Goal: Information Seeking & Learning: Learn about a topic

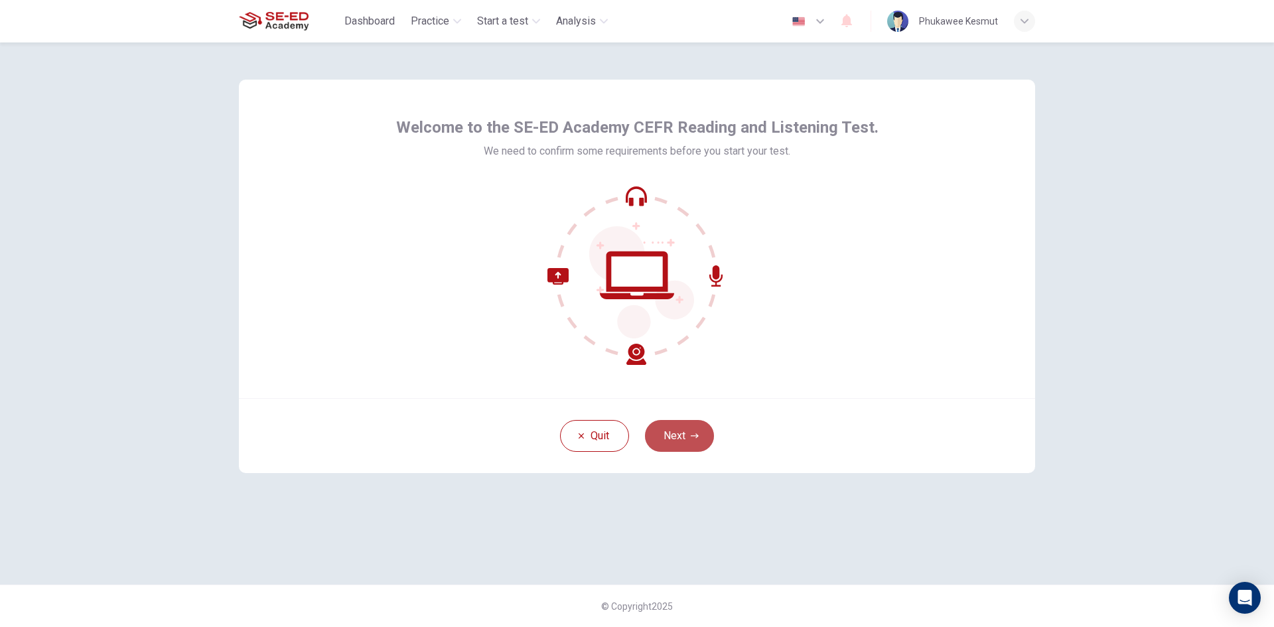
click at [687, 439] on button "Next" at bounding box center [679, 436] width 69 height 32
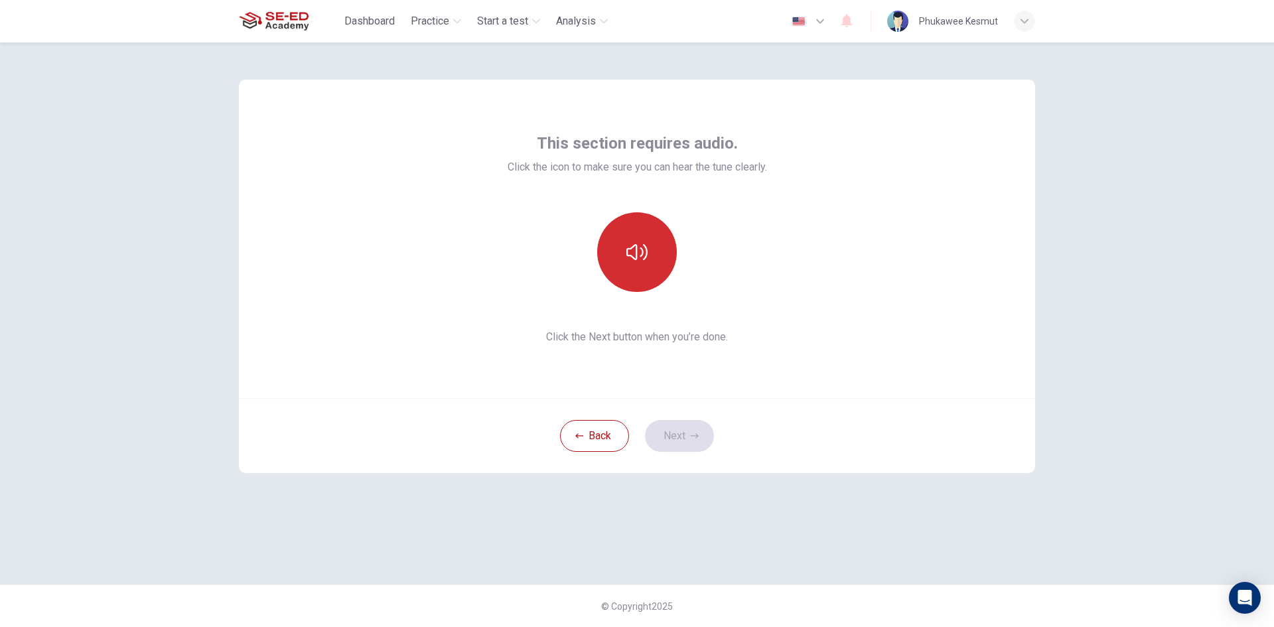
click at [620, 251] on button "button" at bounding box center [637, 252] width 80 height 80
click at [687, 443] on button "Next" at bounding box center [679, 436] width 69 height 32
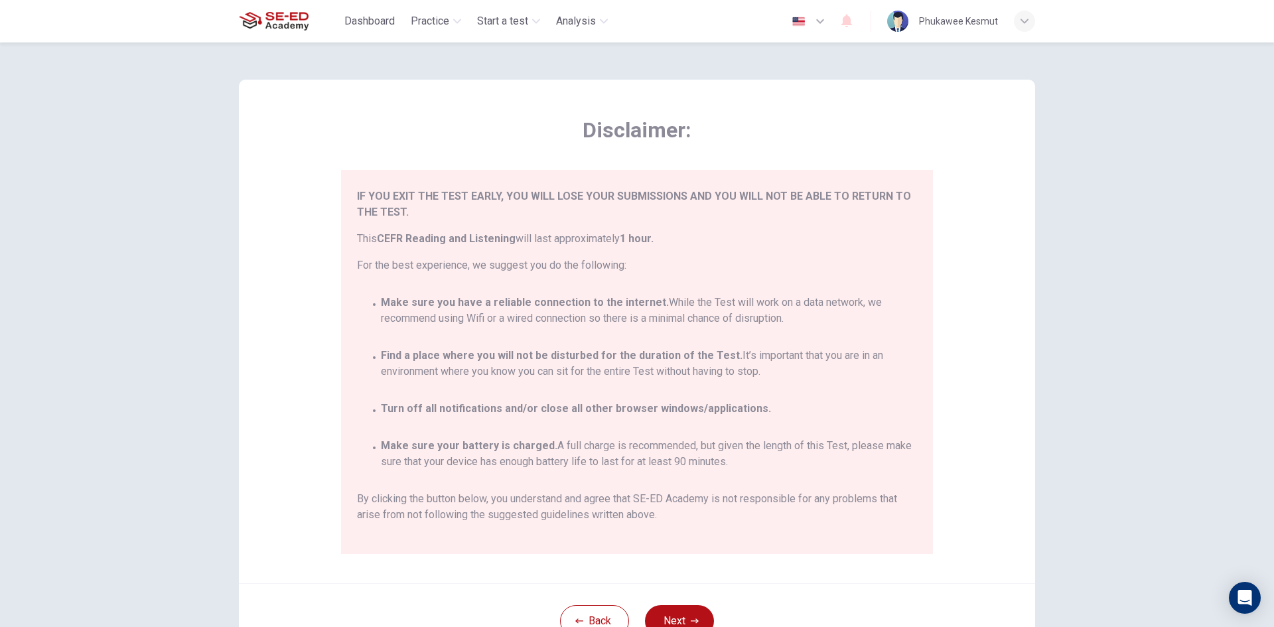
scroll to position [78, 0]
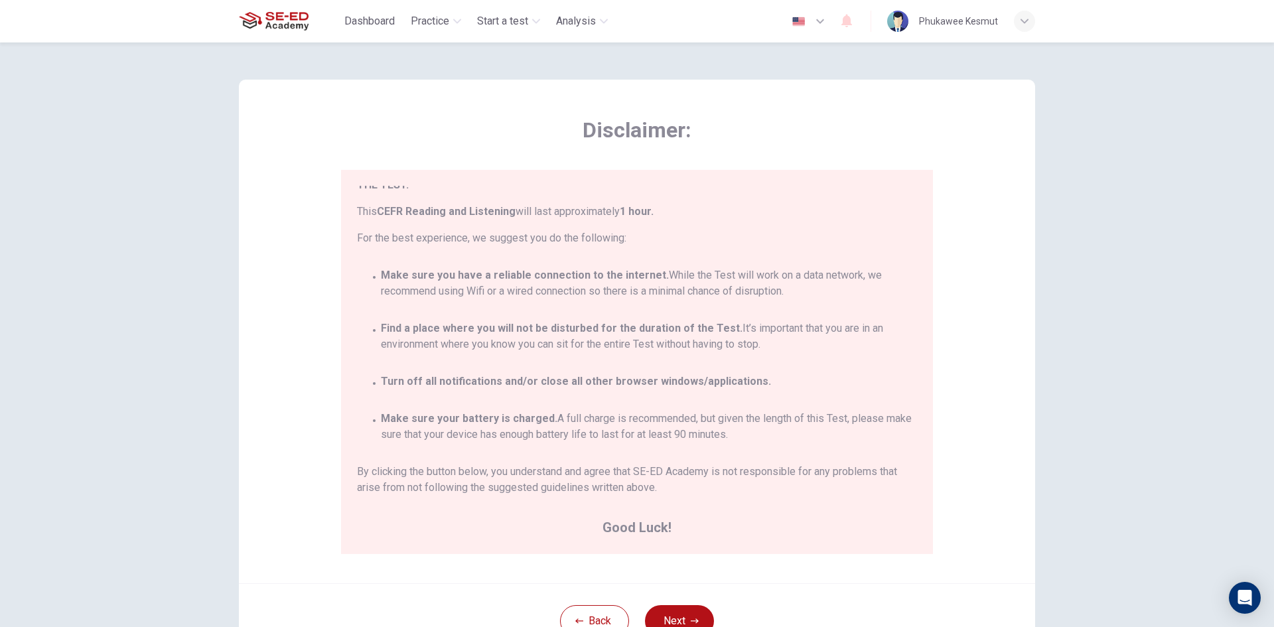
click at [671, 604] on div "Back Next" at bounding box center [637, 620] width 796 height 75
click at [675, 613] on button "Next" at bounding box center [679, 621] width 69 height 32
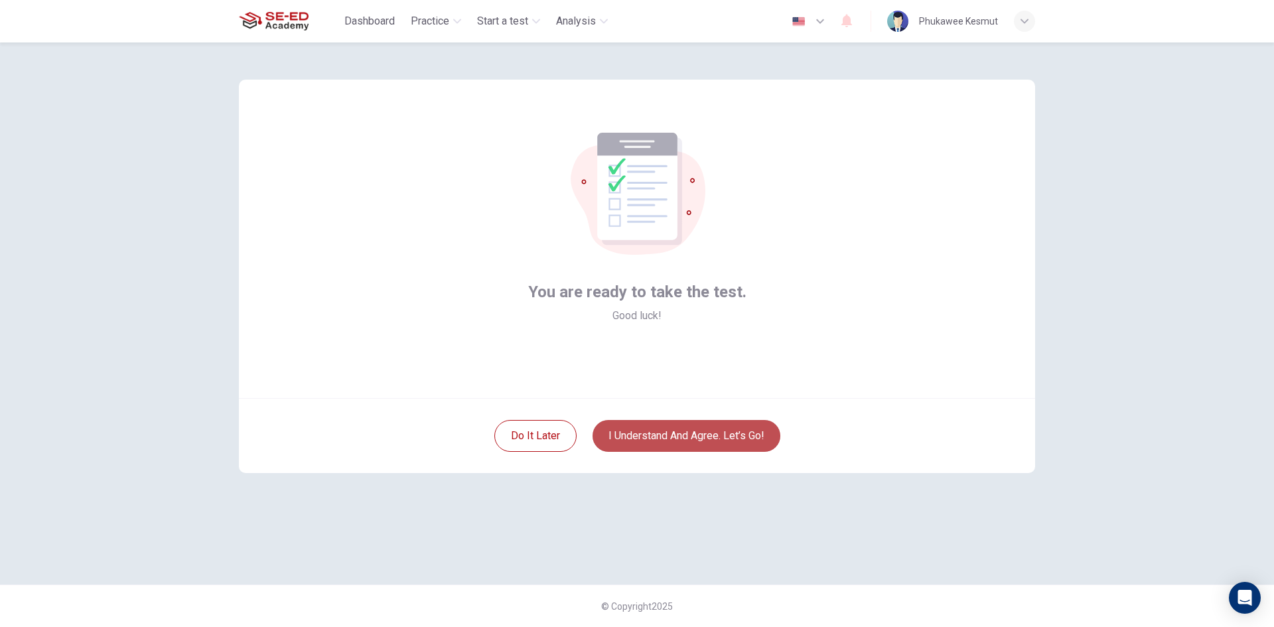
click at [721, 423] on button "I understand and agree. Let’s go!" at bounding box center [686, 436] width 188 height 32
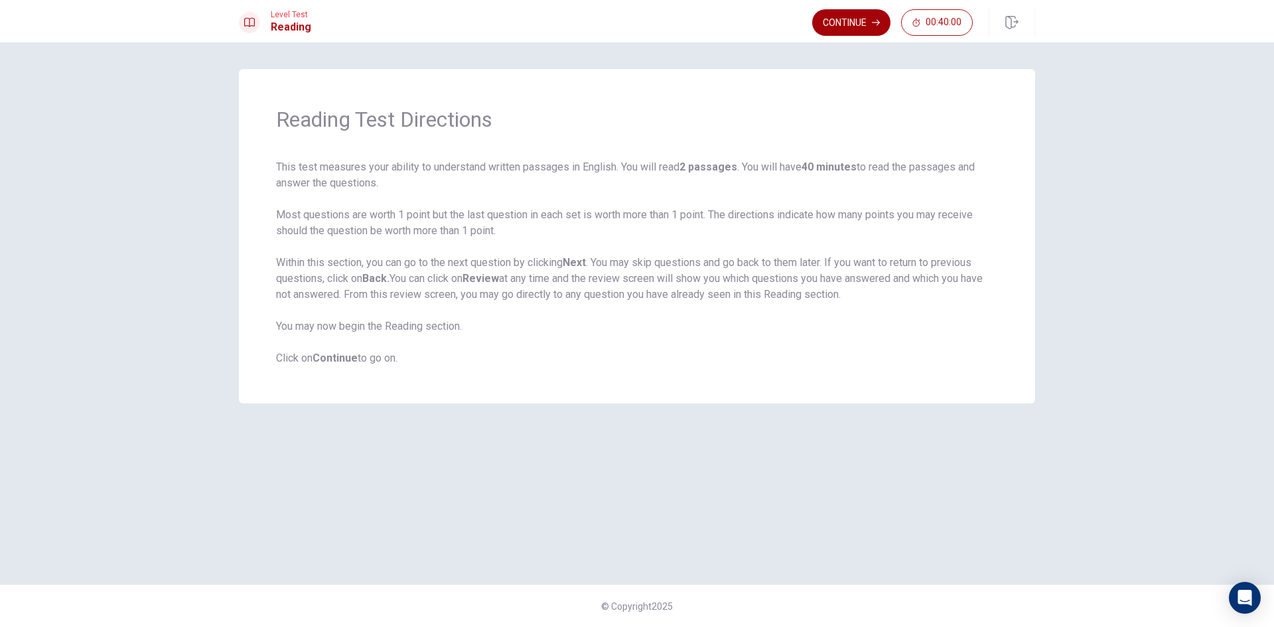
click at [835, 31] on button "Continue" at bounding box center [851, 22] width 78 height 27
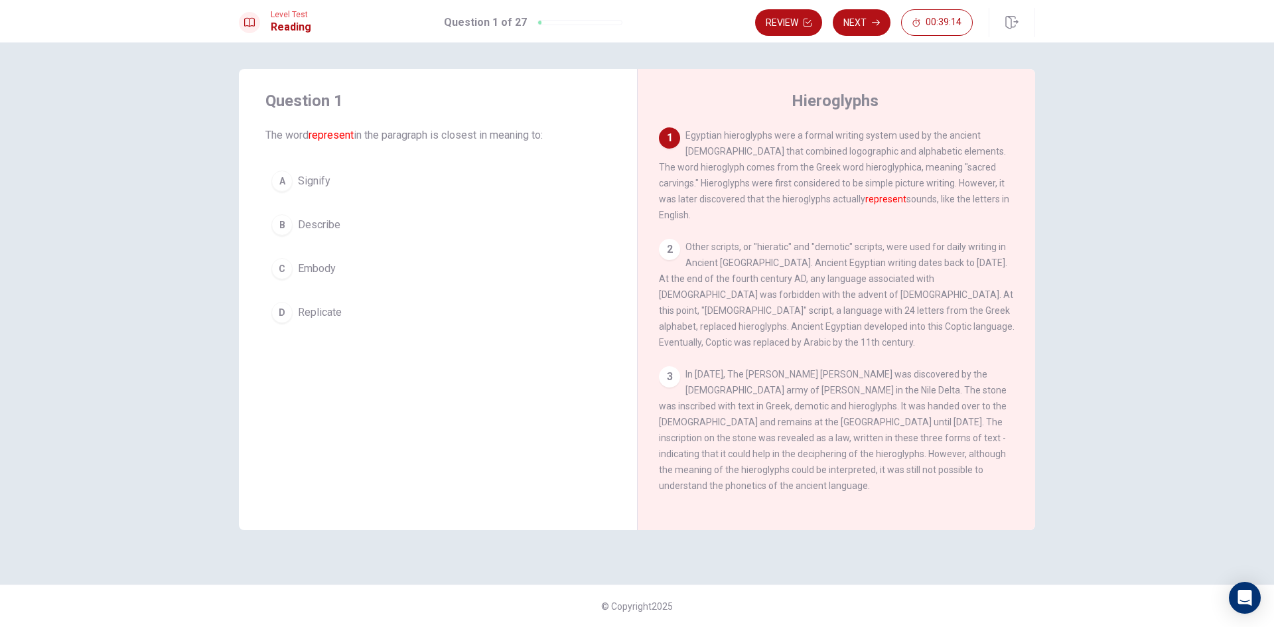
click at [320, 314] on span "Replicate" at bounding box center [320, 313] width 44 height 16
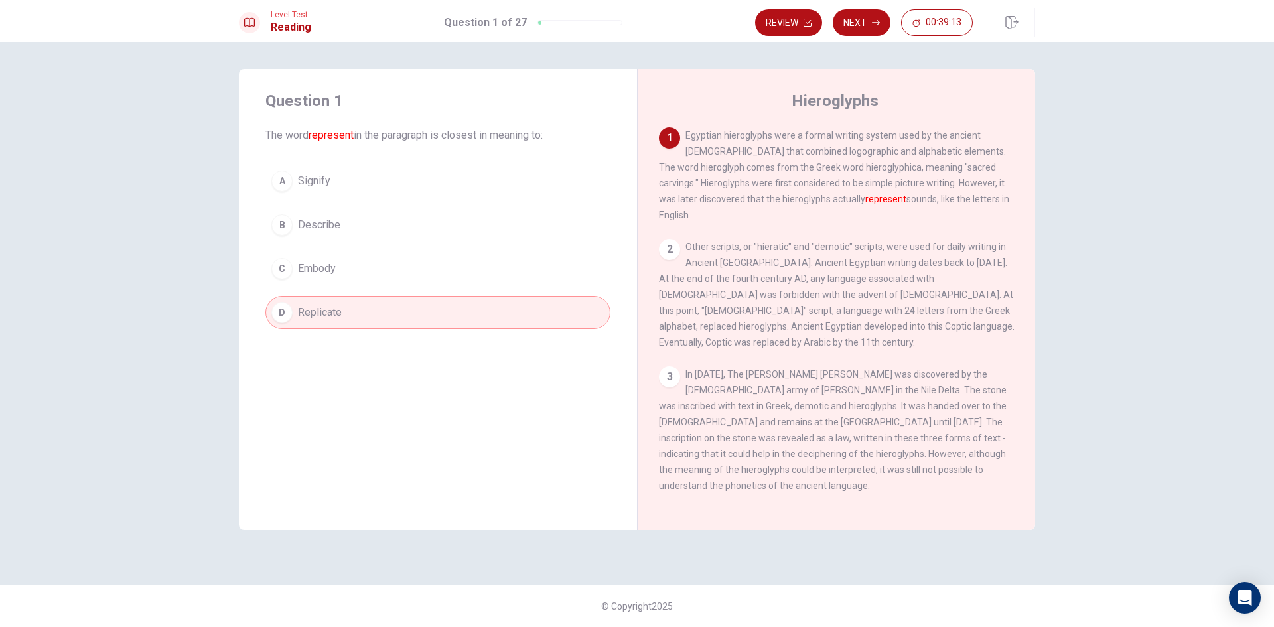
click at [344, 268] on button "C Embody" at bounding box center [437, 268] width 345 height 33
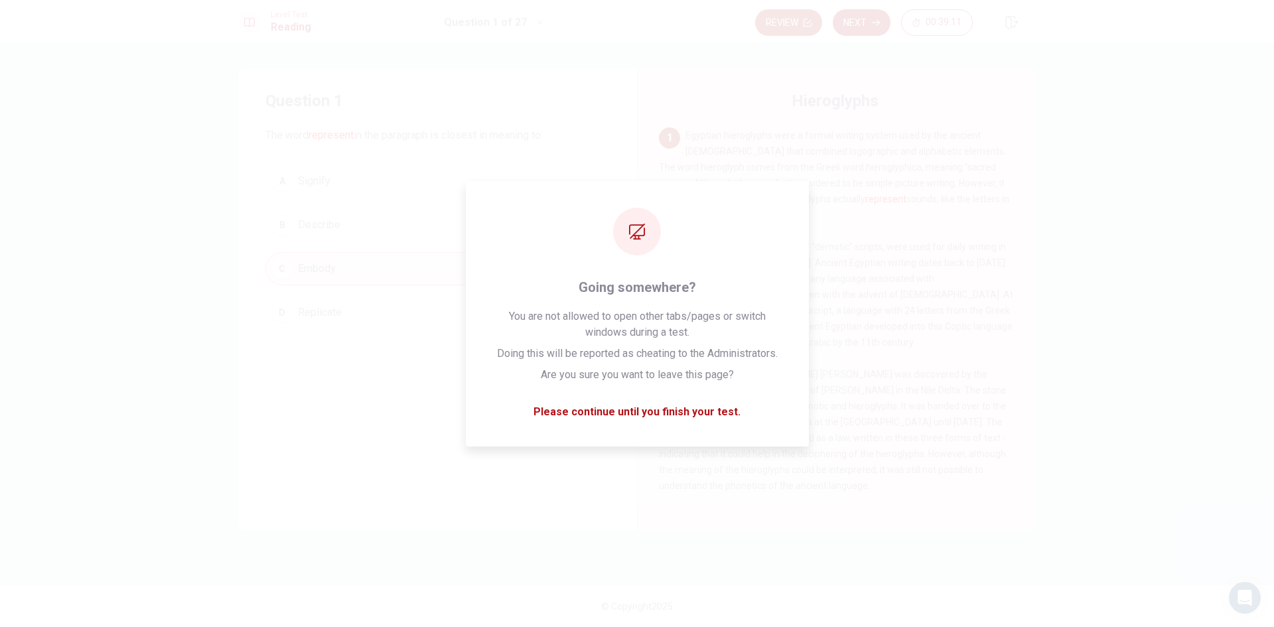
click at [868, 23] on button "Next" at bounding box center [862, 22] width 58 height 27
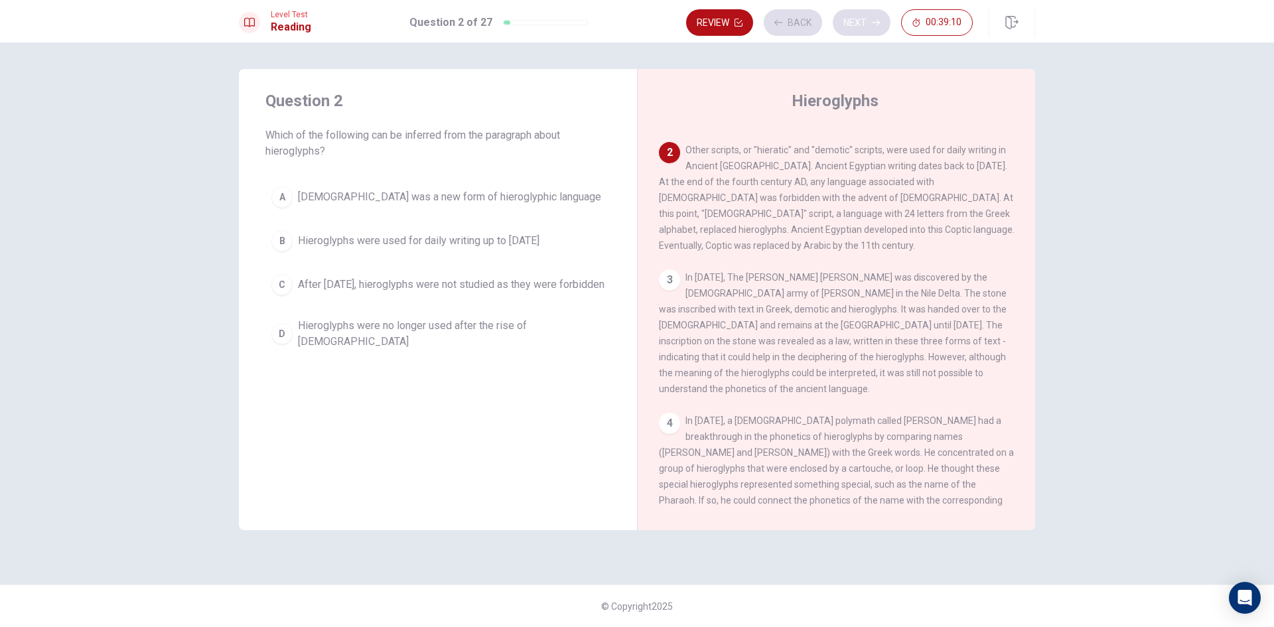
scroll to position [99, 0]
drag, startPoint x: 703, startPoint y: 129, endPoint x: 878, endPoint y: 139, distance: 175.4
click at [872, 140] on div "2 Other scripts, or "hieratic" and "demotic" scripts, were used for daily writi…" at bounding box center [837, 195] width 356 height 111
drag, startPoint x: 878, startPoint y: 139, endPoint x: 927, endPoint y: 151, distance: 50.7
click at [928, 150] on span "Other scripts, or "hieratic" and "demotic" scripts, were used for daily writing…" at bounding box center [837, 196] width 356 height 106
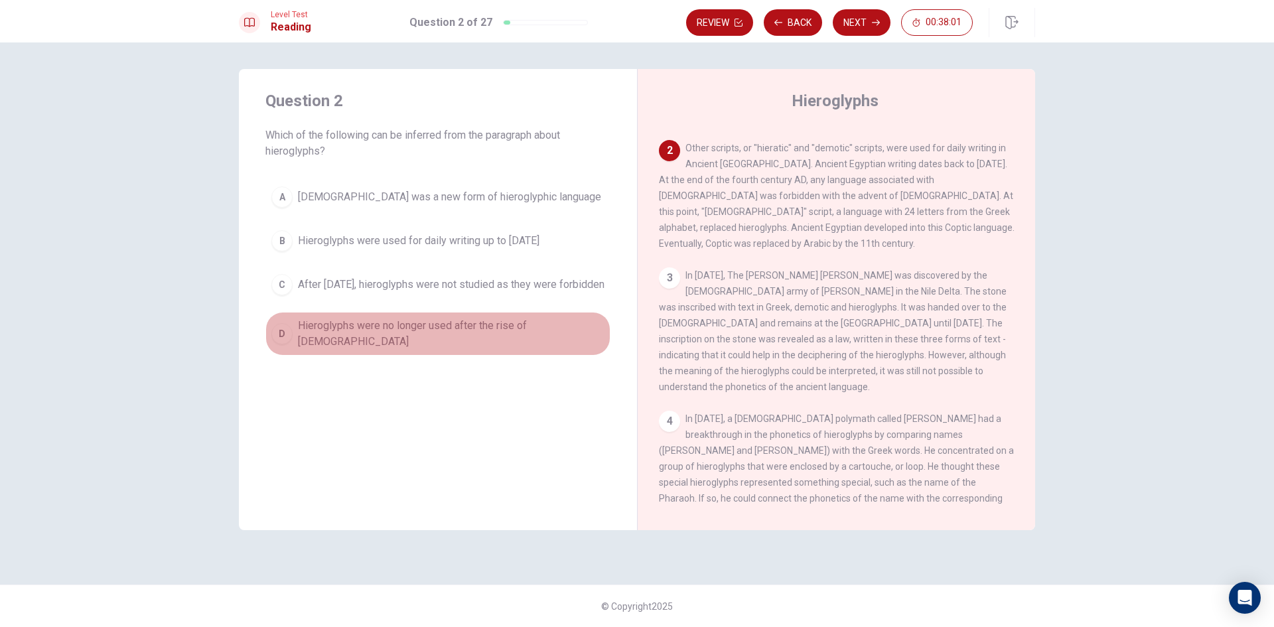
click at [417, 342] on span "Hieroglyphs were no longer used after the rise of [DEMOGRAPHIC_DATA]" at bounding box center [451, 334] width 307 height 32
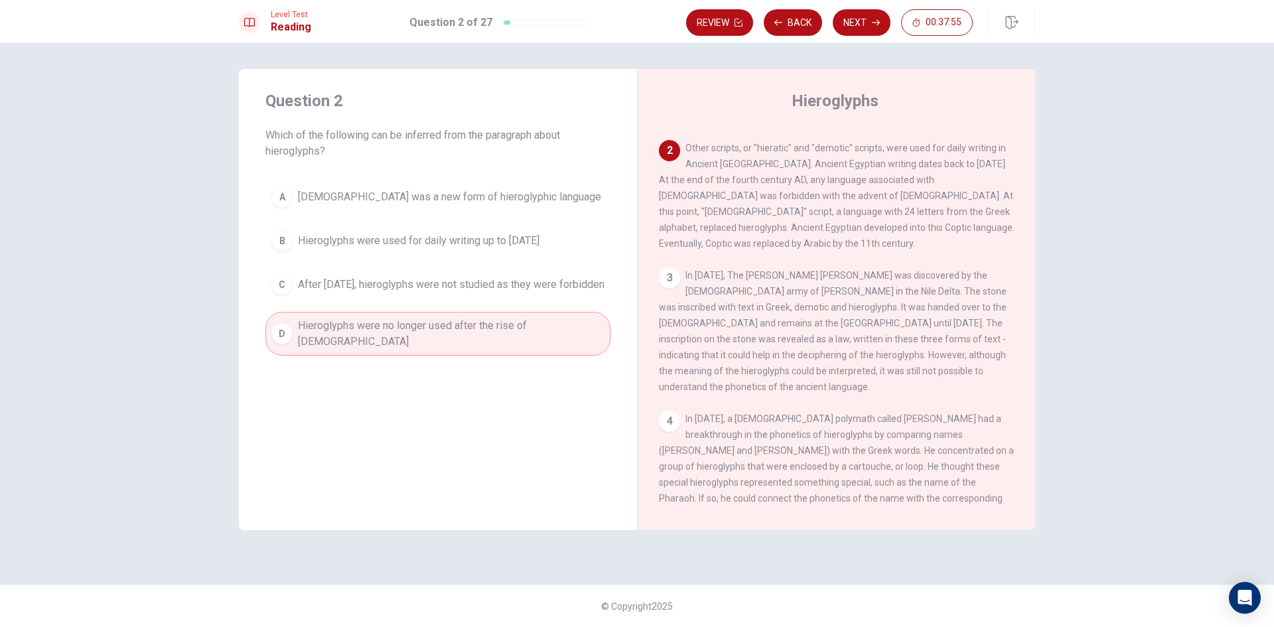
drag, startPoint x: 764, startPoint y: 136, endPoint x: 914, endPoint y: 125, distance: 149.7
click at [908, 125] on div "Hieroglyphs 1 Egyptian hieroglyphs were a formal writing system used by the anc…" at bounding box center [836, 299] width 398 height 461
drag, startPoint x: 896, startPoint y: 172, endPoint x: 951, endPoint y: 167, distance: 54.6
click at [951, 167] on span "Other scripts, or "hieratic" and "demotic" scripts, were used for daily writing…" at bounding box center [837, 196] width 356 height 106
click at [860, 20] on button "Next" at bounding box center [862, 22] width 58 height 27
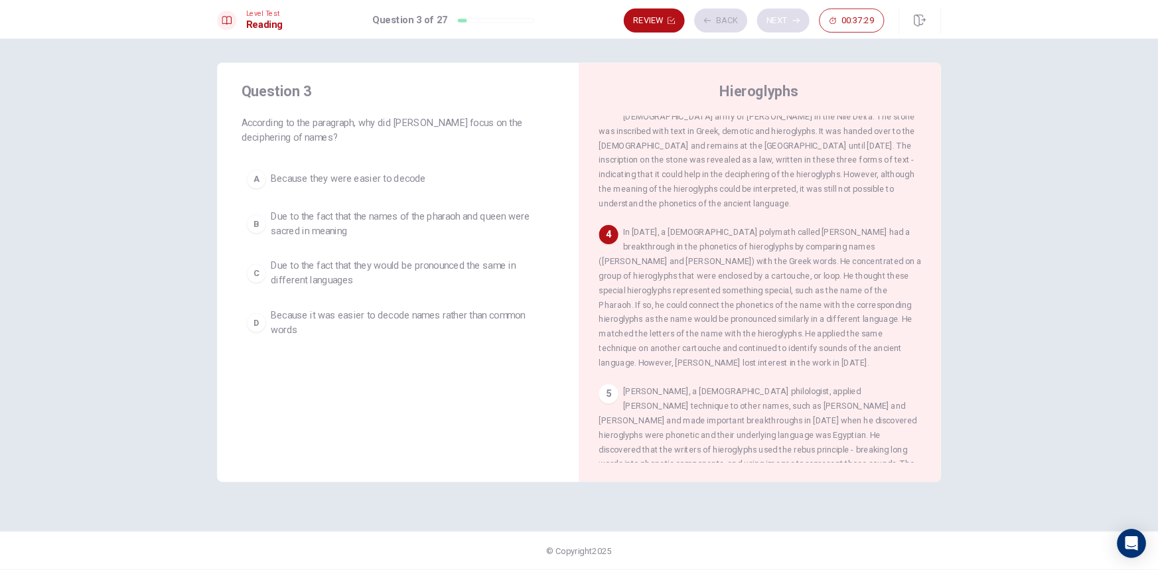
scroll to position [263, 0]
drag, startPoint x: 279, startPoint y: 135, endPoint x: 413, endPoint y: 127, distance: 134.3
click at [407, 127] on div "Question 3 According to the paragraph, why did [PERSON_NAME] focus on the decip…" at bounding box center [438, 233] width 398 height 329
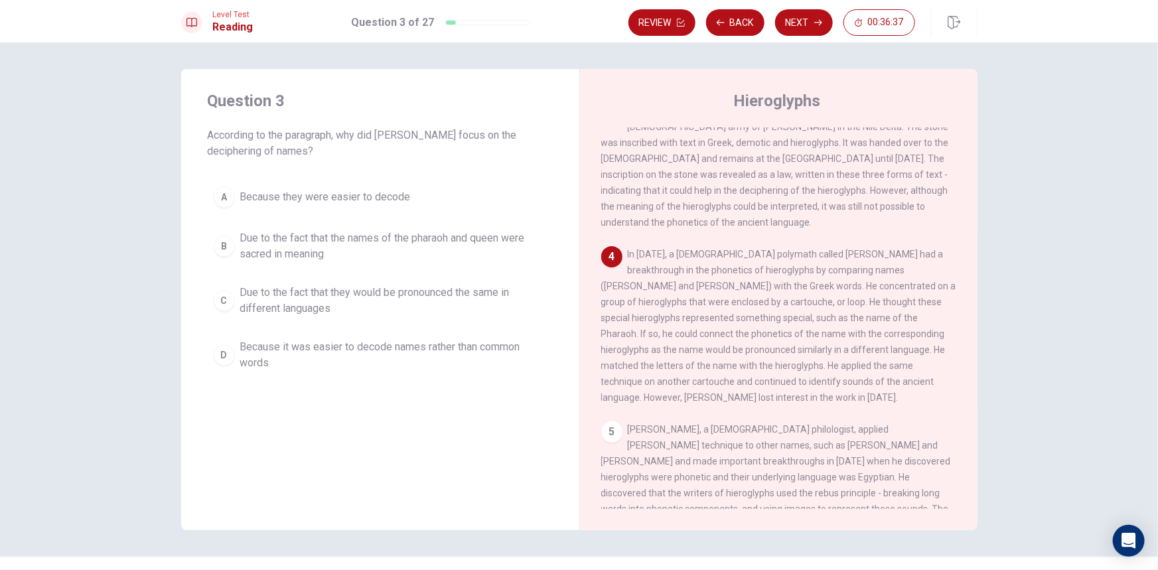
drag, startPoint x: 680, startPoint y: 265, endPoint x: 805, endPoint y: 267, distance: 125.4
click at [760, 269] on span "In [DATE], a [DEMOGRAPHIC_DATA] polymath called [PERSON_NAME] had a breakthroug…" at bounding box center [778, 326] width 355 height 154
click at [309, 267] on div "A Because they were easier to decode B Due to the fact that the names of the ph…" at bounding box center [380, 278] width 345 height 196
click at [303, 252] on span "Due to the fact that the names of the pharaoh and queen were sacred in meaning" at bounding box center [393, 246] width 307 height 32
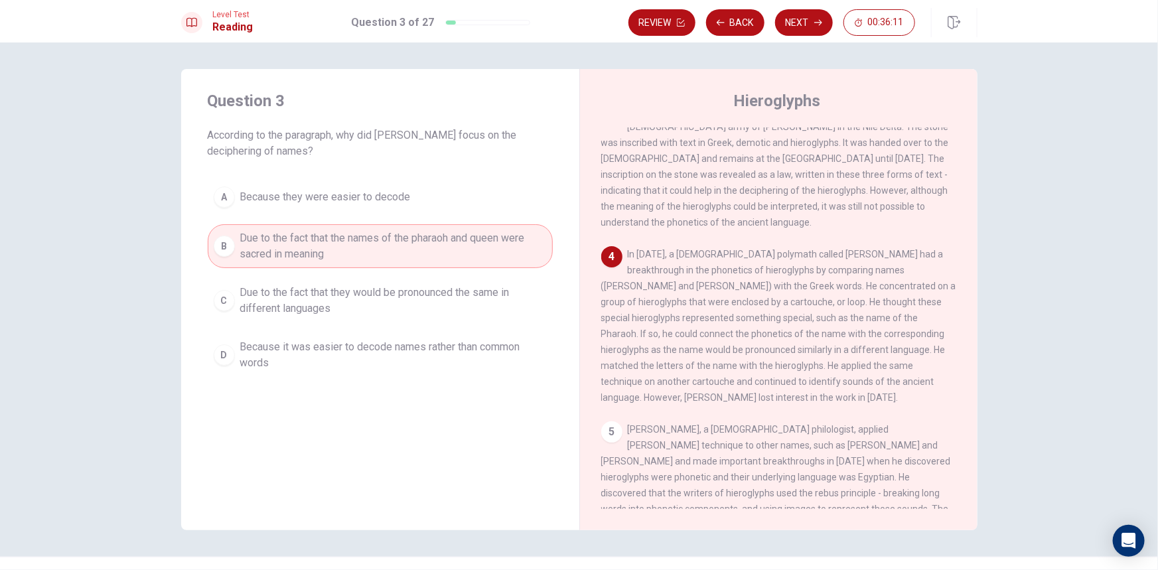
click at [947, 251] on div "1 Egyptian hieroglyphs were a formal writing system used by the ancient [DEMOGR…" at bounding box center [787, 317] width 373 height 381
click at [452, 303] on span "Due to the fact that they would be pronounced the same in different languages" at bounding box center [393, 301] width 307 height 32
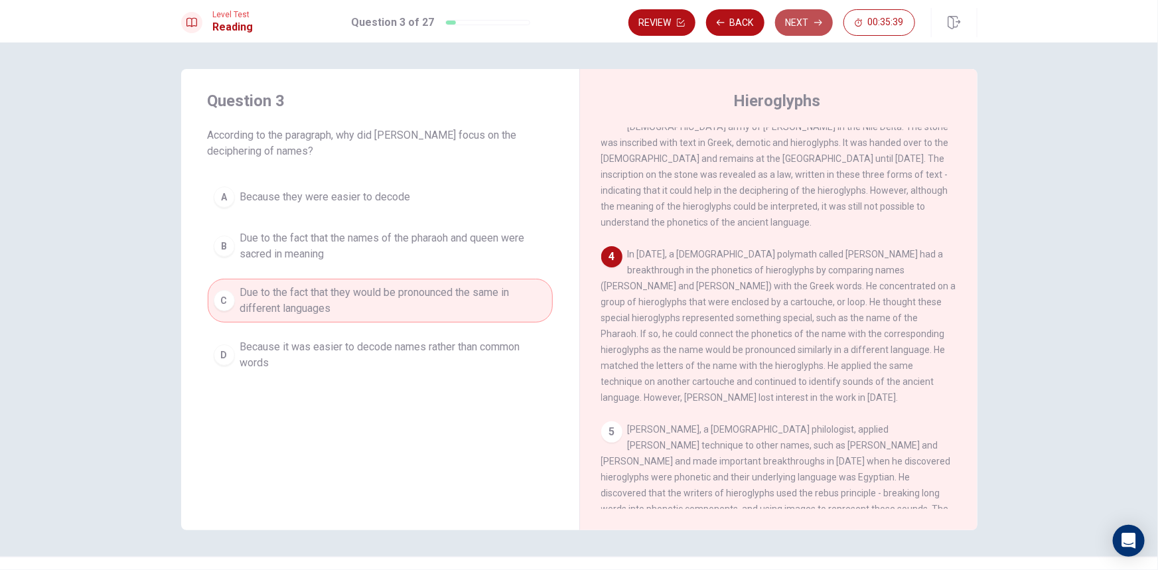
click at [819, 26] on icon "button" at bounding box center [818, 23] width 8 height 8
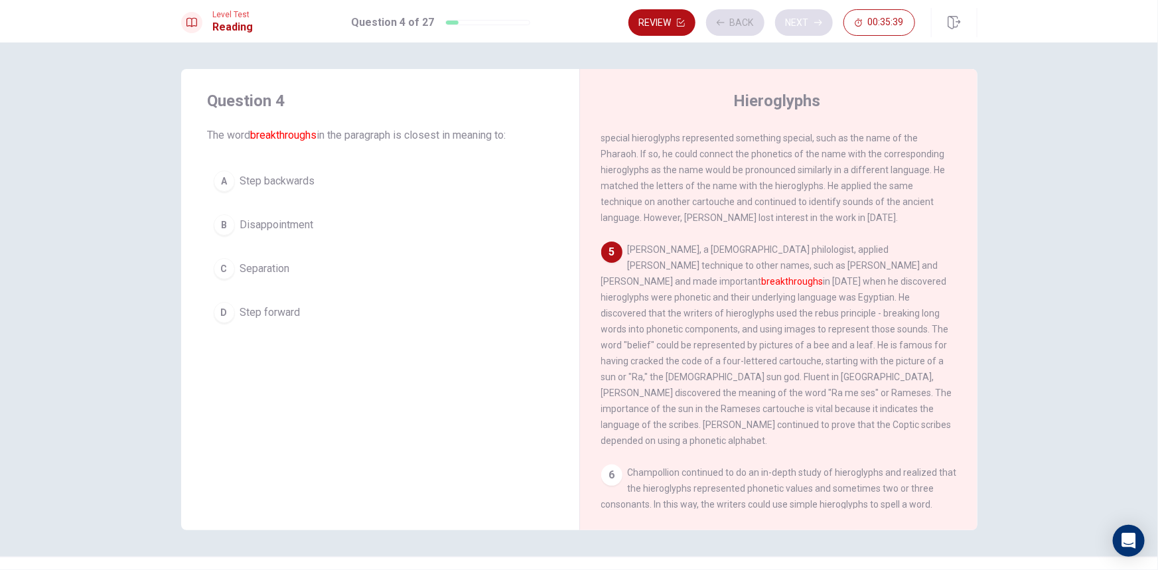
scroll to position [476, 0]
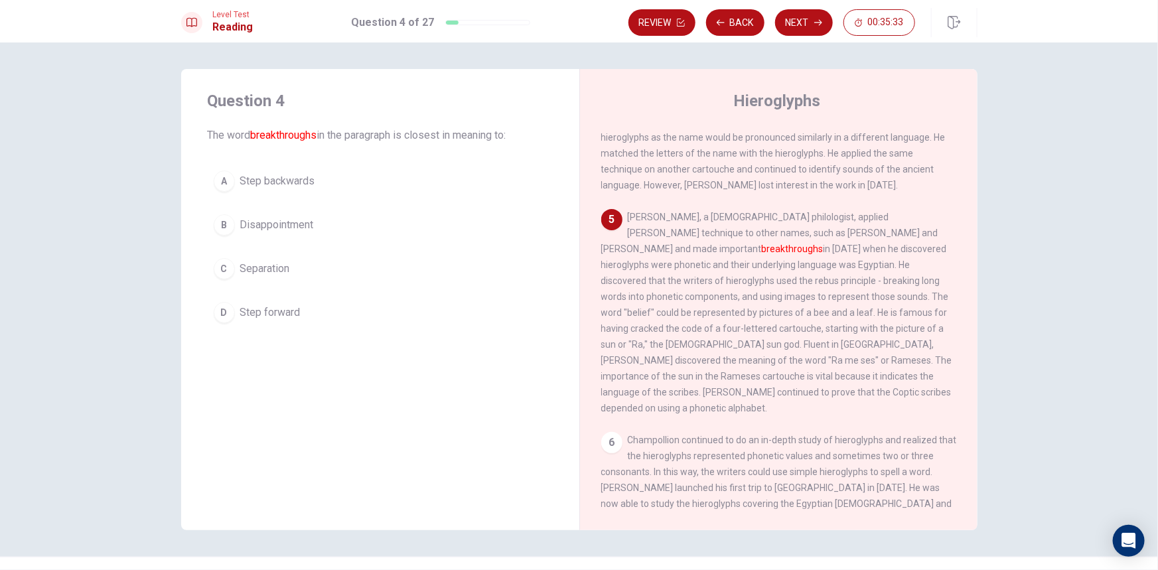
click at [283, 313] on span "Step forward" at bounding box center [270, 313] width 60 height 16
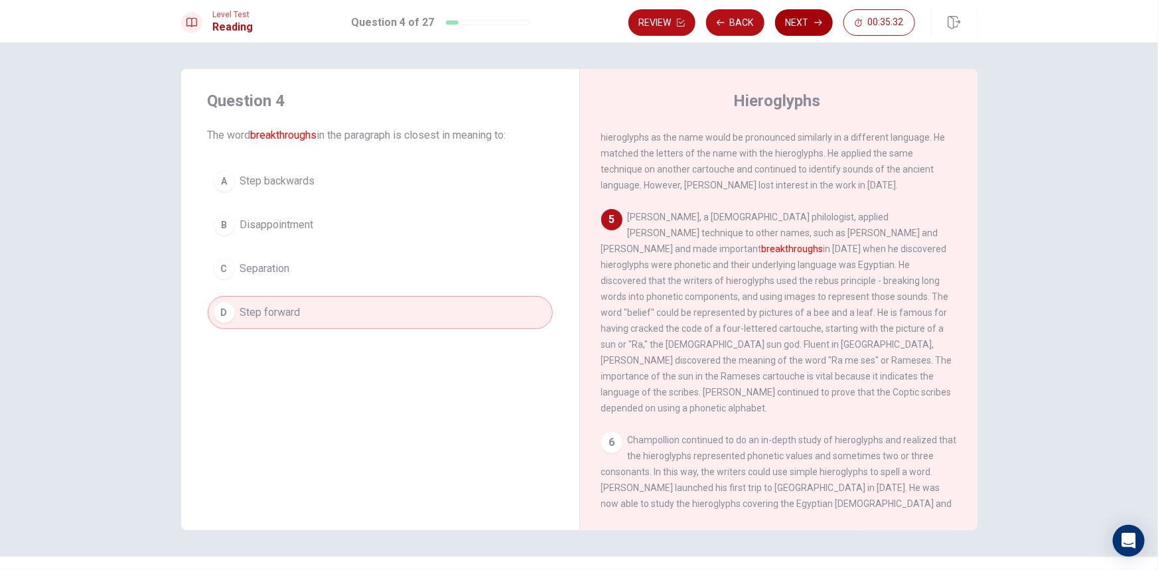
click at [785, 28] on button "Next" at bounding box center [804, 22] width 58 height 27
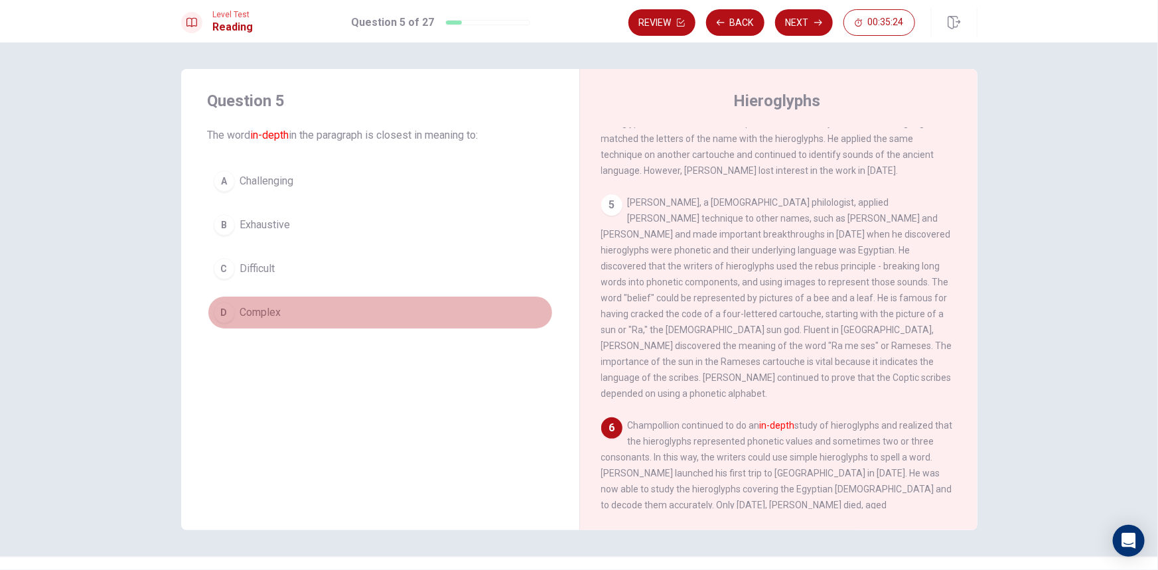
click at [283, 314] on button "D Complex" at bounding box center [380, 312] width 345 height 33
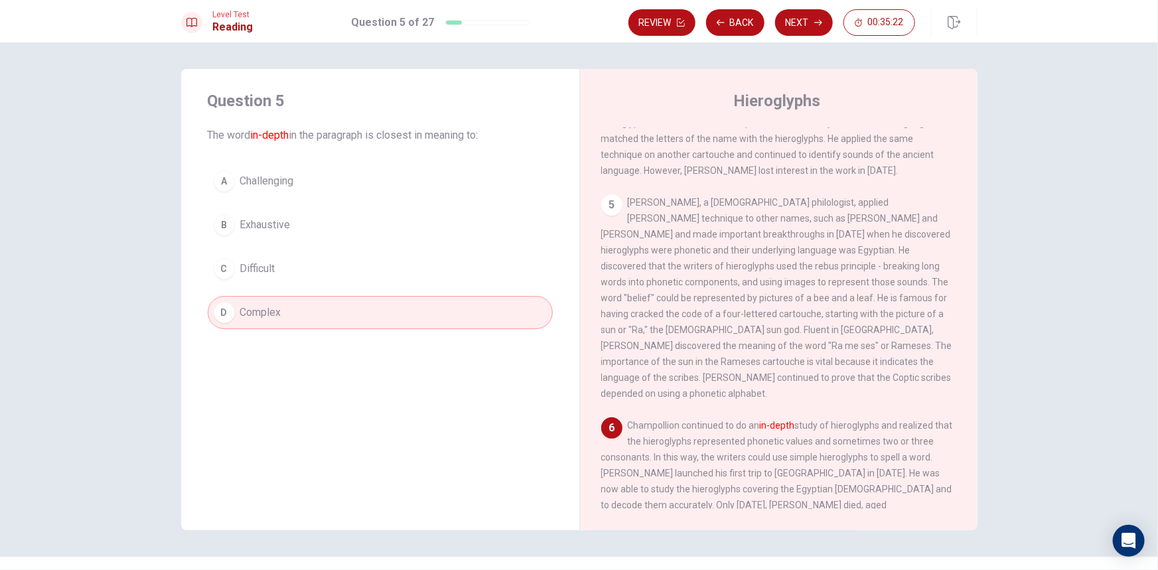
drag, startPoint x: 783, startPoint y: 382, endPoint x: 829, endPoint y: 377, distance: 46.1
click at [829, 377] on div "1 Egyptian hieroglyphs were a formal writing system used by the ancient [DEMOGR…" at bounding box center [787, 317] width 373 height 381
click at [815, 19] on icon "button" at bounding box center [818, 23] width 8 height 8
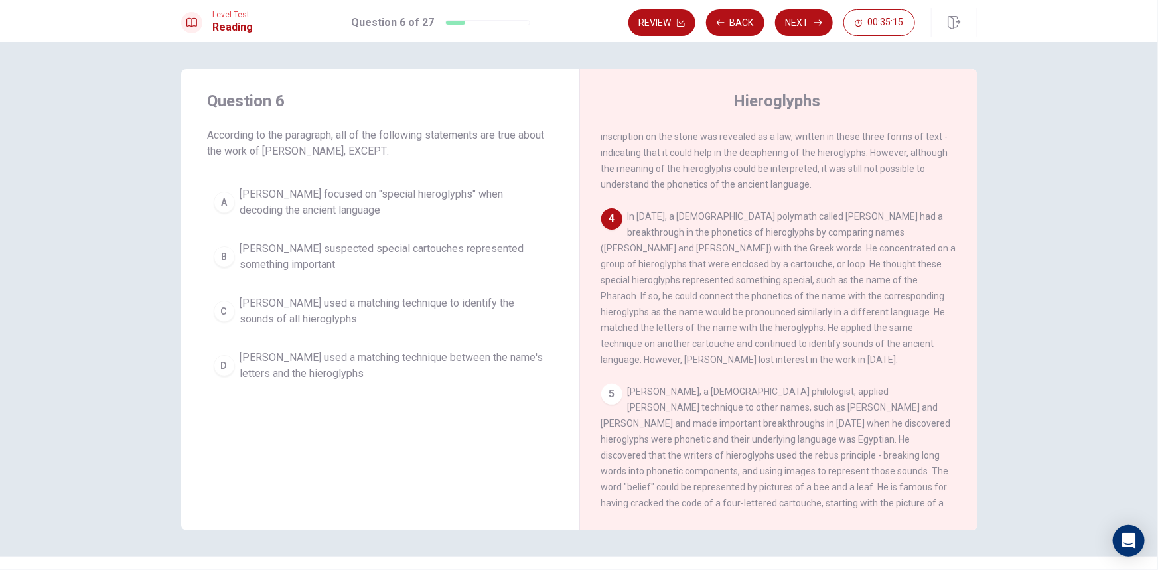
scroll to position [345, 0]
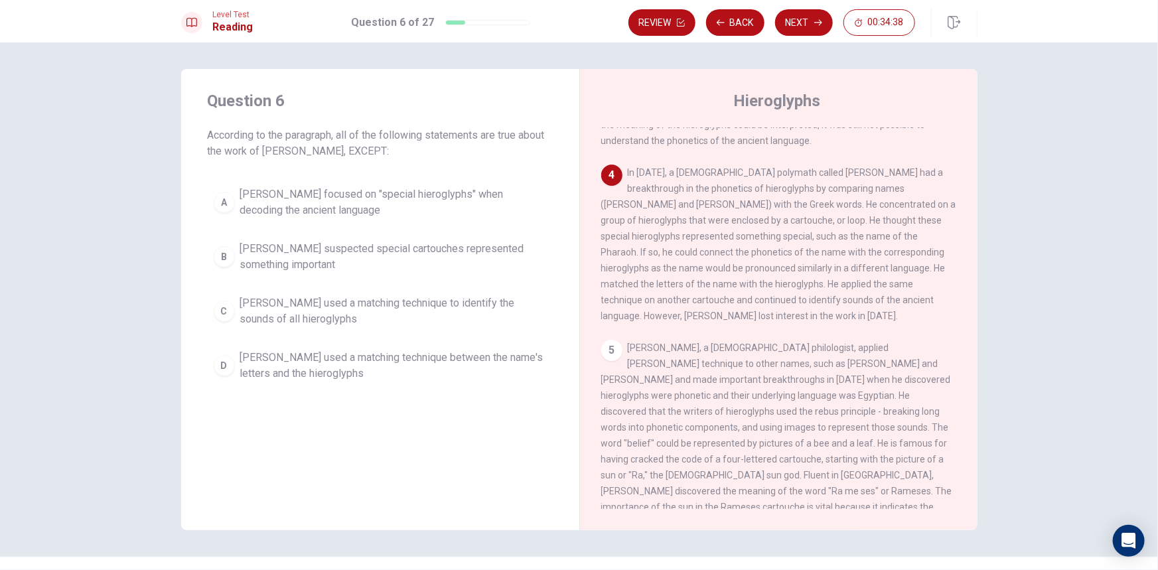
click at [423, 202] on span "[PERSON_NAME] focused on "special hieroglyphs" when decoding the ancient langua…" at bounding box center [393, 202] width 307 height 32
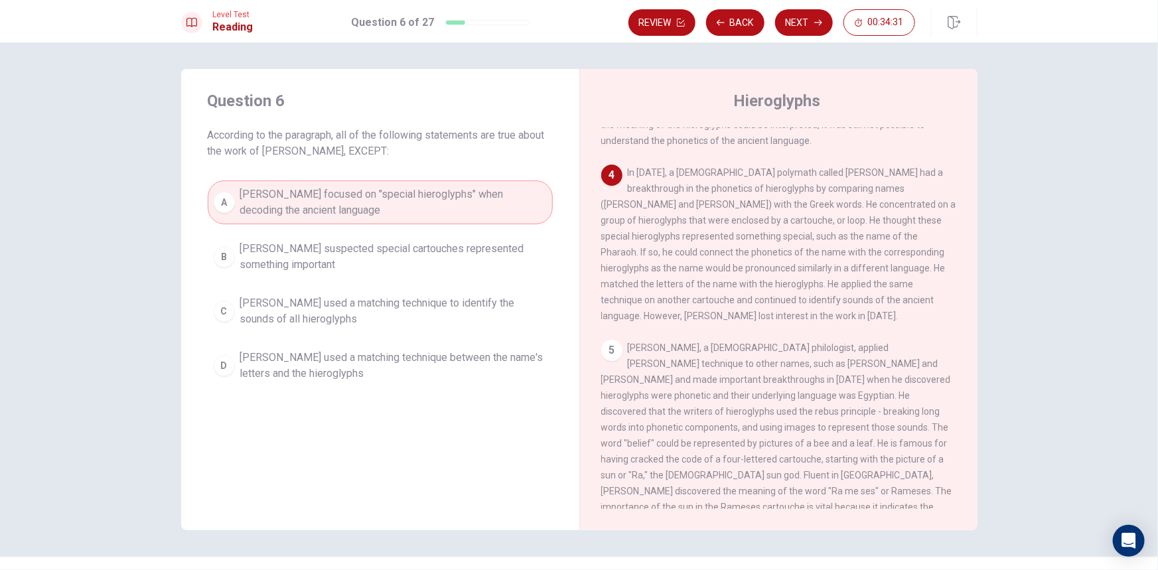
click at [383, 255] on span "[PERSON_NAME] suspected special cartouches represented something important" at bounding box center [393, 257] width 307 height 32
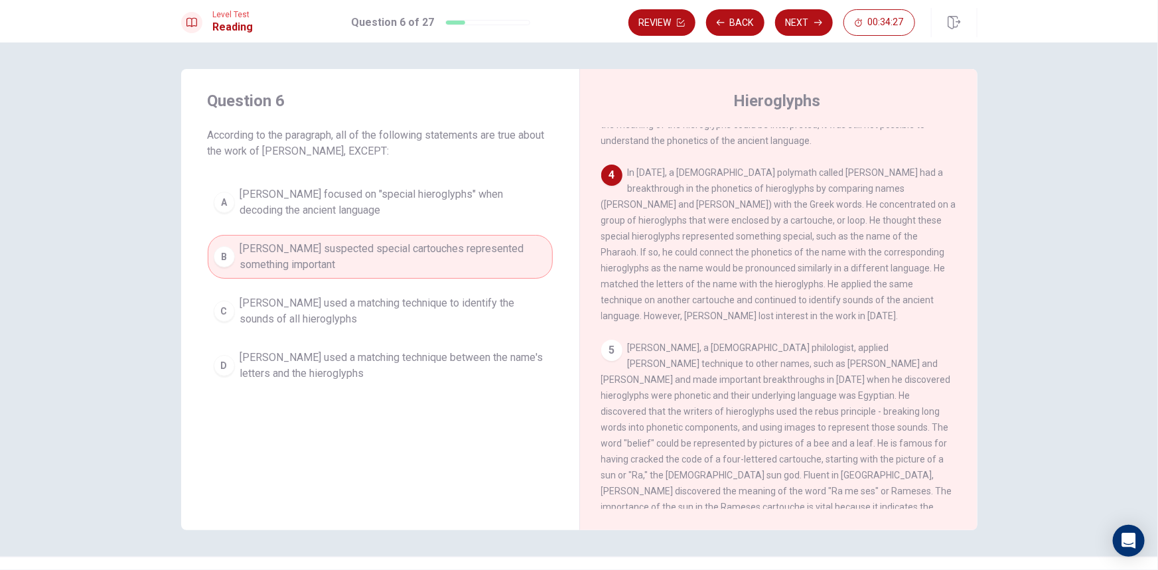
drag, startPoint x: 790, startPoint y: 179, endPoint x: 875, endPoint y: 178, distance: 85.6
click at [861, 182] on span "In [DATE], a [DEMOGRAPHIC_DATA] polymath called [PERSON_NAME] had a breakthroug…" at bounding box center [778, 244] width 355 height 154
drag, startPoint x: 672, startPoint y: 181, endPoint x: 696, endPoint y: 181, distance: 23.9
click at [696, 181] on span "In [DATE], a [DEMOGRAPHIC_DATA] polymath called [PERSON_NAME] had a breakthroug…" at bounding box center [778, 244] width 355 height 154
drag, startPoint x: 708, startPoint y: 166, endPoint x: 891, endPoint y: 174, distance: 183.3
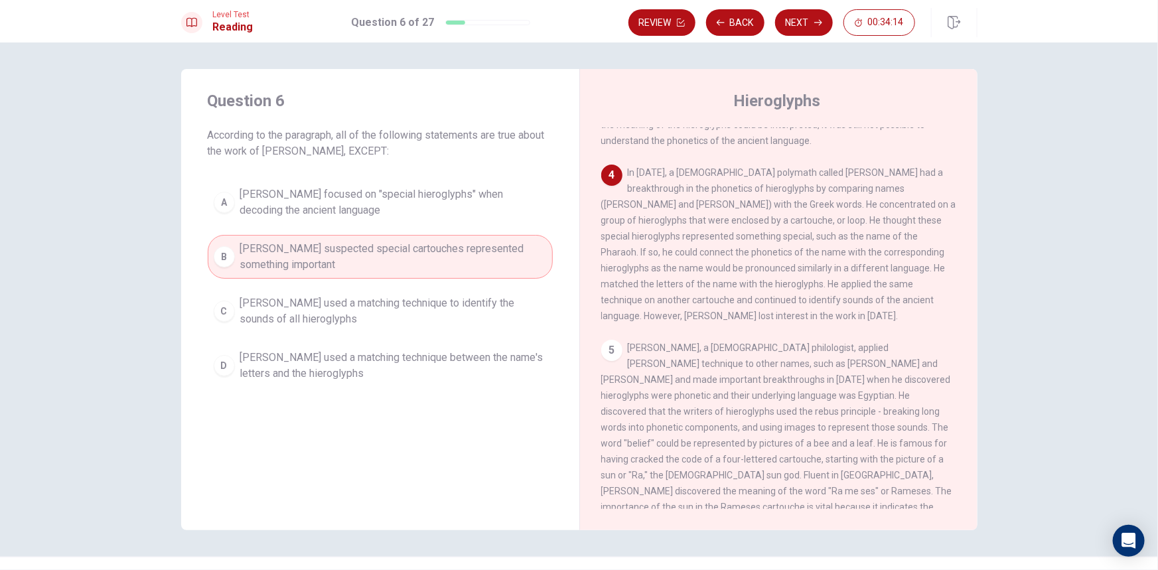
click at [887, 174] on div "4 In [DATE], a [DEMOGRAPHIC_DATA] polymath called [PERSON_NAME] had a breakthro…" at bounding box center [779, 244] width 356 height 159
drag, startPoint x: 661, startPoint y: 219, endPoint x: 736, endPoint y: 222, distance: 75.0
click at [736, 222] on span "In [DATE], a [DEMOGRAPHIC_DATA] polymath called [PERSON_NAME] had a breakthroug…" at bounding box center [778, 244] width 355 height 154
drag, startPoint x: 774, startPoint y: 228, endPoint x: 849, endPoint y: 228, distance: 75.6
click at [849, 228] on div "4 In [DATE], a [DEMOGRAPHIC_DATA] polymath called [PERSON_NAME] had a breakthro…" at bounding box center [779, 244] width 356 height 159
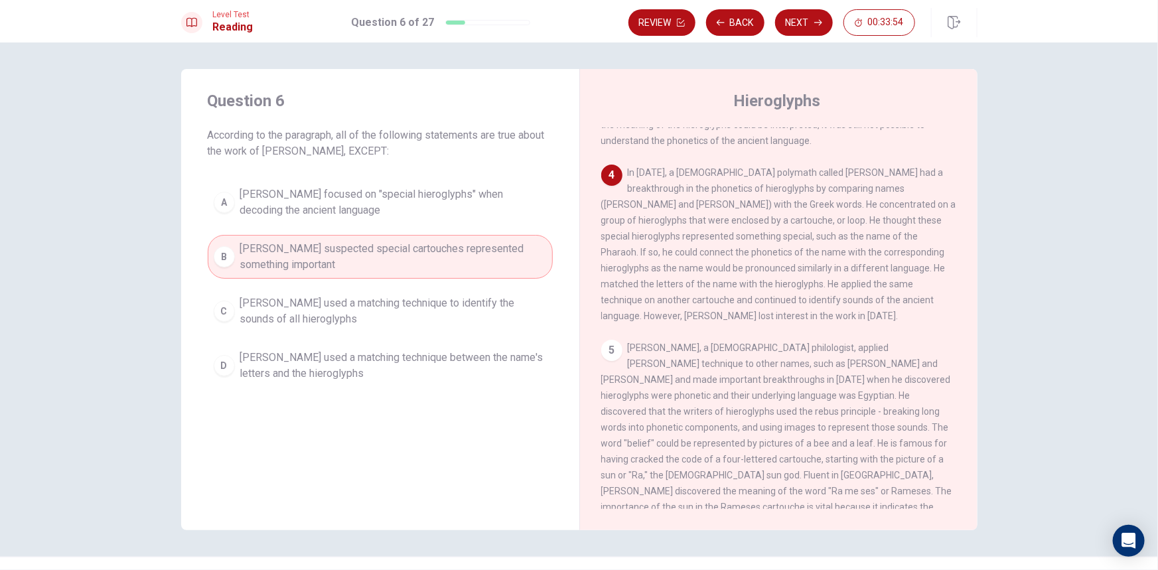
click at [874, 232] on span "In [DATE], a [DEMOGRAPHIC_DATA] polymath called [PERSON_NAME] had a breakthroug…" at bounding box center [778, 244] width 355 height 154
click at [811, 234] on span "In [DATE], a [DEMOGRAPHIC_DATA] polymath called [PERSON_NAME] had a breakthroug…" at bounding box center [778, 244] width 355 height 154
drag, startPoint x: 667, startPoint y: 253, endPoint x: 863, endPoint y: 252, distance: 195.1
click at [863, 252] on span "In [DATE], a [DEMOGRAPHIC_DATA] polymath called [PERSON_NAME] had a breakthroug…" at bounding box center [778, 244] width 355 height 154
click at [474, 243] on span "[PERSON_NAME] suspected special cartouches represented something important" at bounding box center [393, 257] width 307 height 32
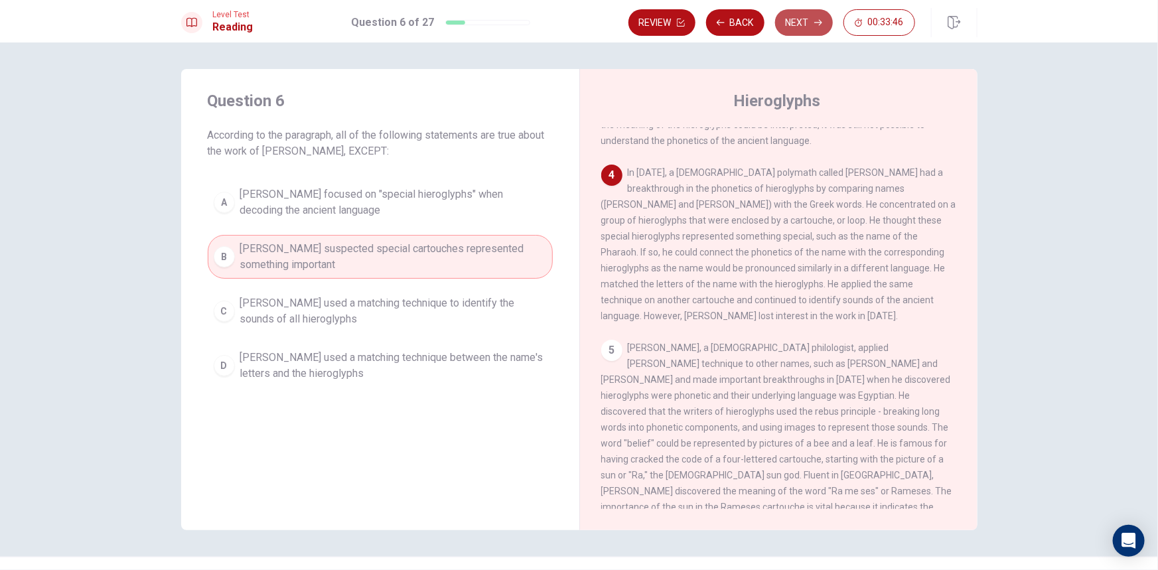
click at [795, 22] on button "Next" at bounding box center [804, 22] width 58 height 27
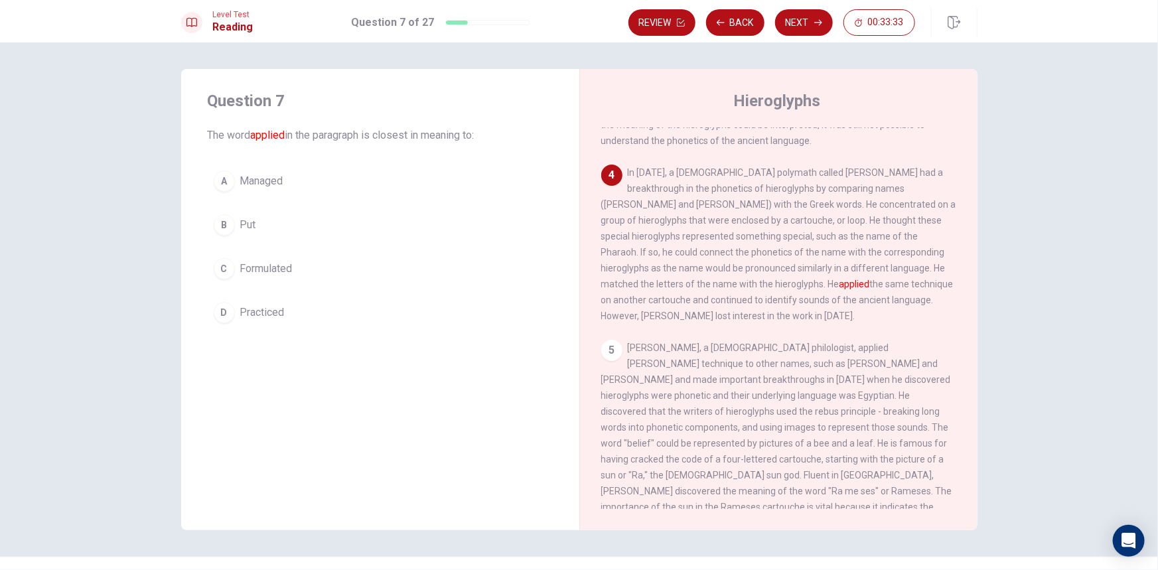
click at [283, 312] on button "D Practiced" at bounding box center [380, 312] width 345 height 33
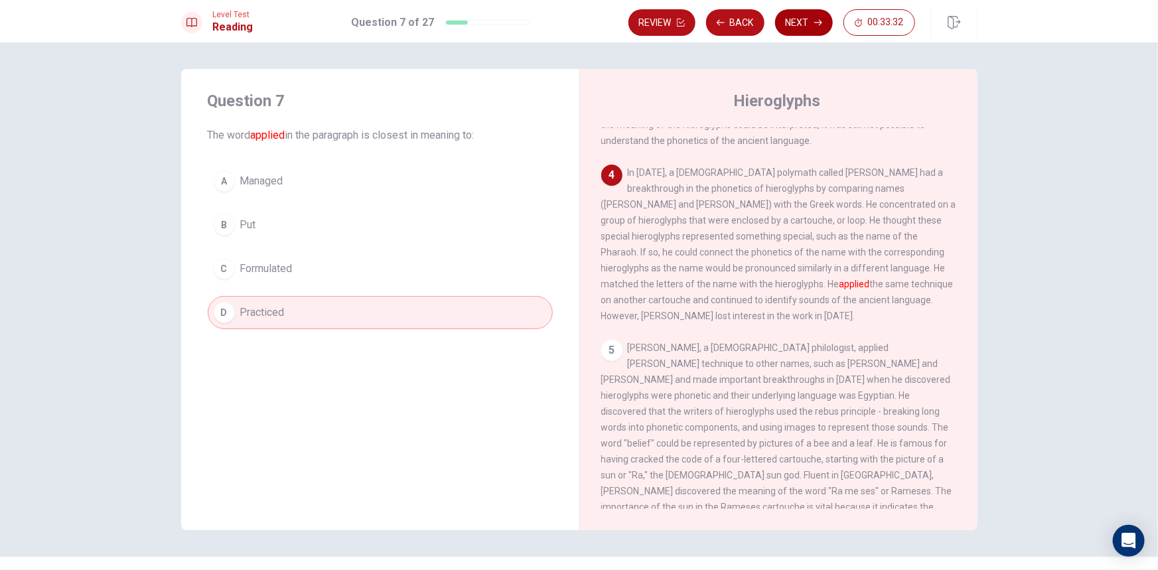
click at [807, 33] on button "Next" at bounding box center [804, 22] width 58 height 27
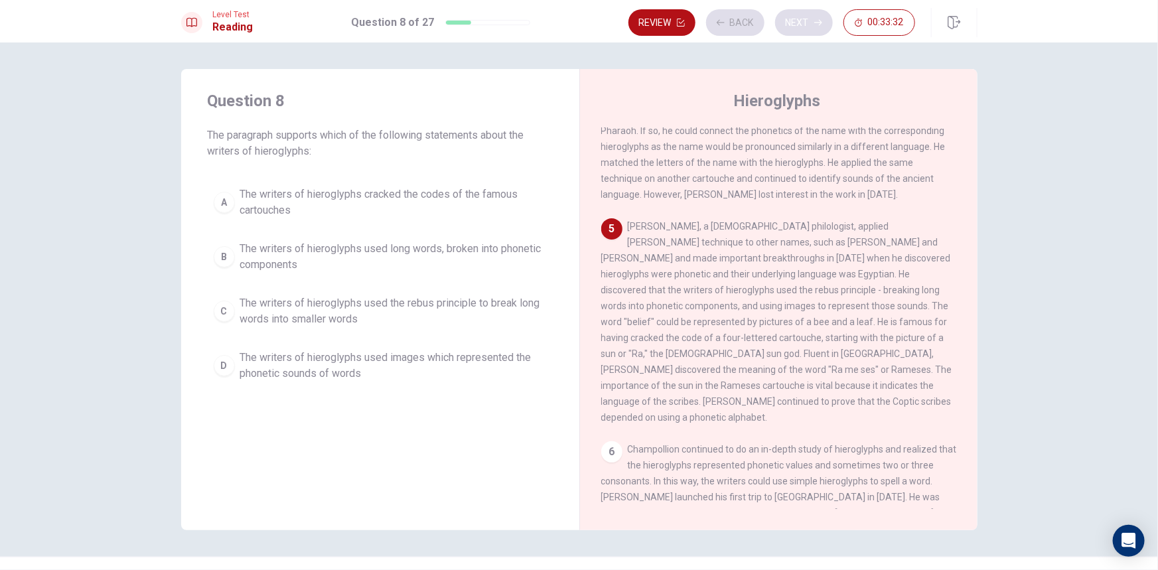
scroll to position [476, 0]
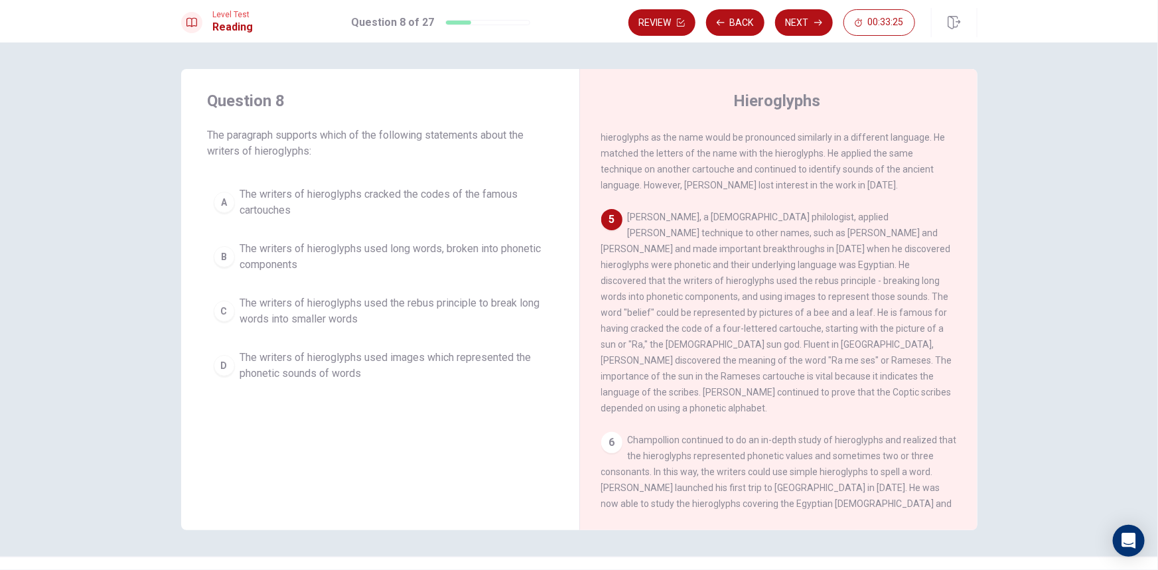
drag, startPoint x: 269, startPoint y: 129, endPoint x: 479, endPoint y: 134, distance: 210.4
click at [476, 135] on span "The paragraph supports which of the following statements about the writers of h…" at bounding box center [380, 143] width 345 height 32
drag, startPoint x: 851, startPoint y: 304, endPoint x: 882, endPoint y: 304, distance: 30.5
click at [882, 304] on span "[PERSON_NAME], a [DEMOGRAPHIC_DATA] philologist, applied [PERSON_NAME] techniqu…" at bounding box center [776, 313] width 351 height 202
drag, startPoint x: 638, startPoint y: 320, endPoint x: 665, endPoint y: 316, distance: 27.4
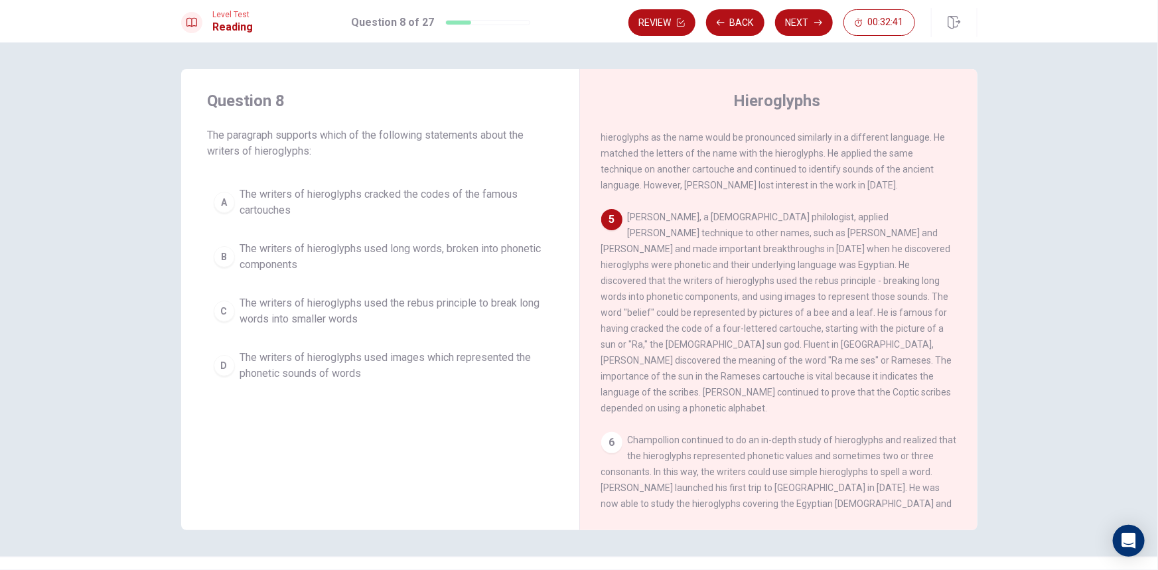
click at [664, 316] on span "[PERSON_NAME], a [DEMOGRAPHIC_DATA] philologist, applied [PERSON_NAME] techniqu…" at bounding box center [776, 313] width 351 height 202
drag, startPoint x: 680, startPoint y: 324, endPoint x: 845, endPoint y: 326, distance: 165.2
click at [841, 326] on div "5 [PERSON_NAME], a [DEMOGRAPHIC_DATA] philologist, applied [PERSON_NAME] techni…" at bounding box center [779, 312] width 356 height 207
click at [397, 260] on span "The writers of hieroglyphs used long words, broken into phonetic components" at bounding box center [393, 257] width 307 height 32
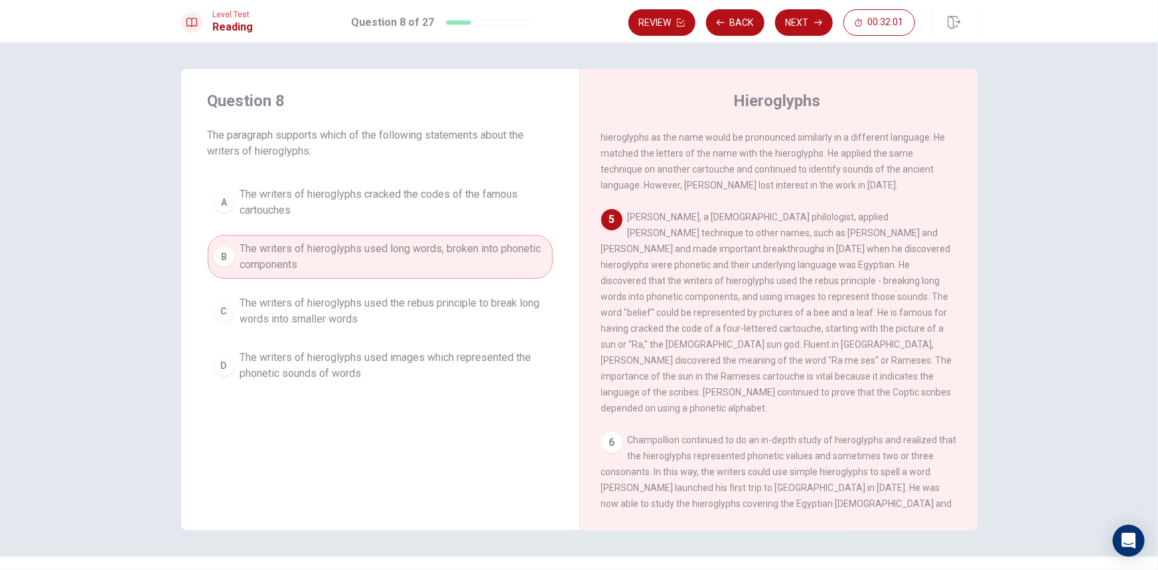
drag, startPoint x: 911, startPoint y: 240, endPoint x: 918, endPoint y: 243, distance: 7.8
click at [918, 243] on div "5 [PERSON_NAME], a [DEMOGRAPHIC_DATA] philologist, applied [PERSON_NAME] techni…" at bounding box center [779, 312] width 356 height 207
drag, startPoint x: 755, startPoint y: 238, endPoint x: 898, endPoint y: 238, distance: 143.3
click at [898, 238] on span "[PERSON_NAME], a [DEMOGRAPHIC_DATA] philologist, applied [PERSON_NAME] techniqu…" at bounding box center [776, 313] width 351 height 202
click at [365, 315] on span "The writers of hieroglyphs used the rebus principle to break long words into sm…" at bounding box center [393, 311] width 307 height 32
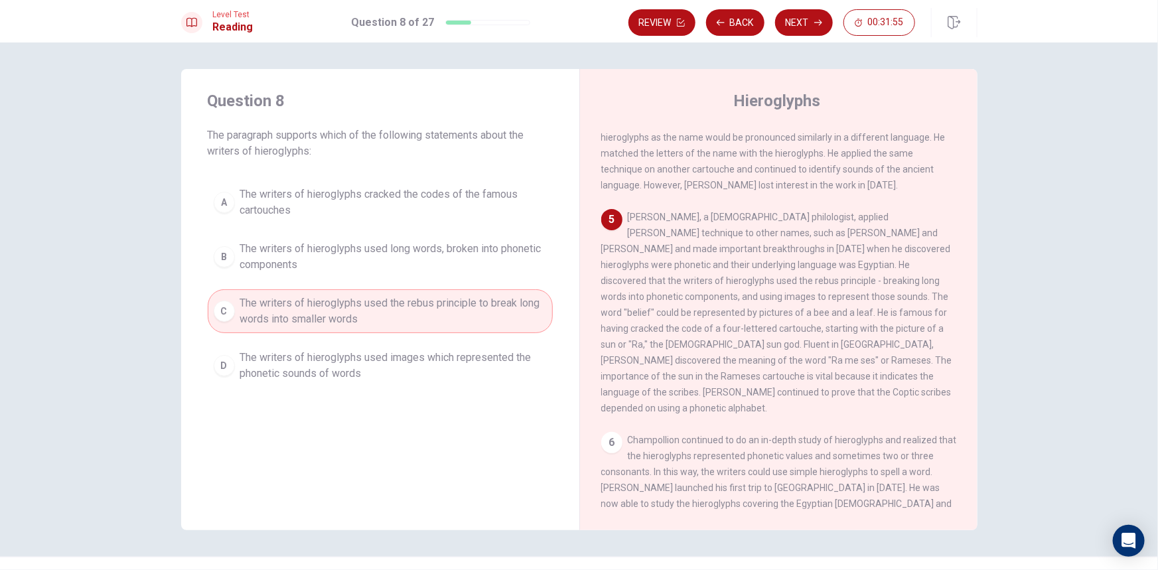
drag, startPoint x: 821, startPoint y: 234, endPoint x: 907, endPoint y: 236, distance: 86.3
click at [907, 236] on span "[PERSON_NAME], a [DEMOGRAPHIC_DATA] philologist, applied [PERSON_NAME] techniqu…" at bounding box center [776, 313] width 351 height 202
click at [703, 255] on span "[PERSON_NAME], a [DEMOGRAPHIC_DATA] philologist, applied [PERSON_NAME] techniqu…" at bounding box center [776, 313] width 351 height 202
drag, startPoint x: 746, startPoint y: 255, endPoint x: 770, endPoint y: 253, distance: 23.9
click at [770, 253] on span "[PERSON_NAME], a [DEMOGRAPHIC_DATA] philologist, applied [PERSON_NAME] techniqu…" at bounding box center [776, 313] width 351 height 202
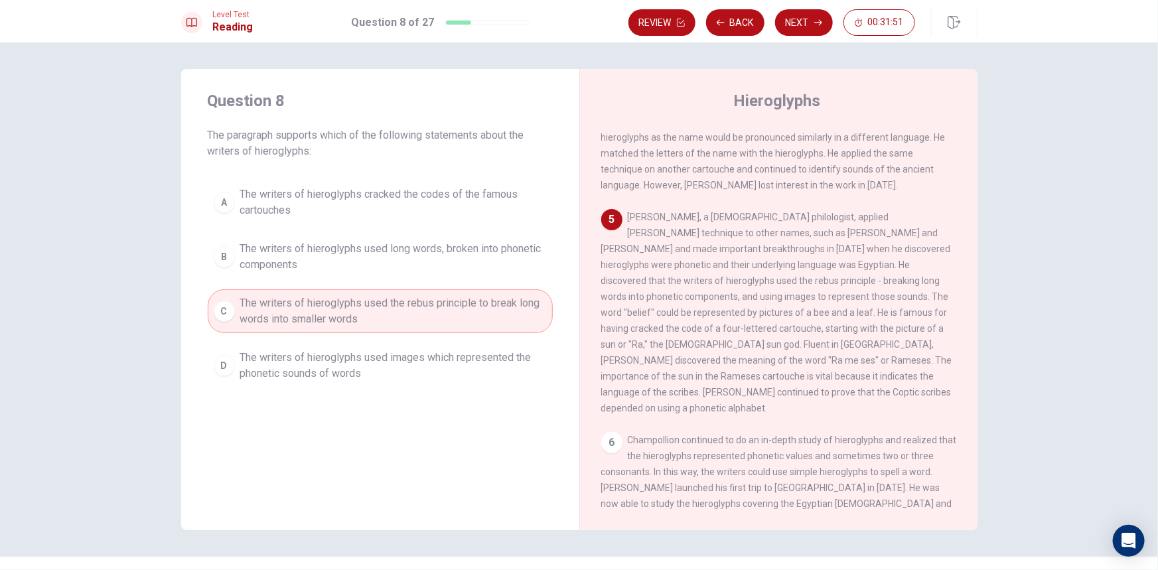
drag, startPoint x: 719, startPoint y: 257, endPoint x: 896, endPoint y: 252, distance: 176.6
click at [896, 252] on div "5 [PERSON_NAME], a [DEMOGRAPHIC_DATA] philologist, applied [PERSON_NAME] techni…" at bounding box center [779, 312] width 356 height 207
drag, startPoint x: 796, startPoint y: 253, endPoint x: 880, endPoint y: 255, distance: 84.3
click at [876, 255] on span "[PERSON_NAME], a [DEMOGRAPHIC_DATA] philologist, applied [PERSON_NAME] techniqu…" at bounding box center [776, 313] width 351 height 202
click at [512, 257] on span "The writers of hieroglyphs used long words, broken into phonetic components" at bounding box center [393, 257] width 307 height 32
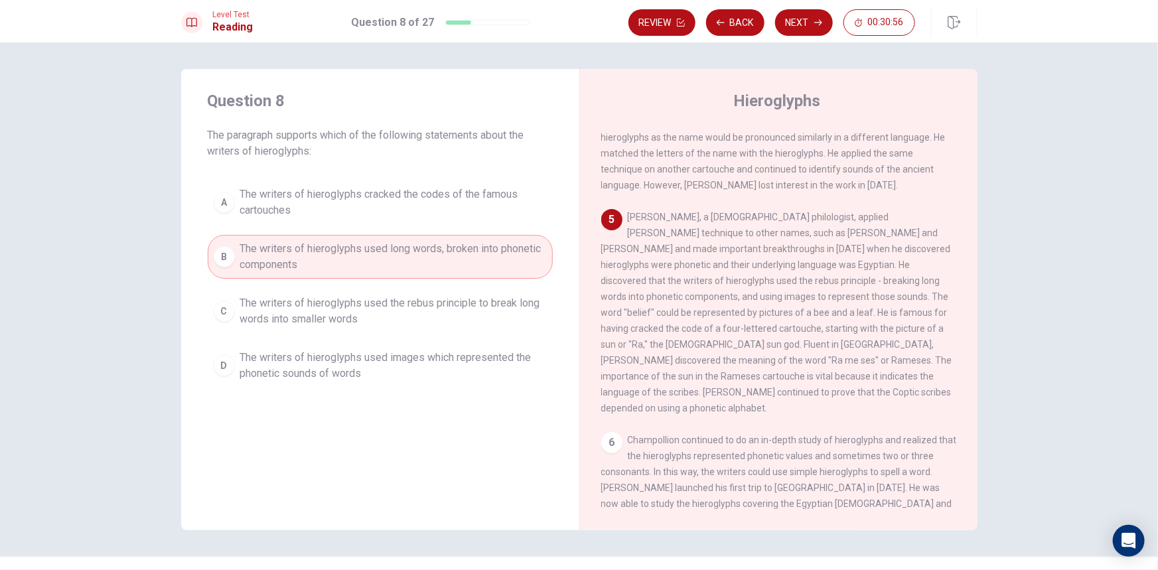
click at [346, 259] on span "The writers of hieroglyphs used long words, broken into phonetic components" at bounding box center [393, 257] width 307 height 32
click at [478, 365] on span "The writers of hieroglyphs used images which represented the phonetic sounds of…" at bounding box center [393, 366] width 307 height 32
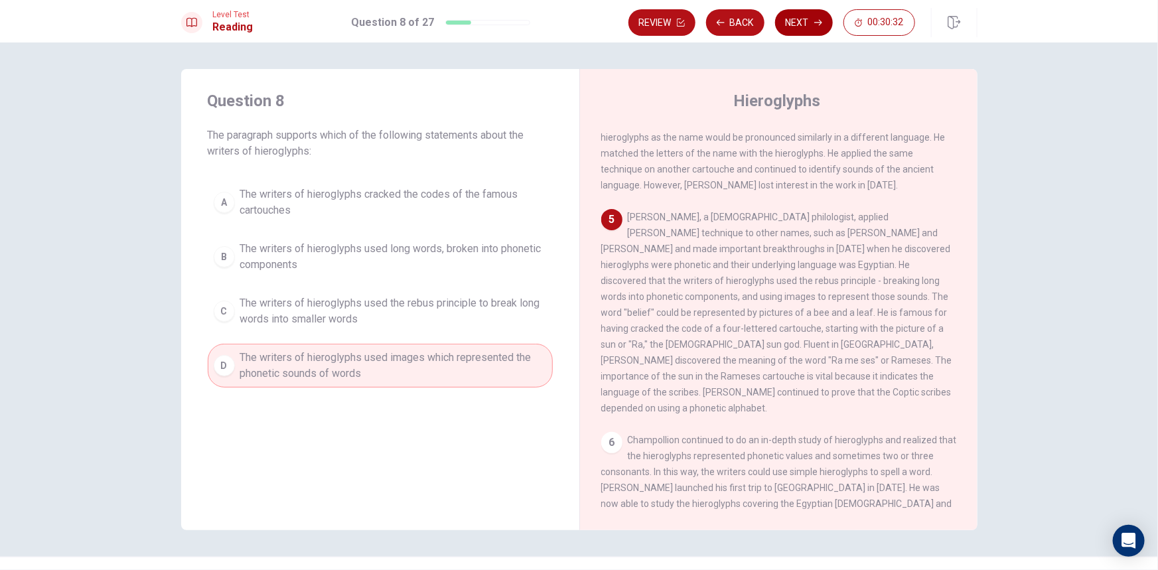
click at [820, 19] on icon "button" at bounding box center [818, 23] width 8 height 8
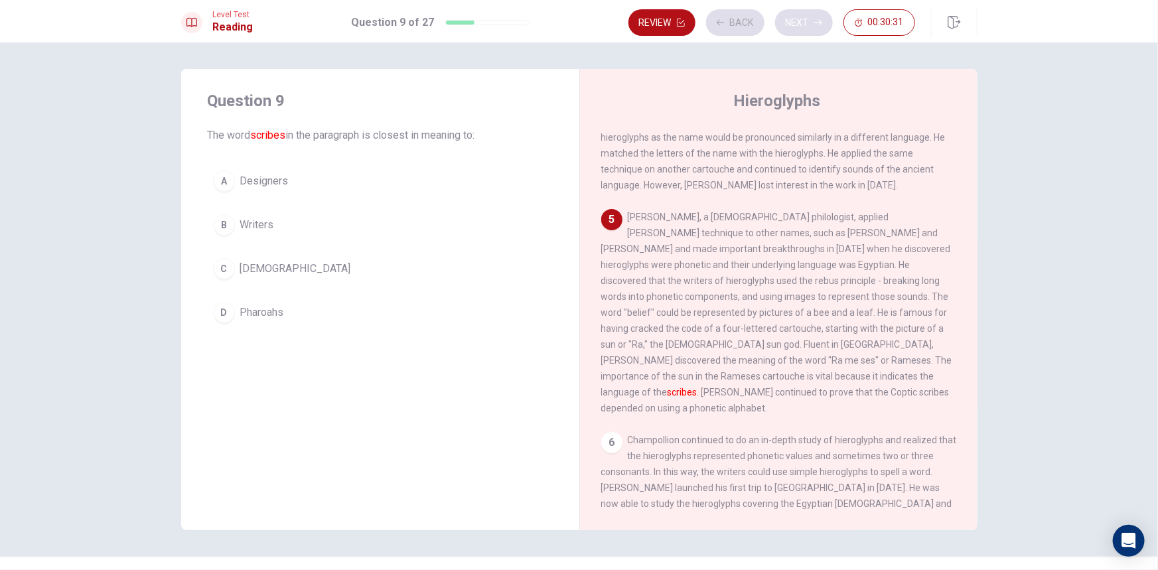
scroll to position [490, 0]
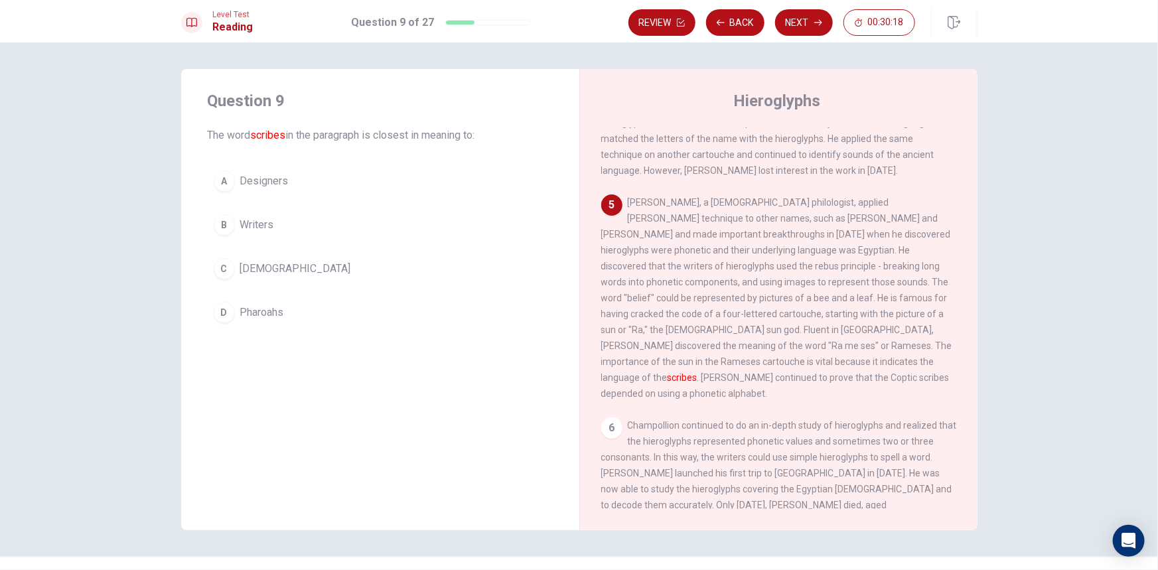
click at [260, 220] on span "Writers" at bounding box center [257, 225] width 34 height 16
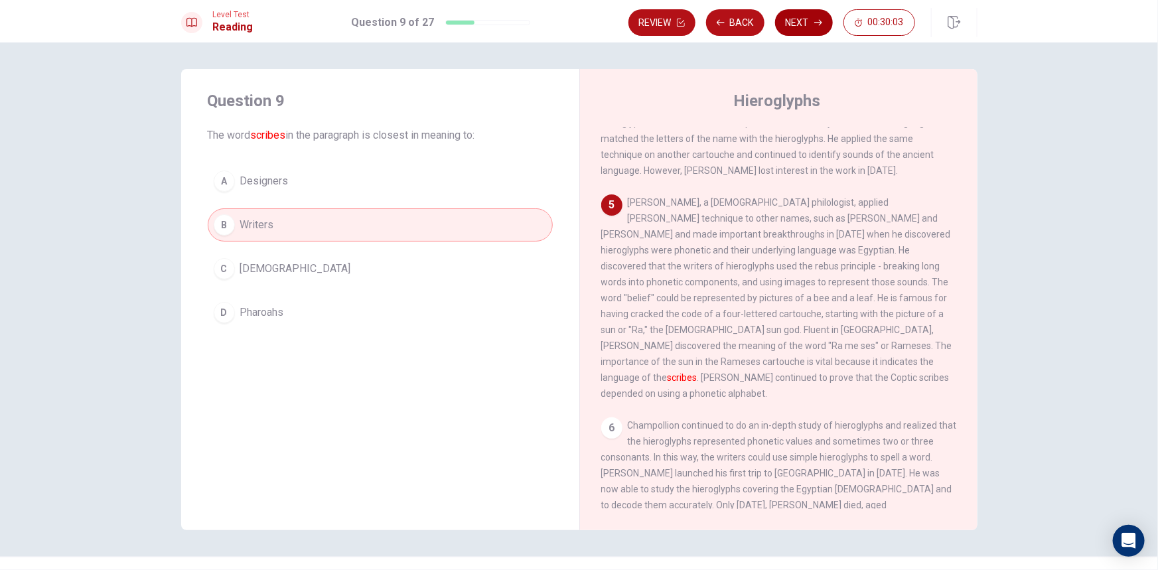
click at [796, 23] on button "Next" at bounding box center [804, 22] width 58 height 27
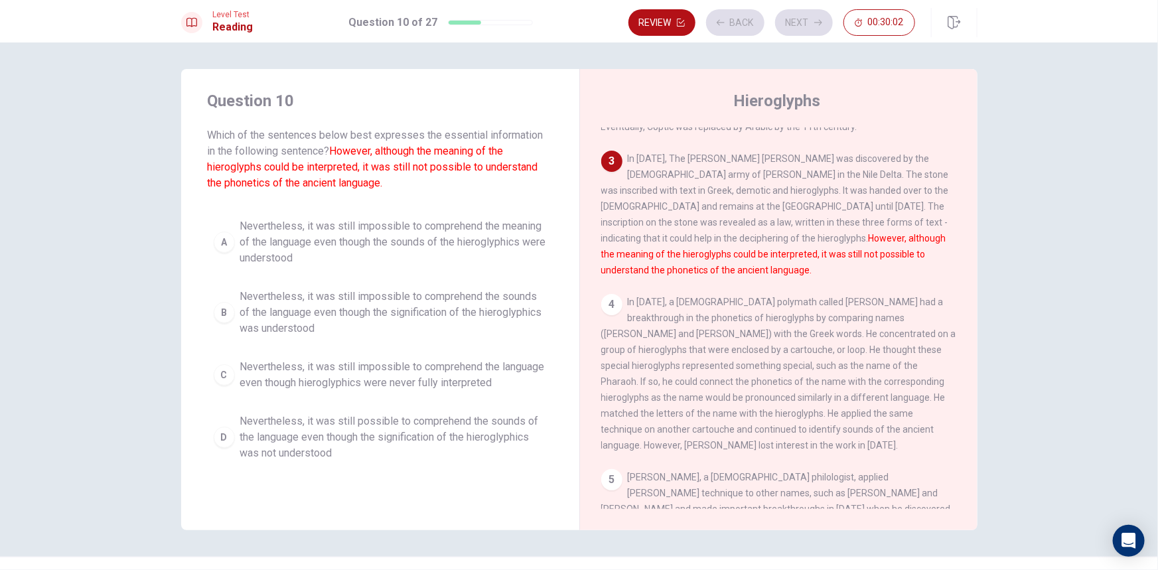
scroll to position [213, 0]
drag, startPoint x: 245, startPoint y: 133, endPoint x: 477, endPoint y: 121, distance: 231.9
click at [476, 121] on div "Question 10 Which of the sentences below best expresses the essential informati…" at bounding box center [380, 140] width 345 height 101
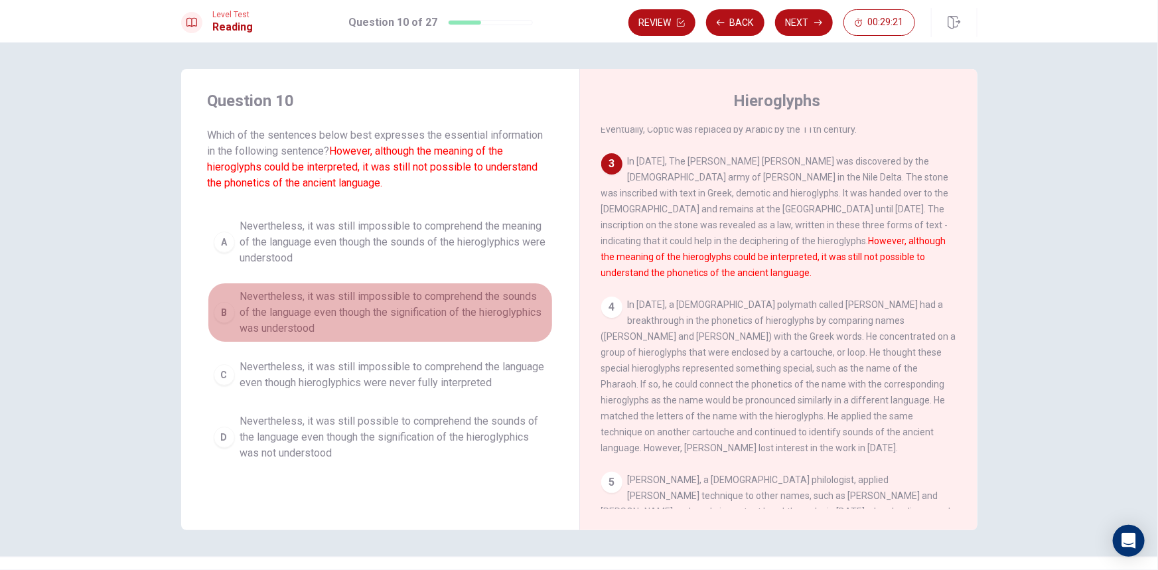
click at [431, 328] on span "Nevertheless, it was still impossible to comprehend the sounds of the language …" at bounding box center [393, 313] width 307 height 48
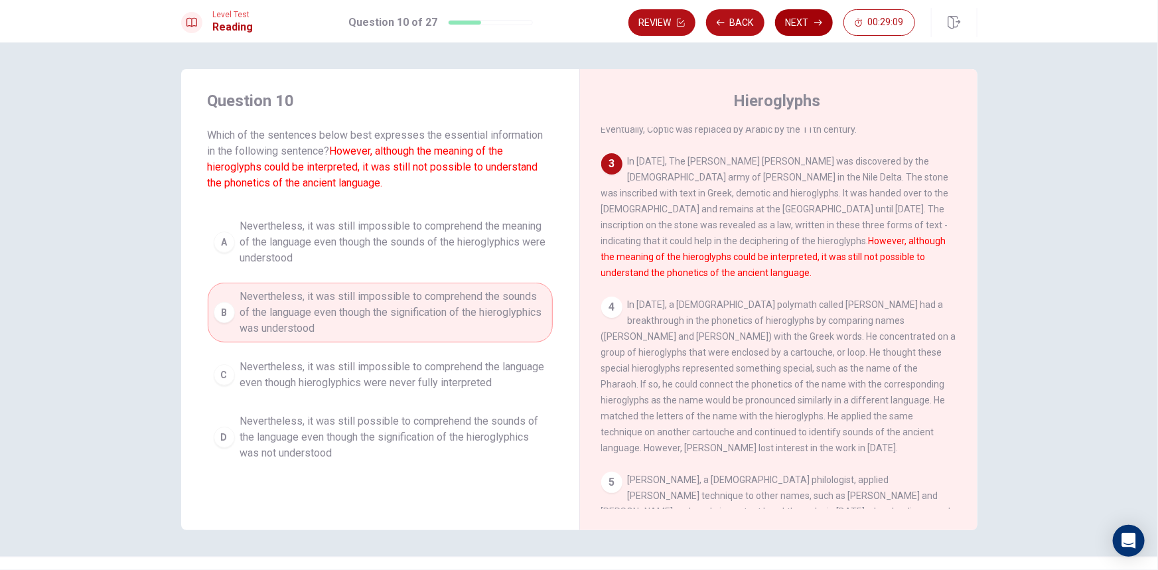
click at [823, 17] on button "Next" at bounding box center [804, 22] width 58 height 27
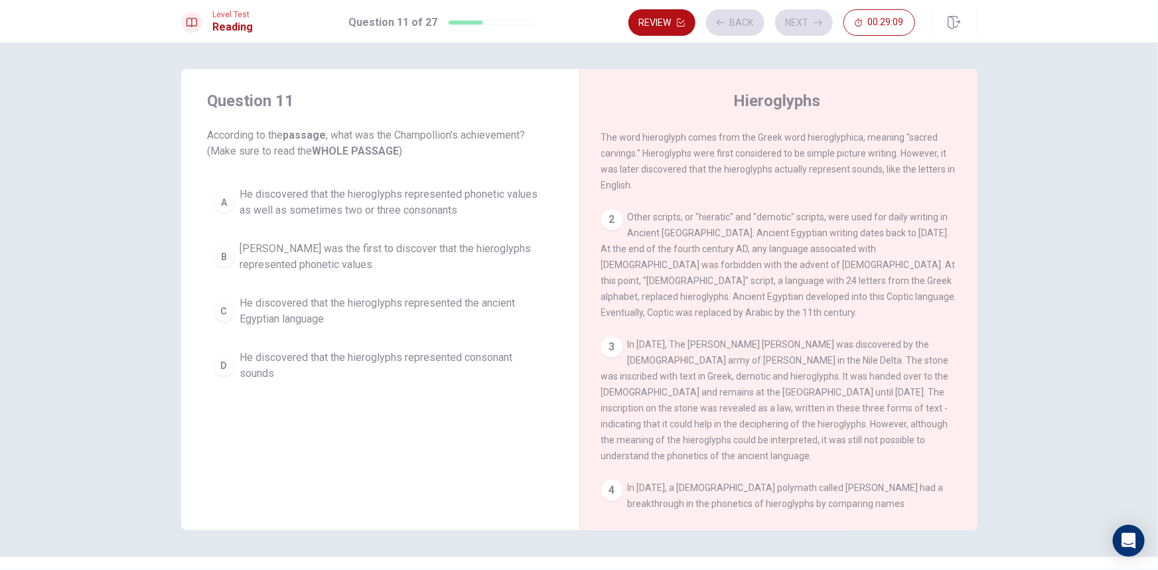
scroll to position [0, 0]
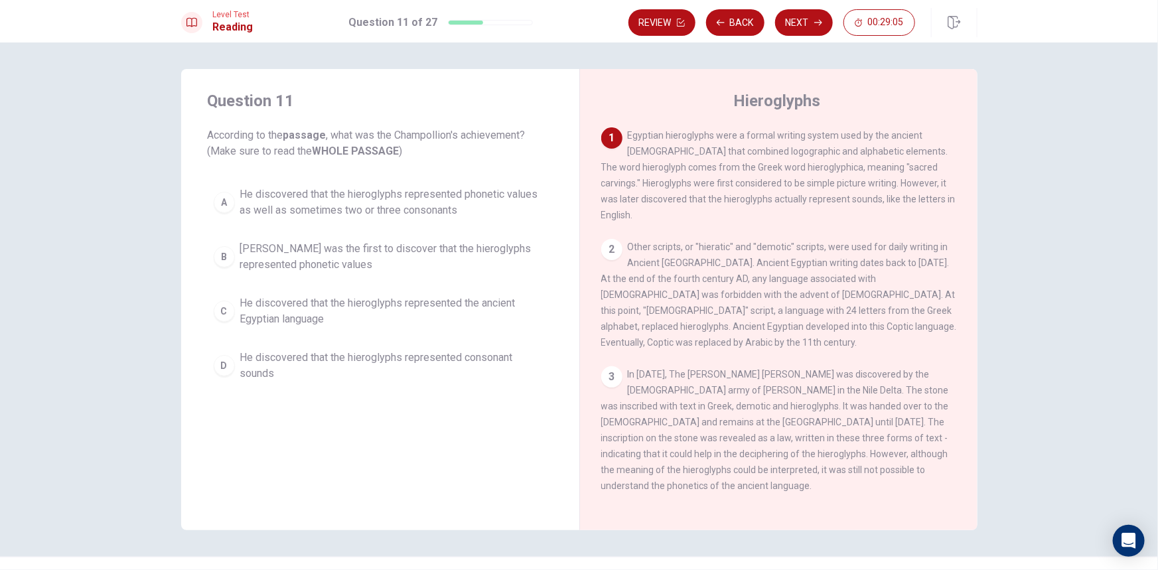
drag, startPoint x: 212, startPoint y: 149, endPoint x: 419, endPoint y: 148, distance: 207.0
click at [419, 148] on span "According to the passage , what was the Champollion's achievement? (Make sure t…" at bounding box center [380, 143] width 345 height 32
drag, startPoint x: 219, startPoint y: 143, endPoint x: 365, endPoint y: 129, distance: 146.6
click at [324, 130] on span "According to the passage , what was the Champollion's achievement? (Make sure t…" at bounding box center [380, 143] width 345 height 32
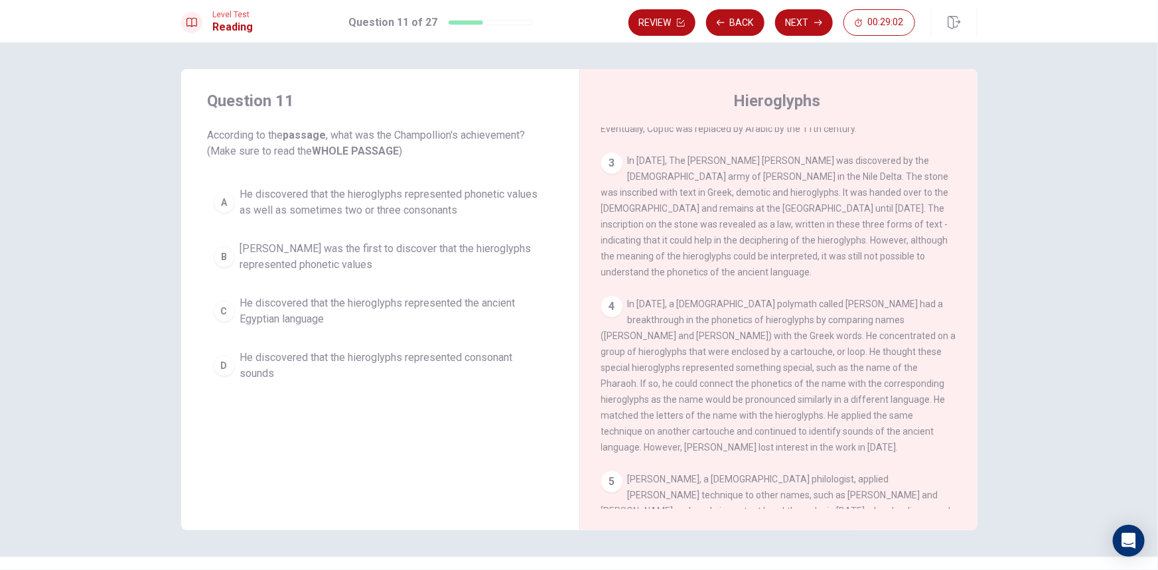
scroll to position [301, 0]
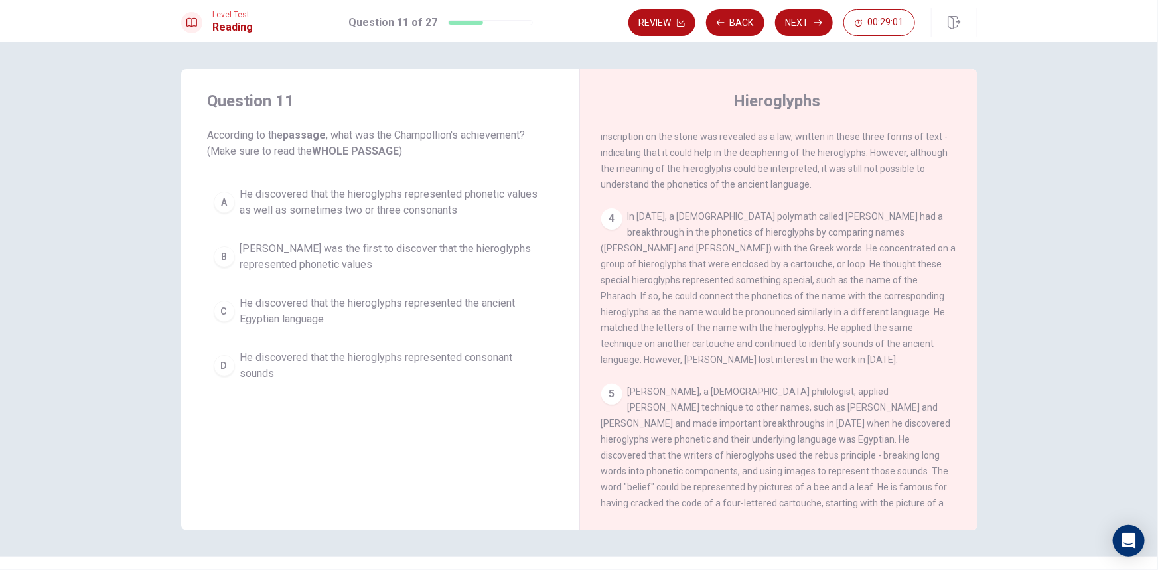
click at [614, 208] on div "4" at bounding box center [611, 218] width 21 height 21
click at [612, 208] on div "4" at bounding box center [611, 218] width 21 height 21
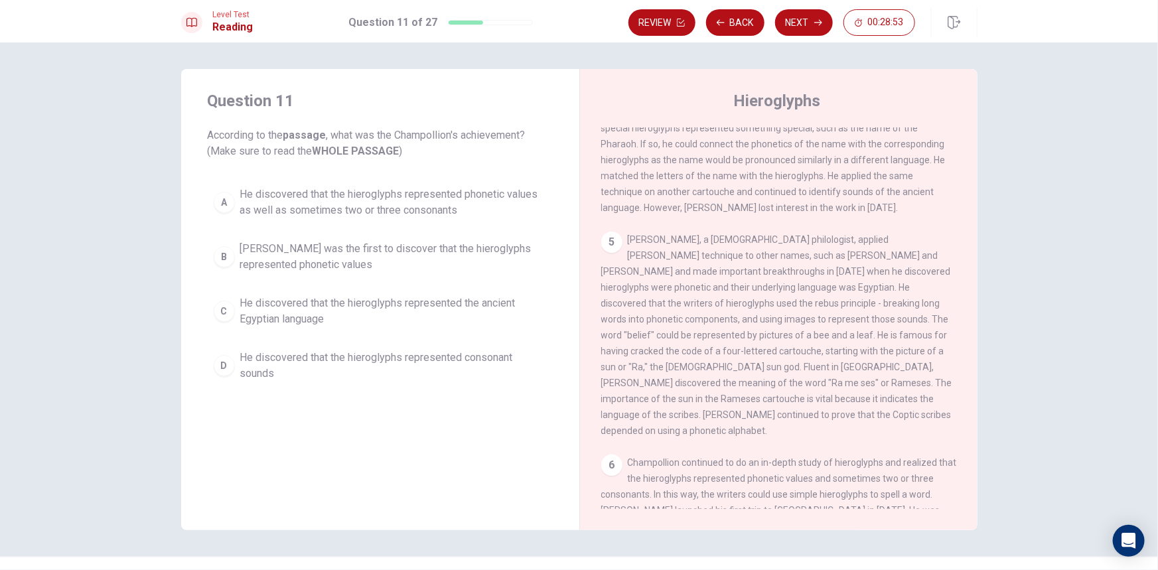
scroll to position [482, 0]
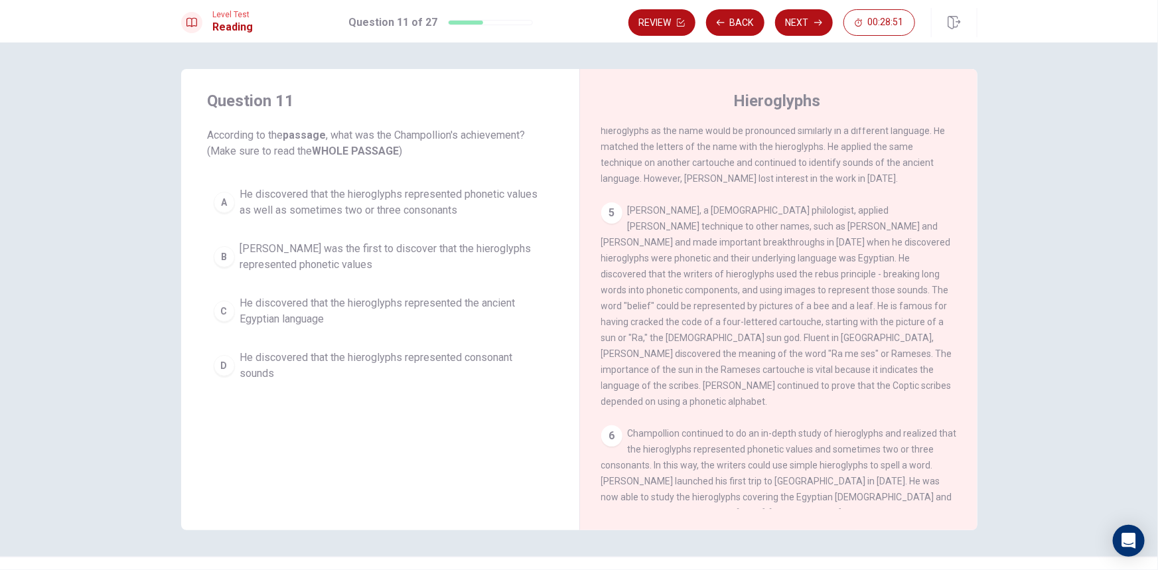
drag, startPoint x: 825, startPoint y: 345, endPoint x: 882, endPoint y: 345, distance: 57.7
click at [882, 345] on span "[PERSON_NAME], a [DEMOGRAPHIC_DATA] philologist, applied [PERSON_NAME] techniqu…" at bounding box center [776, 306] width 351 height 202
click at [318, 314] on span "He discovered that the hieroglyphs represented the ancient Egyptian language" at bounding box center [393, 311] width 307 height 32
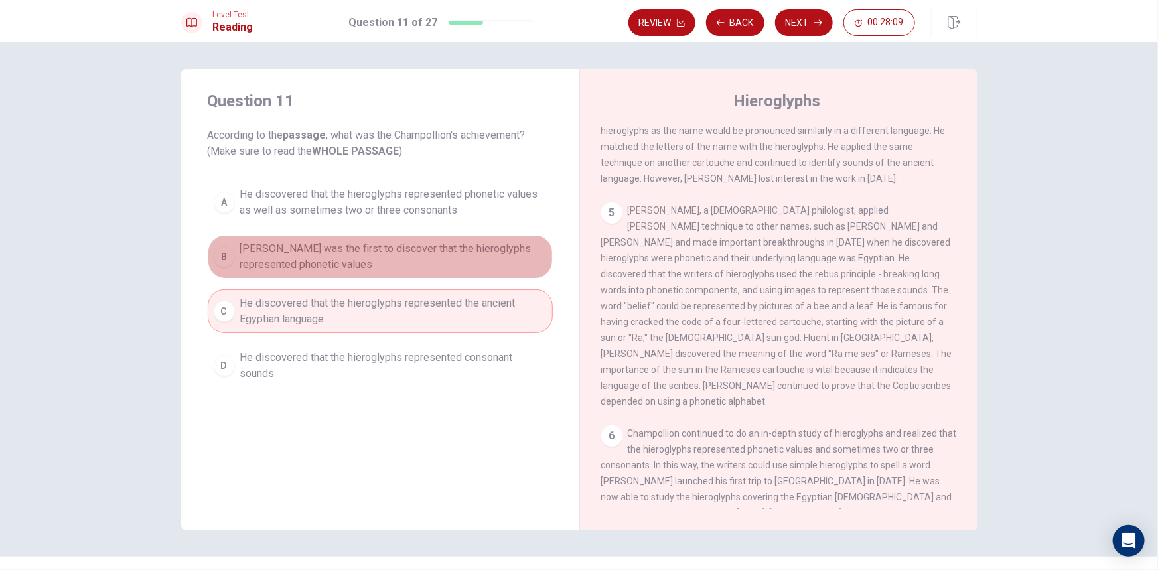
click at [405, 253] on span "[PERSON_NAME] was the first to discover that the hieroglyphs represented phonet…" at bounding box center [393, 257] width 307 height 32
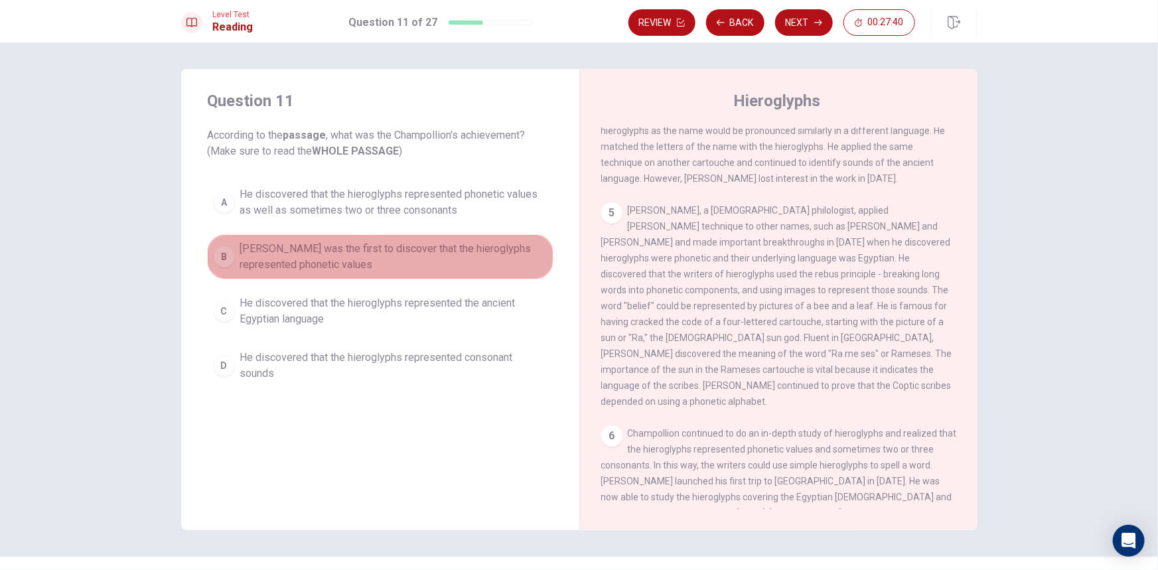
click at [378, 259] on span "[PERSON_NAME] was the first to discover that the hieroglyphs represented phonet…" at bounding box center [393, 257] width 307 height 32
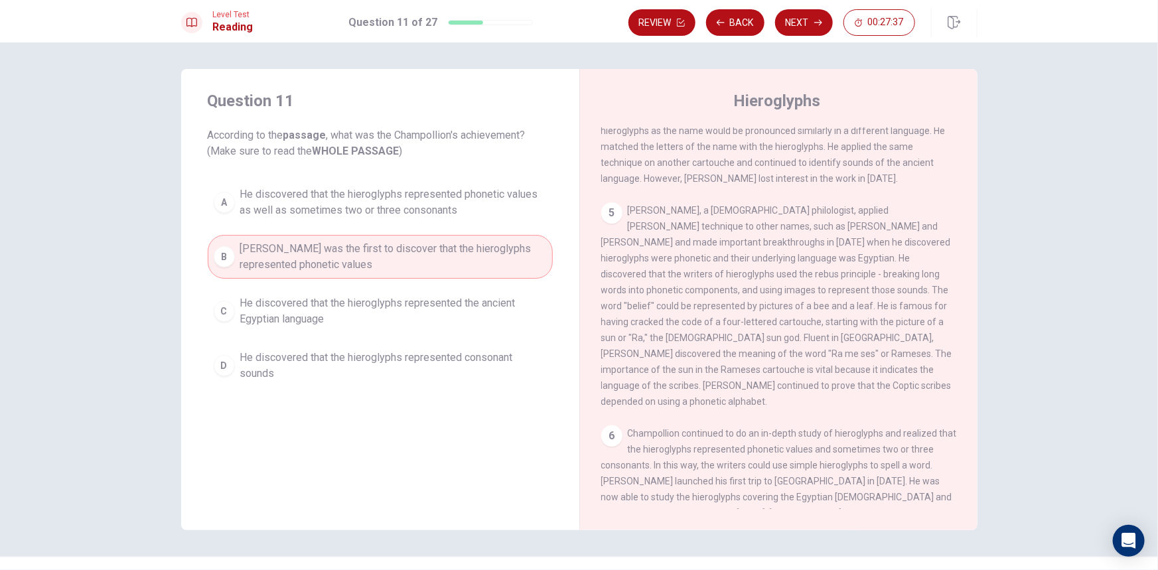
click at [374, 320] on span "He discovered that the hieroglyphs represented the ancient Egyptian language" at bounding box center [393, 311] width 307 height 32
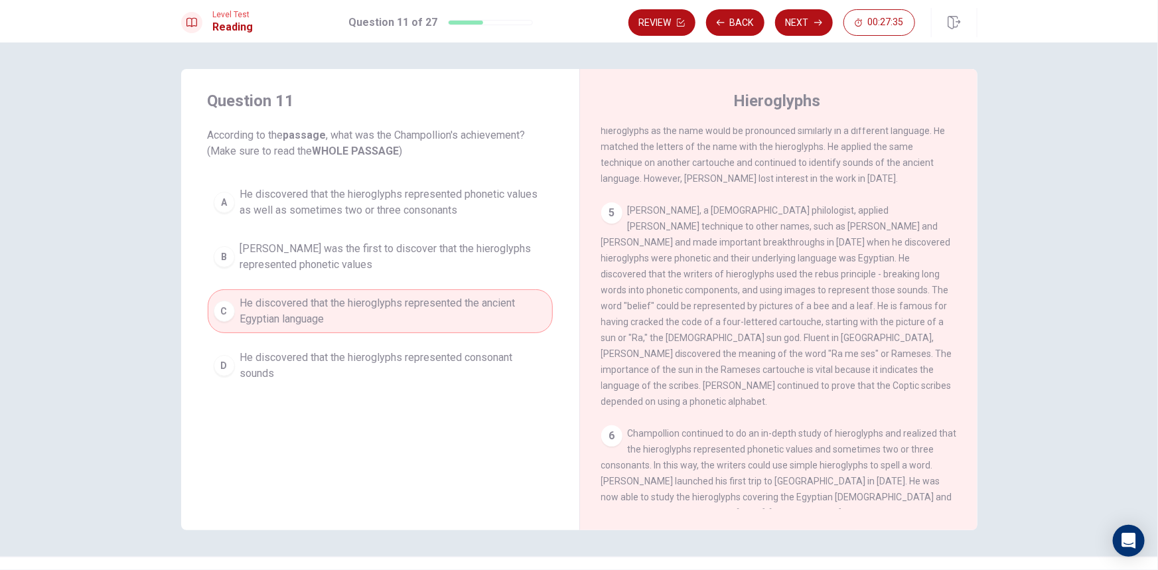
click at [391, 245] on span "[PERSON_NAME] was the first to discover that the hieroglyphs represented phonet…" at bounding box center [393, 257] width 307 height 32
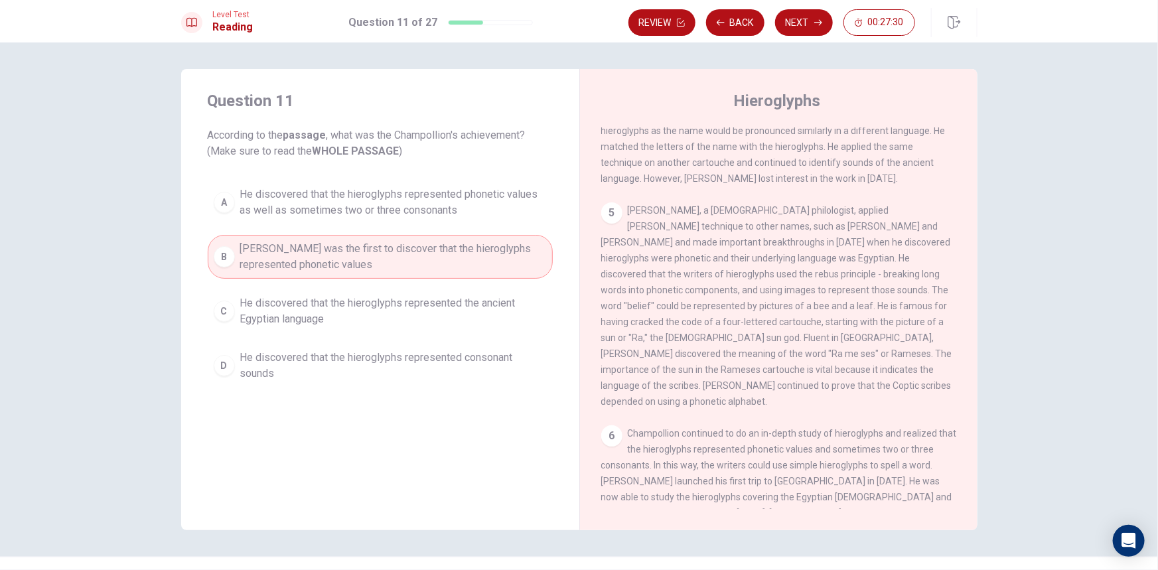
click at [378, 163] on div "Question 11 According to the passage , what was the Champollion's achievement? …" at bounding box center [380, 239] width 398 height 340
click at [344, 169] on div "Question 11 According to the passage , what was the Champollion's achievement? …" at bounding box center [380, 239] width 398 height 340
click at [317, 185] on button "A He discovered that the hieroglyphs represented phonetic values as well as som…" at bounding box center [380, 202] width 345 height 44
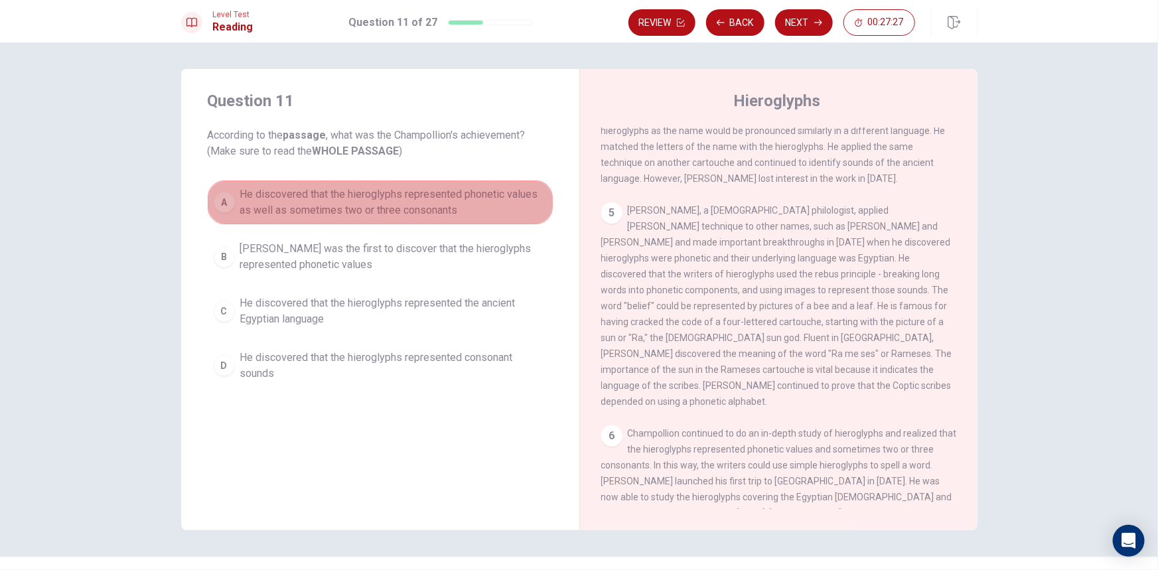
drag, startPoint x: 372, startPoint y: 195, endPoint x: 466, endPoint y: 196, distance: 94.9
click at [466, 195] on span "He discovered that the hieroglyphs represented phonetic values as well as somet…" at bounding box center [393, 202] width 307 height 32
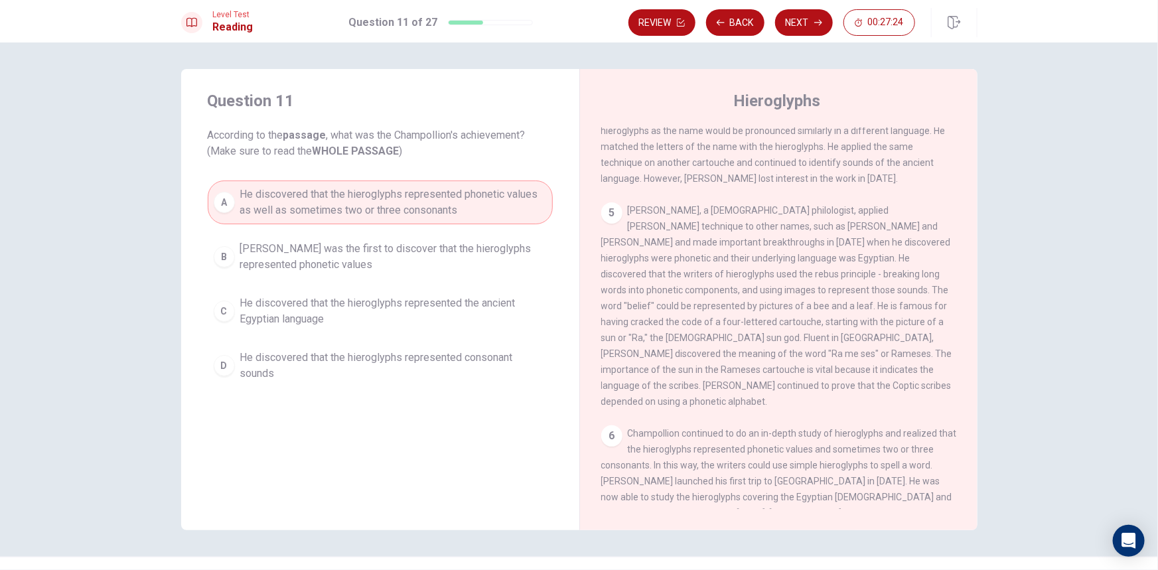
drag, startPoint x: 883, startPoint y: 177, endPoint x: 926, endPoint y: 184, distance: 43.7
click at [926, 205] on span "[PERSON_NAME], a [DEMOGRAPHIC_DATA] philologist, applied [PERSON_NAME] techniqu…" at bounding box center [776, 306] width 351 height 202
drag, startPoint x: 648, startPoint y: 215, endPoint x: 744, endPoint y: 217, distance: 96.2
click at [744, 217] on span "[PERSON_NAME], a [DEMOGRAPHIC_DATA] philologist, applied [PERSON_NAME] techniqu…" at bounding box center [776, 306] width 351 height 202
drag, startPoint x: 783, startPoint y: 212, endPoint x: 870, endPoint y: 212, distance: 86.9
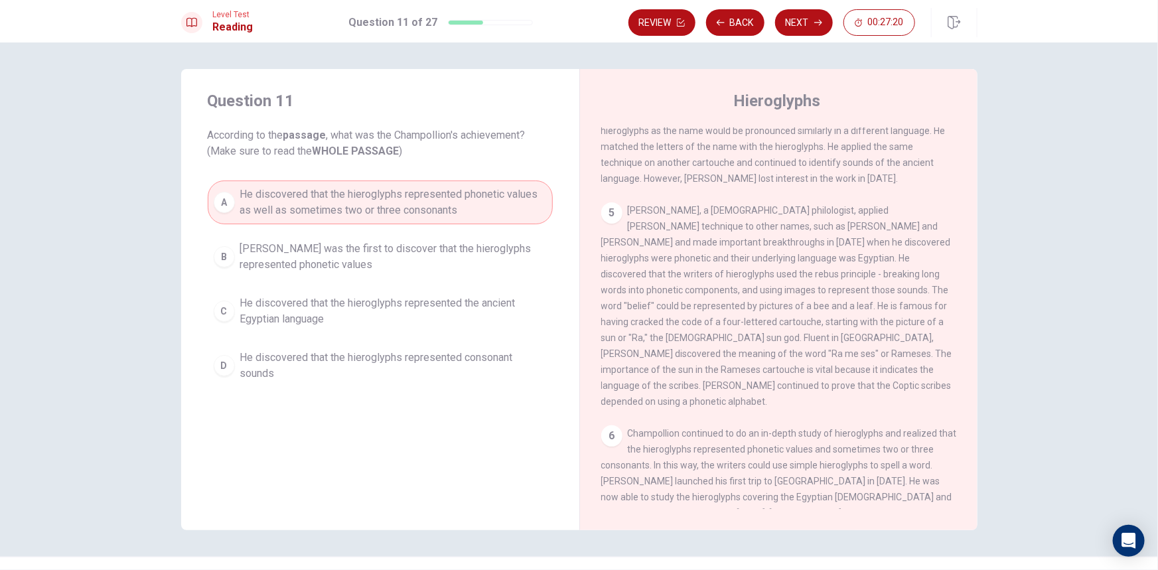
click at [869, 212] on span "[PERSON_NAME], a [DEMOGRAPHIC_DATA] philologist, applied [PERSON_NAME] techniqu…" at bounding box center [776, 306] width 351 height 202
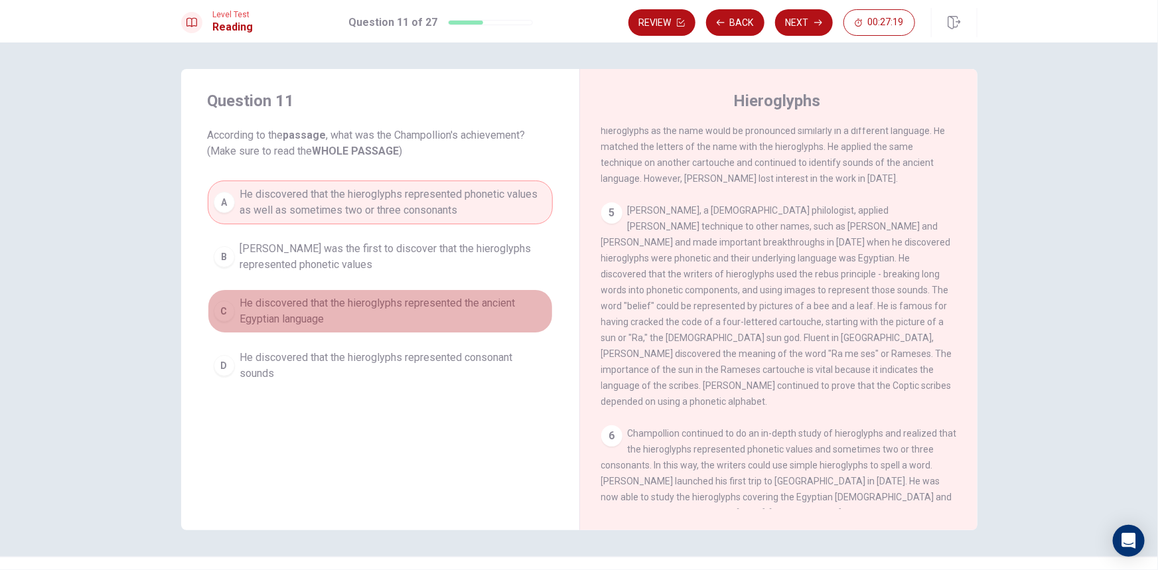
click at [324, 303] on span "He discovered that the hieroglyphs represented the ancient Egyptian language" at bounding box center [393, 311] width 307 height 32
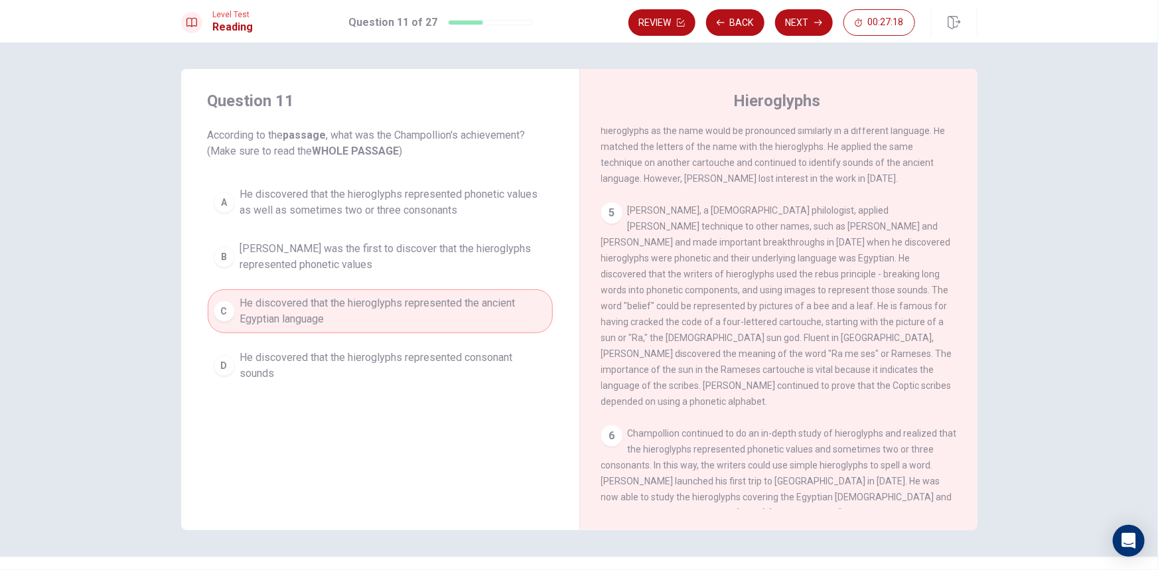
click at [348, 365] on span "He discovered that the hieroglyphs represented consonant sounds" at bounding box center [393, 366] width 307 height 32
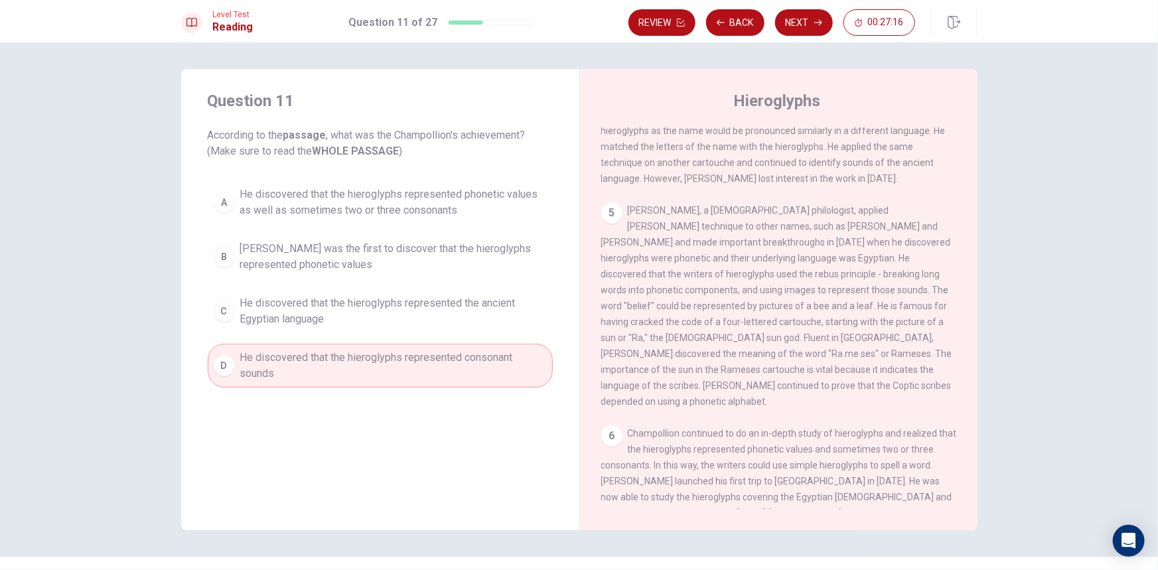
click at [372, 332] on div "A He discovered that the hieroglyphs represented phonetic values as well as som…" at bounding box center [380, 283] width 345 height 207
click at [374, 267] on span "[PERSON_NAME] was the first to discover that the hieroglyphs represented phonet…" at bounding box center [393, 257] width 307 height 32
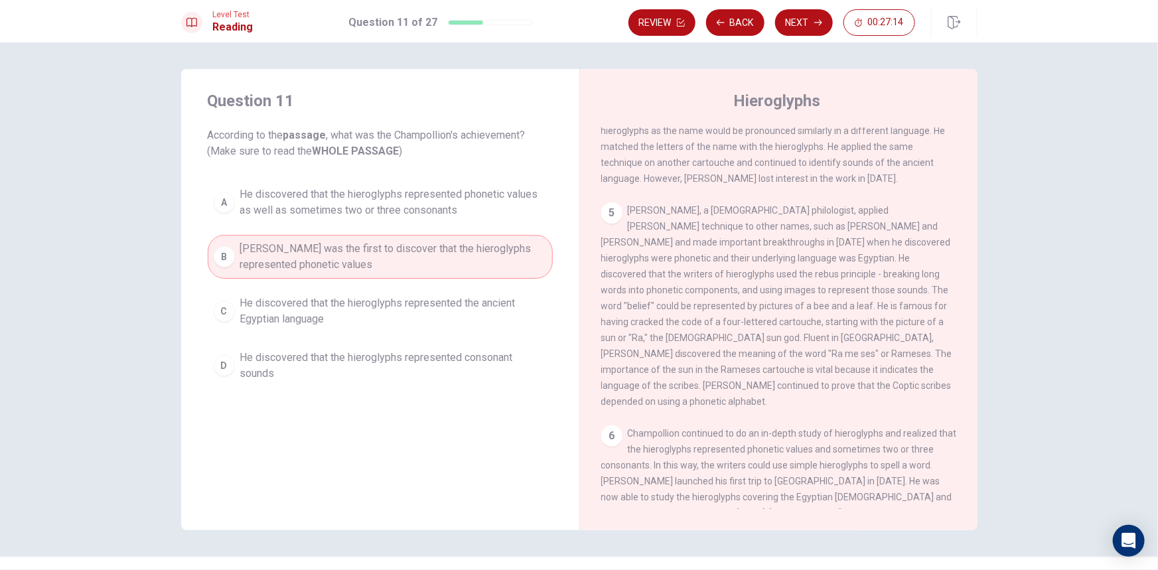
click at [330, 303] on span "He discovered that the hieroglyphs represented the ancient Egyptian language" at bounding box center [393, 311] width 307 height 32
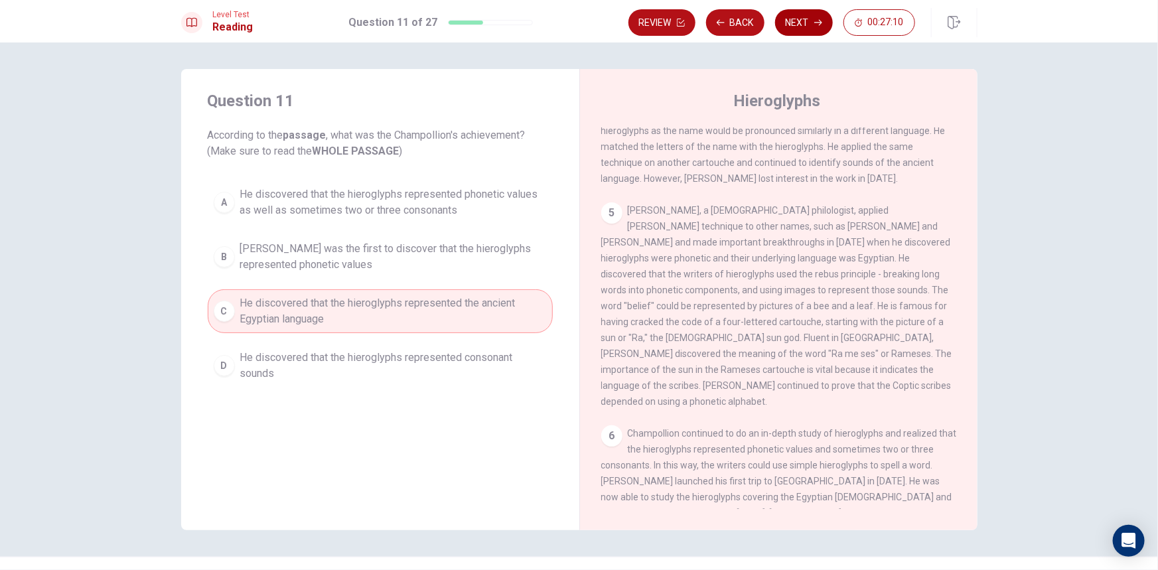
click at [814, 21] on icon "button" at bounding box center [818, 23] width 8 height 8
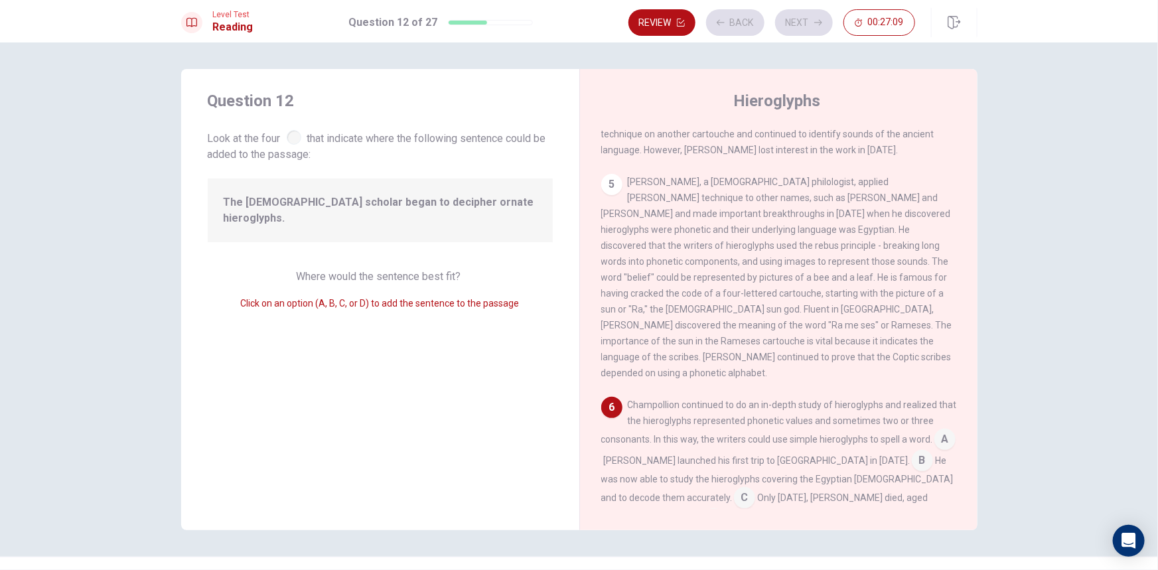
scroll to position [512, 0]
click at [912, 450] on input at bounding box center [922, 460] width 21 height 21
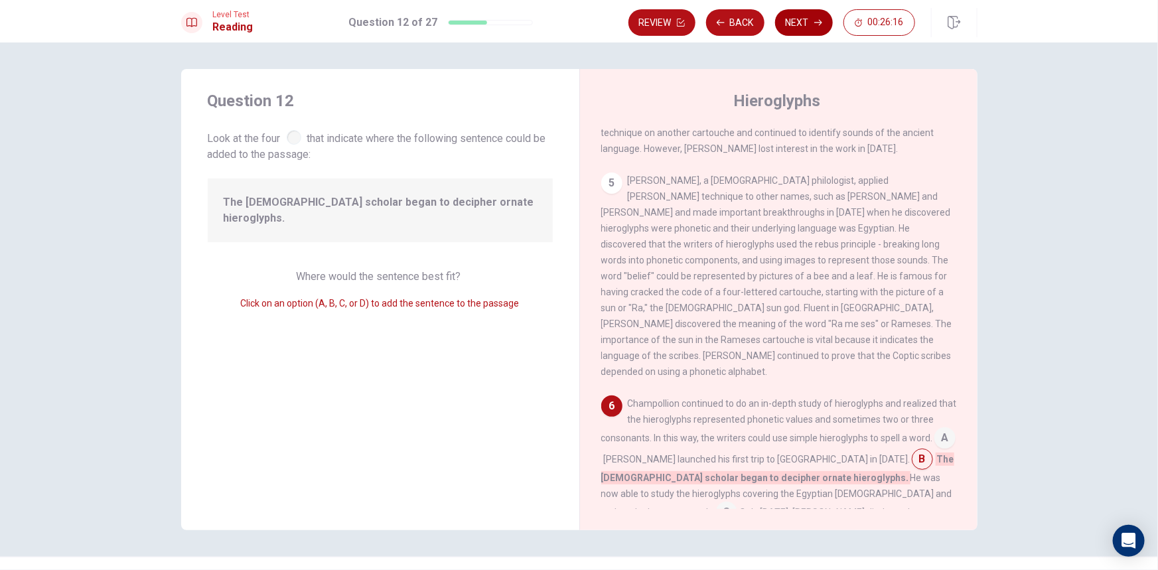
click at [821, 26] on icon "button" at bounding box center [818, 23] width 8 height 8
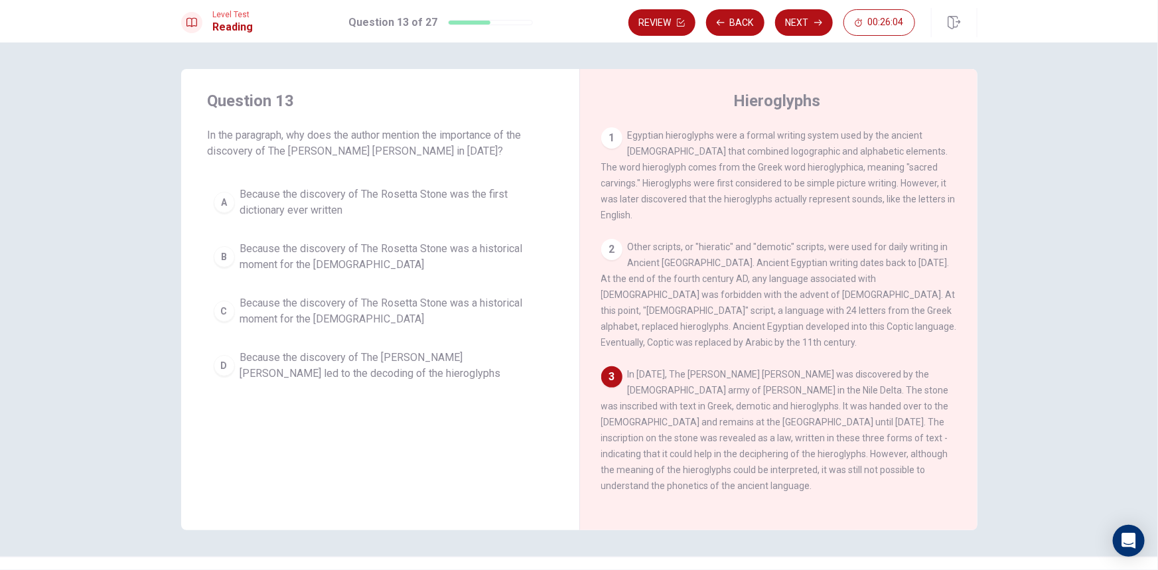
drag, startPoint x: 784, startPoint y: 370, endPoint x: 867, endPoint y: 368, distance: 83.0
click at [867, 369] on span "In [DATE], The [PERSON_NAME] [PERSON_NAME] was discovered by the [DEMOGRAPHIC_D…" at bounding box center [775, 430] width 348 height 122
click at [403, 372] on span "Because the discovery of The [PERSON_NAME] [PERSON_NAME] led to the decoding of…" at bounding box center [393, 366] width 307 height 32
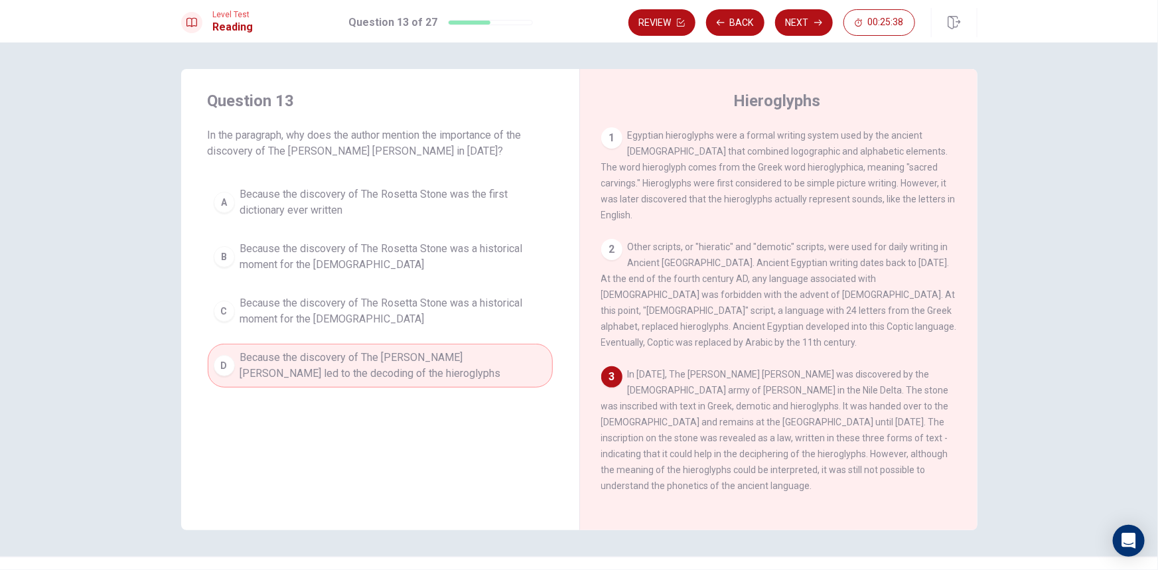
click at [432, 316] on span "Because the discovery of The Rosetta Stone was a historical moment for the [DEM…" at bounding box center [393, 311] width 307 height 32
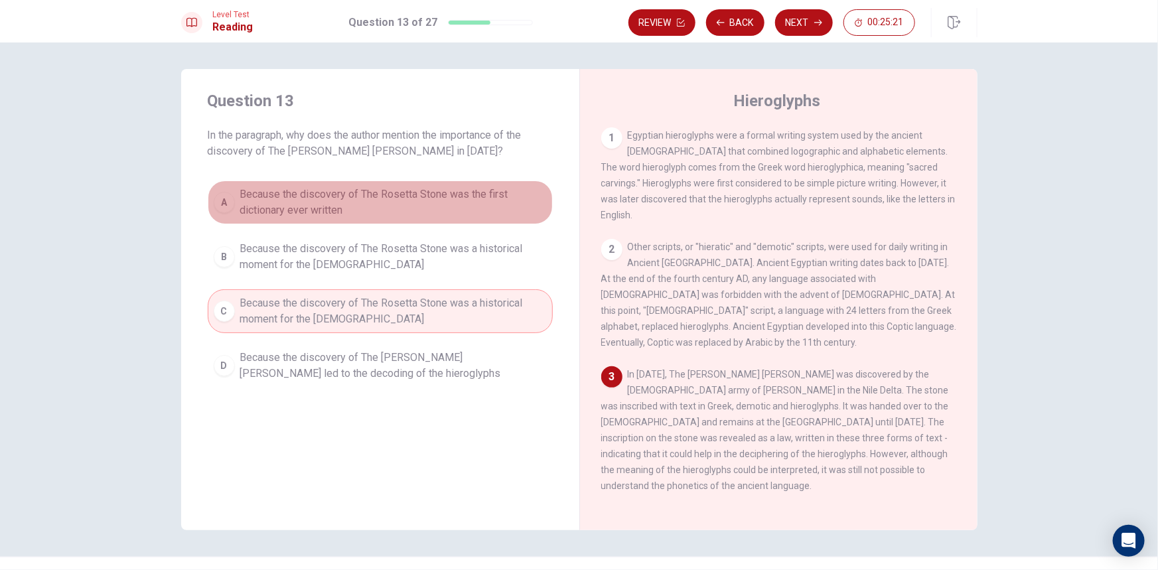
click at [399, 201] on span "Because the discovery of The Rosetta Stone was the first dictionary ever written" at bounding box center [393, 202] width 307 height 32
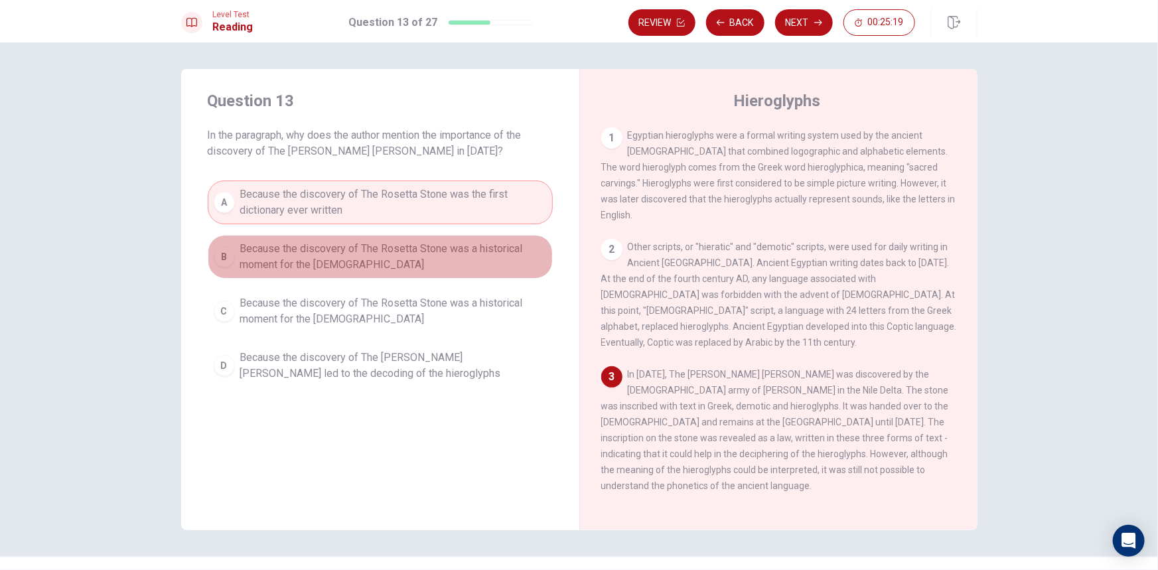
click at [401, 263] on span "Because the discovery of The Rosetta Stone was a historical moment for the [DEM…" at bounding box center [393, 257] width 307 height 32
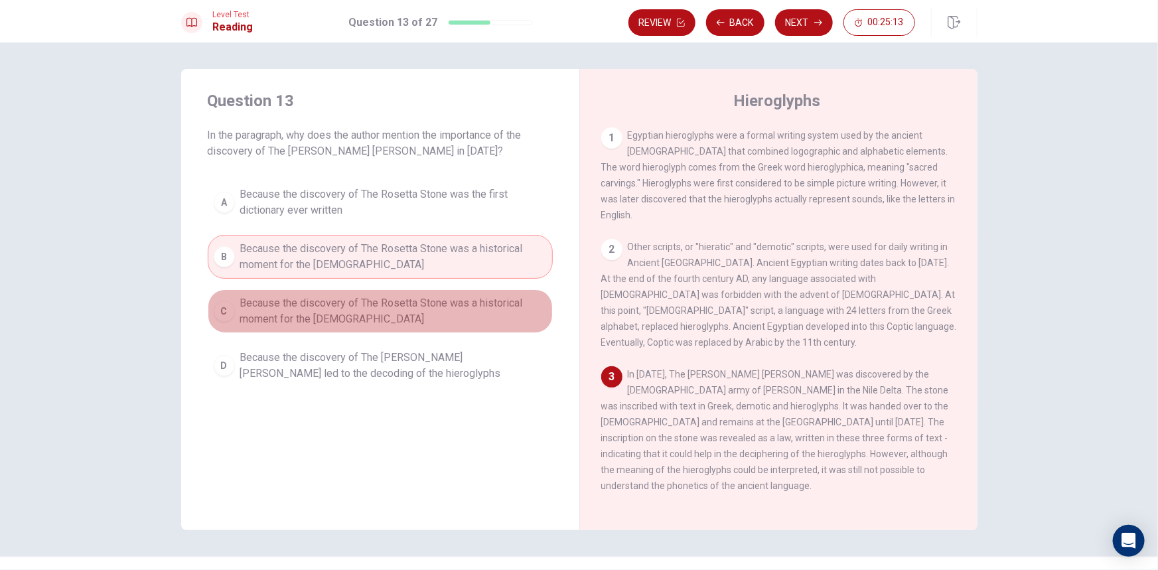
click at [377, 305] on span "Because the discovery of The Rosetta Stone was a historical moment for the [DEM…" at bounding box center [393, 311] width 307 height 32
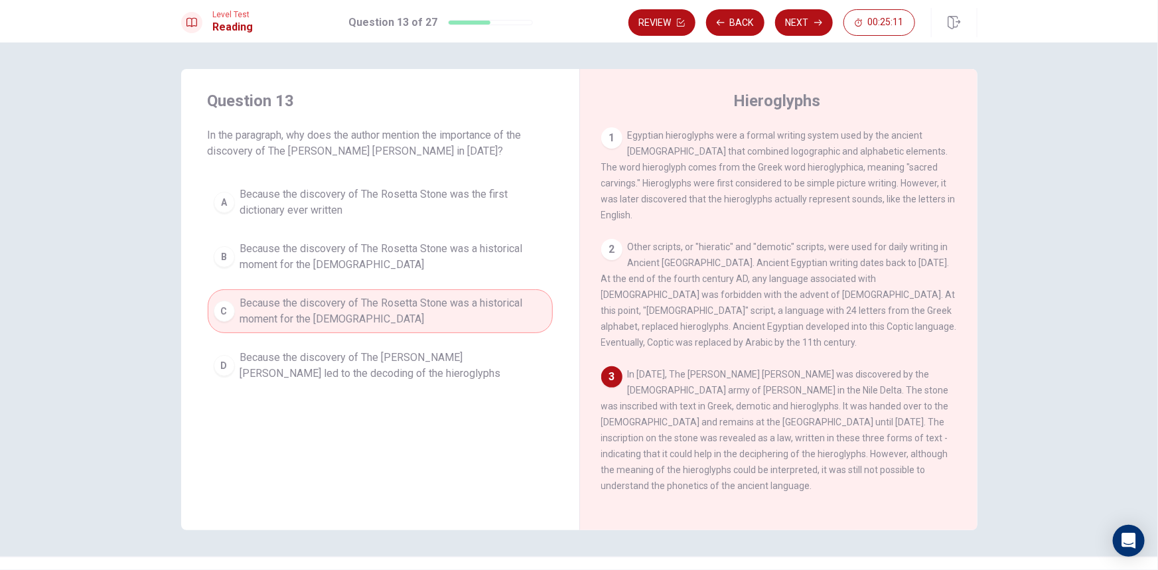
drag, startPoint x: 681, startPoint y: 340, endPoint x: 880, endPoint y: 345, distance: 199.1
click at [867, 346] on div "1 Egyptian hieroglyphs were a formal writing system used by the ancient [DEMOGR…" at bounding box center [787, 317] width 373 height 381
drag, startPoint x: 683, startPoint y: 367, endPoint x: 699, endPoint y: 367, distance: 15.9
click at [699, 369] on span "In [DATE], The [PERSON_NAME] [PERSON_NAME] was discovered by the [DEMOGRAPHIC_D…" at bounding box center [775, 430] width 348 height 122
drag, startPoint x: 670, startPoint y: 399, endPoint x: 863, endPoint y: 398, distance: 193.1
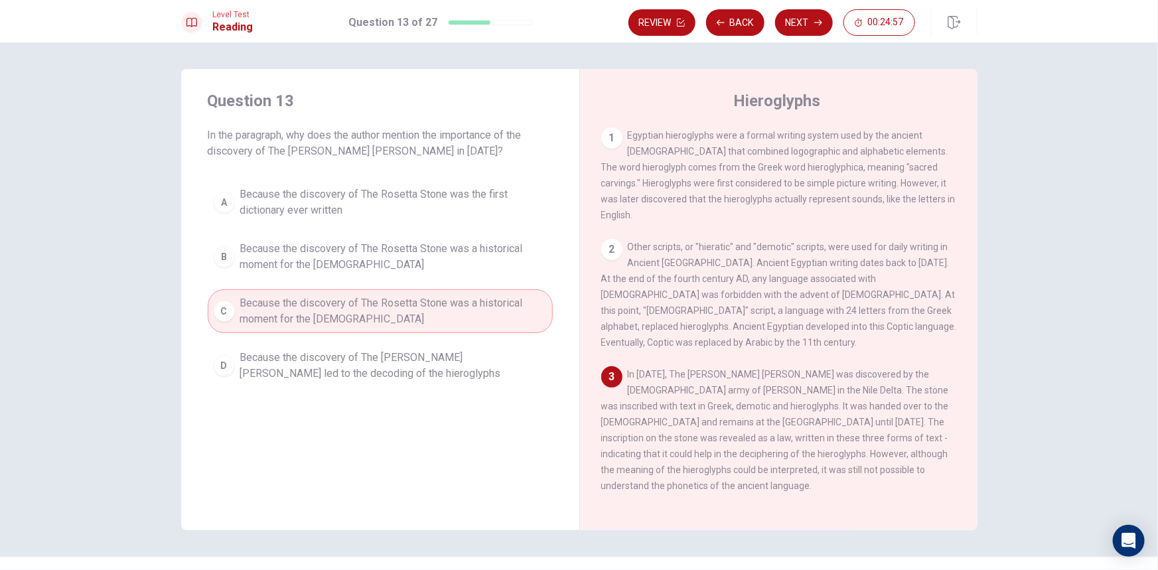
click at [848, 398] on span "In [DATE], The [PERSON_NAME] [PERSON_NAME] was discovered by the [DEMOGRAPHIC_D…" at bounding box center [775, 430] width 348 height 122
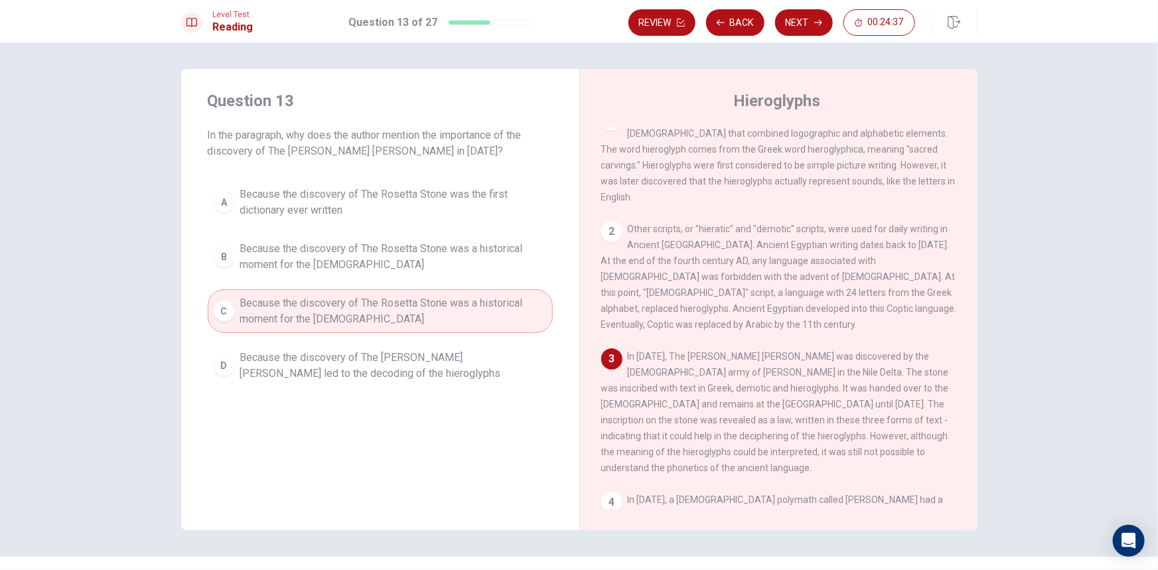
scroll to position [0, 0]
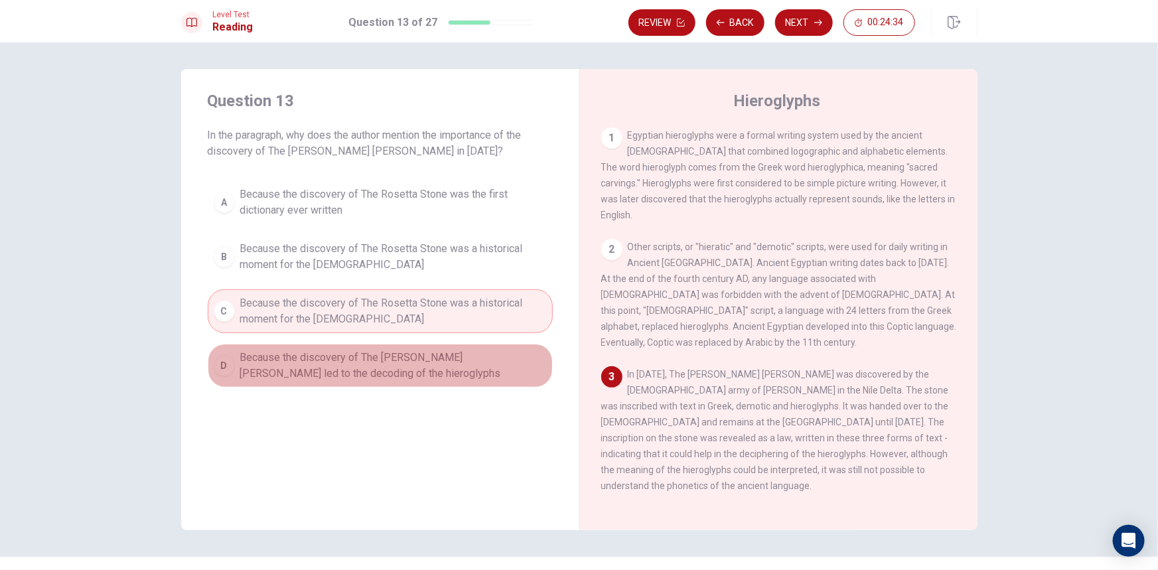
click at [323, 352] on span "Because the discovery of The [PERSON_NAME] [PERSON_NAME] led to the decoding of…" at bounding box center [393, 366] width 307 height 32
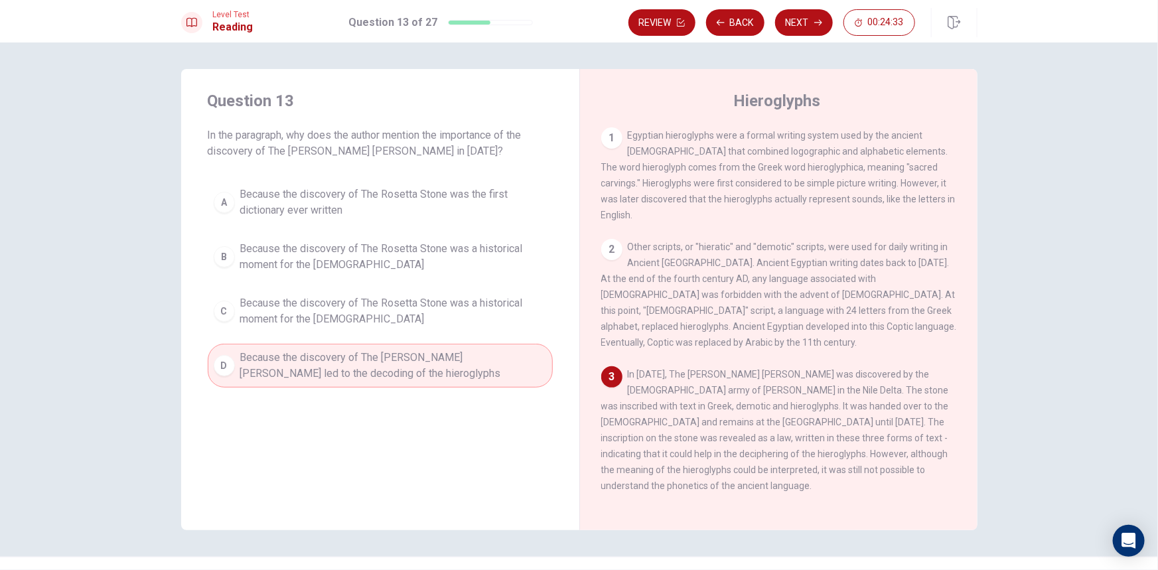
click at [332, 323] on span "Because the discovery of The Rosetta Stone was a historical moment for the [DEM…" at bounding box center [393, 311] width 307 height 32
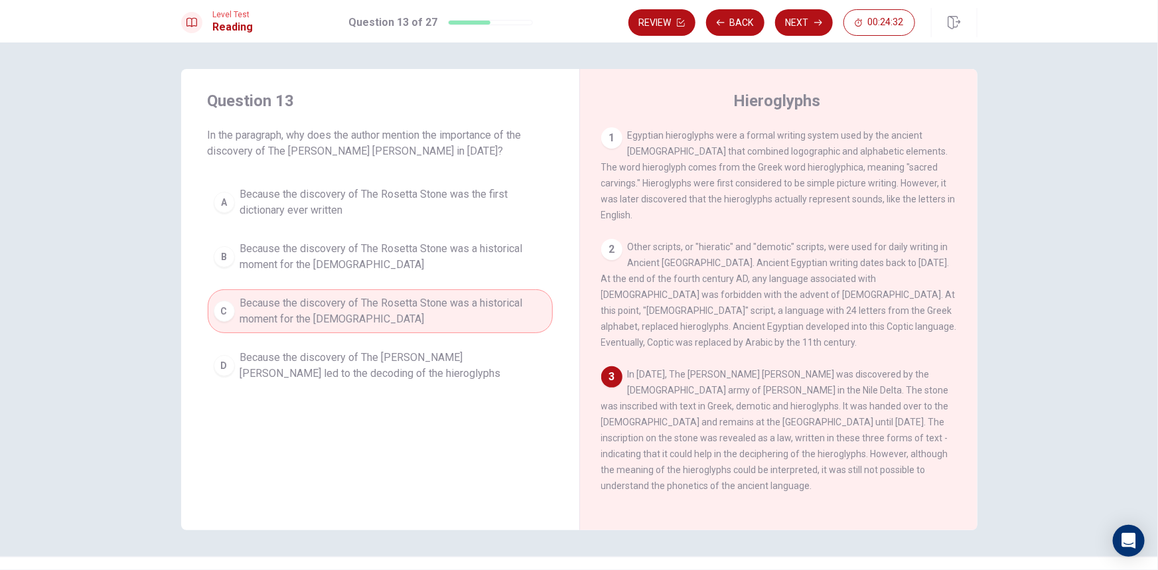
click at [341, 281] on div "A Because the discovery of The [PERSON_NAME] [PERSON_NAME] was the first dictio…" at bounding box center [380, 283] width 345 height 207
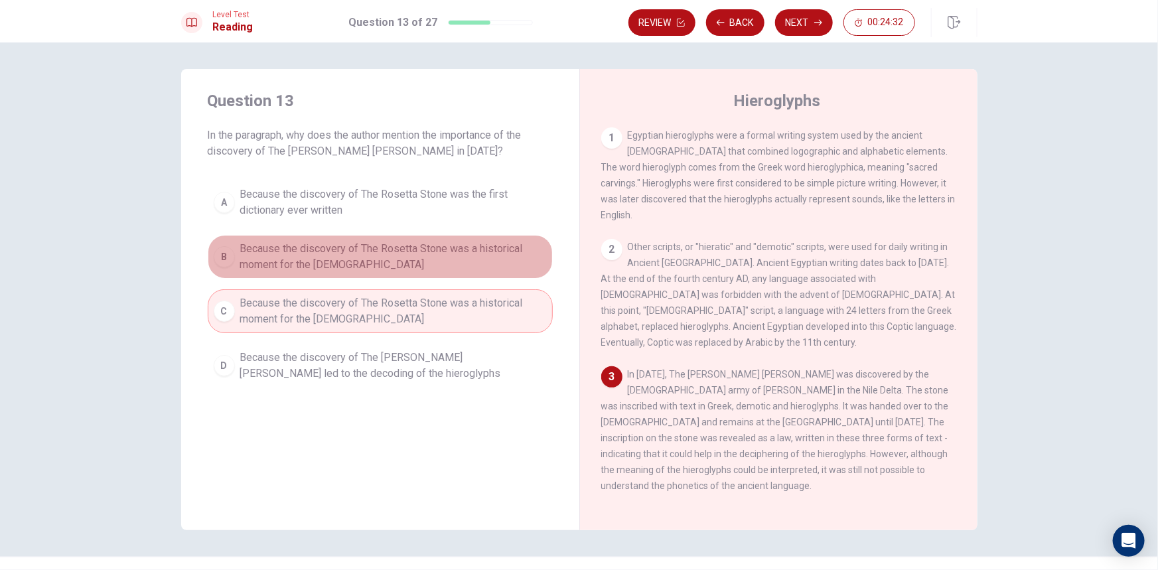
click at [359, 256] on span "Because the discovery of The Rosetta Stone was a historical moment for the [DEM…" at bounding box center [393, 257] width 307 height 32
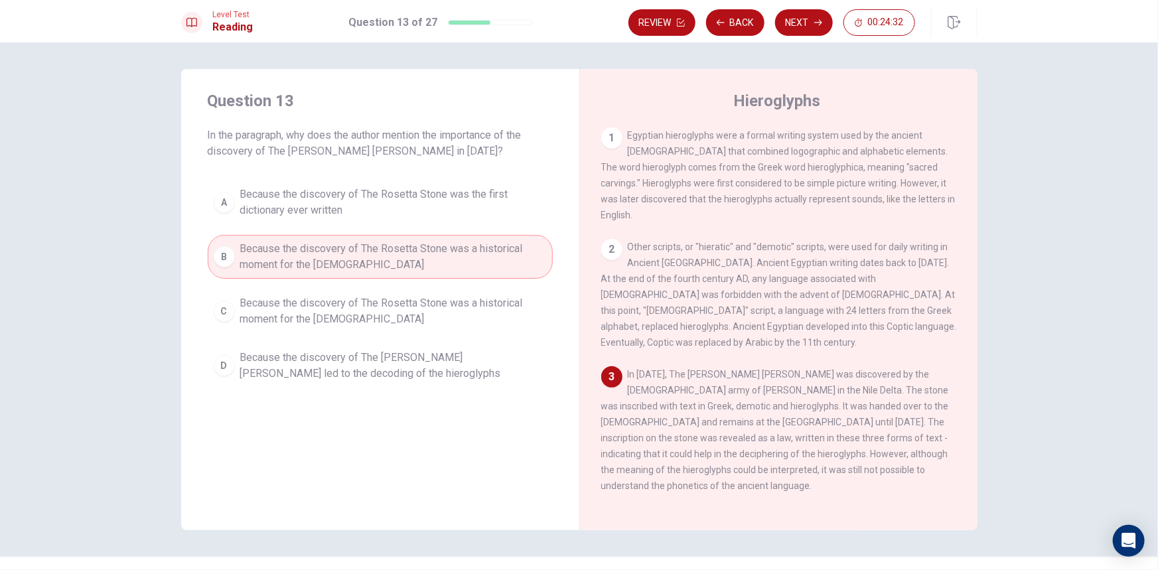
click at [378, 212] on span "Because the discovery of The Rosetta Stone was the first dictionary ever written" at bounding box center [393, 202] width 307 height 32
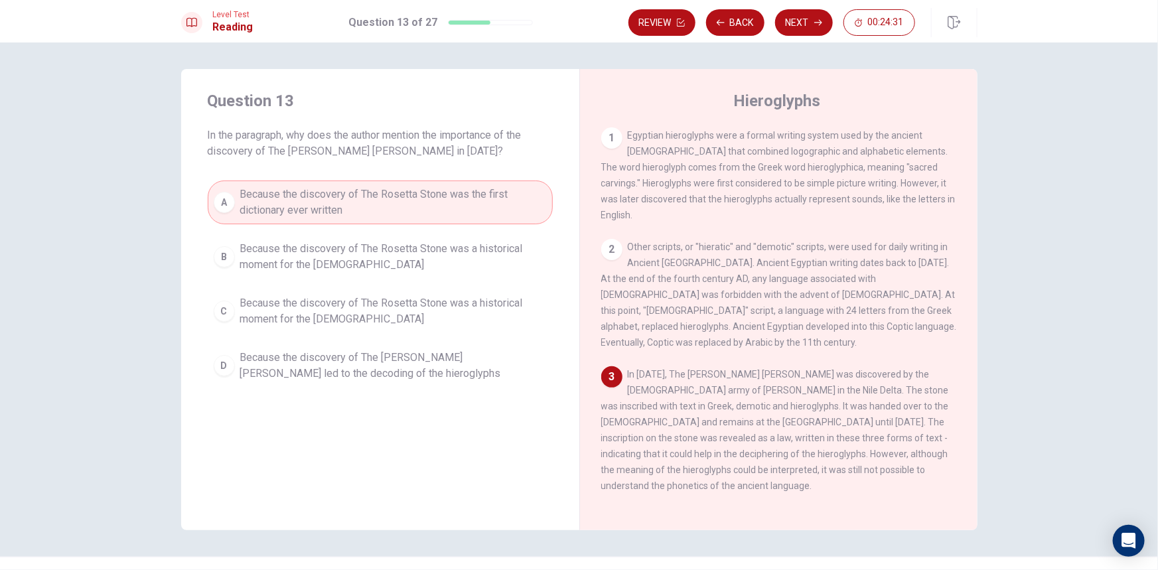
click at [369, 312] on span "Because the discovery of The Rosetta Stone was a historical moment for the [DEM…" at bounding box center [393, 311] width 307 height 32
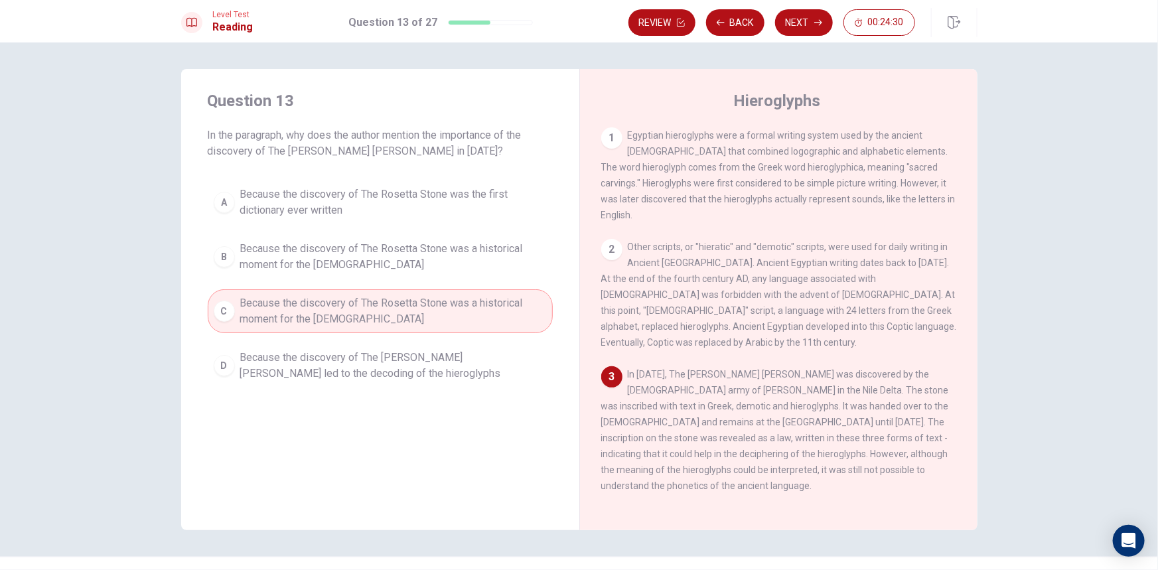
drag, startPoint x: 669, startPoint y: 344, endPoint x: 817, endPoint y: 358, distance: 149.3
click at [813, 366] on div "3 In [DATE], The [PERSON_NAME] [PERSON_NAME] was discovered by the [DEMOGRAPHIC…" at bounding box center [779, 429] width 356 height 127
click at [455, 338] on div "A Because the discovery of The [PERSON_NAME] [PERSON_NAME] was the first dictio…" at bounding box center [380, 283] width 345 height 207
click at [411, 319] on span "Because the discovery of The Rosetta Stone was a historical moment for the [DEM…" at bounding box center [393, 311] width 307 height 32
click at [398, 358] on span "Because the discovery of The [PERSON_NAME] [PERSON_NAME] led to the decoding of…" at bounding box center [393, 366] width 307 height 32
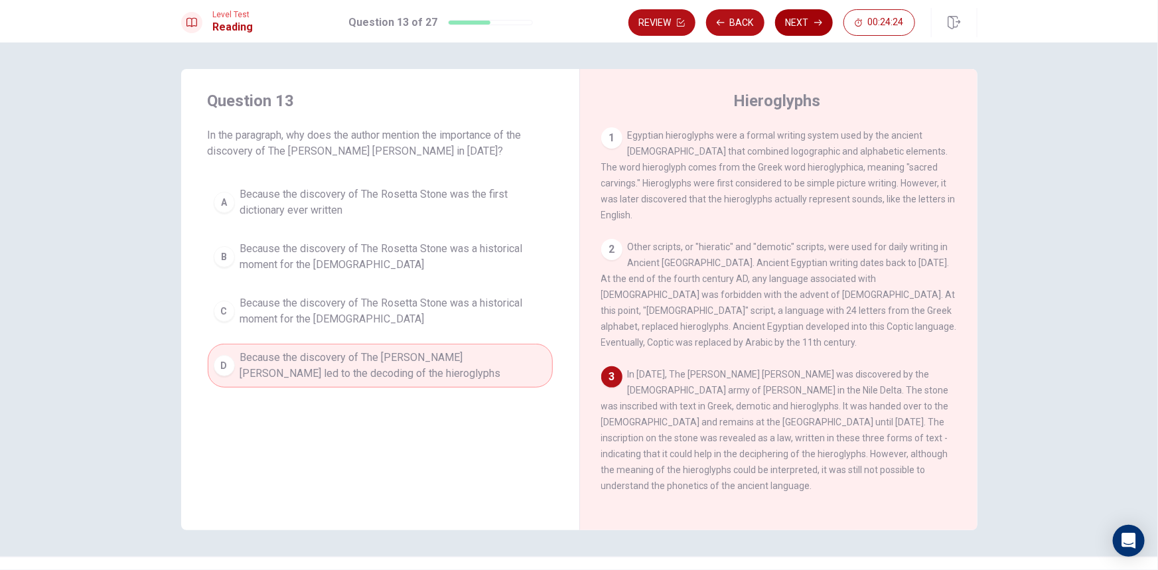
click at [810, 19] on button "Next" at bounding box center [804, 22] width 58 height 27
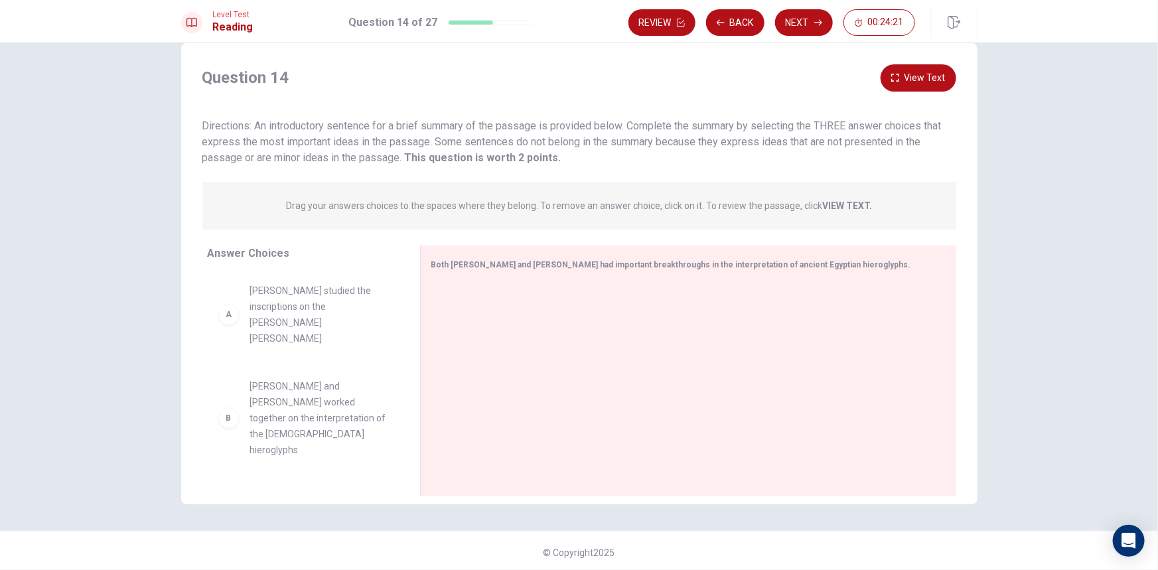
scroll to position [29, 0]
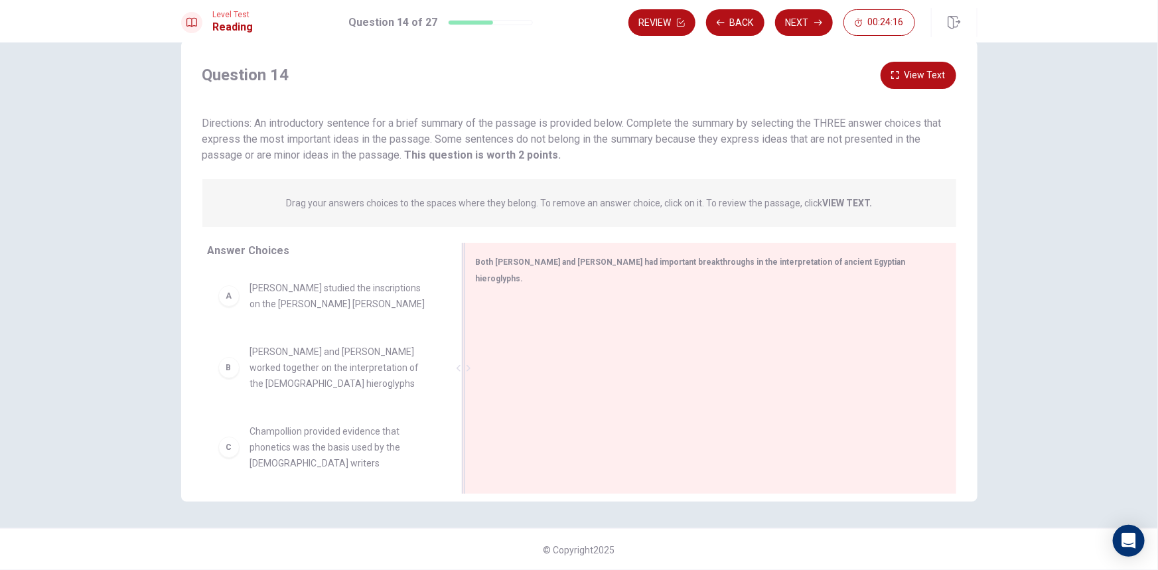
drag, startPoint x: 419, startPoint y: 262, endPoint x: 488, endPoint y: 276, distance: 69.7
click at [488, 276] on div "Both [PERSON_NAME] and [PERSON_NAME] had important breakthroughs in the interpr…" at bounding box center [710, 368] width 492 height 251
drag, startPoint x: 284, startPoint y: 199, endPoint x: 498, endPoint y: 202, distance: 213.7
click at [485, 202] on div "Drag your answers choices to the spaces where they belong. To remove an answer …" at bounding box center [579, 203] width 754 height 48
click at [320, 286] on span "[PERSON_NAME] studied the inscriptions on the [PERSON_NAME] [PERSON_NAME]" at bounding box center [341, 296] width 182 height 32
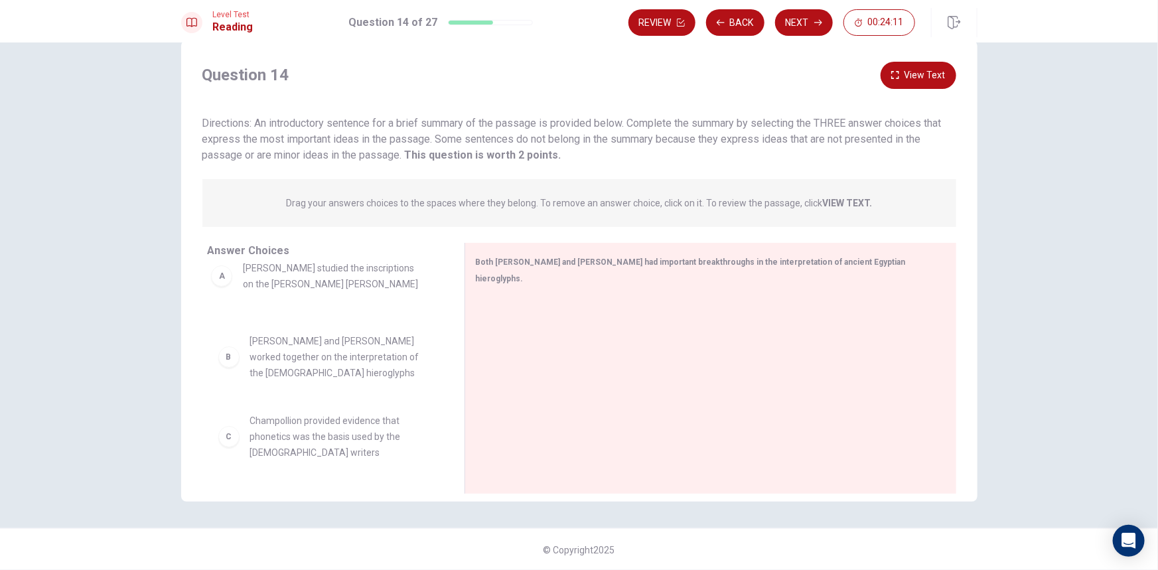
drag, startPoint x: 309, startPoint y: 305, endPoint x: 309, endPoint y: 285, distance: 19.9
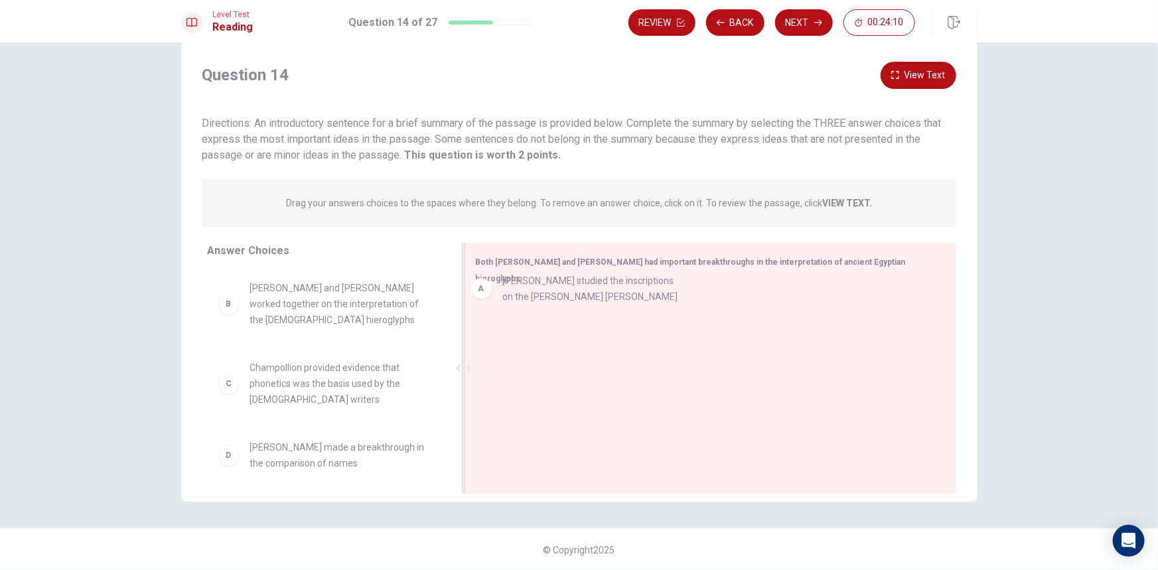
drag, startPoint x: 251, startPoint y: 303, endPoint x: 515, endPoint y: 296, distance: 263.5
drag, startPoint x: 273, startPoint y: 308, endPoint x: 620, endPoint y: 297, distance: 346.5
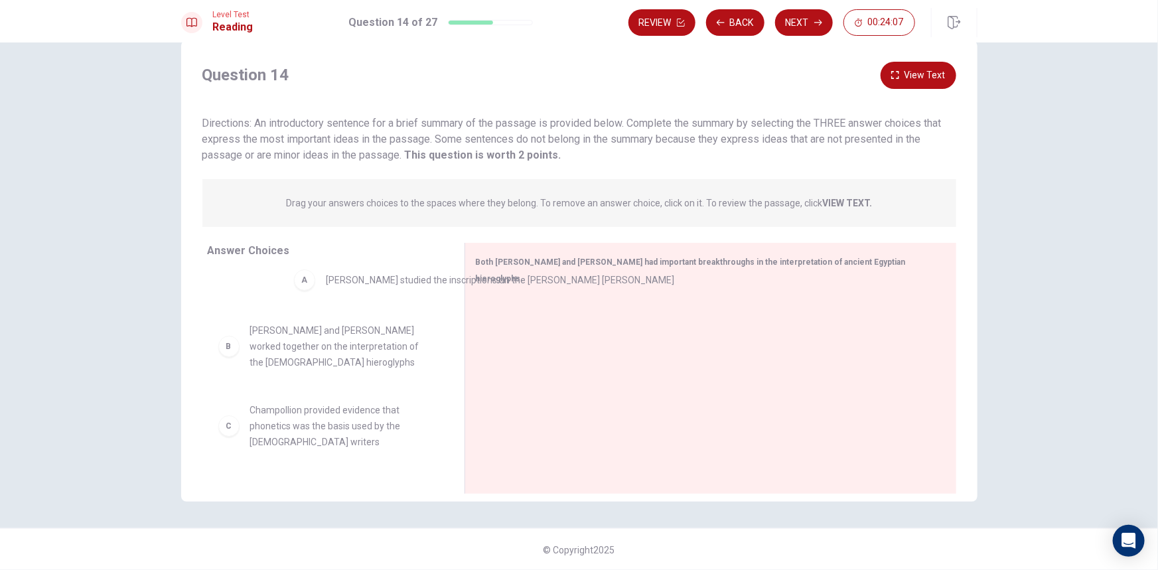
drag, startPoint x: 510, startPoint y: 324, endPoint x: 316, endPoint y: 285, distance: 198.3
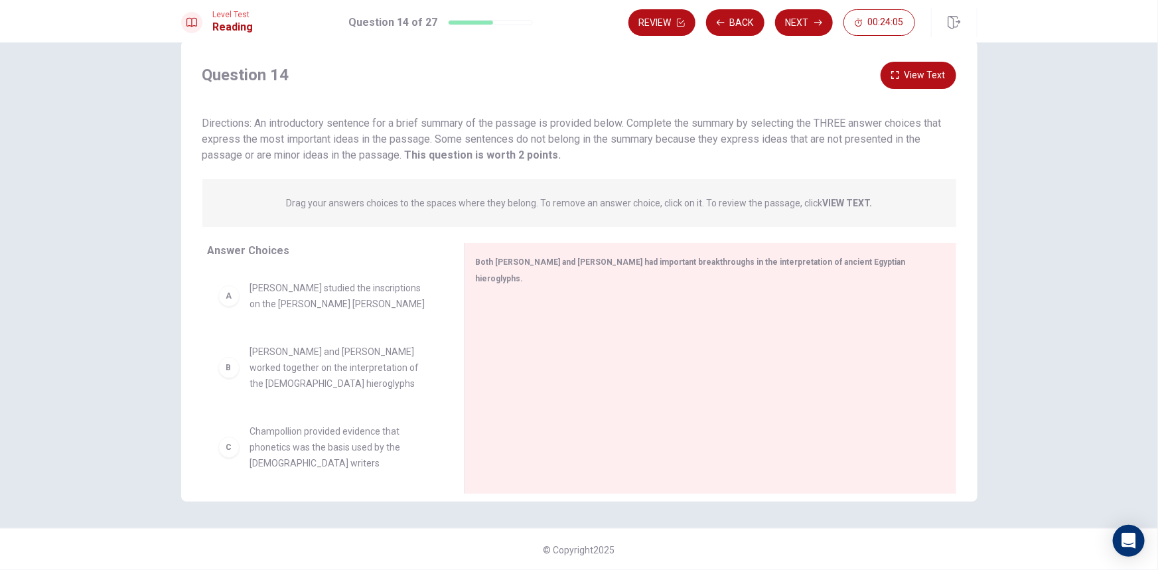
drag, startPoint x: 307, startPoint y: 198, endPoint x: 655, endPoint y: 204, distance: 348.4
click at [650, 204] on p "Drag your answers choices to the spaces where they belong. To remove an answer …" at bounding box center [579, 203] width 586 height 11
drag, startPoint x: 257, startPoint y: 121, endPoint x: 535, endPoint y: 131, distance: 278.8
click at [535, 131] on div "Directions: An introductory sentence for a brief summary of the passage is prov…" at bounding box center [579, 139] width 754 height 48
drag, startPoint x: 373, startPoint y: 125, endPoint x: 668, endPoint y: 124, distance: 295.3
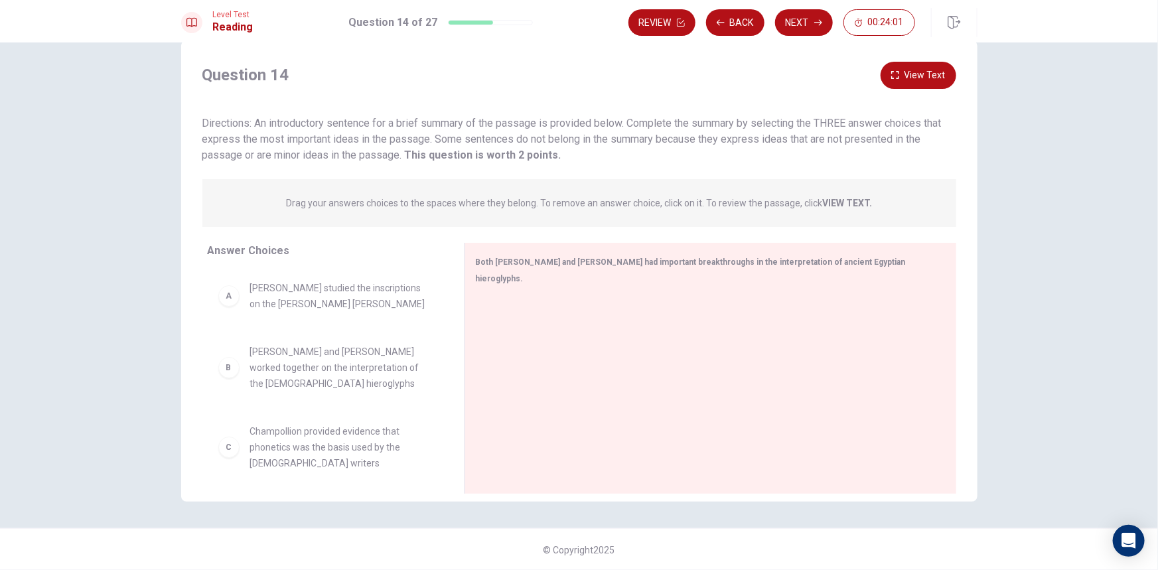
click at [668, 124] on span "Directions: An introductory sentence for a brief summary of the passage is prov…" at bounding box center [571, 139] width 739 height 44
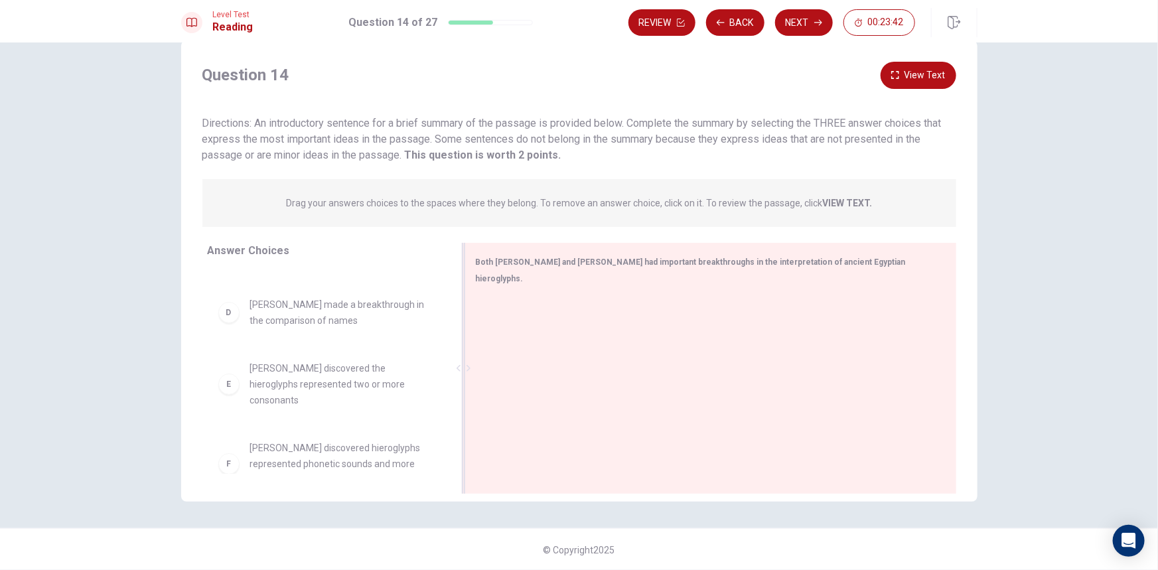
scroll to position [204, 0]
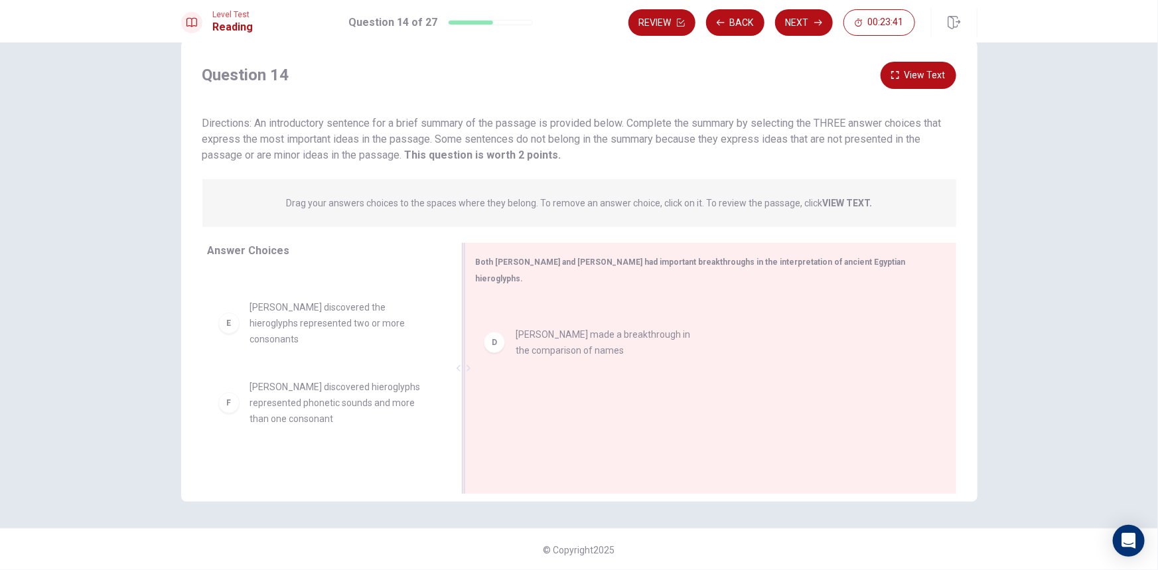
drag, startPoint x: 294, startPoint y: 305, endPoint x: 567, endPoint y: 346, distance: 275.8
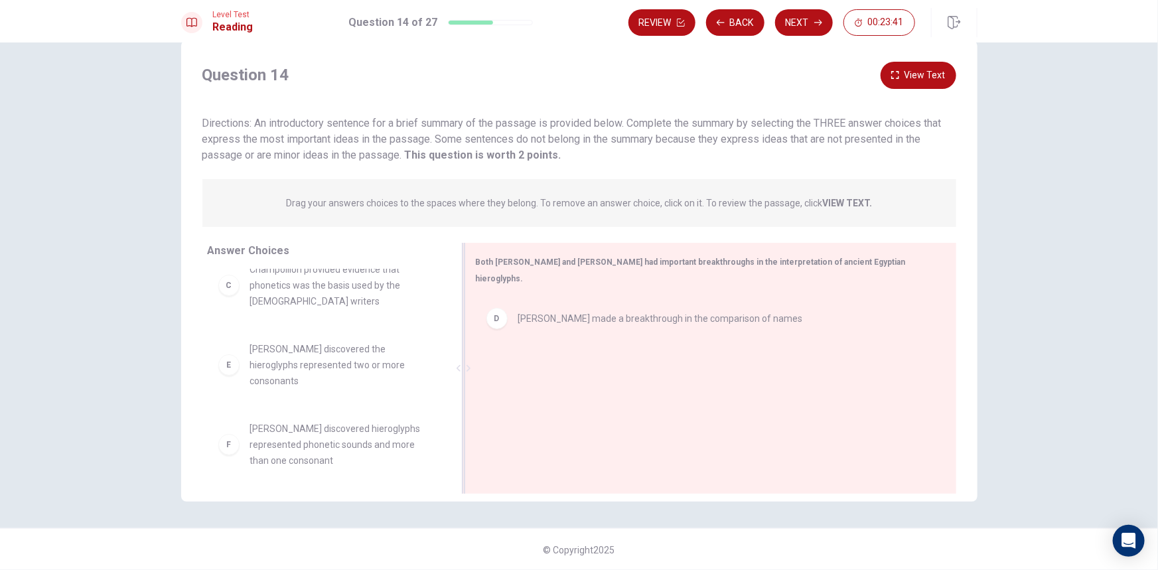
scroll to position [151, 0]
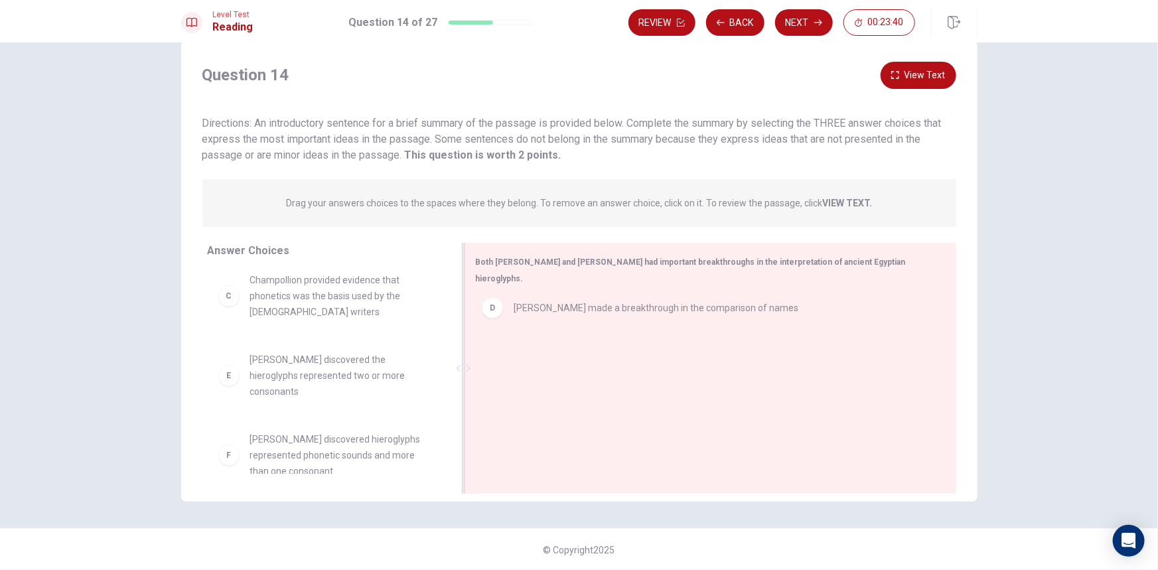
drag, startPoint x: 558, startPoint y: 322, endPoint x: 556, endPoint y: 309, distance: 14.1
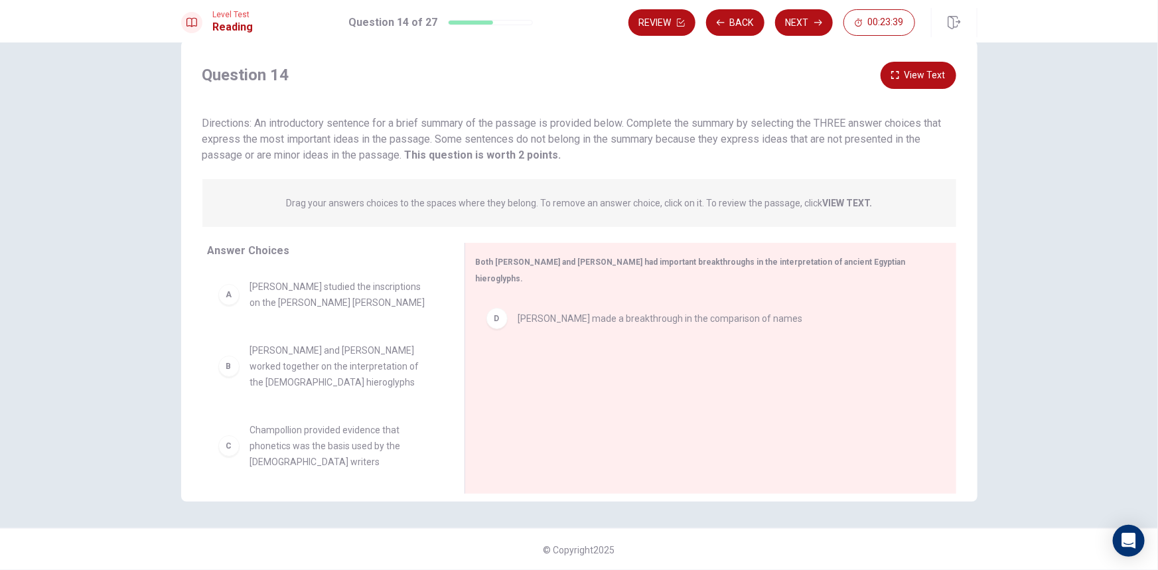
scroll to position [0, 0]
click at [914, 78] on button "View Text" at bounding box center [918, 75] width 76 height 27
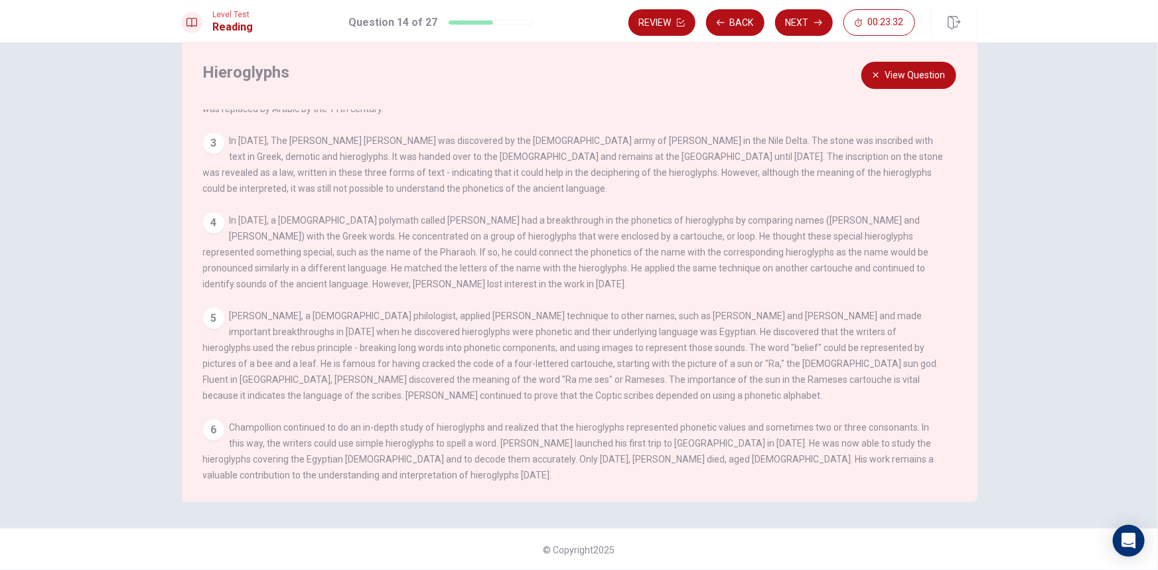
scroll to position [127, 0]
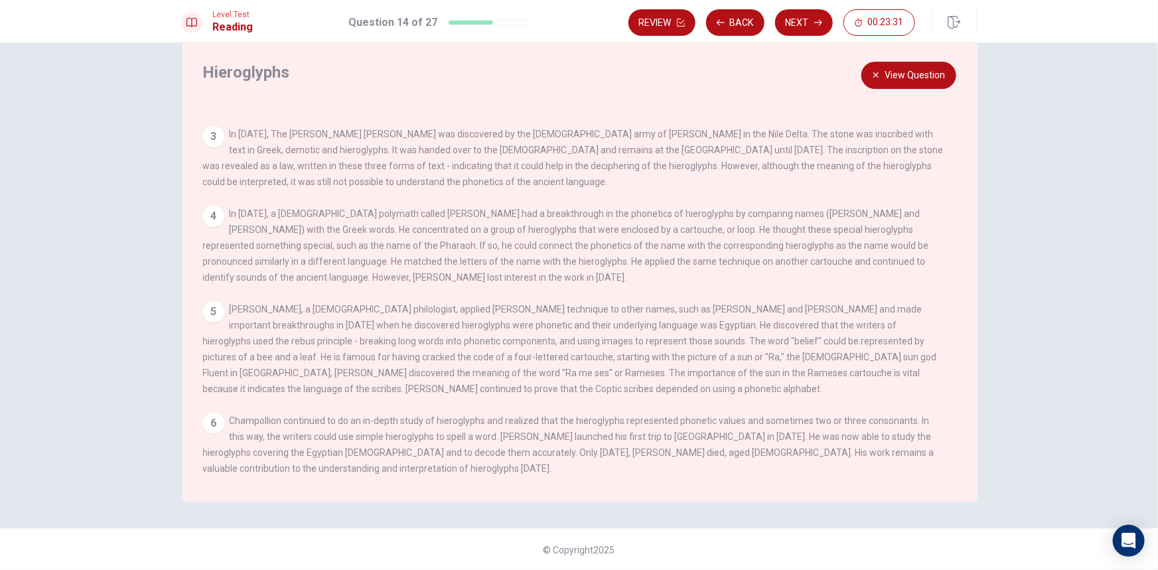
drag, startPoint x: 345, startPoint y: 300, endPoint x: 764, endPoint y: 311, distance: 419.5
click at [764, 311] on div "5 [PERSON_NAME], a [DEMOGRAPHIC_DATA] philologist, applied [PERSON_NAME] techni…" at bounding box center [574, 349] width 743 height 96
click at [894, 69] on button "View Question" at bounding box center [908, 75] width 95 height 27
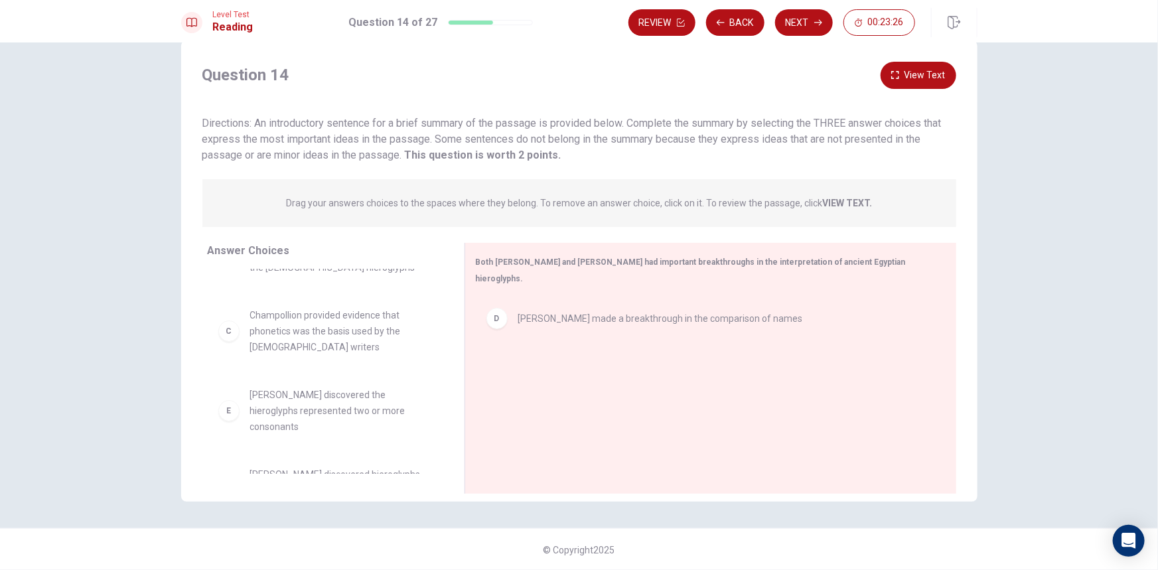
scroll to position [120, 0]
click at [913, 60] on div "Question 14 View Text Directions: An introductory sentence for a brief summary …" at bounding box center [579, 270] width 796 height 461
click at [913, 67] on button "View Text" at bounding box center [918, 75] width 76 height 27
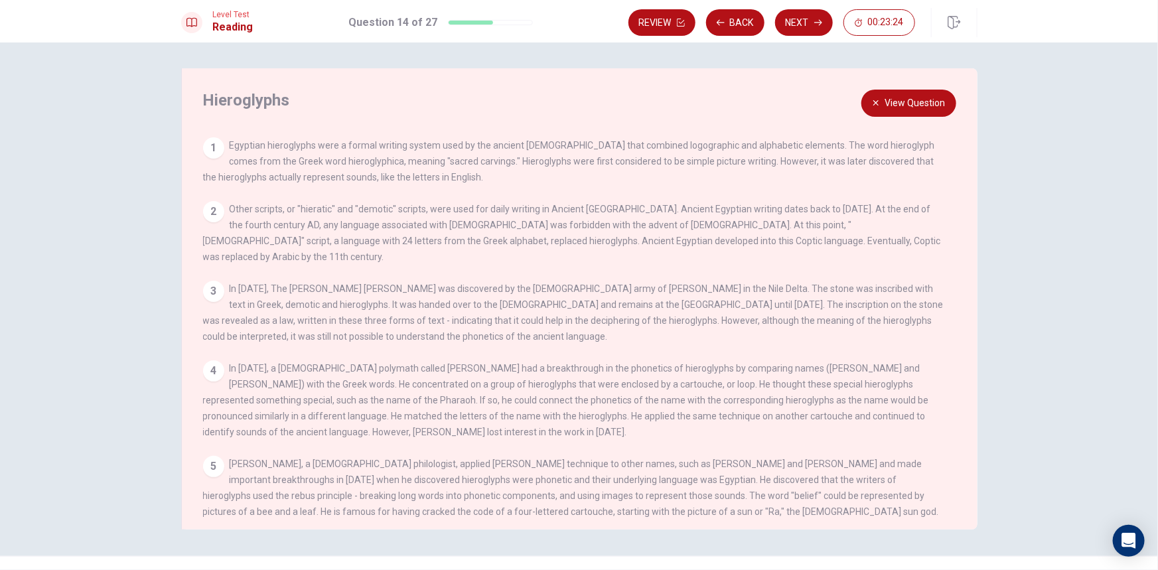
scroll to position [0, 0]
drag, startPoint x: 272, startPoint y: 279, endPoint x: 360, endPoint y: 276, distance: 87.6
click at [360, 284] on span "In [DATE], The [PERSON_NAME] [PERSON_NAME] was discovered by the [DEMOGRAPHIC_D…" at bounding box center [573, 313] width 740 height 58
drag, startPoint x: 279, startPoint y: 207, endPoint x: 329, endPoint y: 228, distance: 54.5
click at [321, 219] on div "2 Other scripts, or "hieratic" and "demotic" scripts, were used for daily writi…" at bounding box center [574, 234] width 743 height 64
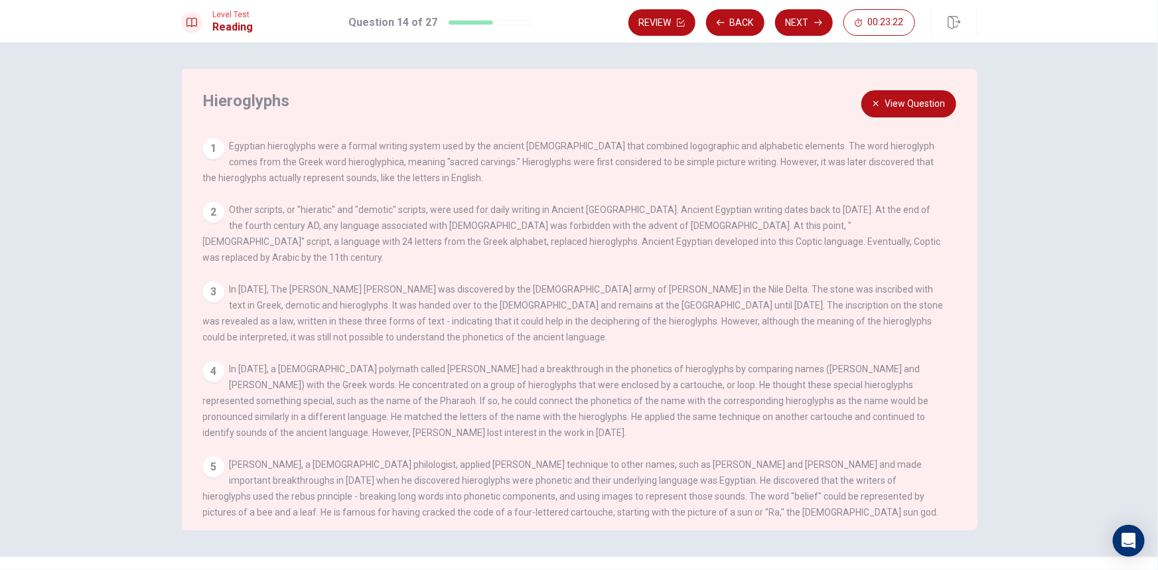
drag, startPoint x: 284, startPoint y: 372, endPoint x: 388, endPoint y: 364, distance: 104.4
click at [345, 364] on span "In [DATE], a [DEMOGRAPHIC_DATA] polymath called [PERSON_NAME] had a breakthroug…" at bounding box center [566, 401] width 726 height 74
drag, startPoint x: 590, startPoint y: 358, endPoint x: 750, endPoint y: 363, distance: 160.0
click at [746, 364] on span "In [DATE], a [DEMOGRAPHIC_DATA] polymath called [PERSON_NAME] had a breakthroug…" at bounding box center [566, 401] width 726 height 74
click at [910, 100] on button "View Question" at bounding box center [908, 103] width 95 height 27
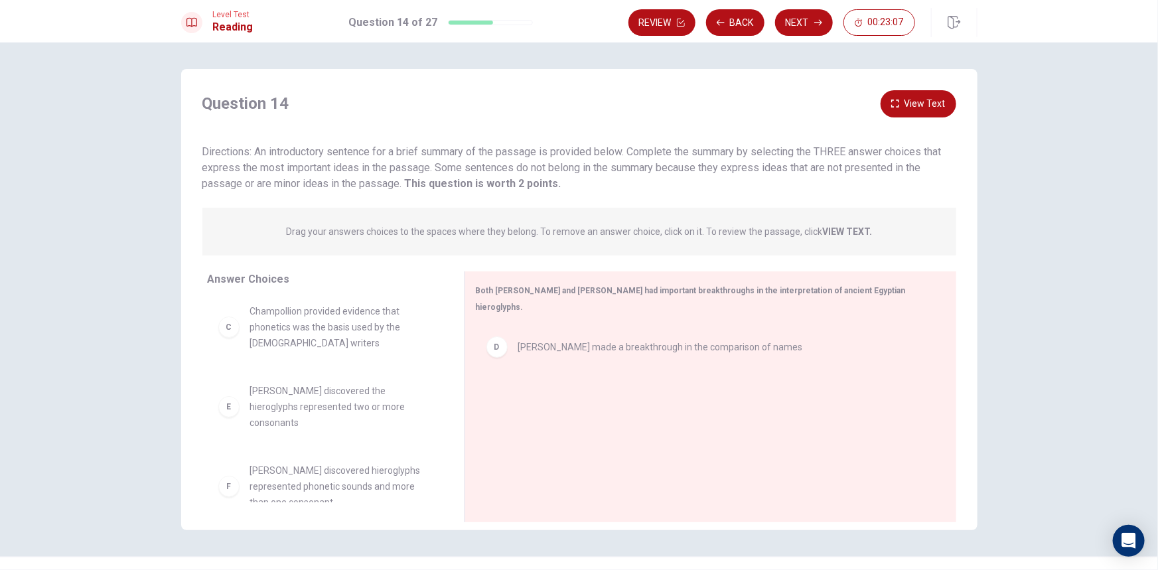
scroll to position [151, 0]
click at [901, 97] on button "View Text" at bounding box center [918, 103] width 76 height 27
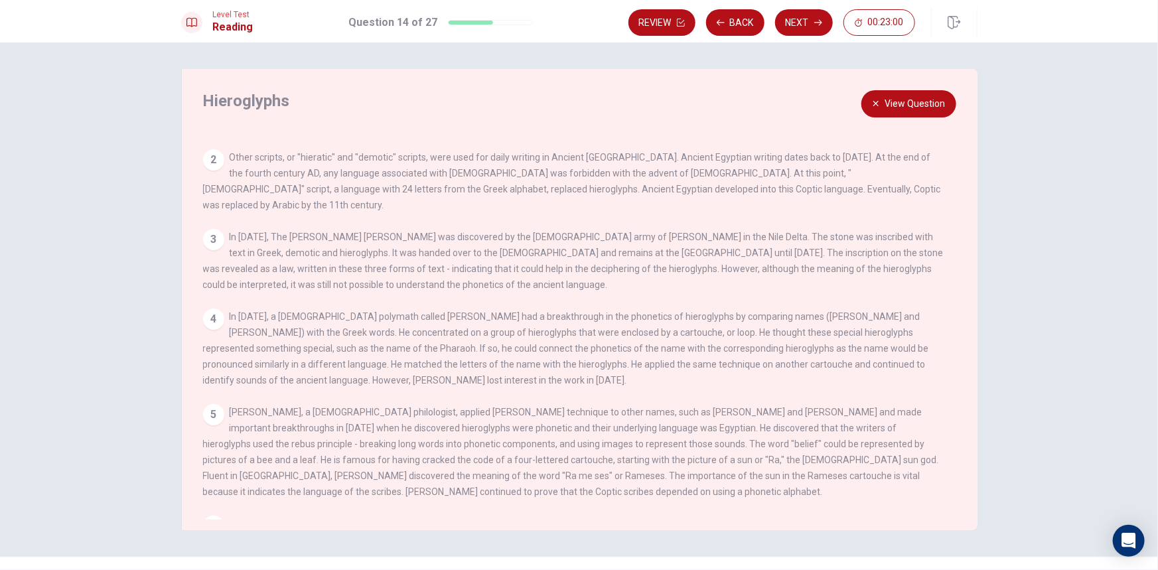
scroll to position [60, 0]
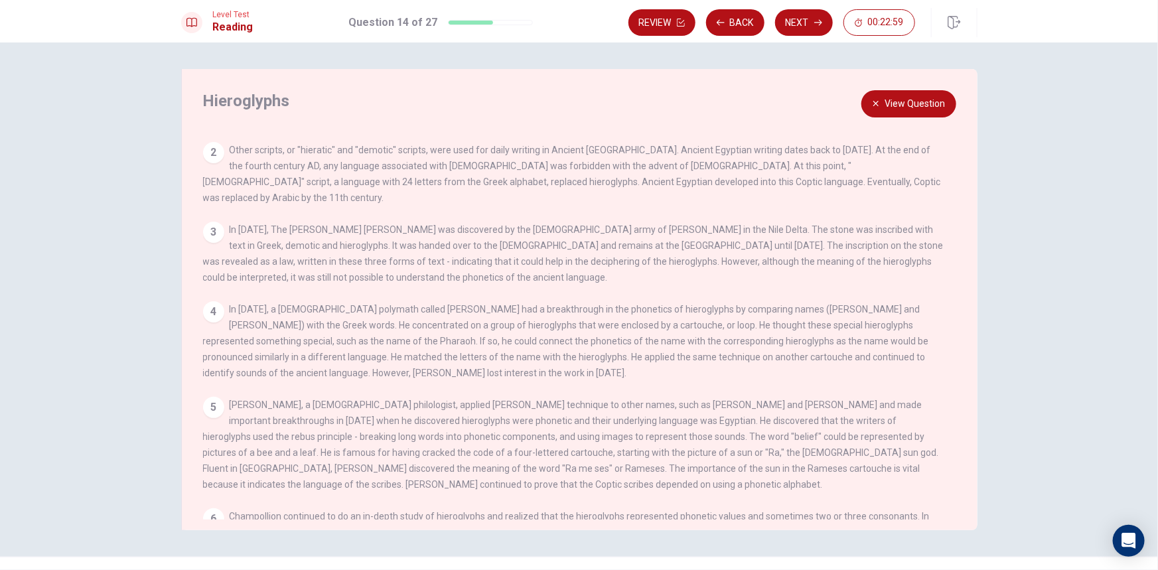
drag, startPoint x: 363, startPoint y: 293, endPoint x: 686, endPoint y: 306, distance: 323.4
click at [686, 306] on div "4 In [DATE], a [DEMOGRAPHIC_DATA] polymath called [PERSON_NAME] had a breakthro…" at bounding box center [574, 341] width 743 height 80
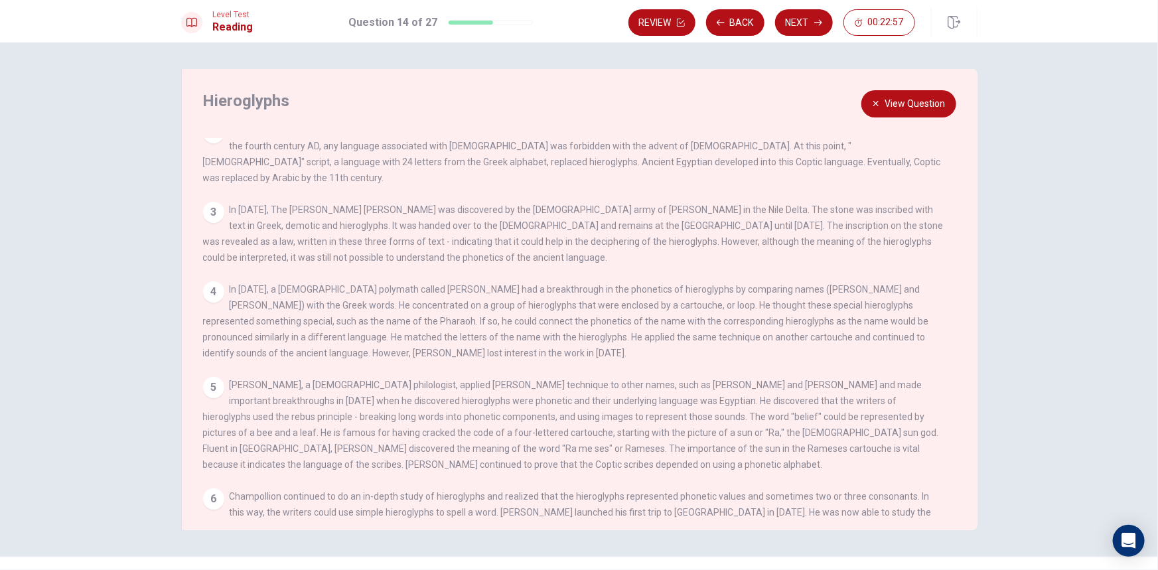
scroll to position [120, 0]
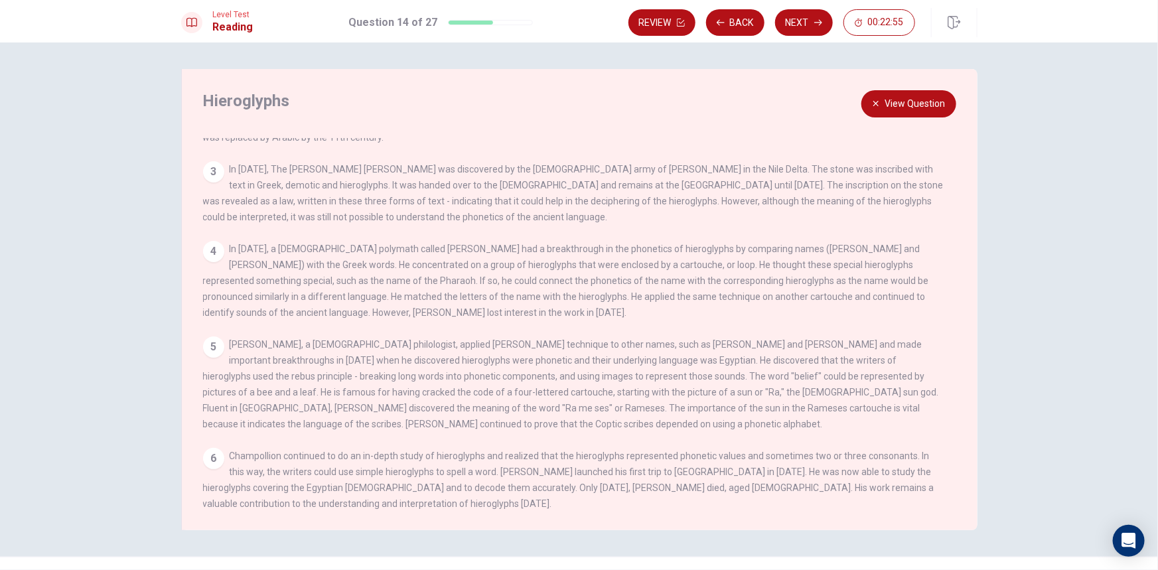
drag, startPoint x: 398, startPoint y: 333, endPoint x: 763, endPoint y: 365, distance: 366.3
click at [763, 365] on span "[PERSON_NAME], a [DEMOGRAPHIC_DATA] philologist, applied [PERSON_NAME] techniqu…" at bounding box center [571, 384] width 736 height 90
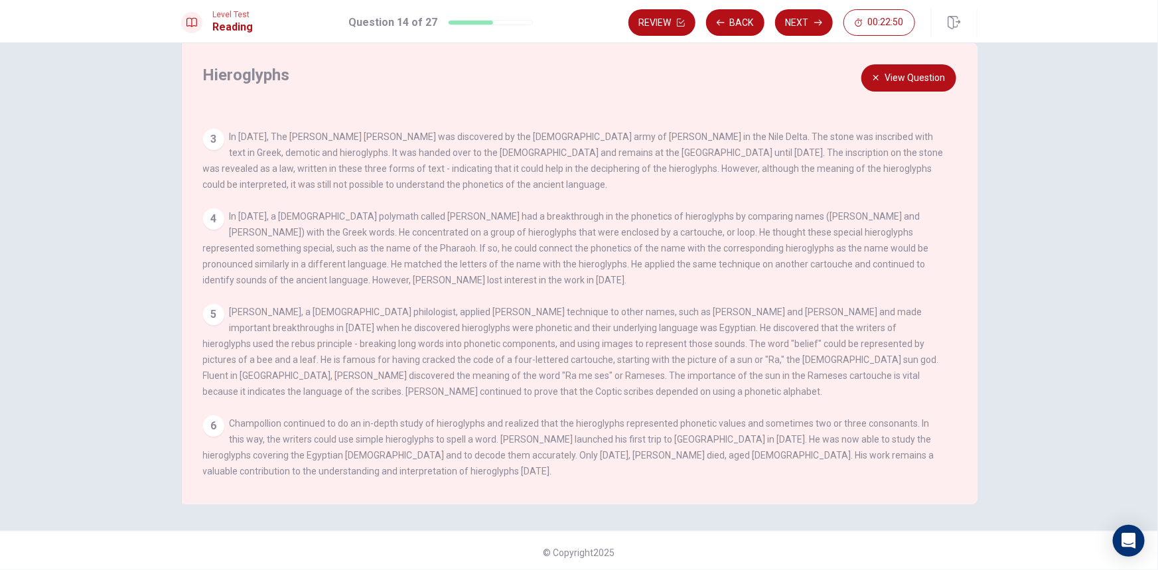
scroll to position [29, 0]
drag, startPoint x: 281, startPoint y: 298, endPoint x: 711, endPoint y: 303, distance: 430.6
click at [874, 304] on span "[PERSON_NAME], a [DEMOGRAPHIC_DATA] philologist, applied [PERSON_NAME] techniqu…" at bounding box center [571, 349] width 736 height 90
drag, startPoint x: 230, startPoint y: 207, endPoint x: 942, endPoint y: 200, distance: 712.6
click at [942, 200] on div "View Question 1 Egyptian hieroglyphs were a formal writing system used by the a…" at bounding box center [583, 299] width 760 height 381
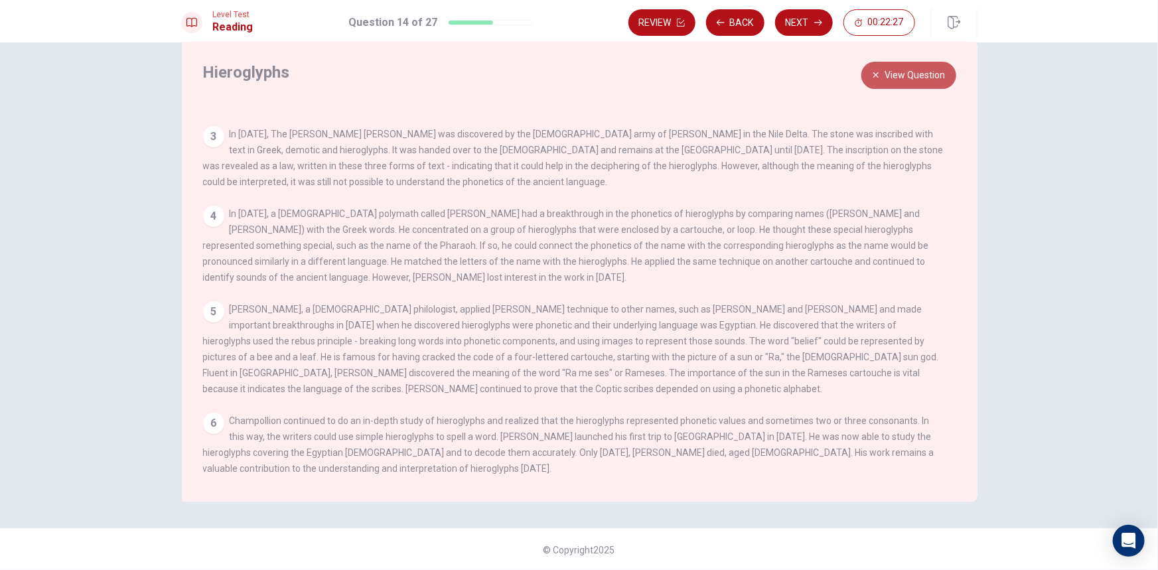
click at [890, 76] on button "View Question" at bounding box center [908, 75] width 95 height 27
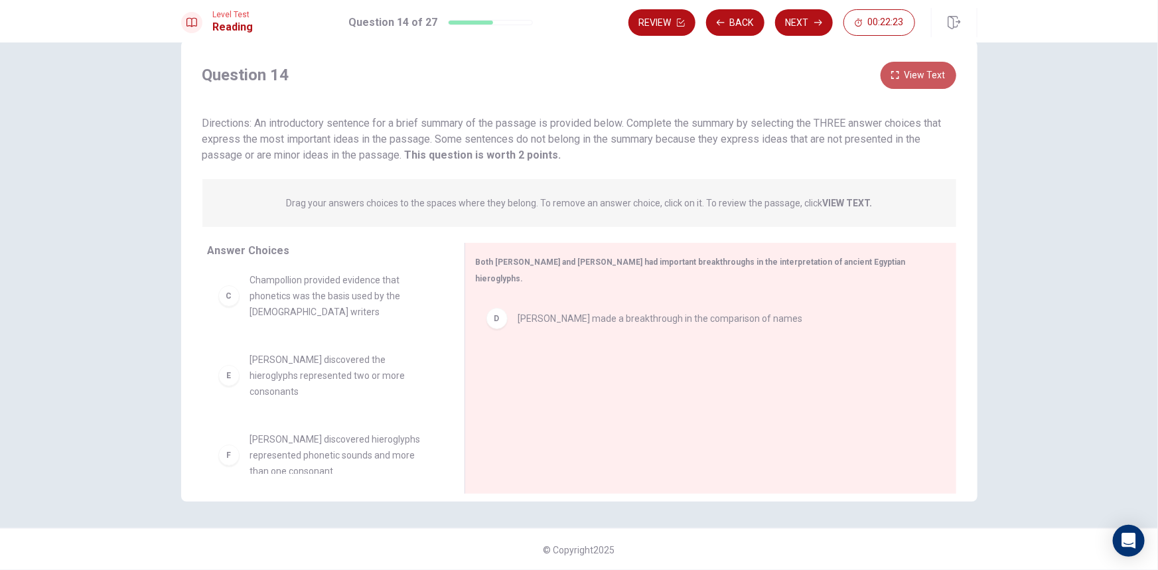
click at [930, 80] on button "View Text" at bounding box center [918, 75] width 76 height 27
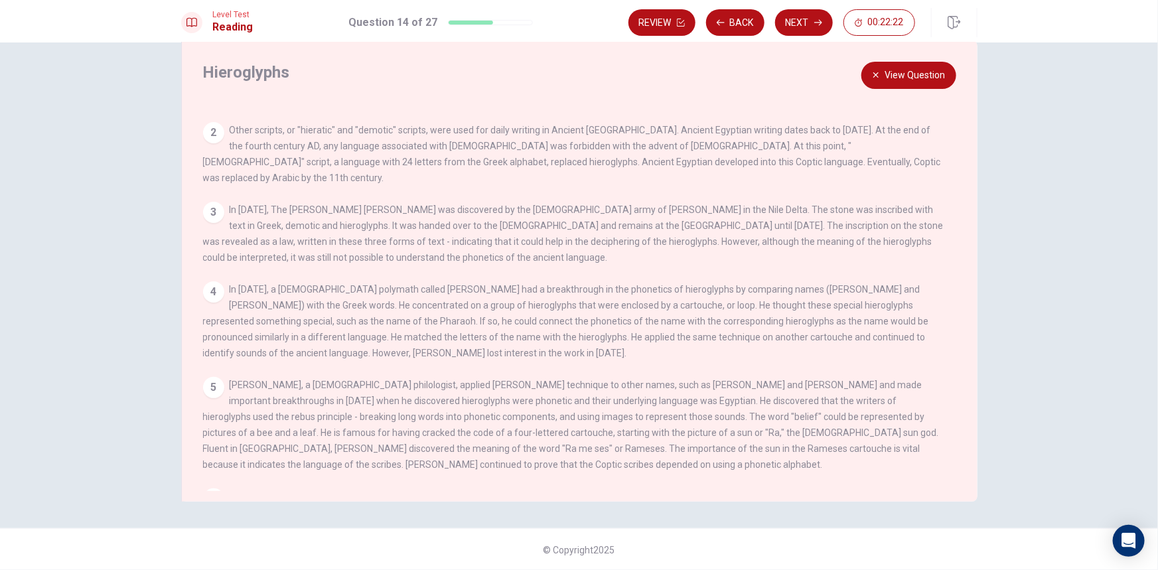
scroll to position [60, 0]
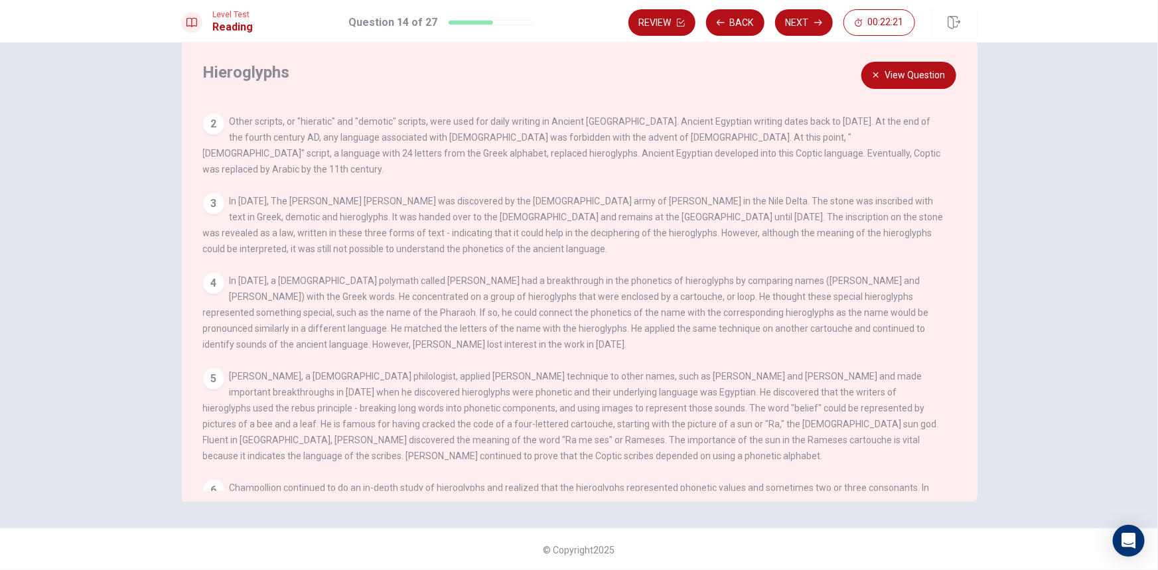
click at [288, 371] on span "[PERSON_NAME], a [DEMOGRAPHIC_DATA] philologist, applied [PERSON_NAME] techniqu…" at bounding box center [571, 416] width 736 height 90
drag, startPoint x: 265, startPoint y: 377, endPoint x: 699, endPoint y: 364, distance: 433.4
click at [698, 368] on div "5 [PERSON_NAME], a [DEMOGRAPHIC_DATA] philologist, applied [PERSON_NAME] techni…" at bounding box center [574, 416] width 743 height 96
drag, startPoint x: 445, startPoint y: 405, endPoint x: 762, endPoint y: 407, distance: 317.8
click at [762, 407] on div "5 [PERSON_NAME], a [DEMOGRAPHIC_DATA] philologist, applied [PERSON_NAME] techni…" at bounding box center [574, 416] width 743 height 96
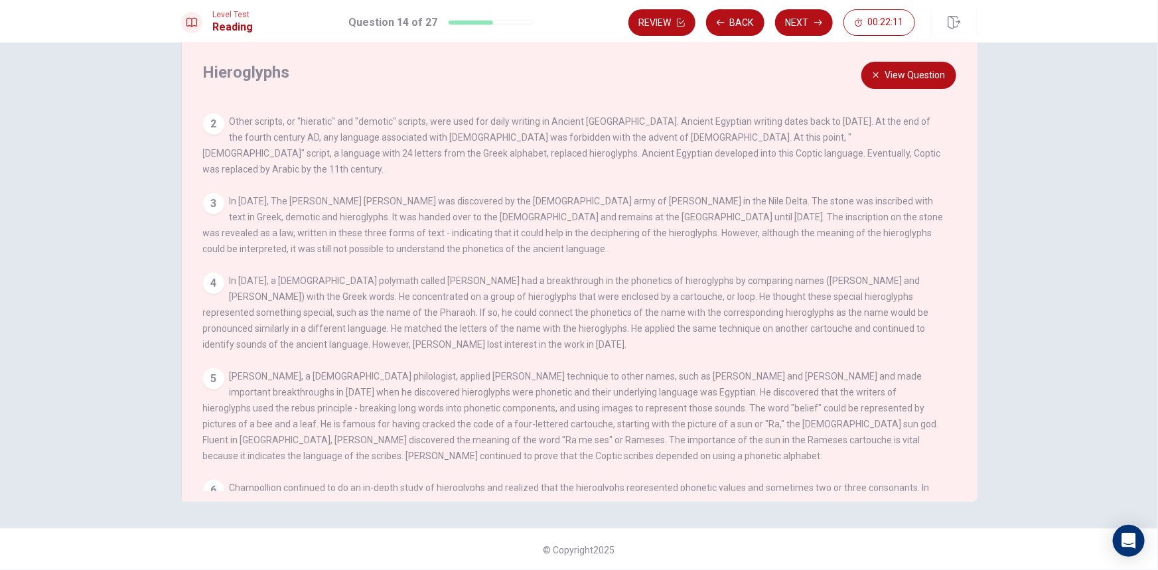
drag, startPoint x: 821, startPoint y: 442, endPoint x: 905, endPoint y: 434, distance: 84.6
click at [902, 435] on div "5 [PERSON_NAME], a [DEMOGRAPHIC_DATA] philologist, applied [PERSON_NAME] techni…" at bounding box center [574, 416] width 743 height 96
click at [907, 70] on button "View Question" at bounding box center [908, 75] width 95 height 27
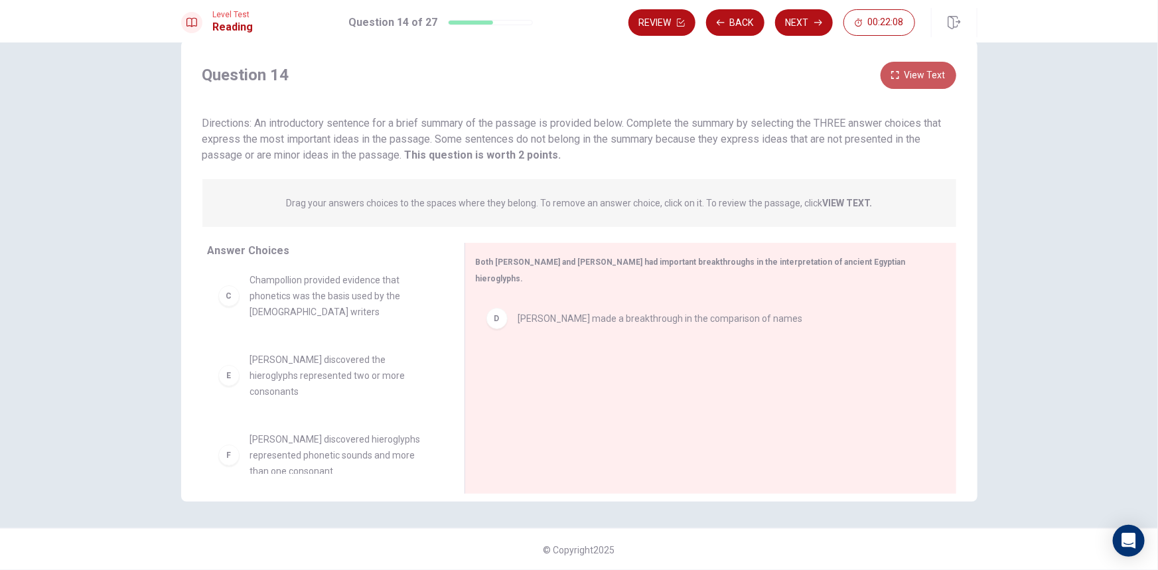
click at [906, 70] on button "View Text" at bounding box center [918, 75] width 76 height 27
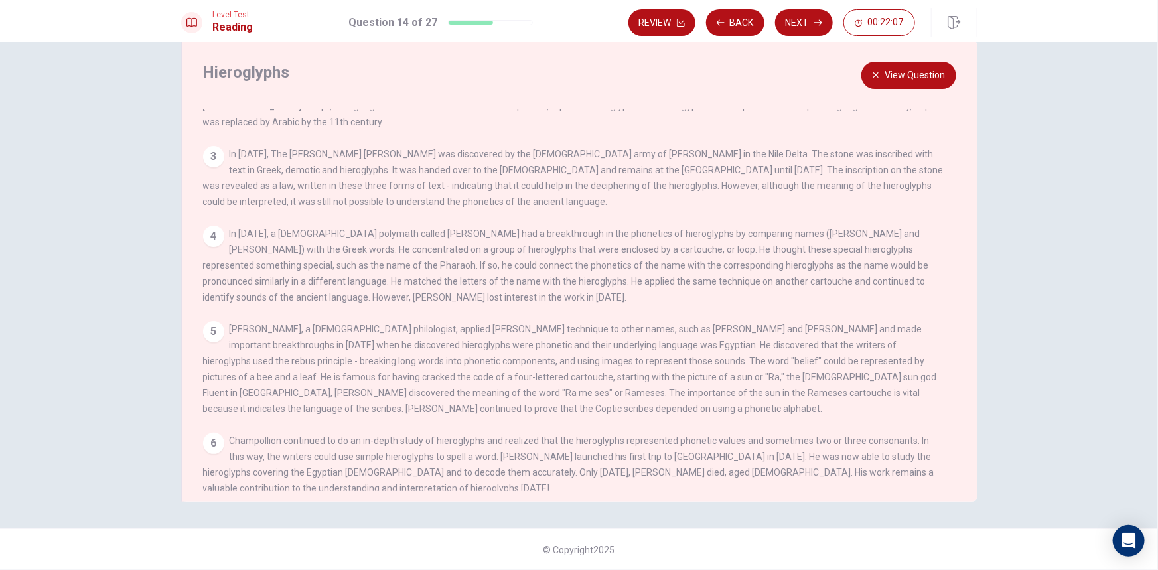
scroll to position [127, 0]
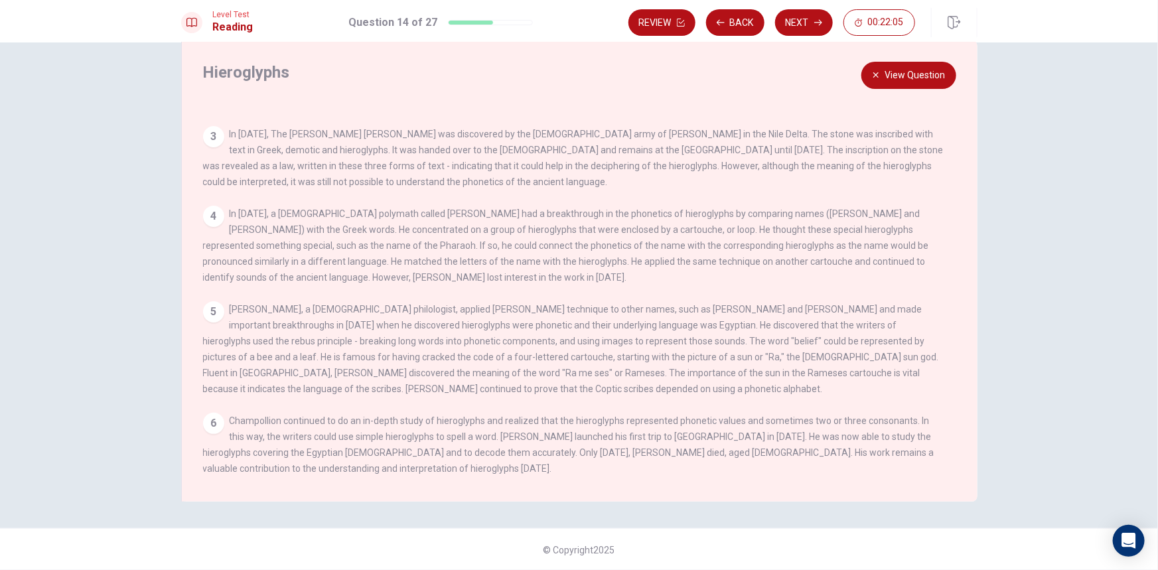
click at [929, 70] on button "View Question" at bounding box center [908, 75] width 95 height 27
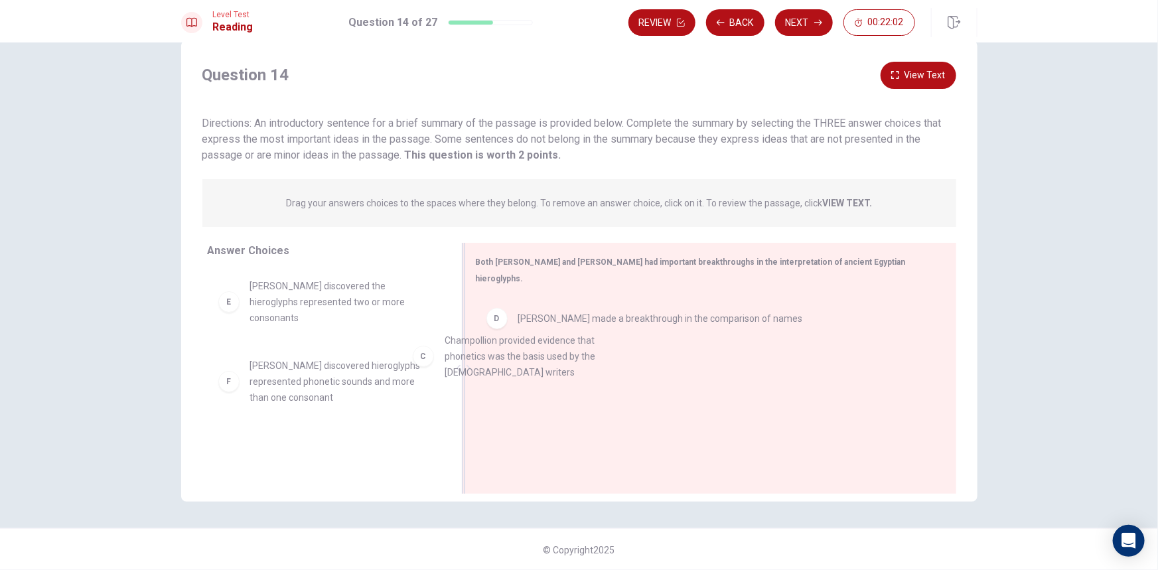
drag, startPoint x: 351, startPoint y: 298, endPoint x: 618, endPoint y: 400, distance: 285.6
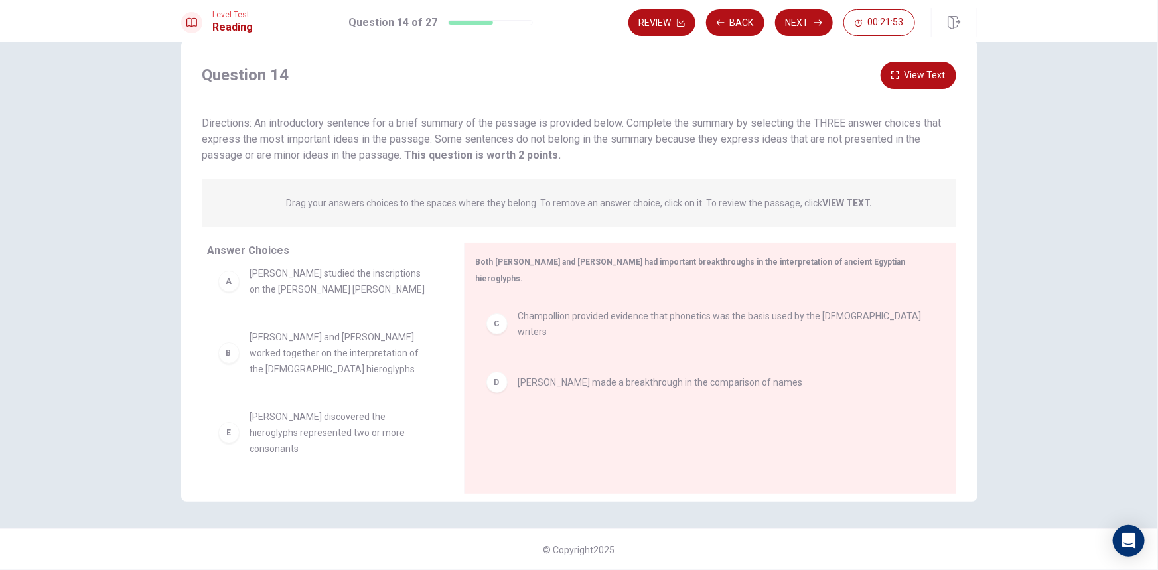
scroll to position [0, 0]
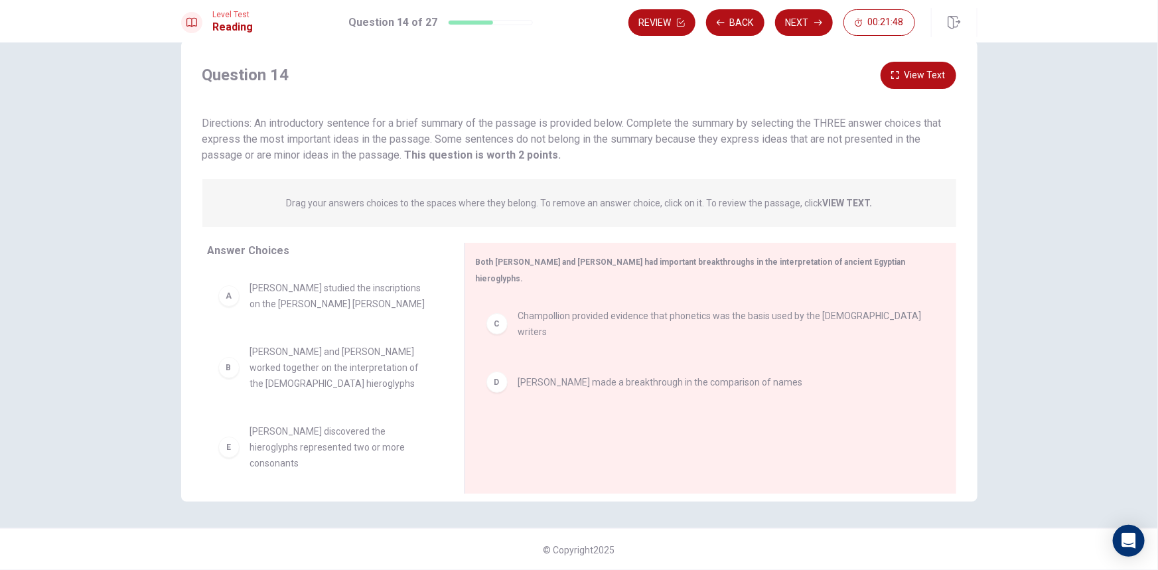
click at [924, 80] on button "View Text" at bounding box center [918, 75] width 76 height 27
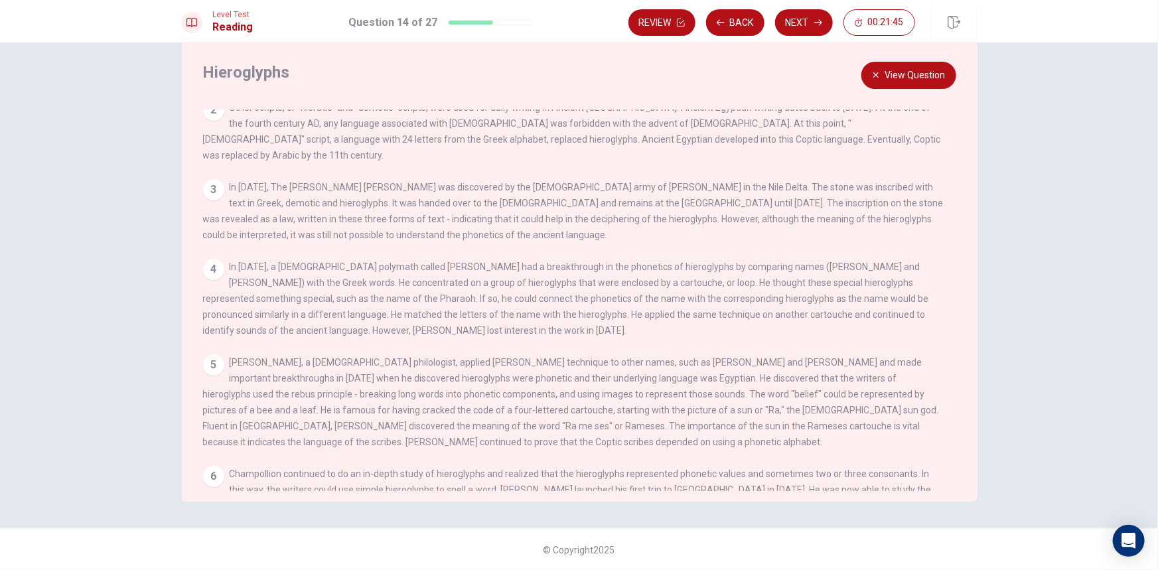
scroll to position [66, 0]
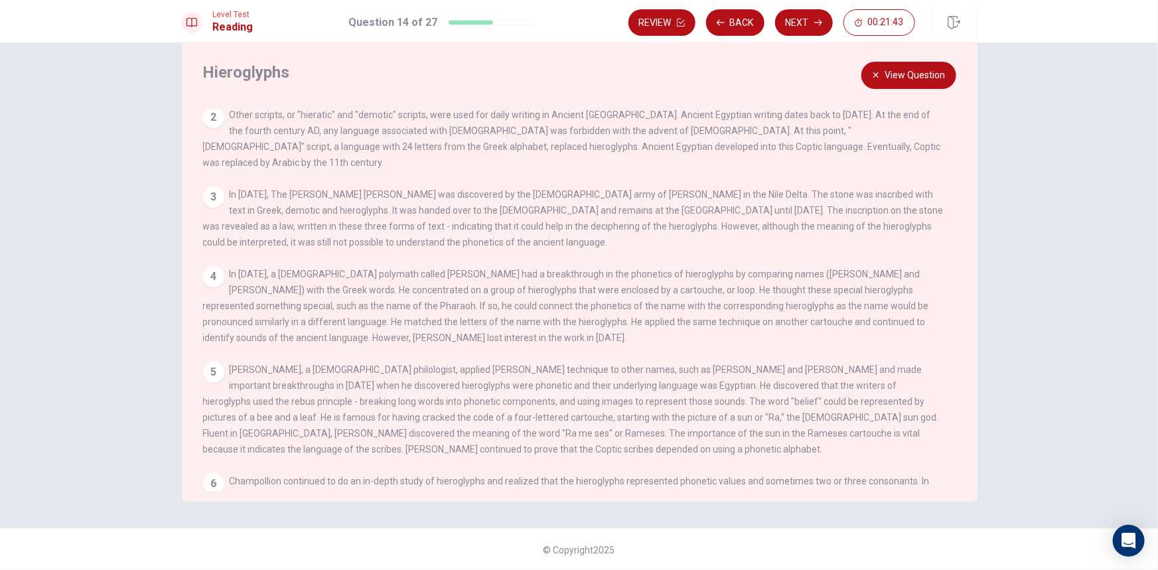
click at [890, 90] on div "Hieroglyphs View Question 1 Egyptian hieroglyphs were a formal writing system u…" at bounding box center [579, 270] width 796 height 461
click at [890, 82] on button "View Question" at bounding box center [908, 75] width 95 height 27
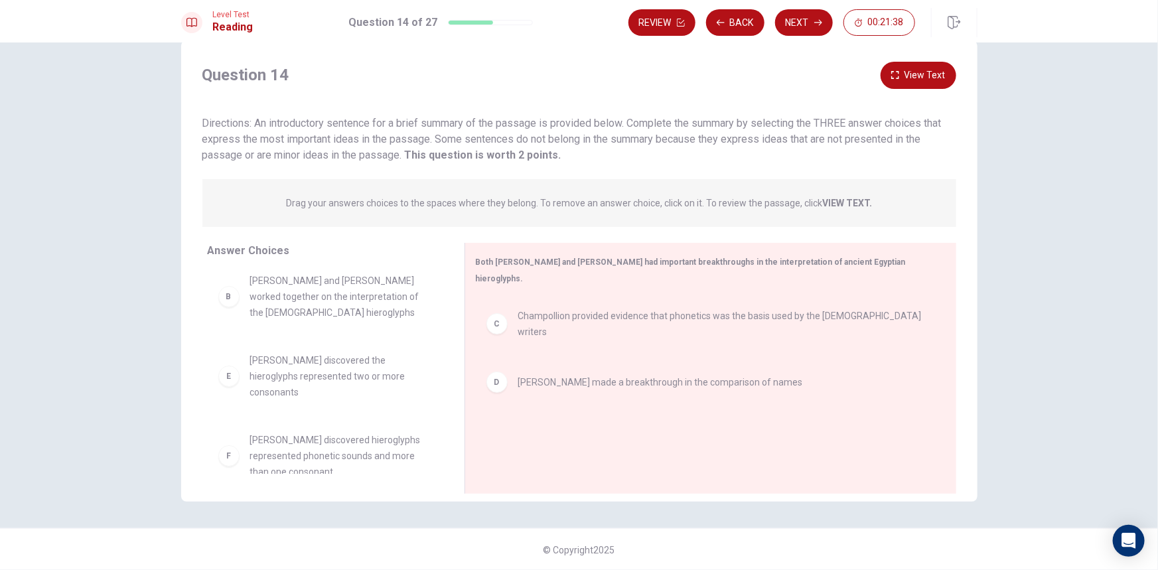
scroll to position [72, 0]
click at [955, 76] on div "Question 14 View Text Directions: An introductory sentence for a brief summary …" at bounding box center [579, 113] width 796 height 102
click at [949, 76] on button "View Text" at bounding box center [918, 75] width 76 height 27
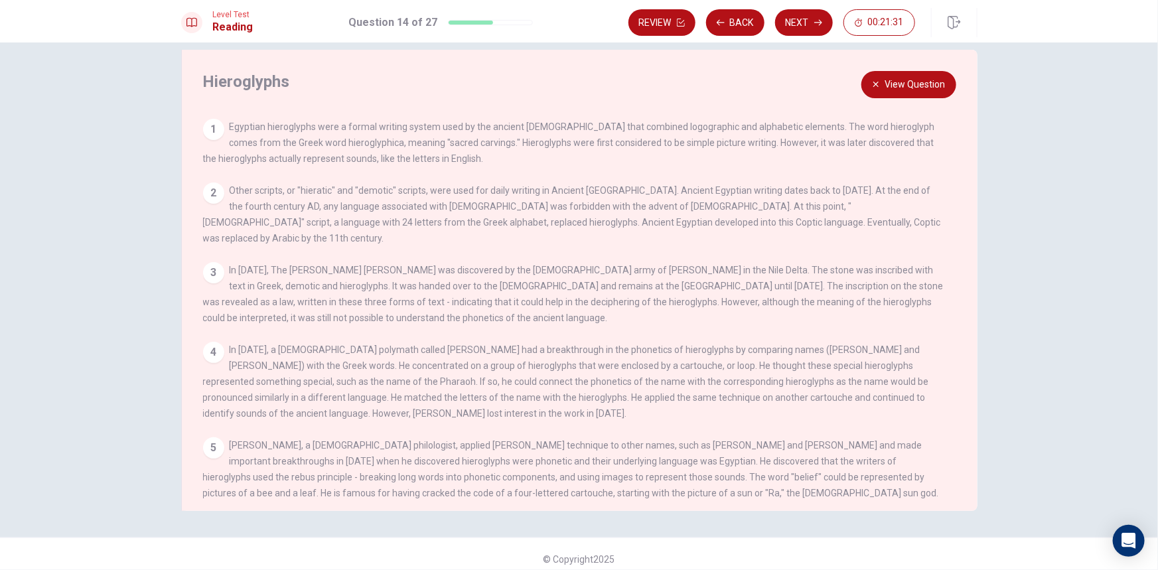
scroll to position [0, 0]
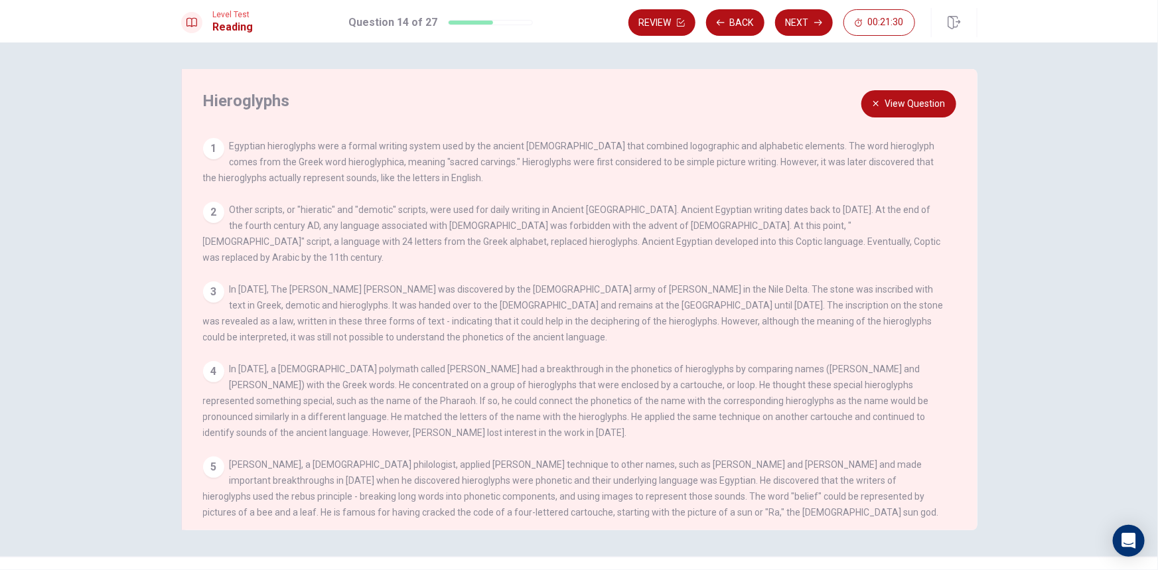
click at [879, 105] on button "View Question" at bounding box center [908, 103] width 95 height 27
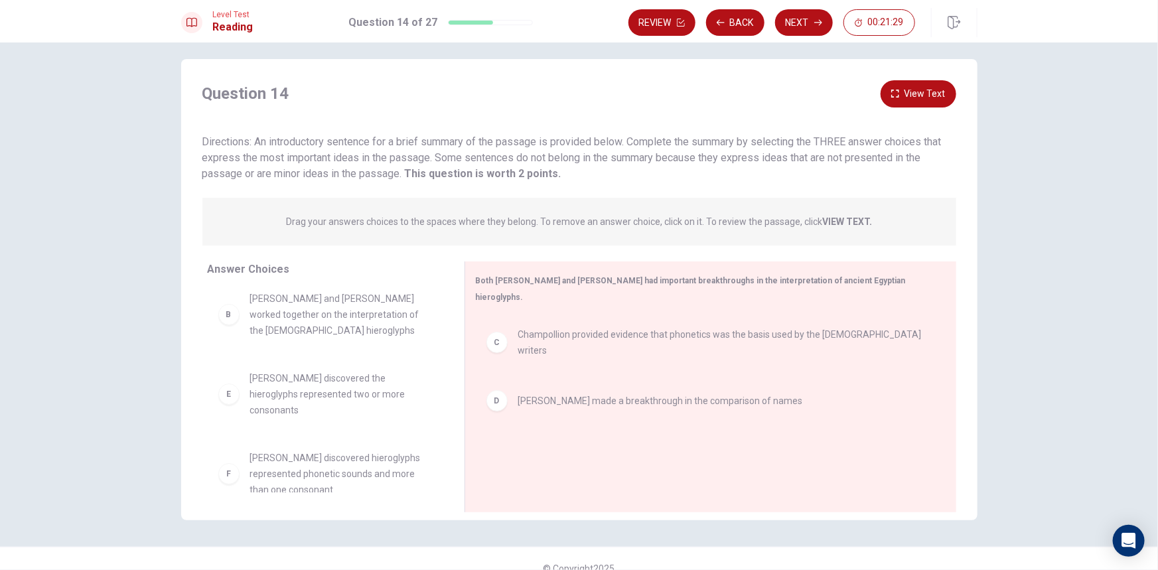
scroll to position [29, 0]
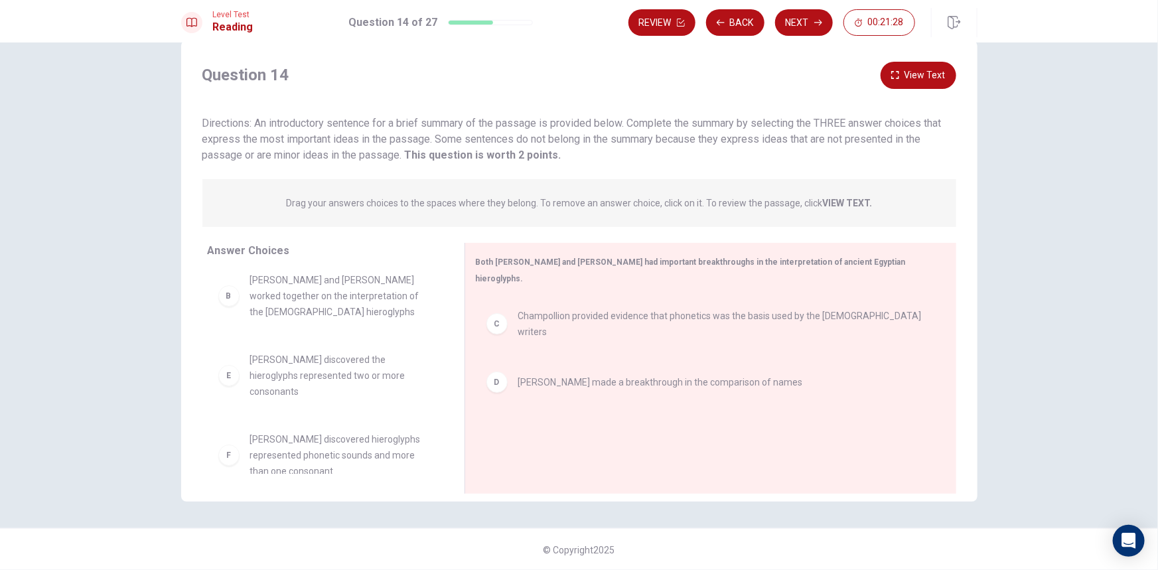
click at [934, 73] on button "View Text" at bounding box center [918, 75] width 76 height 27
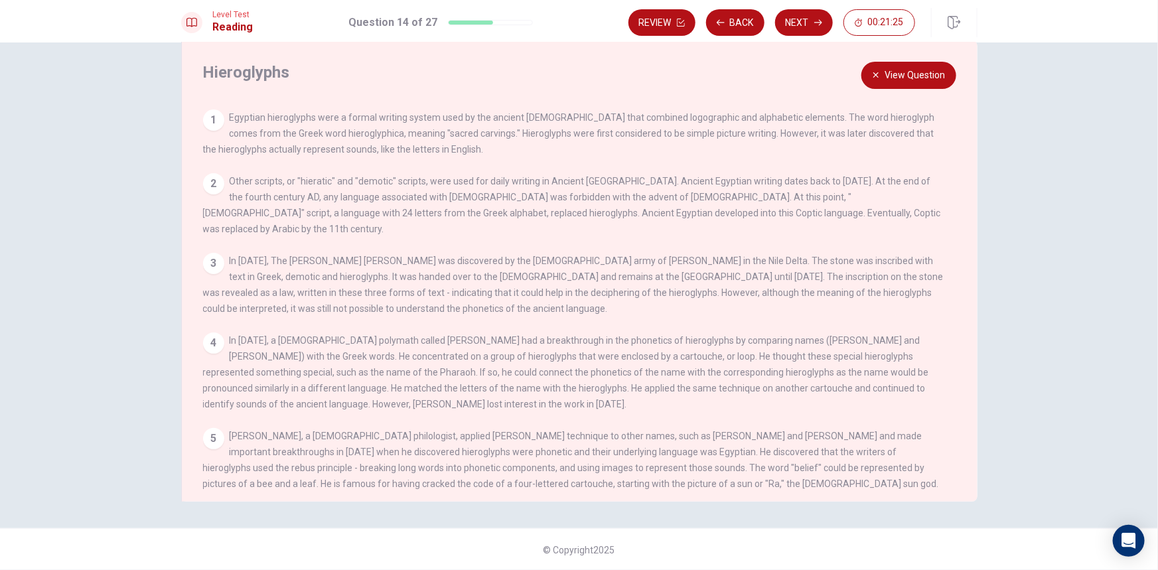
drag, startPoint x: 275, startPoint y: 331, endPoint x: 447, endPoint y: 305, distance: 173.9
click at [447, 305] on div "View Question 1 Egyptian hieroglyphs were a formal writing system used by the a…" at bounding box center [583, 299] width 760 height 381
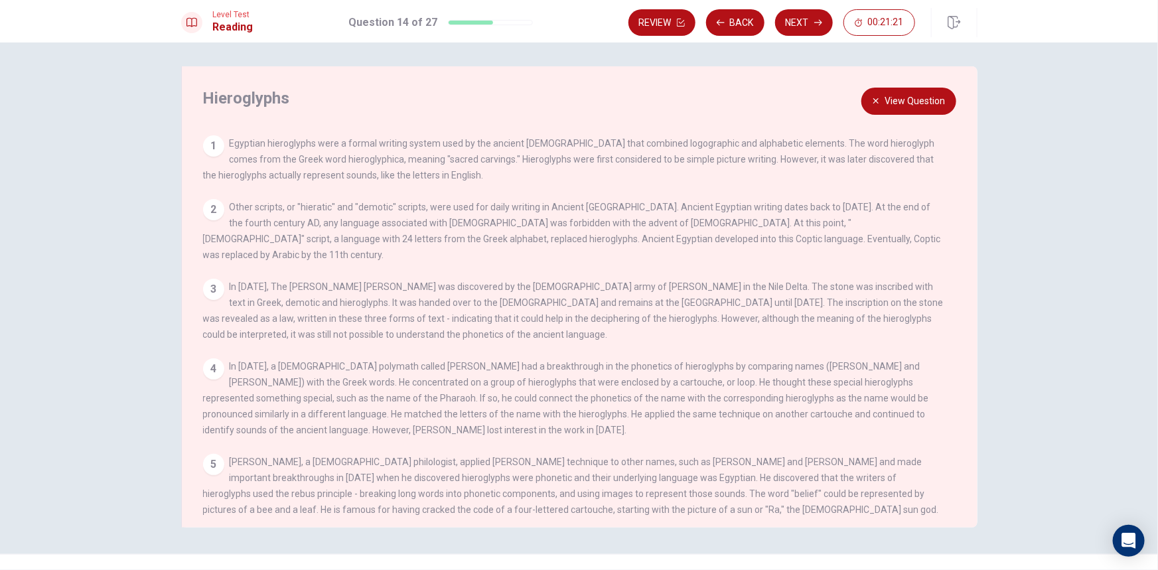
scroll to position [0, 0]
drag, startPoint x: 239, startPoint y: 151, endPoint x: 843, endPoint y: 166, distance: 603.9
click at [870, 157] on span "Egyptian hieroglyphs were a formal writing system used by the ancient [DEMOGRAP…" at bounding box center [569, 162] width 732 height 42
drag, startPoint x: 239, startPoint y: 217, endPoint x: 843, endPoint y: 223, distance: 603.8
click at [843, 223] on span "Other scripts, or "hieratic" and "demotic" scripts, were used for daily writing…" at bounding box center [572, 233] width 738 height 58
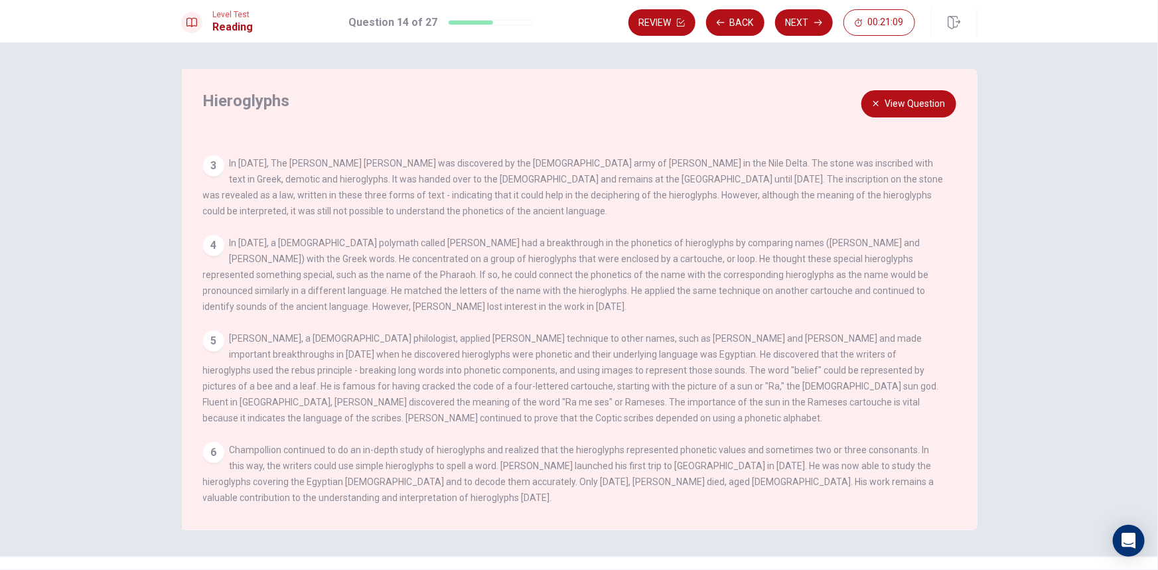
scroll to position [127, 0]
click at [232, 332] on span "[PERSON_NAME], a [DEMOGRAPHIC_DATA] philologist, applied [PERSON_NAME] techniqu…" at bounding box center [571, 377] width 736 height 90
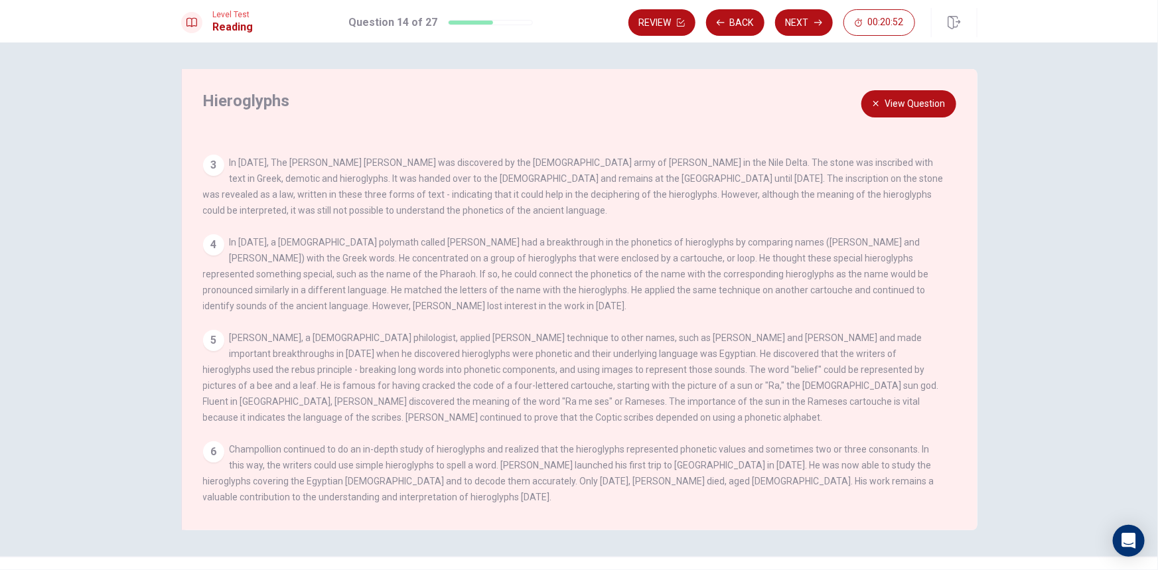
drag, startPoint x: 232, startPoint y: 332, endPoint x: 239, endPoint y: 366, distance: 34.0
click at [232, 334] on span "[PERSON_NAME], a [DEMOGRAPHIC_DATA] philologist, applied [PERSON_NAME] techniqu…" at bounding box center [571, 377] width 736 height 90
drag, startPoint x: 678, startPoint y: 445, endPoint x: 770, endPoint y: 451, distance: 91.8
click at [770, 451] on span "Champollion continued to do an in-depth study of hieroglyphs and realized that …" at bounding box center [568, 473] width 731 height 58
click at [900, 117] on div "Hieroglyphs View Question 1 Egyptian hieroglyphs were a formal writing system u…" at bounding box center [579, 299] width 796 height 461
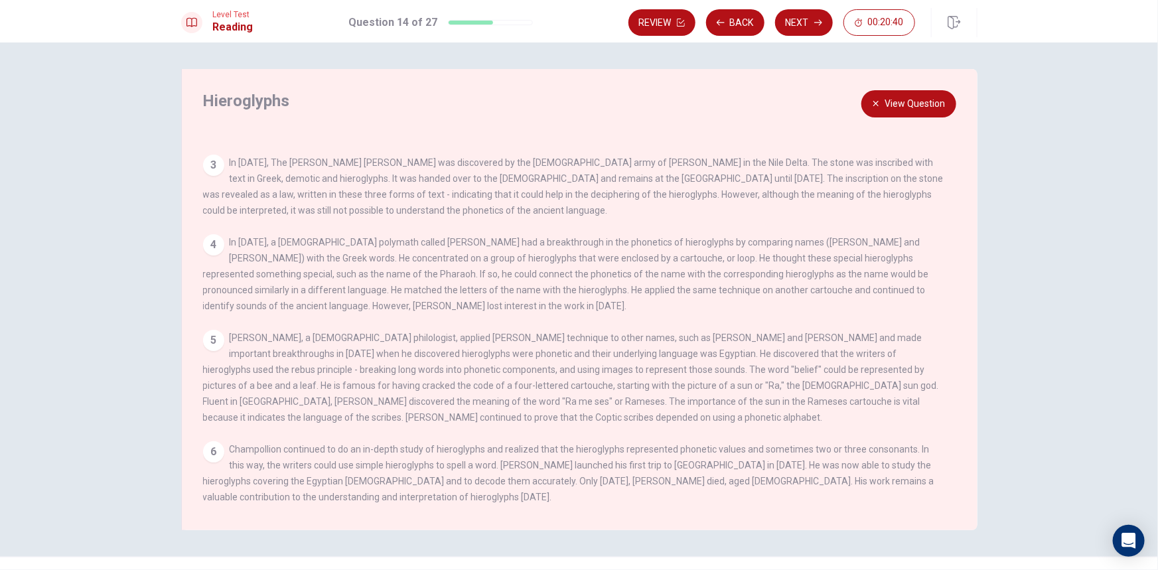
click at [896, 104] on button "View Question" at bounding box center [908, 103] width 95 height 27
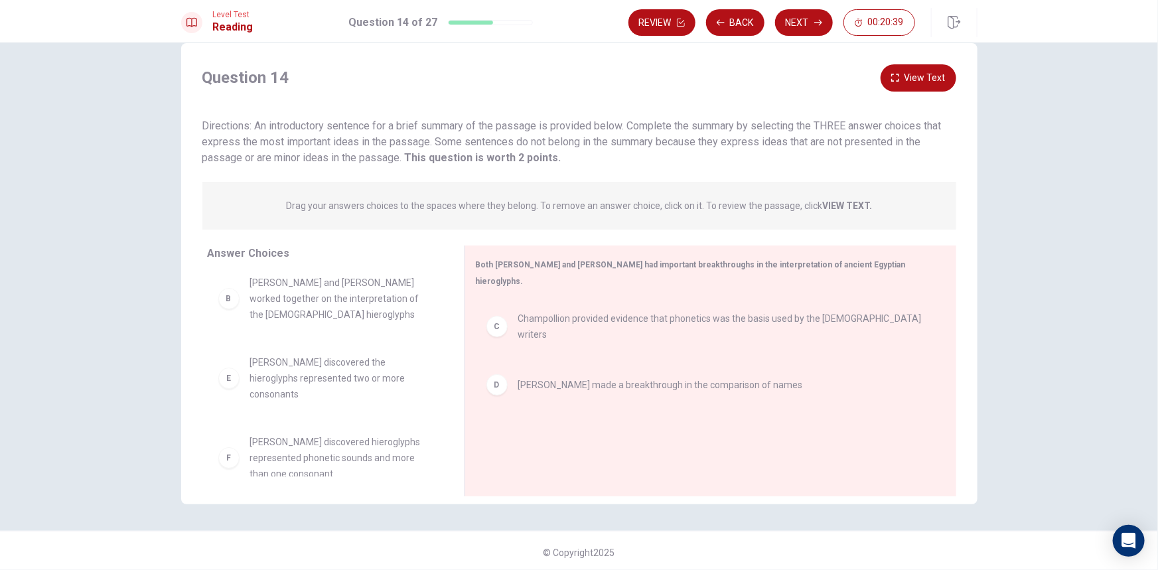
scroll to position [29, 0]
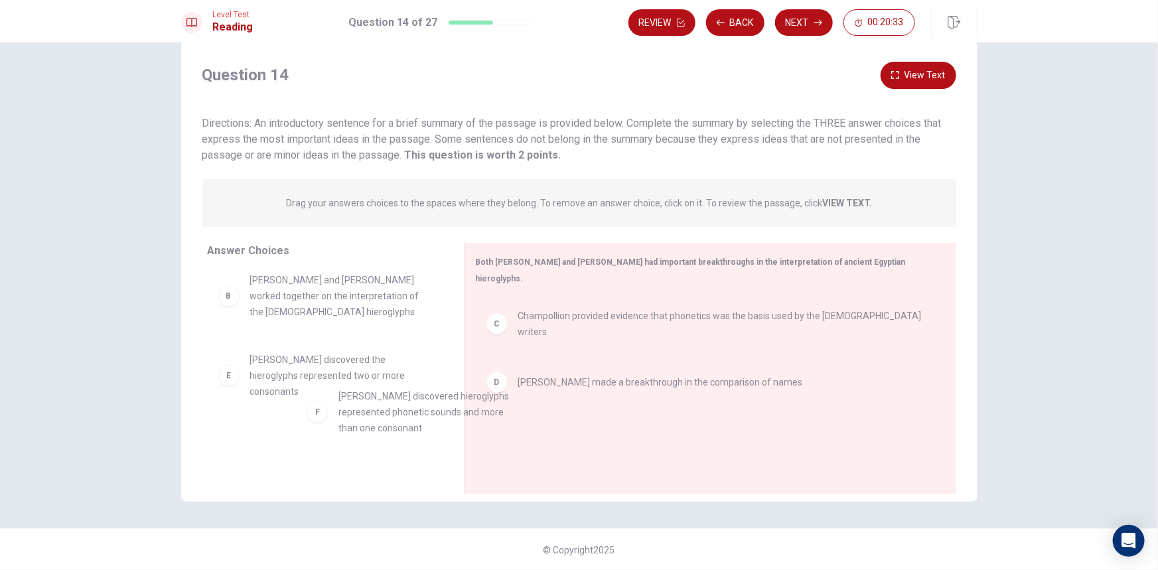
drag, startPoint x: 343, startPoint y: 459, endPoint x: 370, endPoint y: 440, distance: 32.8
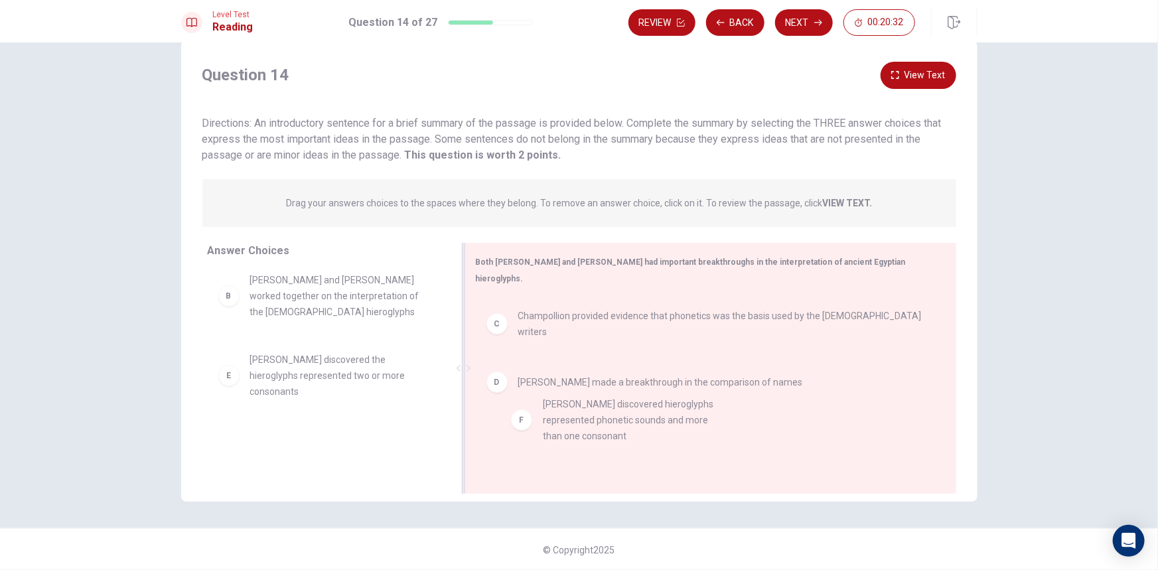
drag, startPoint x: 379, startPoint y: 438, endPoint x: 586, endPoint y: 416, distance: 208.2
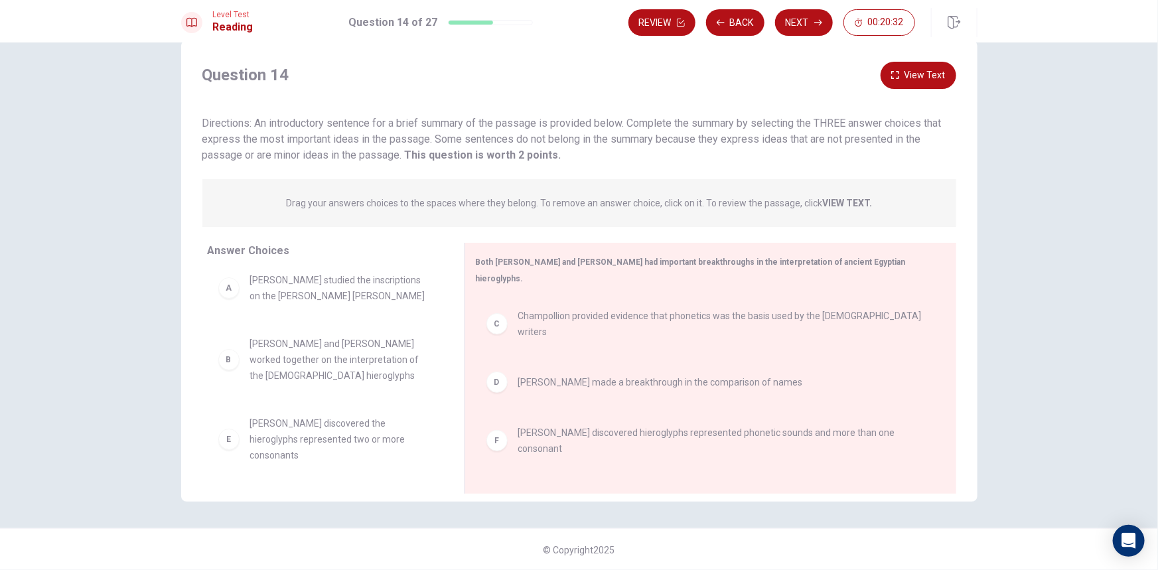
scroll to position [0, 0]
click at [819, 24] on icon "button" at bounding box center [818, 23] width 8 height 8
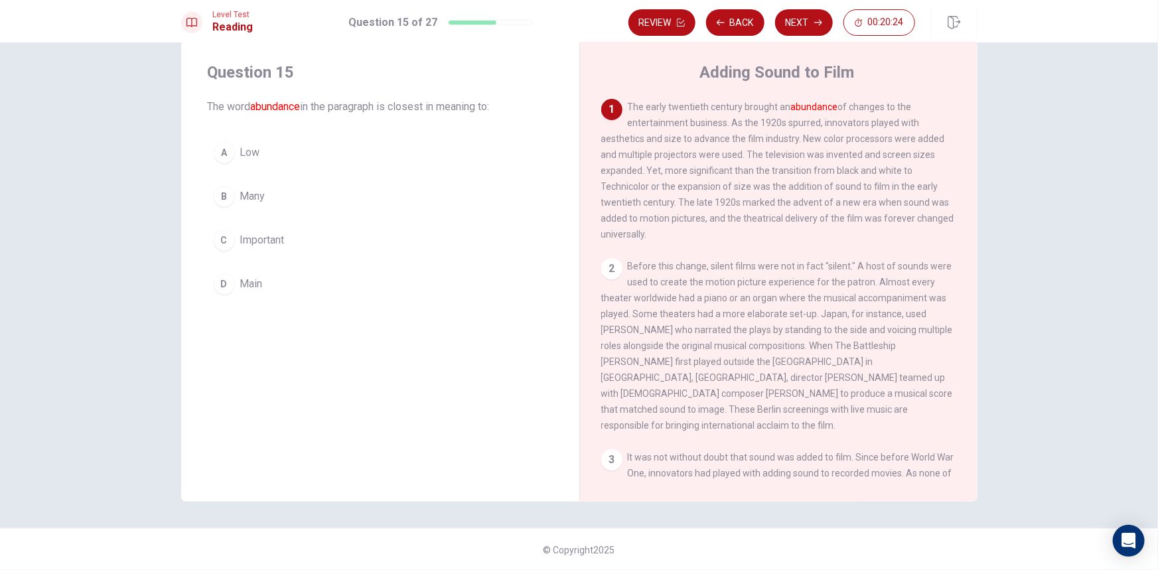
drag, startPoint x: 699, startPoint y: 105, endPoint x: 886, endPoint y: 108, distance: 187.8
click at [886, 108] on span "The early twentieth century brought an abundance of changes to the entertainmen…" at bounding box center [777, 171] width 353 height 138
click at [270, 201] on button "B Many" at bounding box center [380, 196] width 345 height 33
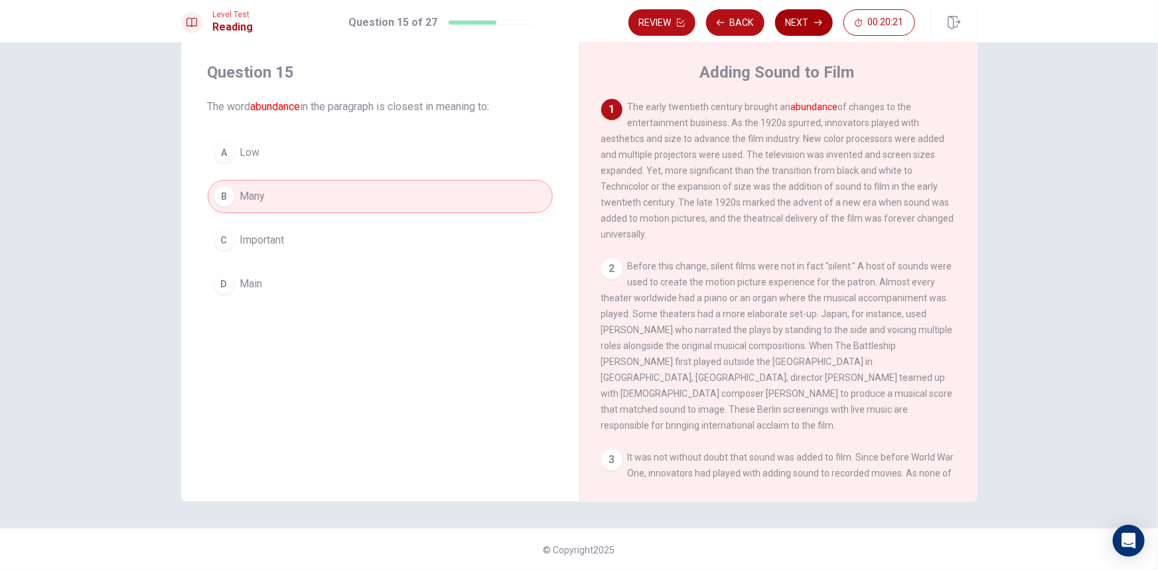
click at [807, 23] on button "Next" at bounding box center [804, 22] width 58 height 27
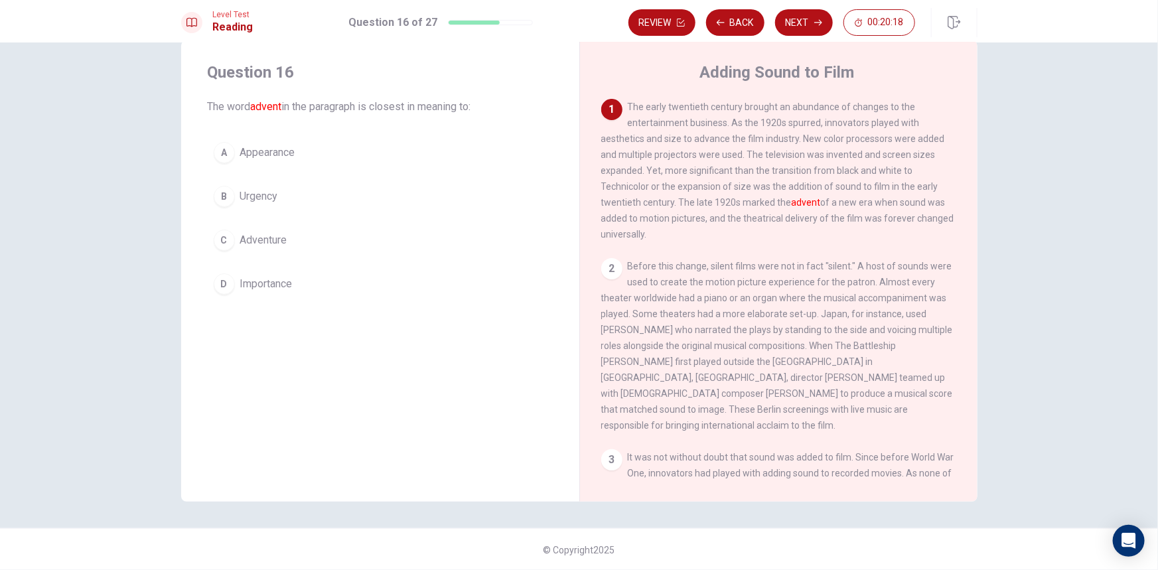
drag, startPoint x: 669, startPoint y: 204, endPoint x: 776, endPoint y: 196, distance: 107.7
click at [776, 196] on div "1 The early twentieth century brought an abundance of changes to the entertainm…" at bounding box center [779, 170] width 356 height 143
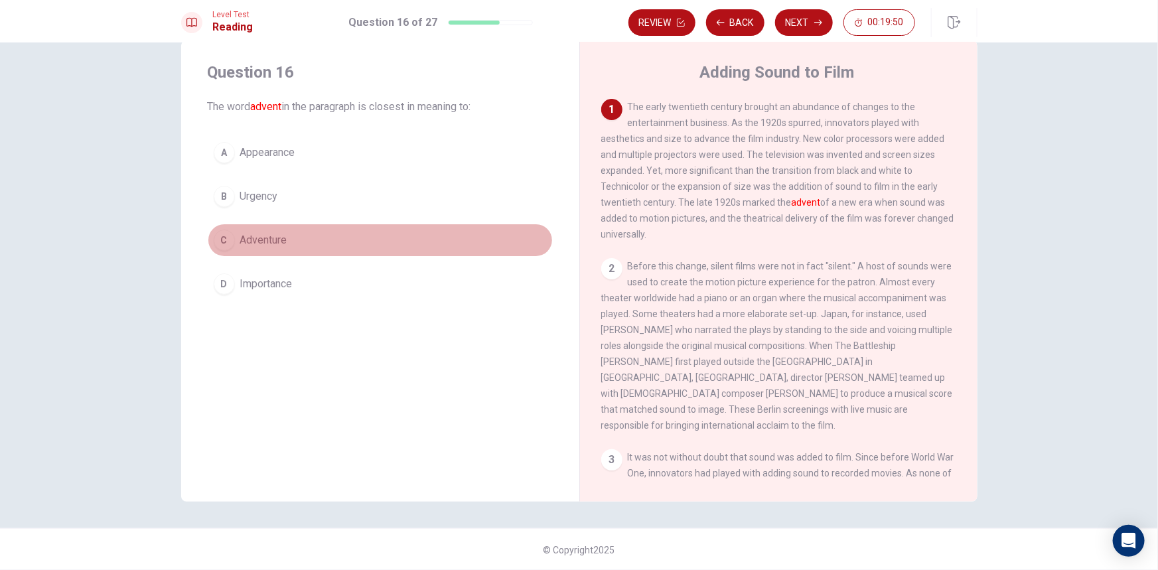
click at [261, 242] on span "Adventure" at bounding box center [263, 240] width 47 height 16
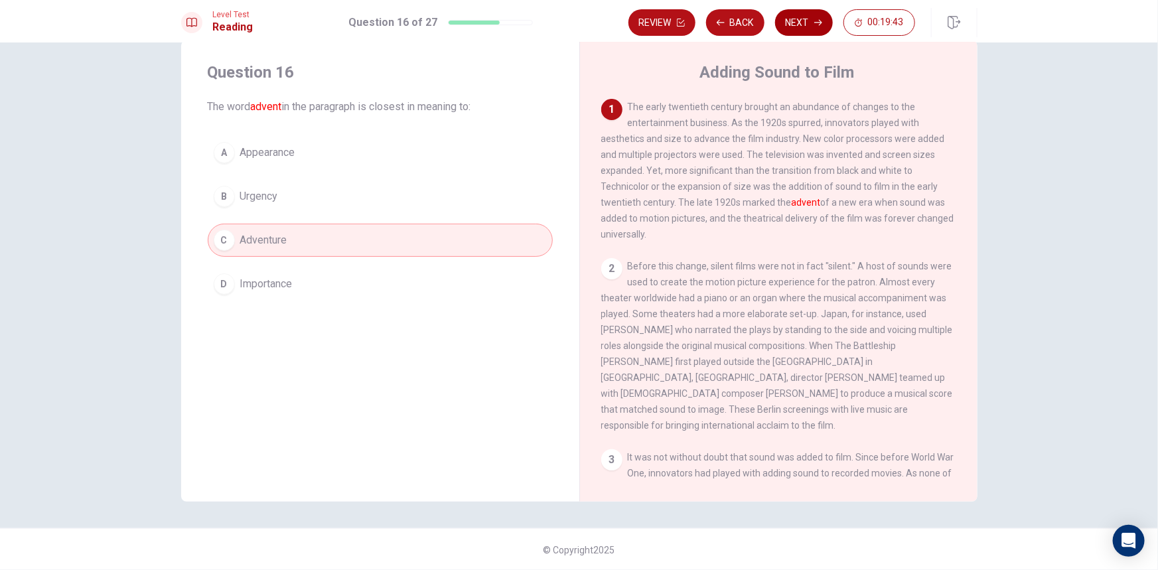
click at [796, 31] on button "Next" at bounding box center [804, 22] width 58 height 27
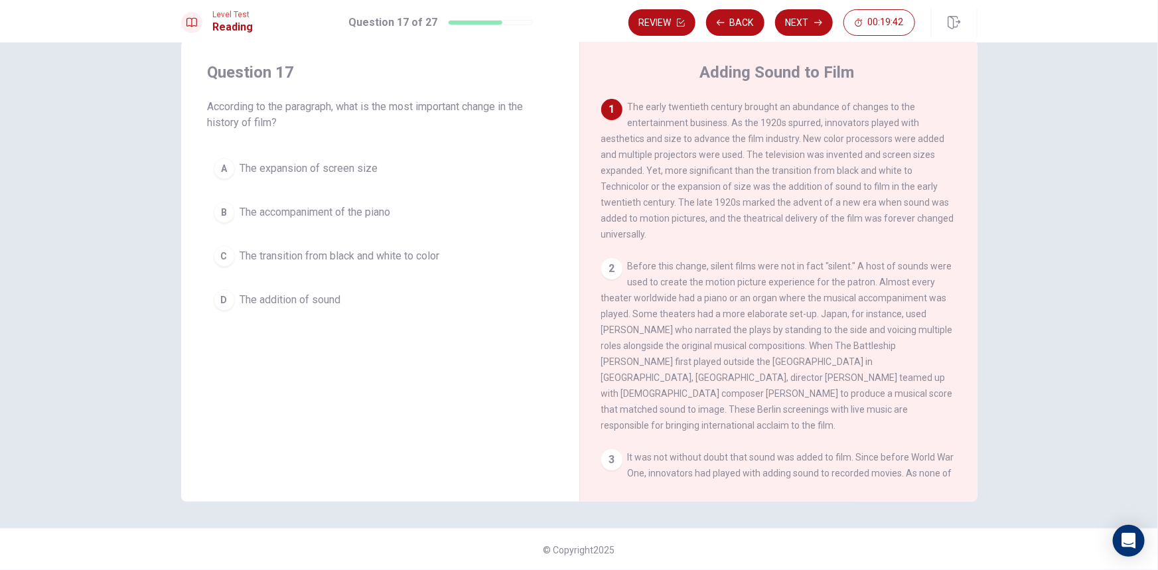
drag, startPoint x: 223, startPoint y: 102, endPoint x: 329, endPoint y: 90, distance: 106.8
click at [316, 92] on div "Question 17 According to the paragraph, what is the most important change in th…" at bounding box center [380, 96] width 345 height 69
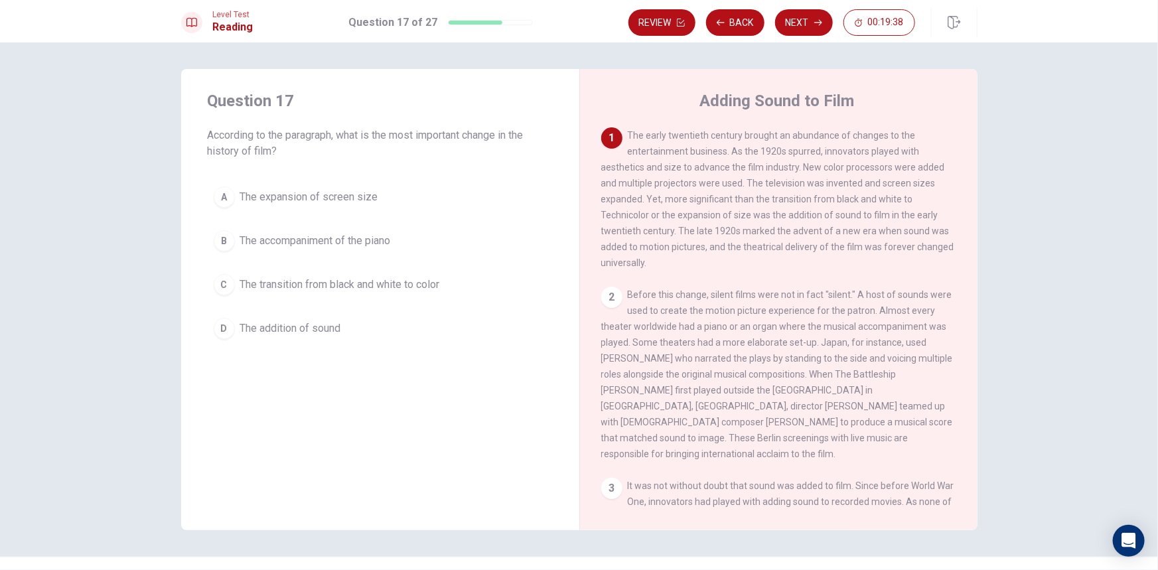
drag, startPoint x: 630, startPoint y: 139, endPoint x: 924, endPoint y: 141, distance: 293.9
click at [924, 141] on div "1 The early twentieth century brought an abundance of changes to the entertainm…" at bounding box center [779, 198] width 356 height 143
drag, startPoint x: 683, startPoint y: 150, endPoint x: 920, endPoint y: 158, distance: 237.0
click at [937, 152] on div "1 The early twentieth century brought an abundance of changes to the entertainm…" at bounding box center [779, 198] width 356 height 143
drag, startPoint x: 596, startPoint y: 173, endPoint x: 614, endPoint y: 172, distance: 17.9
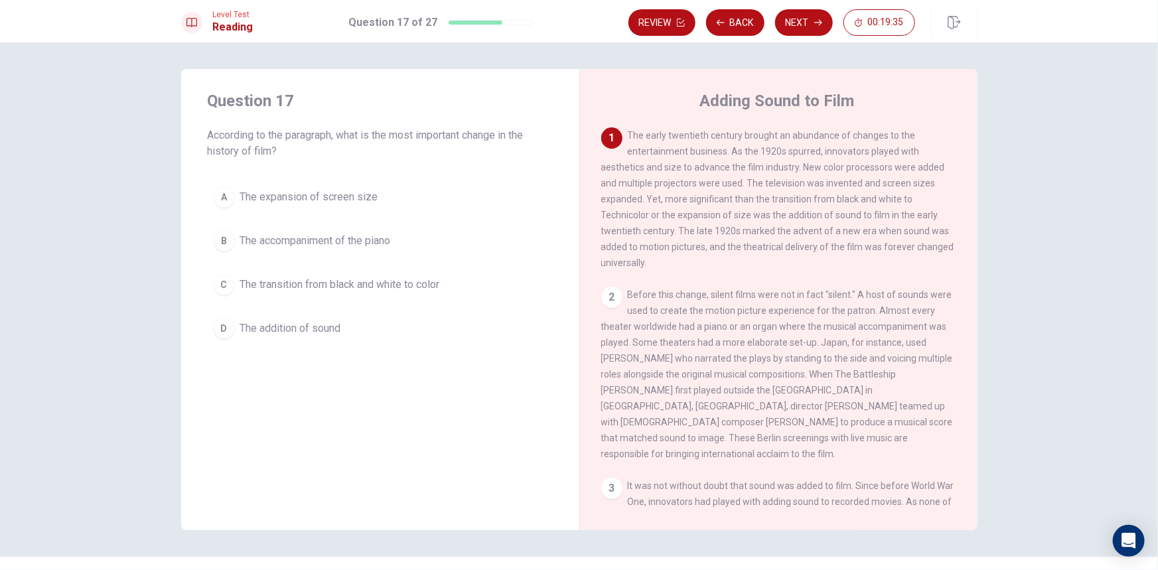
click at [602, 172] on div "Adding Sound to Film 1 The early twentieth century brought an abundance of chan…" at bounding box center [778, 299] width 398 height 461
drag, startPoint x: 622, startPoint y: 174, endPoint x: 763, endPoint y: 172, distance: 141.3
click at [754, 173] on div "1 The early twentieth century brought an abundance of changes to the entertainm…" at bounding box center [779, 198] width 356 height 143
drag, startPoint x: 615, startPoint y: 220, endPoint x: 882, endPoint y: 208, distance: 267.0
click at [916, 219] on span "The early twentieth century brought an abundance of changes to the entertainmen…" at bounding box center [777, 199] width 353 height 138
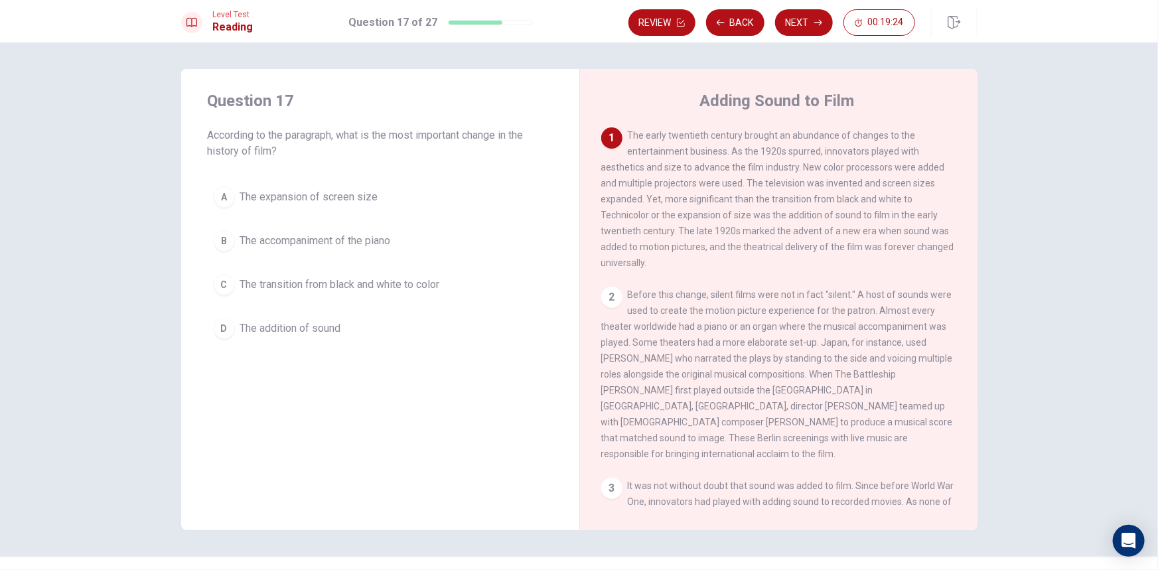
drag, startPoint x: 600, startPoint y: 234, endPoint x: 936, endPoint y: 238, distance: 336.4
click at [936, 238] on span "The early twentieth century brought an abundance of changes to the entertainmen…" at bounding box center [777, 199] width 353 height 138
drag, startPoint x: 600, startPoint y: 255, endPoint x: 898, endPoint y: 244, distance: 298.1
click at [898, 244] on div "1 The early twentieth century brought an abundance of changes to the entertainm…" at bounding box center [779, 198] width 356 height 143
drag, startPoint x: 648, startPoint y: 203, endPoint x: 882, endPoint y: 207, distance: 234.2
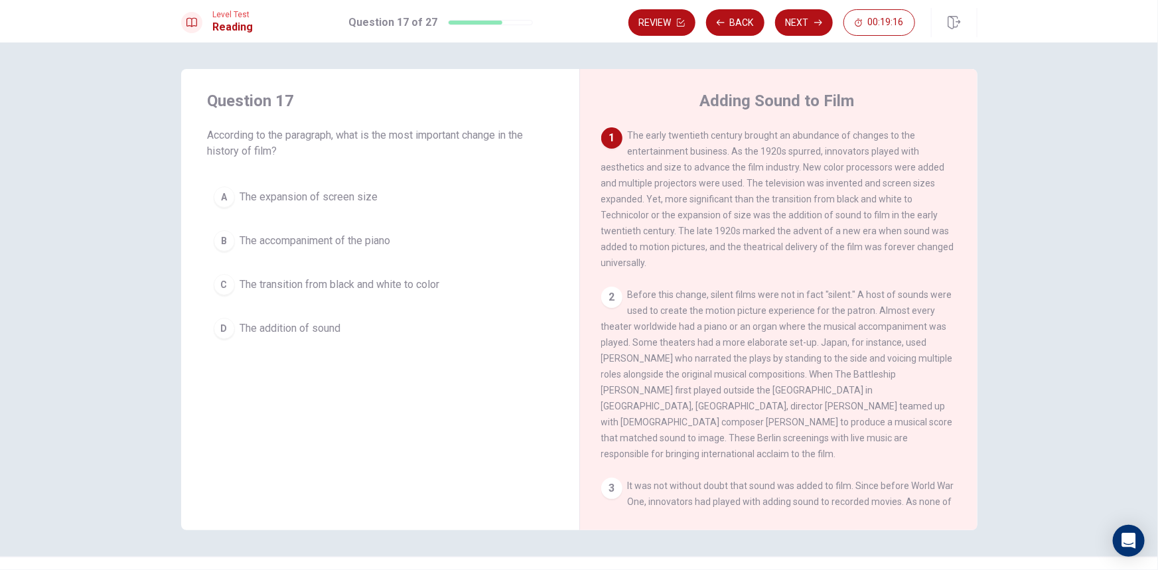
click at [882, 207] on div "1 The early twentieth century brought an abundance of changes to the entertainm…" at bounding box center [779, 198] width 356 height 143
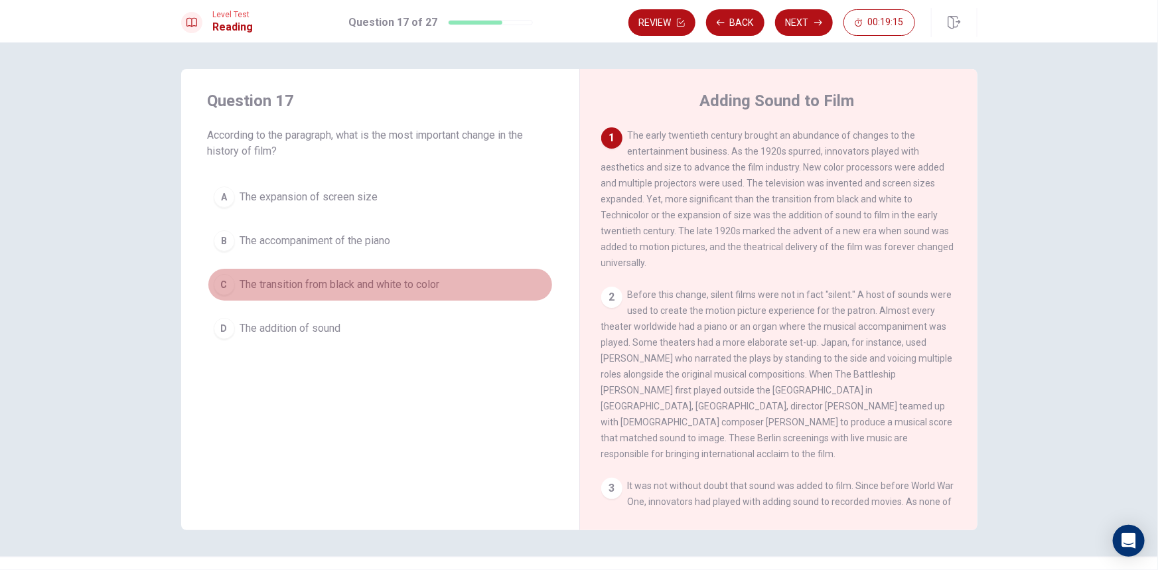
click at [375, 277] on span "The transition from black and white to color" at bounding box center [340, 285] width 200 height 16
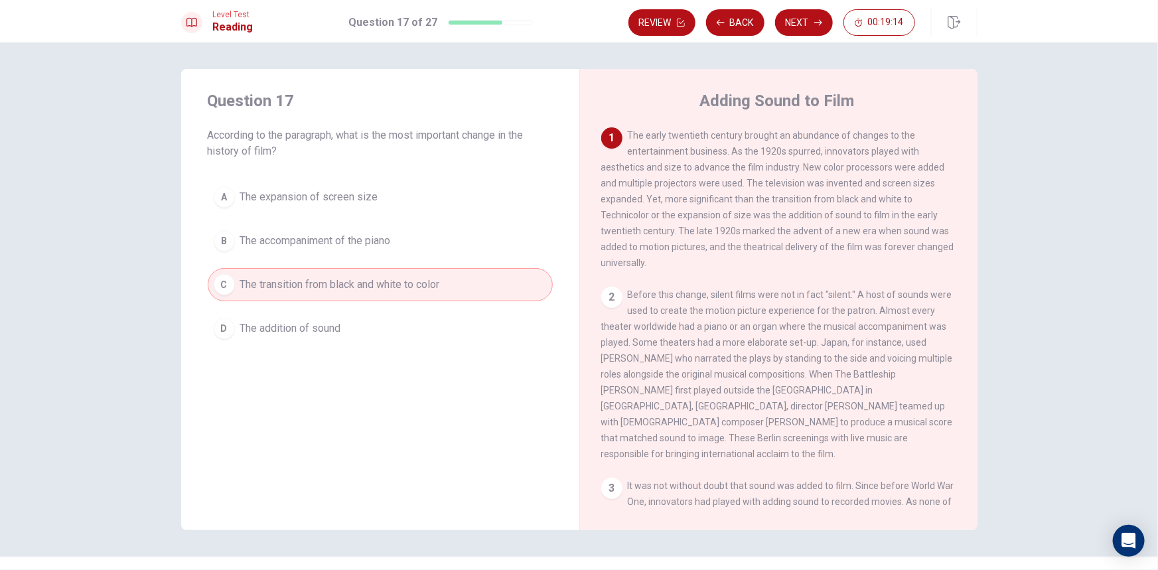
drag, startPoint x: 742, startPoint y: 192, endPoint x: 841, endPoint y: 195, distance: 98.9
click at [841, 195] on div "1 The early twentieth century brought an abundance of changes to the entertainm…" at bounding box center [779, 198] width 356 height 143
drag, startPoint x: 672, startPoint y: 218, endPoint x: 816, endPoint y: 210, distance: 144.2
click at [816, 210] on div "1 The early twentieth century brought an abundance of changes to the entertainm…" at bounding box center [779, 198] width 356 height 143
drag, startPoint x: 776, startPoint y: 222, endPoint x: 884, endPoint y: 219, distance: 107.5
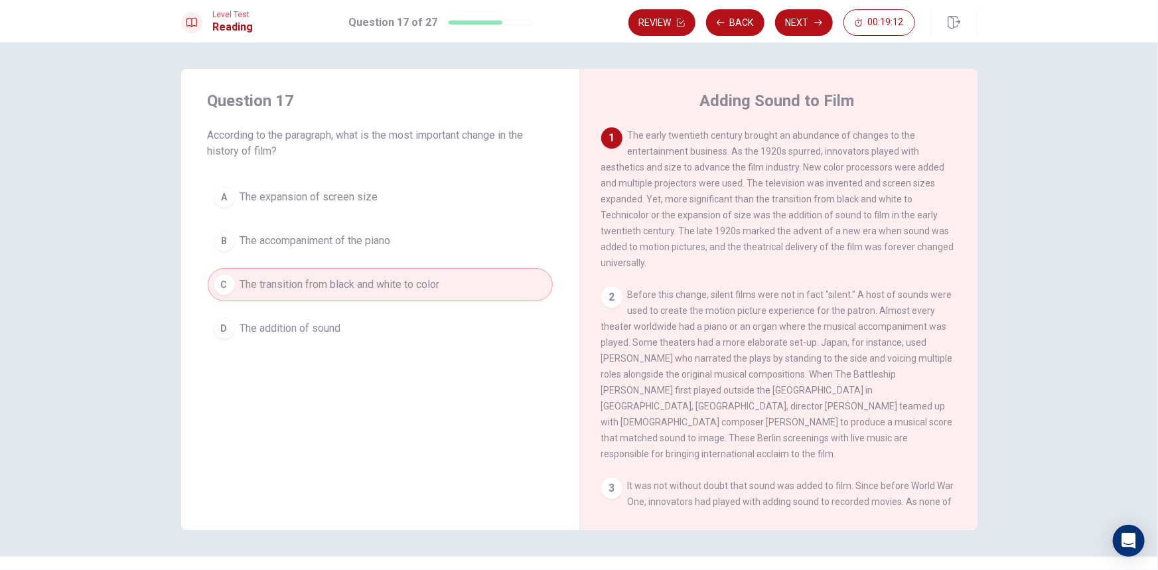
click at [869, 219] on div "1 The early twentieth century brought an abundance of changes to the entertainm…" at bounding box center [779, 198] width 356 height 143
drag, startPoint x: 736, startPoint y: 231, endPoint x: 858, endPoint y: 235, distance: 122.1
click at [858, 235] on span "The early twentieth century brought an abundance of changes to the entertainmen…" at bounding box center [777, 199] width 353 height 138
click at [416, 325] on button "D The addition of sound" at bounding box center [380, 328] width 345 height 33
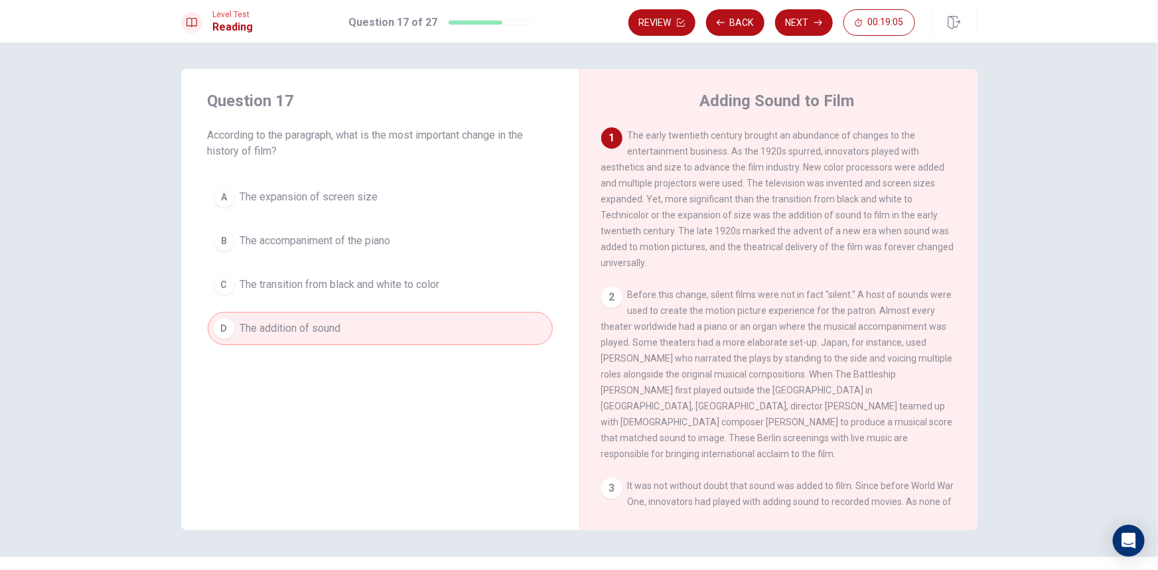
drag, startPoint x: 867, startPoint y: 236, endPoint x: 935, endPoint y: 238, distance: 67.7
click at [934, 238] on span "The early twentieth century brought an abundance of changes to the entertainmen…" at bounding box center [777, 199] width 353 height 138
click at [805, 25] on button "Next" at bounding box center [804, 22] width 58 height 27
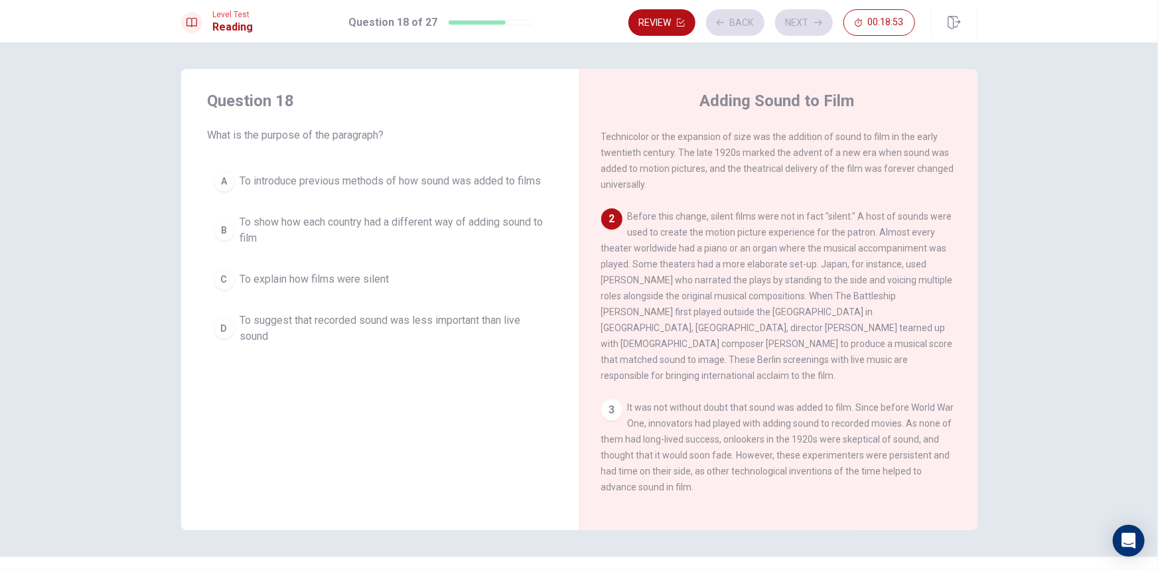
scroll to position [81, 0]
click at [338, 182] on span "To introduce previous methods of how sound was added to films" at bounding box center [390, 181] width 301 height 16
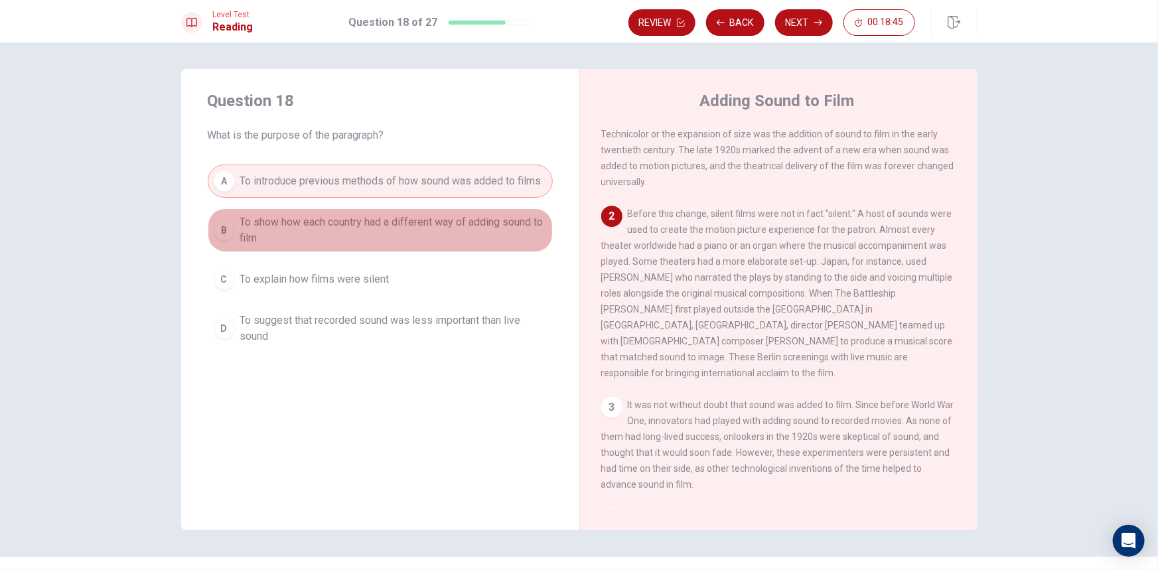
click at [324, 221] on span "To show how each country had a different way of adding sound to film" at bounding box center [393, 230] width 307 height 32
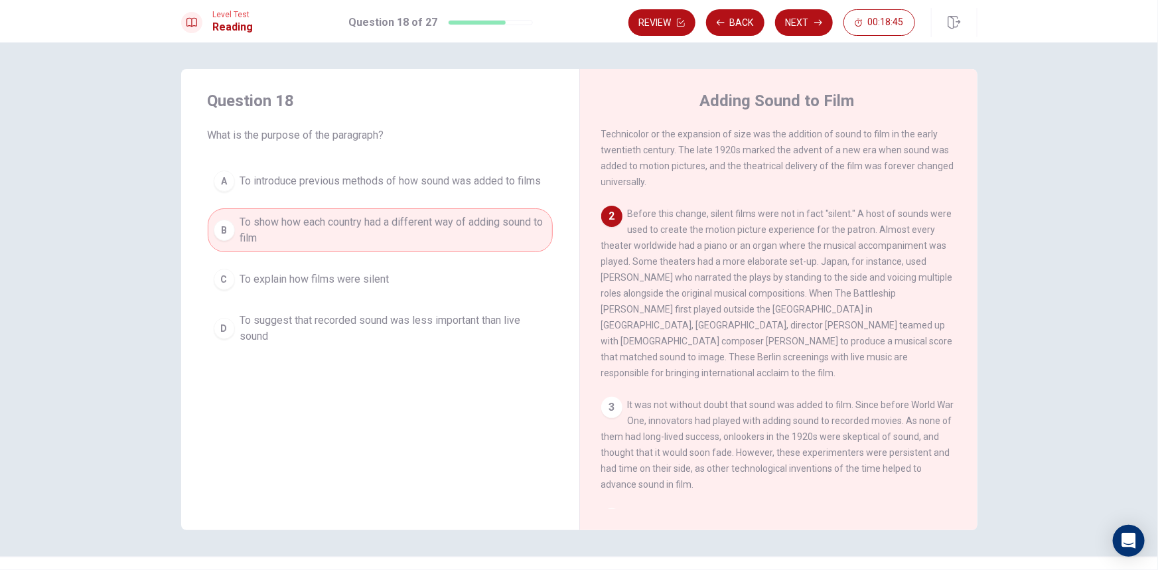
click at [312, 267] on button "C To explain how films were silent" at bounding box center [380, 279] width 345 height 33
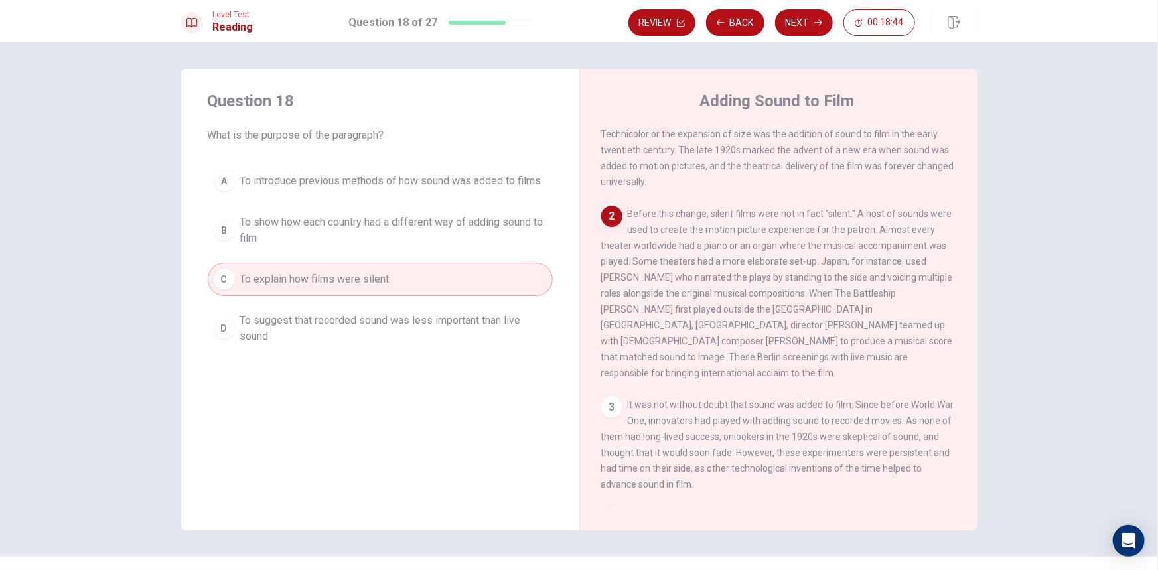
click at [312, 318] on span "To suggest that recorded sound was less important than live sound" at bounding box center [393, 328] width 307 height 32
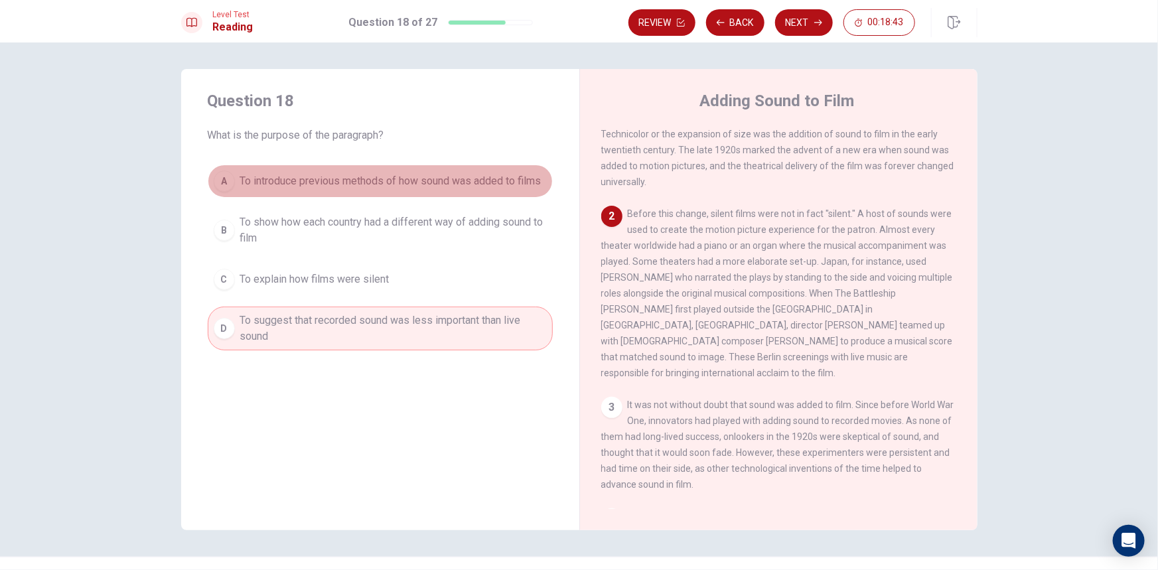
click at [366, 178] on span "To introduce previous methods of how sound was added to films" at bounding box center [390, 181] width 301 height 16
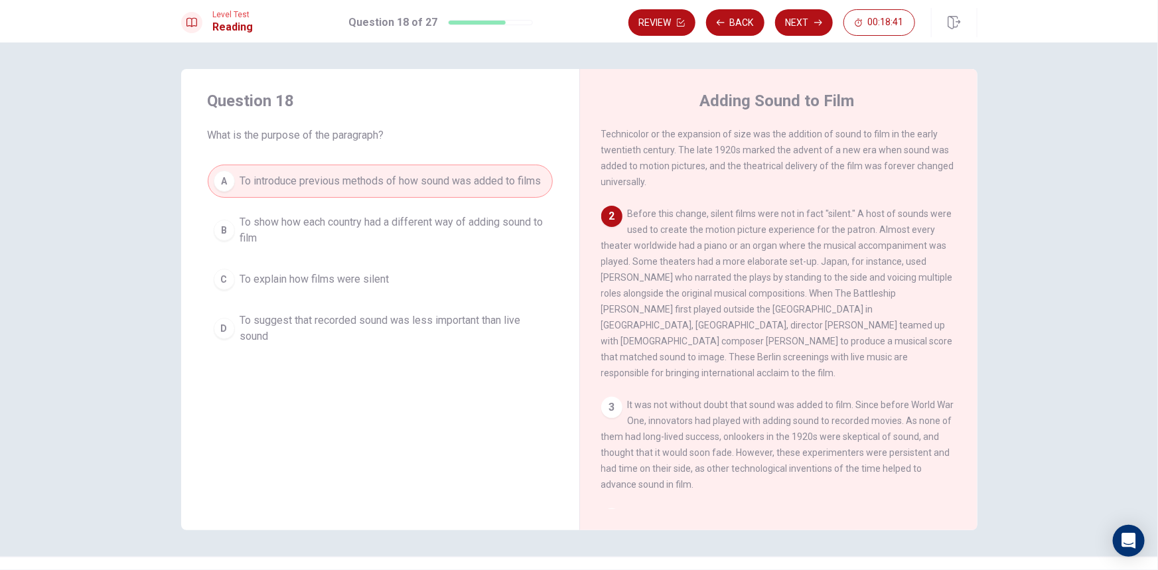
drag, startPoint x: 661, startPoint y: 226, endPoint x: 849, endPoint y: 221, distance: 187.8
click at [849, 221] on div "2 Before this change, silent films were not in fact "silent." A host of sounds …" at bounding box center [779, 293] width 356 height 175
click at [801, 21] on button "Next" at bounding box center [804, 22] width 58 height 27
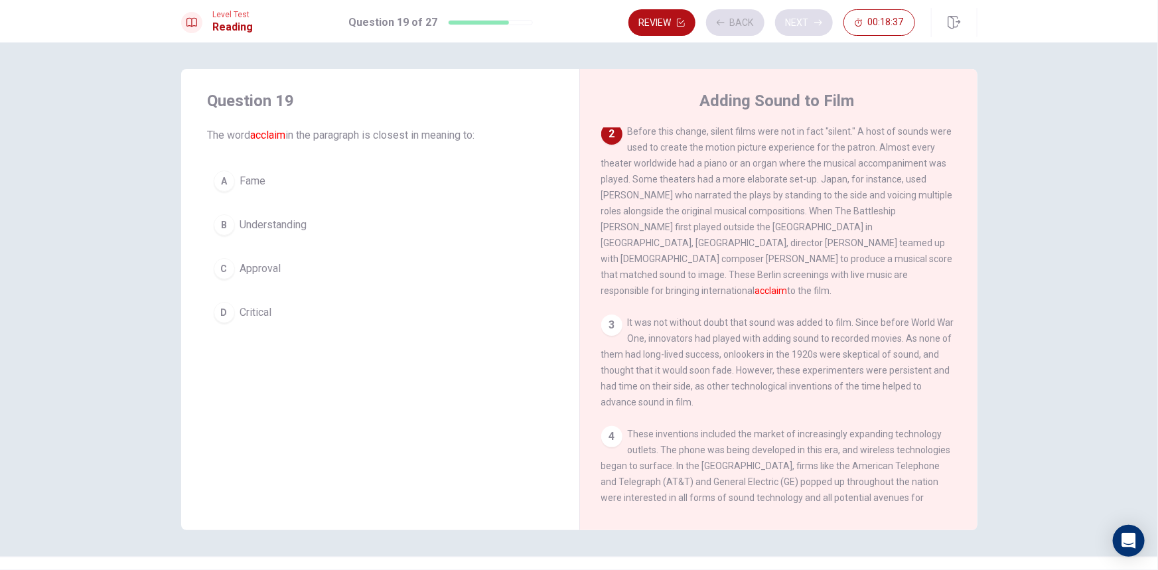
scroll to position [165, 0]
click at [235, 187] on button "A Fame" at bounding box center [380, 181] width 345 height 33
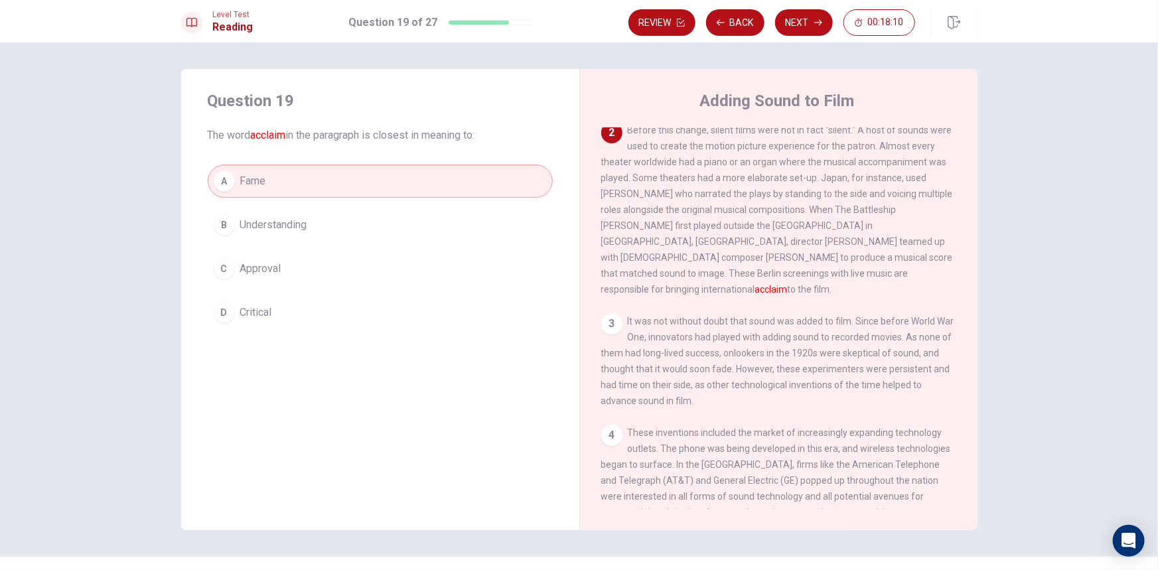
click at [273, 273] on span "Approval" at bounding box center [260, 269] width 41 height 16
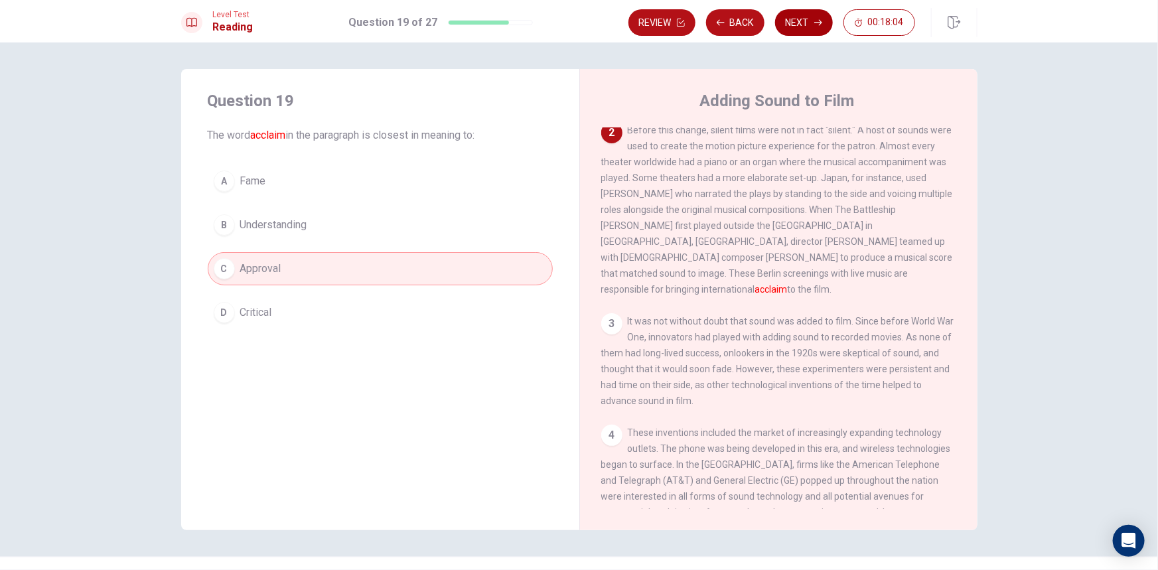
click at [813, 33] on button "Next" at bounding box center [804, 22] width 58 height 27
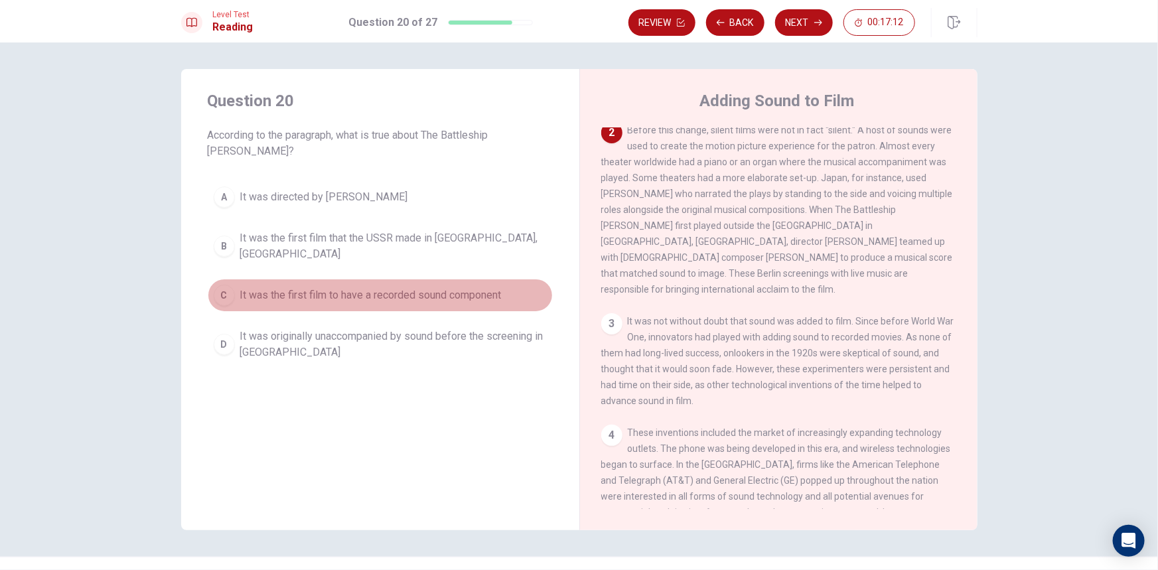
click at [293, 281] on button "C It was the first film to have a recorded sound component" at bounding box center [380, 295] width 345 height 33
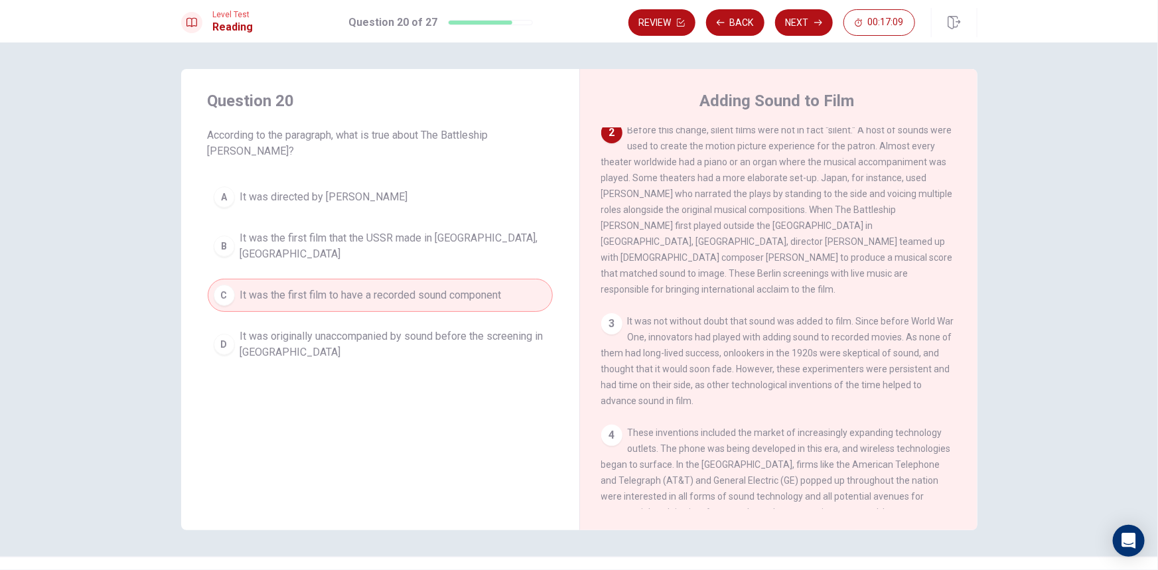
click at [338, 328] on span "It was originally unaccompanied by sound before the screening in [GEOGRAPHIC_DA…" at bounding box center [393, 344] width 307 height 32
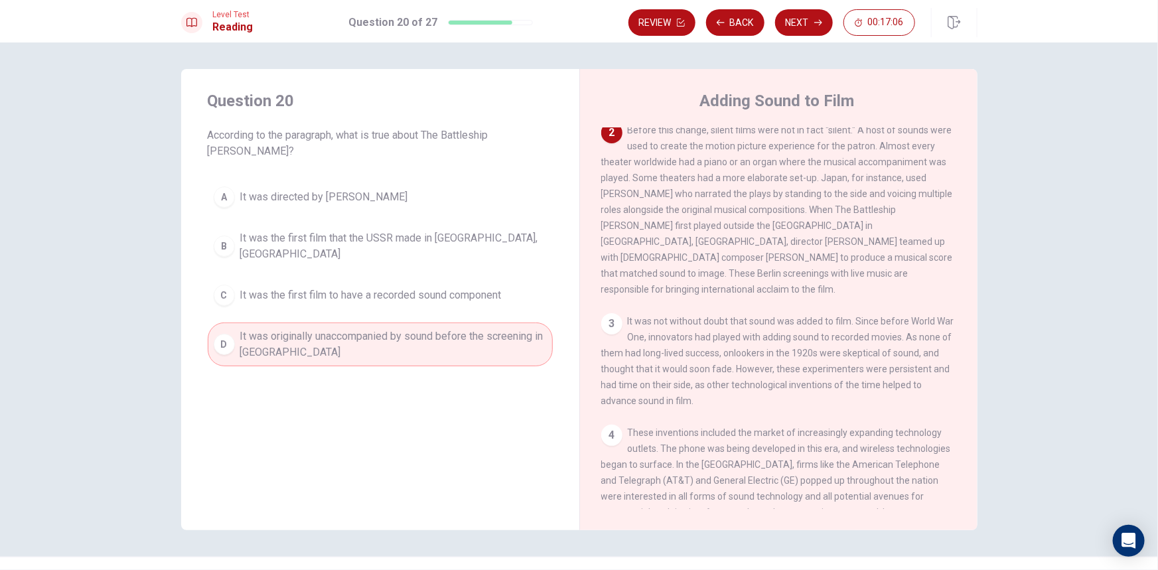
drag, startPoint x: 681, startPoint y: 200, endPoint x: 932, endPoint y: 200, distance: 250.1
click at [926, 200] on span "Before this change, silent films were not in fact "silent." A host of sounds we…" at bounding box center [777, 210] width 352 height 170
click at [338, 287] on span "It was the first film to have a recorded sound component" at bounding box center [370, 295] width 261 height 16
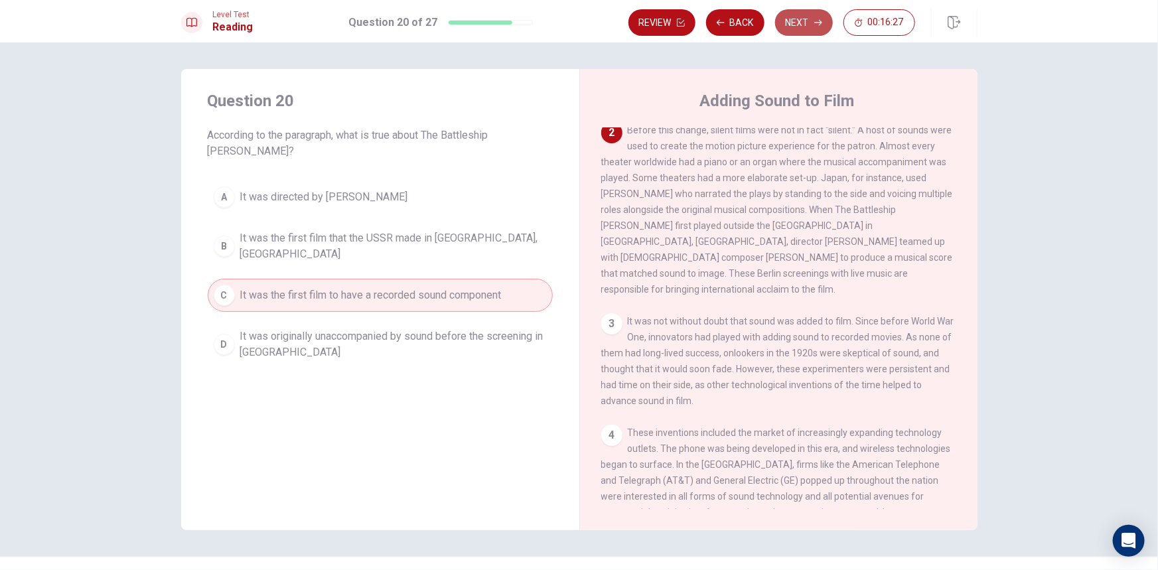
click at [811, 31] on button "Next" at bounding box center [804, 22] width 58 height 27
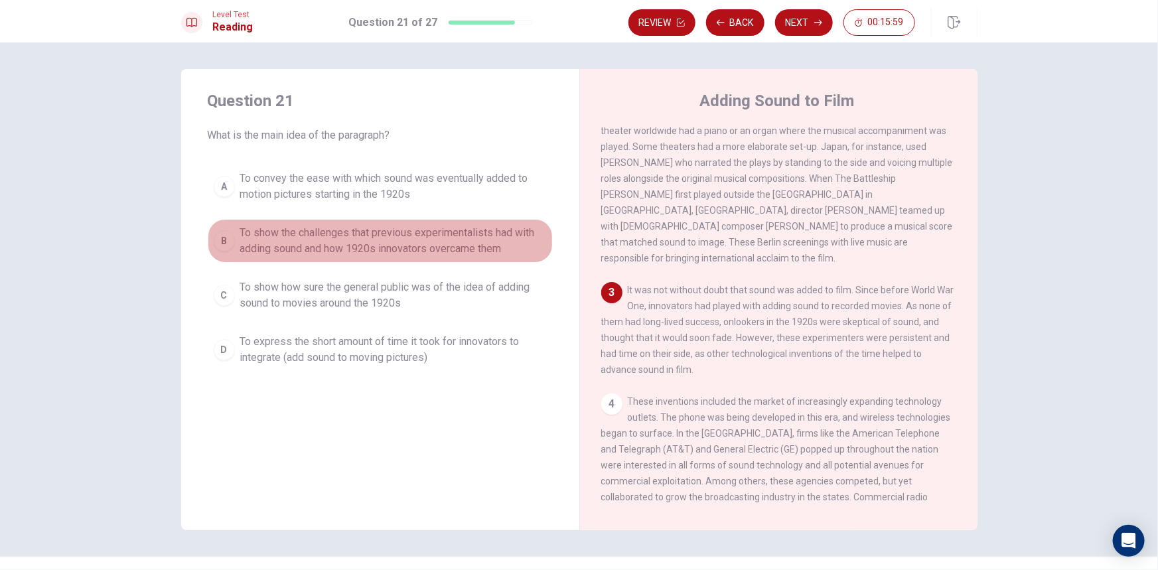
click at [295, 245] on span "To show the challenges that previous experimentalists had with adding sound and…" at bounding box center [393, 241] width 307 height 32
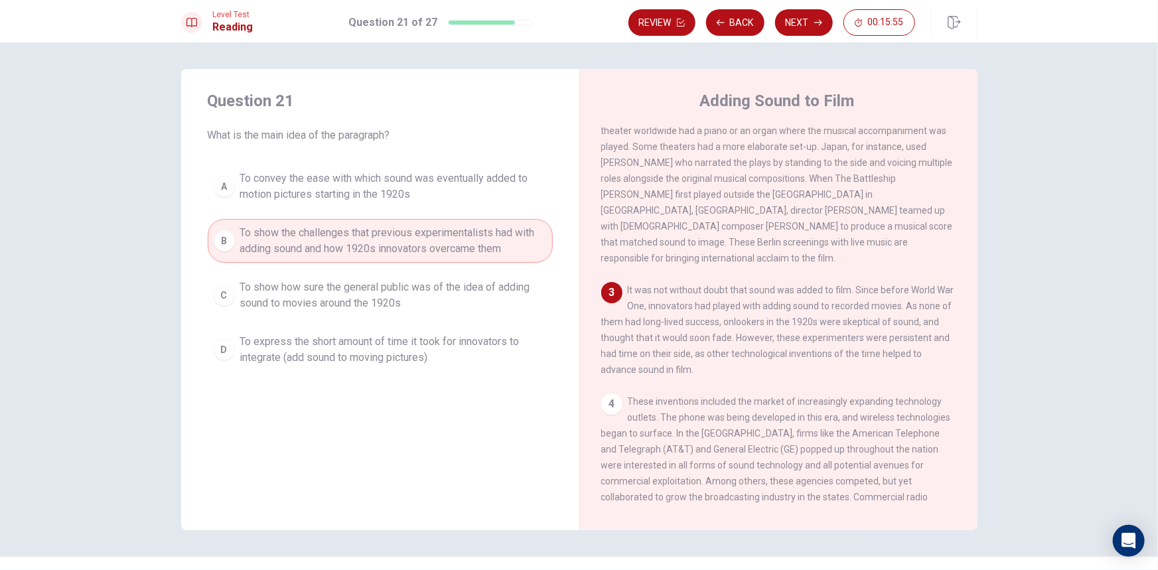
click at [293, 297] on span "To show how sure the general public was of the idea of adding sound to movies a…" at bounding box center [393, 295] width 307 height 32
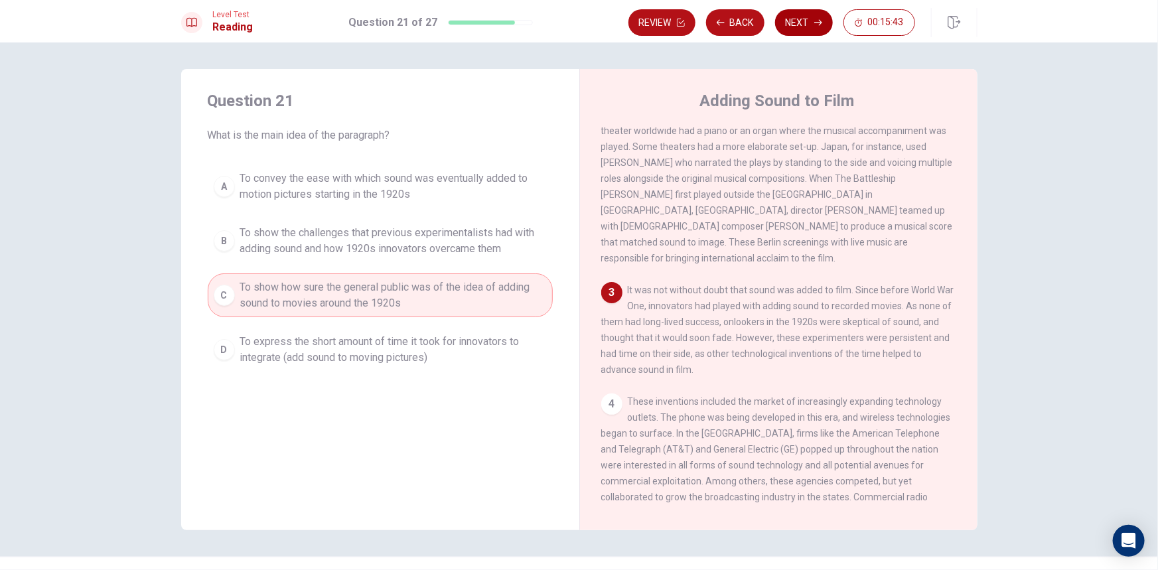
click at [794, 27] on button "Next" at bounding box center [804, 22] width 58 height 27
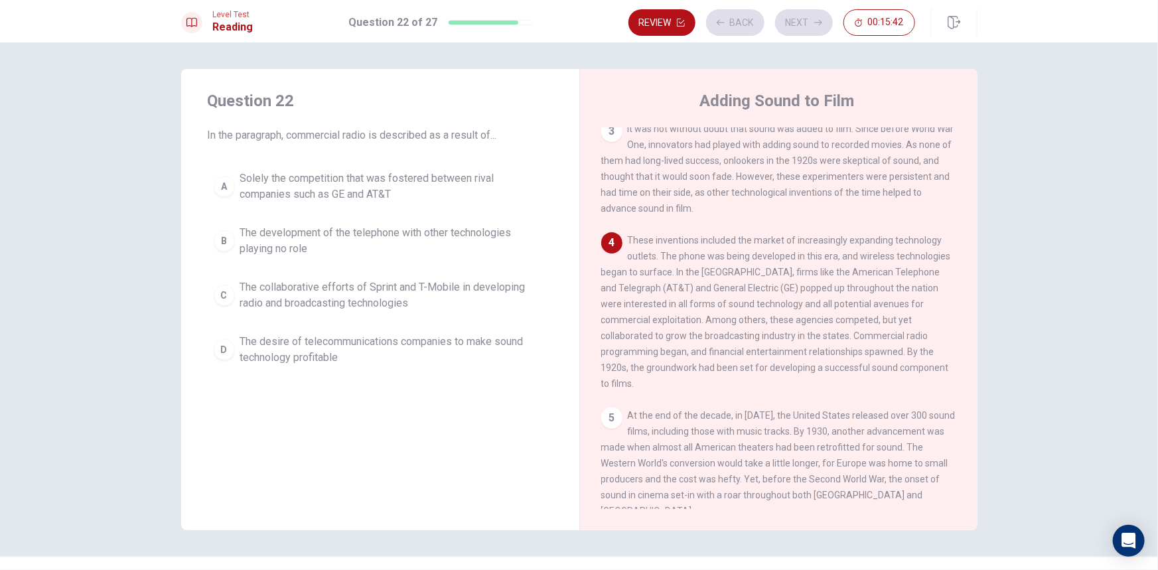
scroll to position [358, 0]
drag, startPoint x: 298, startPoint y: 139, endPoint x: 445, endPoint y: 138, distance: 146.6
click at [445, 138] on span "In the paragraph, commercial radio is described as a result of..." at bounding box center [380, 135] width 345 height 16
drag, startPoint x: 658, startPoint y: 238, endPoint x: 945, endPoint y: 243, distance: 288.0
click at [945, 243] on div "4 These inventions included the market of increasingly expanding technology out…" at bounding box center [779, 310] width 356 height 159
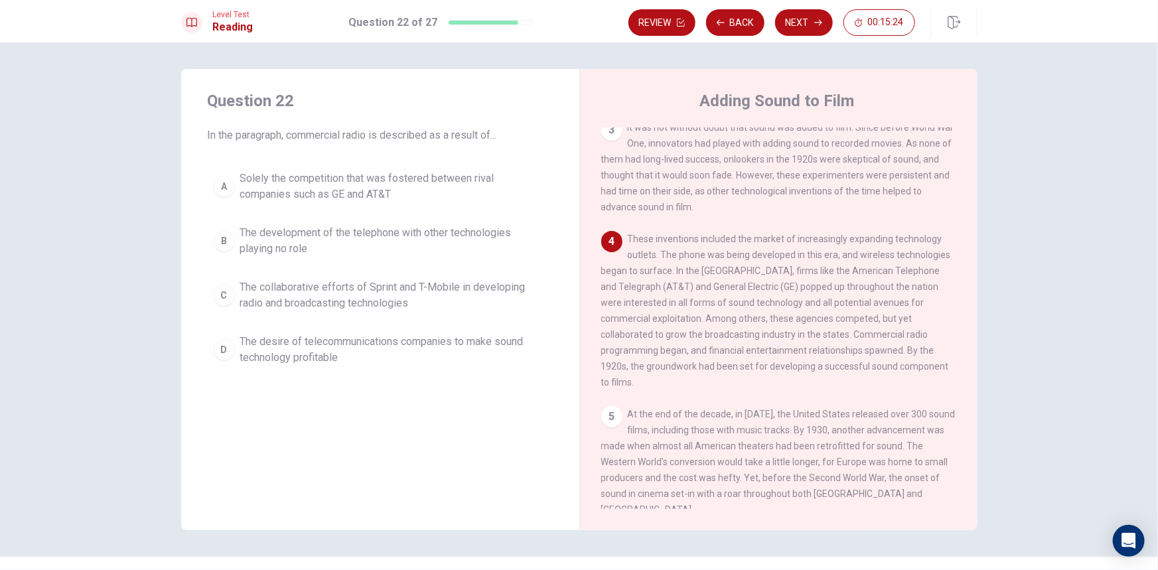
drag, startPoint x: 774, startPoint y: 338, endPoint x: 910, endPoint y: 337, distance: 136.7
click at [910, 337] on span "These inventions included the market of increasingly expanding technology outle…" at bounding box center [776, 311] width 350 height 154
drag, startPoint x: 691, startPoint y: 349, endPoint x: 922, endPoint y: 352, distance: 230.9
click at [922, 352] on span "These inventions included the market of increasingly expanding technology outle…" at bounding box center [776, 311] width 350 height 154
drag, startPoint x: 606, startPoint y: 372, endPoint x: 851, endPoint y: 371, distance: 244.8
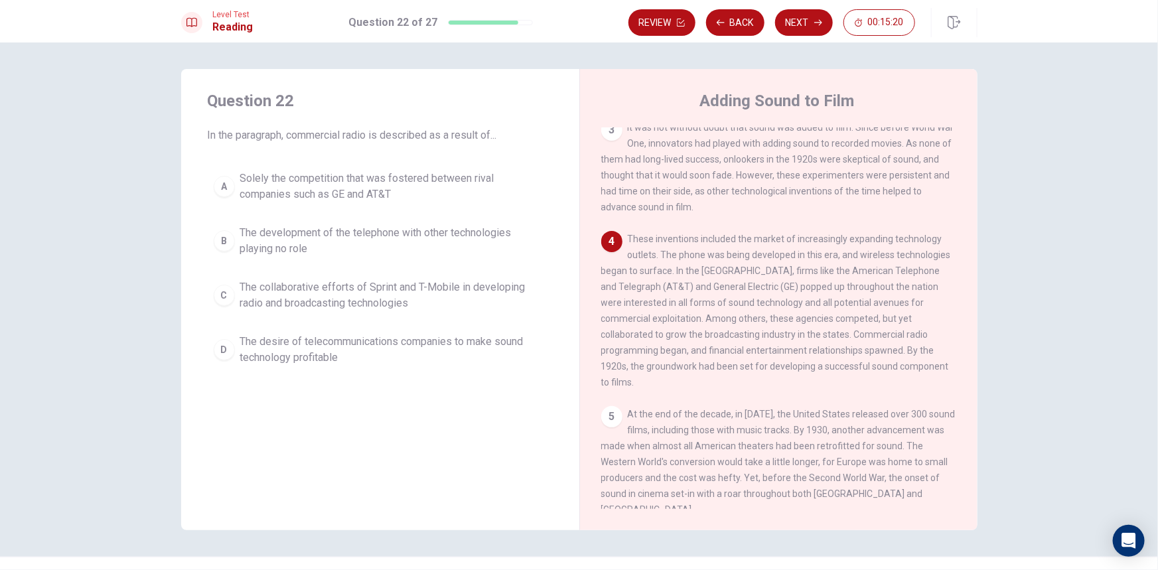
click at [850, 372] on span "These inventions included the market of increasingly expanding technology outle…" at bounding box center [776, 311] width 350 height 154
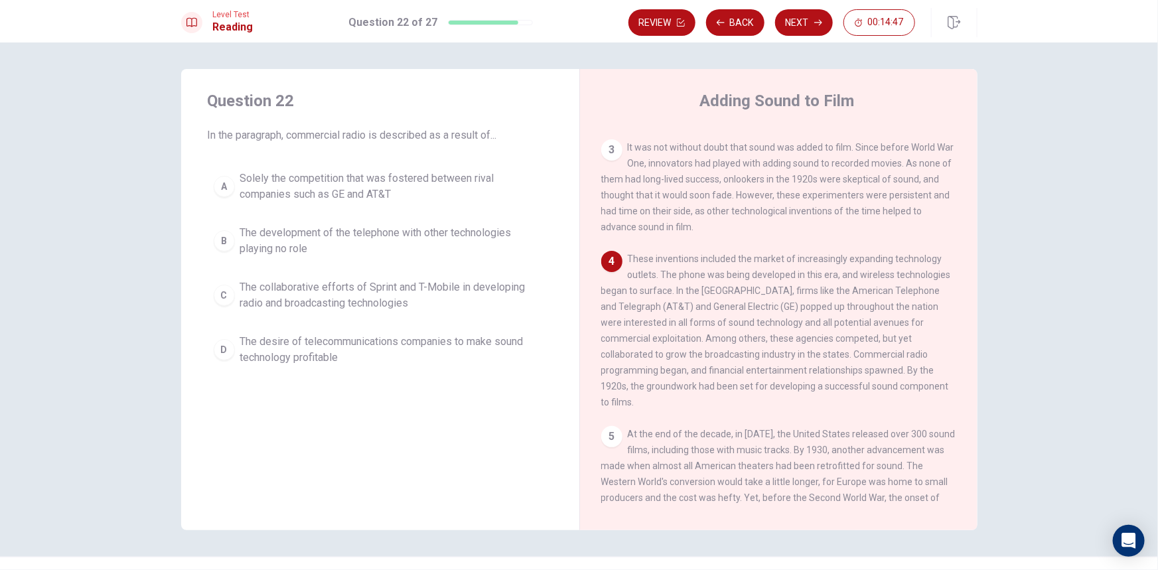
scroll to position [299, 0]
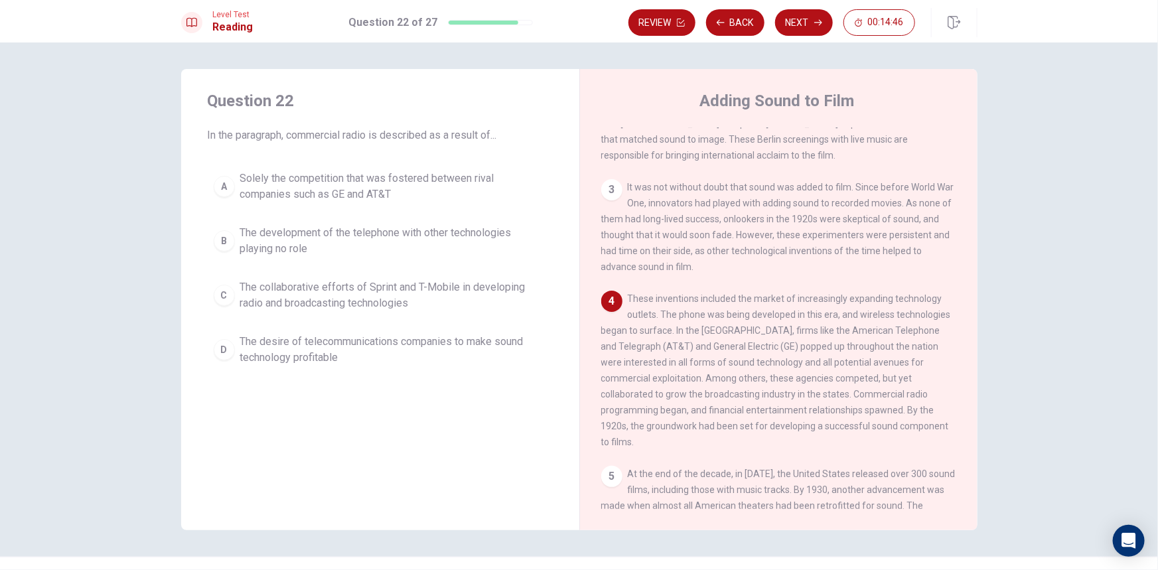
drag, startPoint x: 703, startPoint y: 194, endPoint x: 817, endPoint y: 203, distance: 115.2
click at [803, 200] on span "It was not without doubt that sound was added to film. Since before World War O…" at bounding box center [777, 227] width 353 height 90
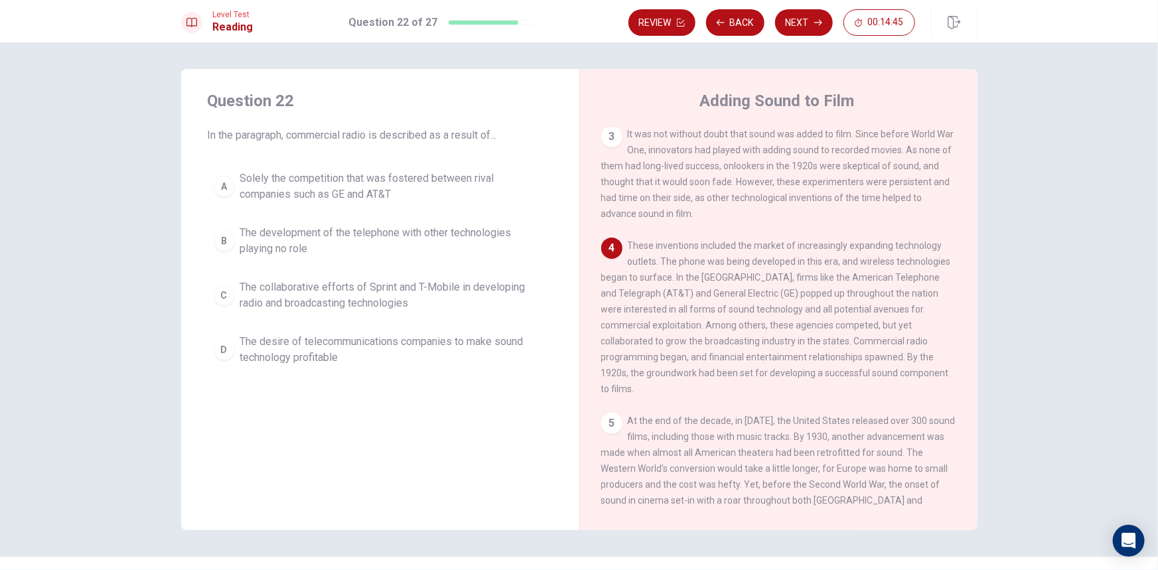
scroll to position [358, 0]
drag, startPoint x: 608, startPoint y: 271, endPoint x: 928, endPoint y: 269, distance: 320.5
click at [928, 269] on div "4 These inventions included the market of increasingly expanding technology out…" at bounding box center [779, 310] width 356 height 159
drag, startPoint x: 809, startPoint y: 268, endPoint x: 803, endPoint y: 278, distance: 11.6
click at [930, 270] on div "4 These inventions included the market of increasingly expanding technology out…" at bounding box center [779, 310] width 356 height 159
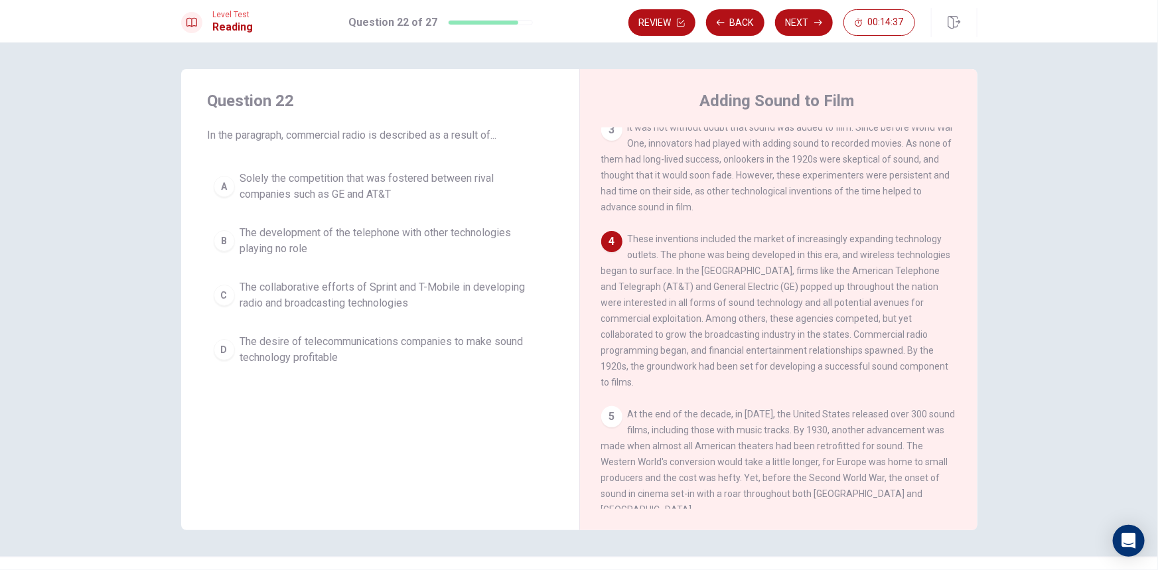
drag, startPoint x: 610, startPoint y: 293, endPoint x: 691, endPoint y: 281, distance: 82.5
click at [691, 281] on div "4 These inventions included the market of increasingly expanding technology out…" at bounding box center [779, 310] width 356 height 159
drag, startPoint x: 667, startPoint y: 290, endPoint x: 819, endPoint y: 284, distance: 152.1
click at [799, 283] on span "These inventions included the market of increasingly expanding technology outle…" at bounding box center [776, 311] width 350 height 154
drag, startPoint x: 640, startPoint y: 305, endPoint x: 756, endPoint y: 305, distance: 116.8
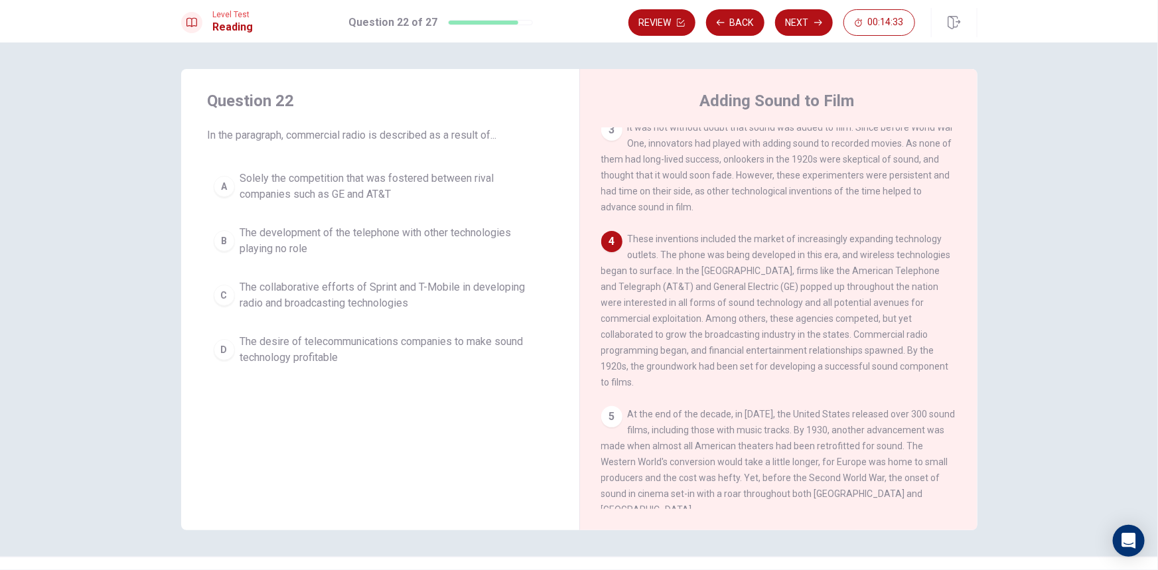
click at [756, 305] on span "These inventions included the market of increasingly expanding technology outle…" at bounding box center [776, 311] width 350 height 154
drag, startPoint x: 707, startPoint y: 308, endPoint x: 902, endPoint y: 303, distance: 195.1
click at [902, 303] on span "These inventions included the market of increasingly expanding technology outle…" at bounding box center [776, 311] width 350 height 154
click at [393, 357] on span "The desire of telecommunications companies to make sound technology profitable" at bounding box center [393, 350] width 307 height 32
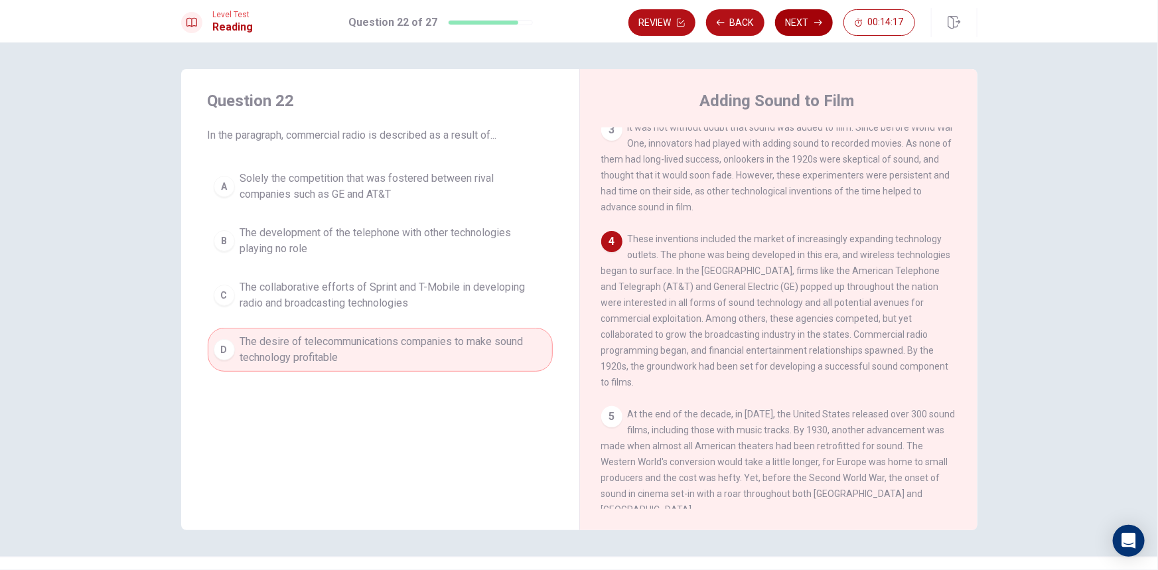
click at [809, 27] on button "Next" at bounding box center [804, 22] width 58 height 27
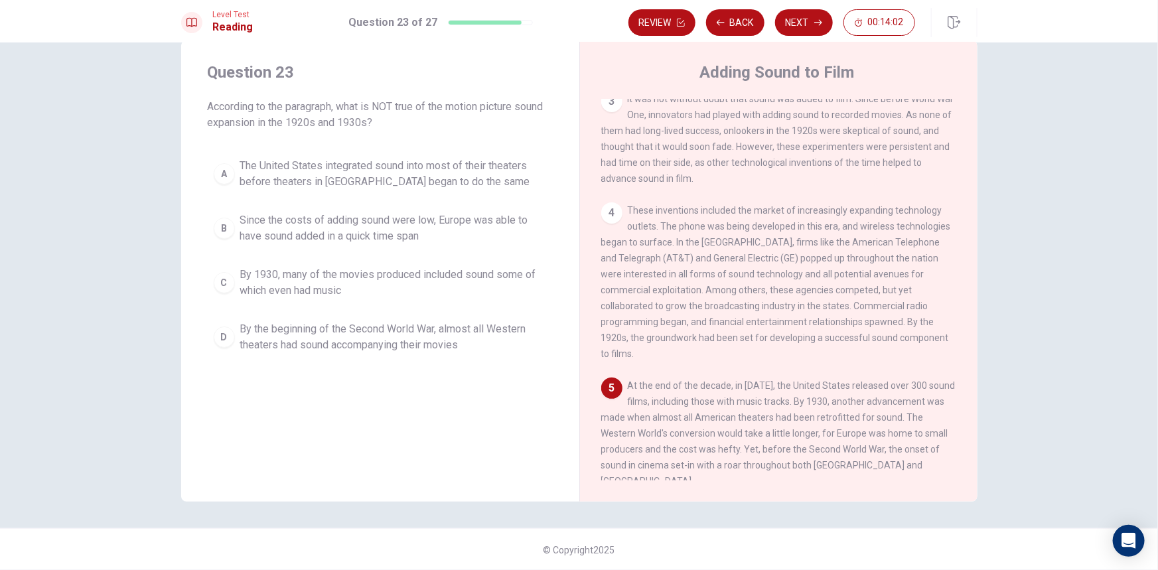
drag, startPoint x: 603, startPoint y: 405, endPoint x: 918, endPoint y: 407, distance: 314.5
click at [918, 407] on div "5 At the end of the decade, in [DATE], the United States released over 300 soun…" at bounding box center [779, 433] width 356 height 111
drag, startPoint x: 623, startPoint y: 420, endPoint x: 916, endPoint y: 423, distance: 293.3
click at [905, 423] on span "At the end of the decade, in [DATE], the United States released over 300 sound …" at bounding box center [778, 433] width 354 height 106
drag, startPoint x: 635, startPoint y: 441, endPoint x: 932, endPoint y: 441, distance: 296.6
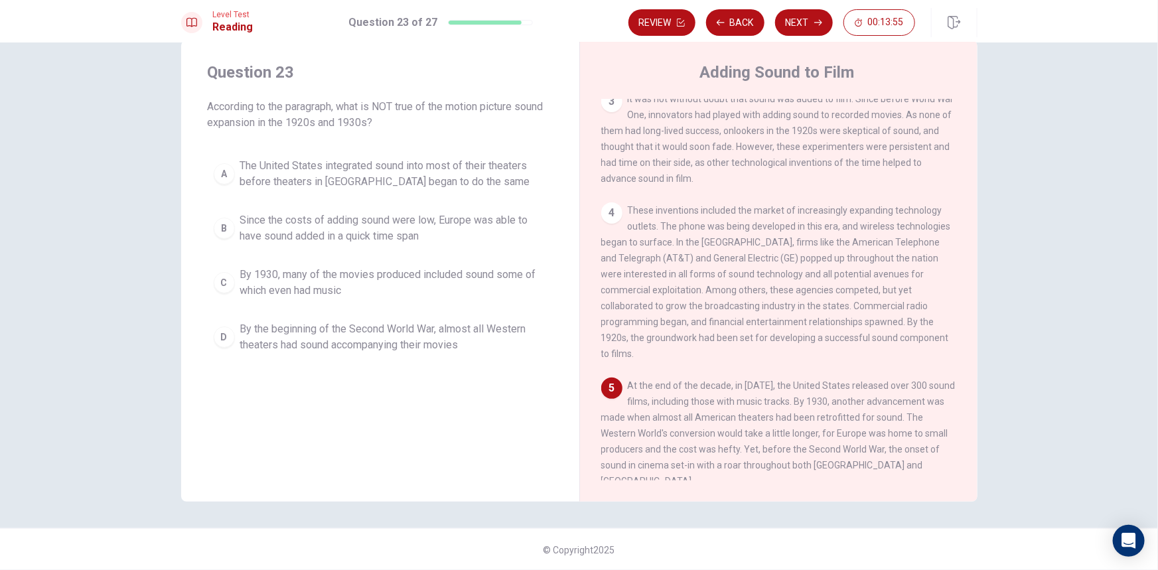
click at [932, 441] on div "5 At the end of the decade, in [DATE], the United States released over 300 soun…" at bounding box center [779, 433] width 356 height 111
click at [623, 457] on span "At the end of the decade, in [DATE], the United States released over 300 sound …" at bounding box center [778, 433] width 354 height 106
drag, startPoint x: 600, startPoint y: 459, endPoint x: 893, endPoint y: 453, distance: 292.7
click at [893, 453] on span "At the end of the decade, in [DATE], the United States released over 300 sound …" at bounding box center [778, 433] width 354 height 106
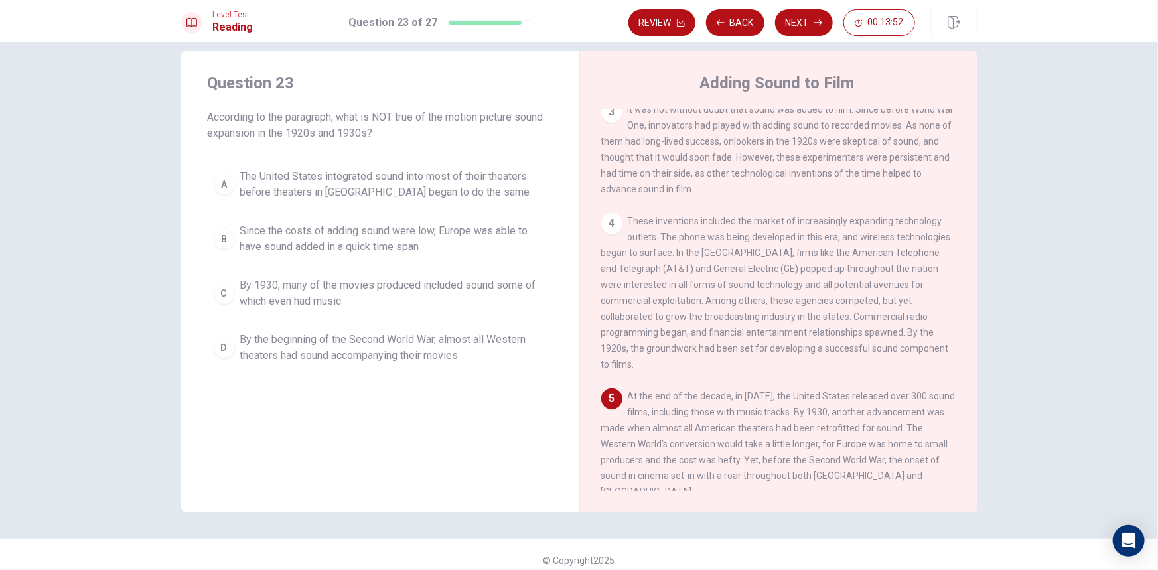
scroll to position [0, 0]
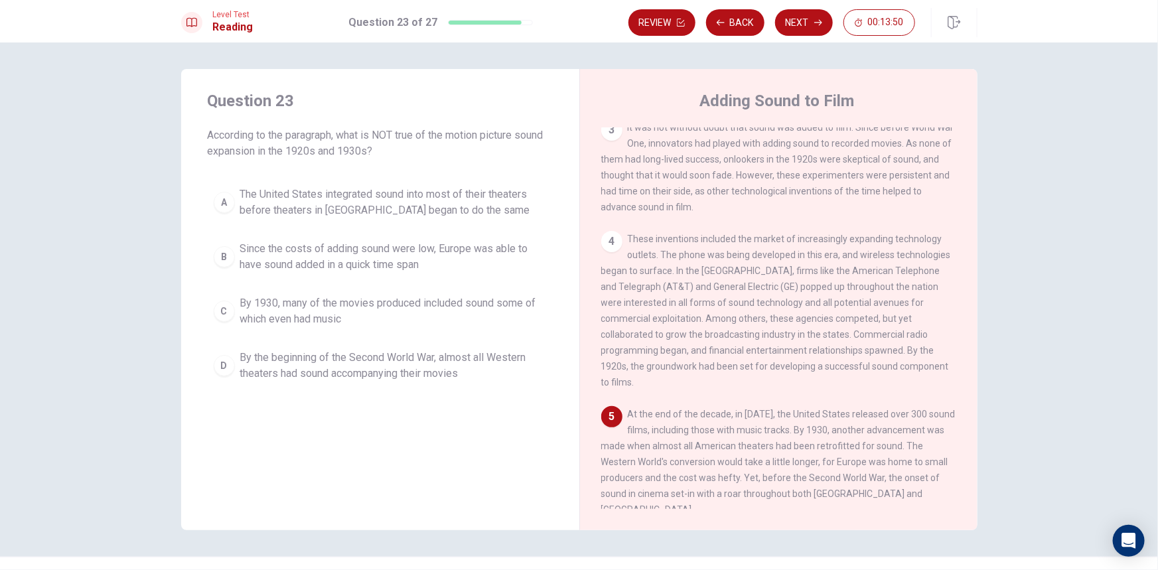
drag, startPoint x: 224, startPoint y: 133, endPoint x: 478, endPoint y: 155, distance: 255.1
click at [544, 145] on span "According to the paragraph, what is NOT true of the motion picture sound expans…" at bounding box center [380, 143] width 345 height 32
click at [381, 197] on span "The United States integrated sound into most of their theaters before theaters …" at bounding box center [393, 202] width 307 height 32
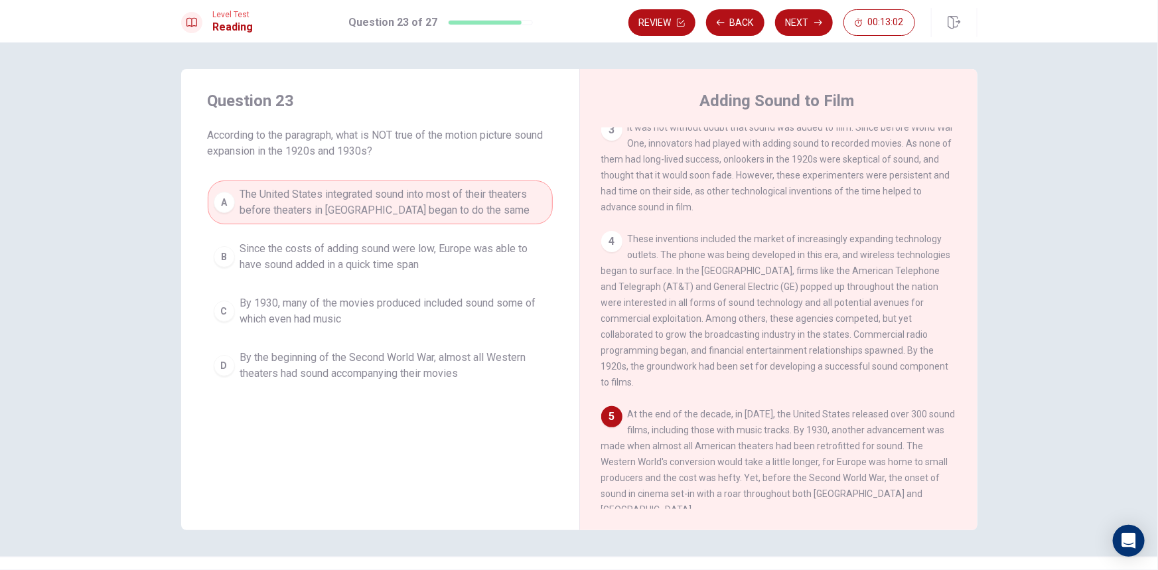
click at [311, 247] on span "Since the costs of adding sound were low, Europe was able to have sound added i…" at bounding box center [393, 257] width 307 height 32
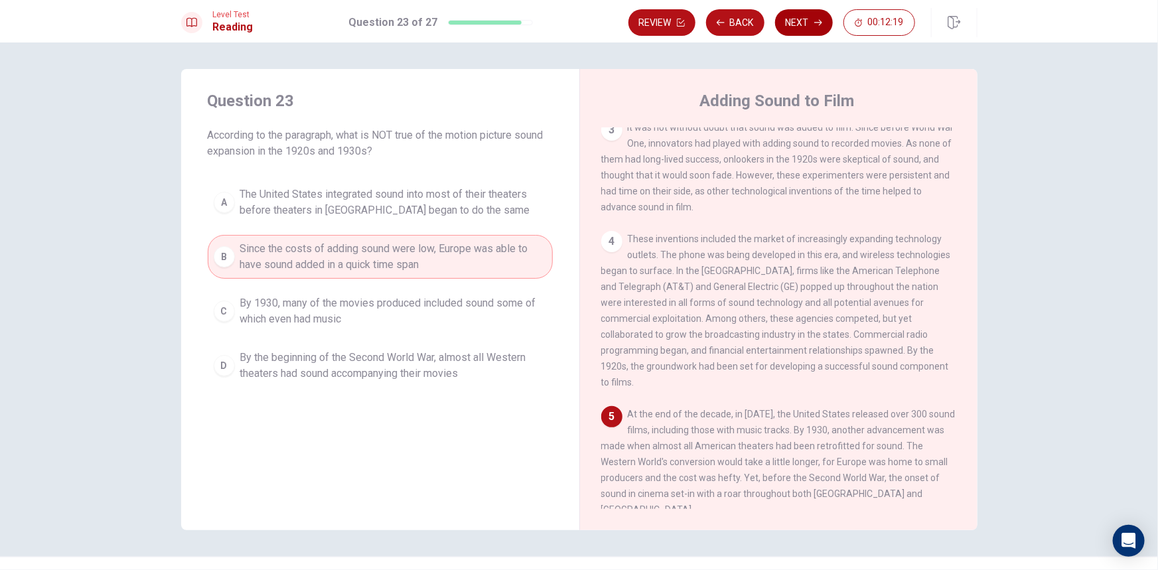
click at [811, 27] on button "Next" at bounding box center [804, 22] width 58 height 27
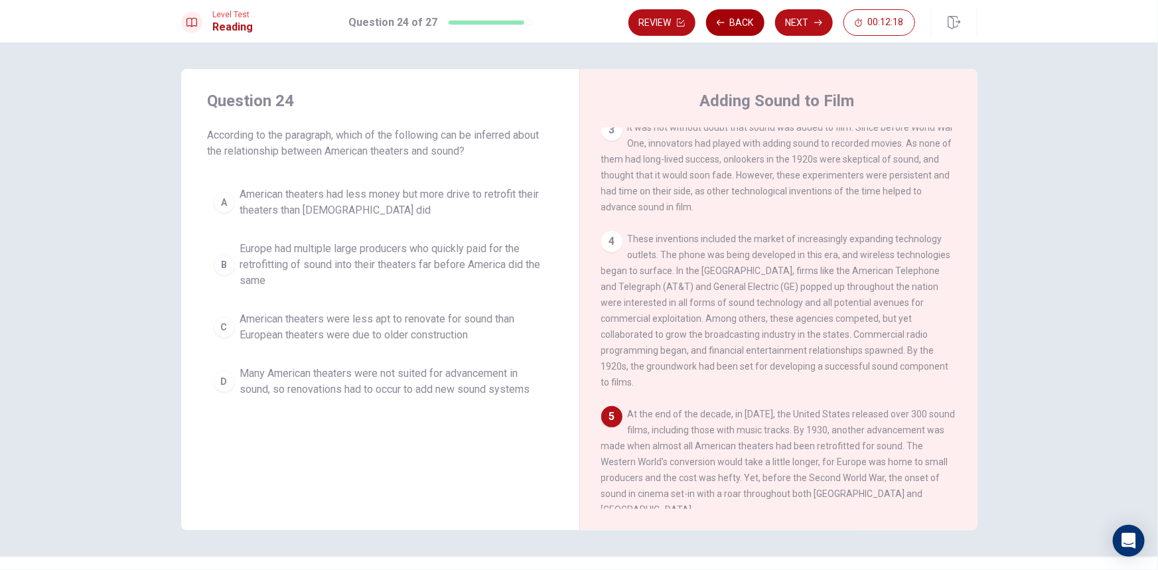
click at [744, 27] on button "Back" at bounding box center [735, 22] width 58 height 27
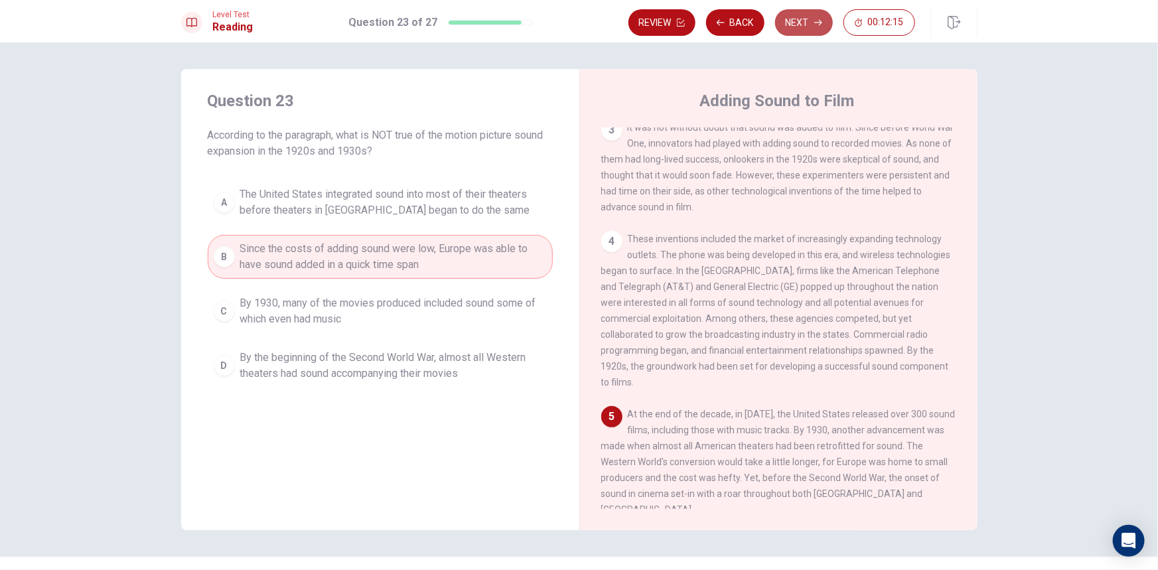
click at [790, 19] on button "Next" at bounding box center [804, 22] width 58 height 27
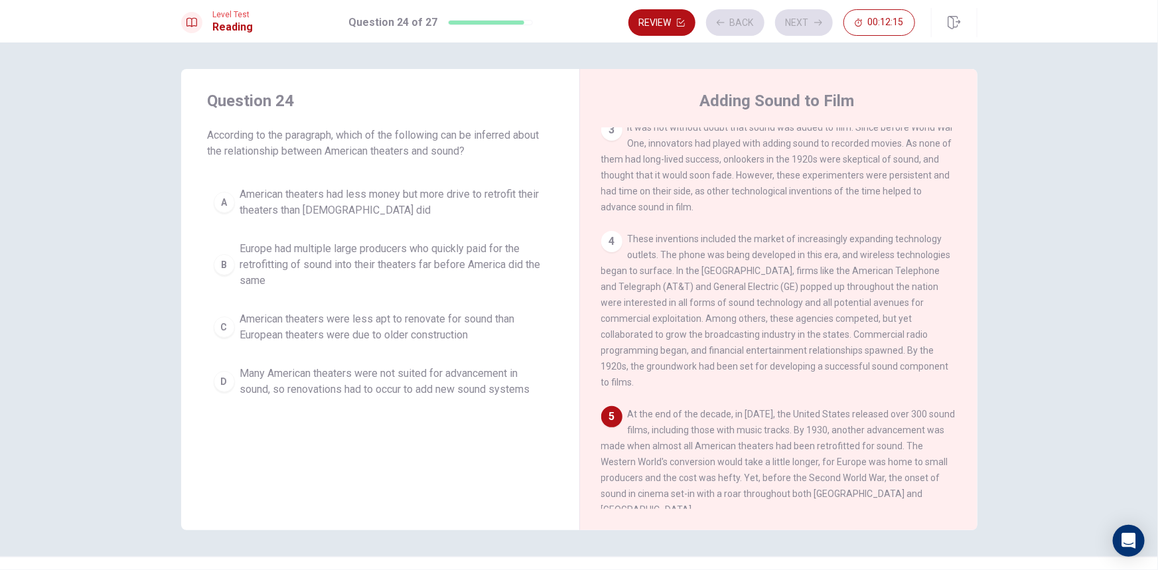
click at [751, 20] on div "Review Back Next 00:12:15" at bounding box center [771, 22] width 287 height 27
drag, startPoint x: 207, startPoint y: 134, endPoint x: 352, endPoint y: 123, distance: 145.1
click at [346, 124] on div "Question 24 According to the paragraph, which of the following can be inferred …" at bounding box center [380, 124] width 345 height 69
click at [438, 385] on span "Many American theaters were not suited for advancement in sound, so renovations…" at bounding box center [393, 382] width 307 height 32
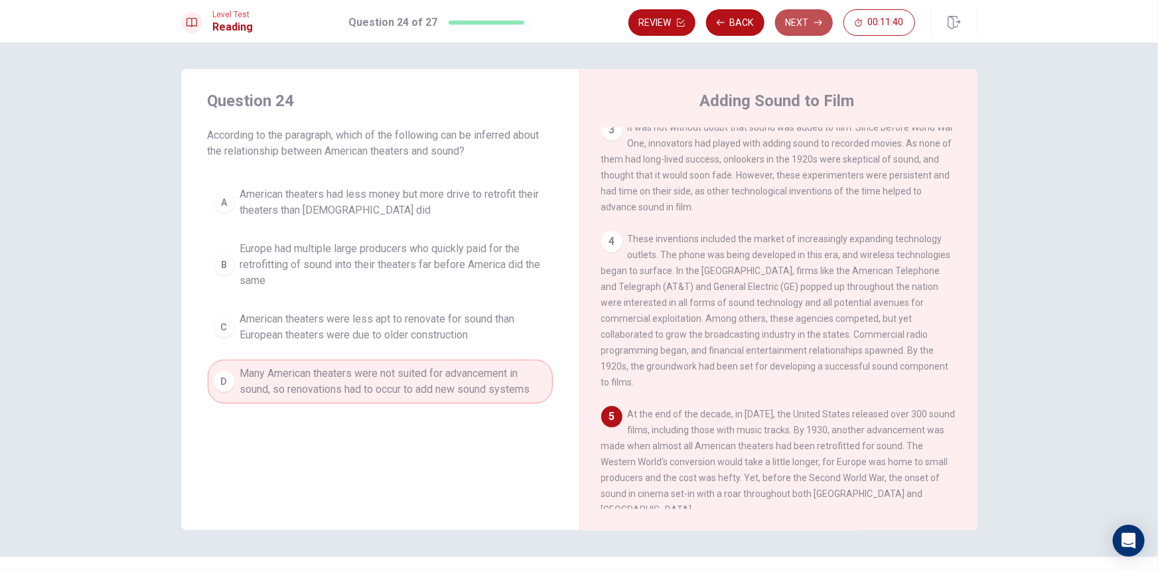
click at [813, 29] on button "Next" at bounding box center [804, 22] width 58 height 27
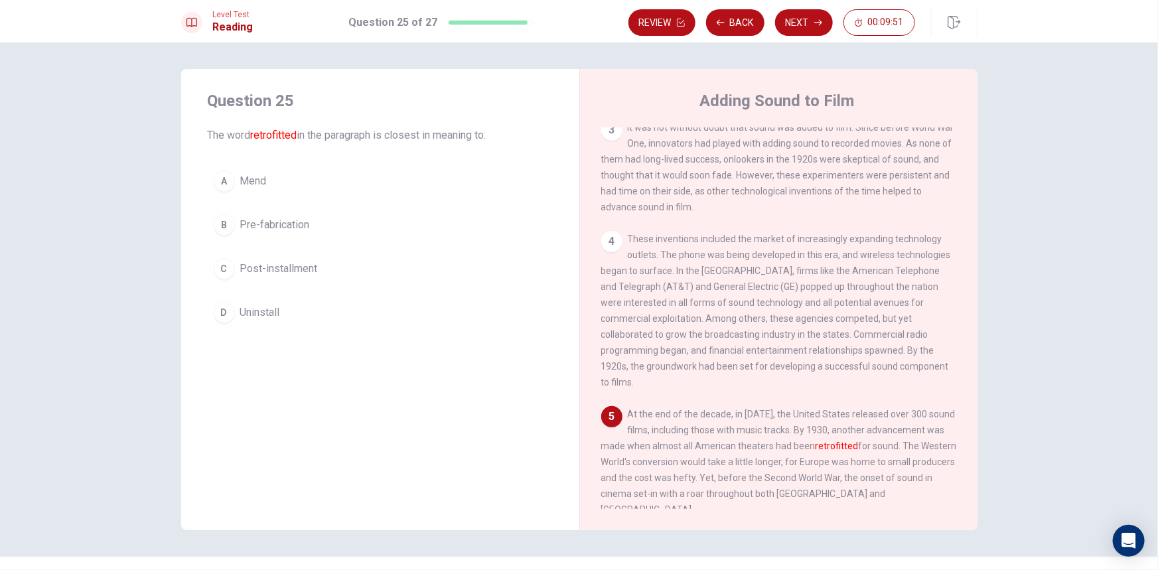
click at [268, 265] on span "Post-installment" at bounding box center [279, 269] width 78 height 16
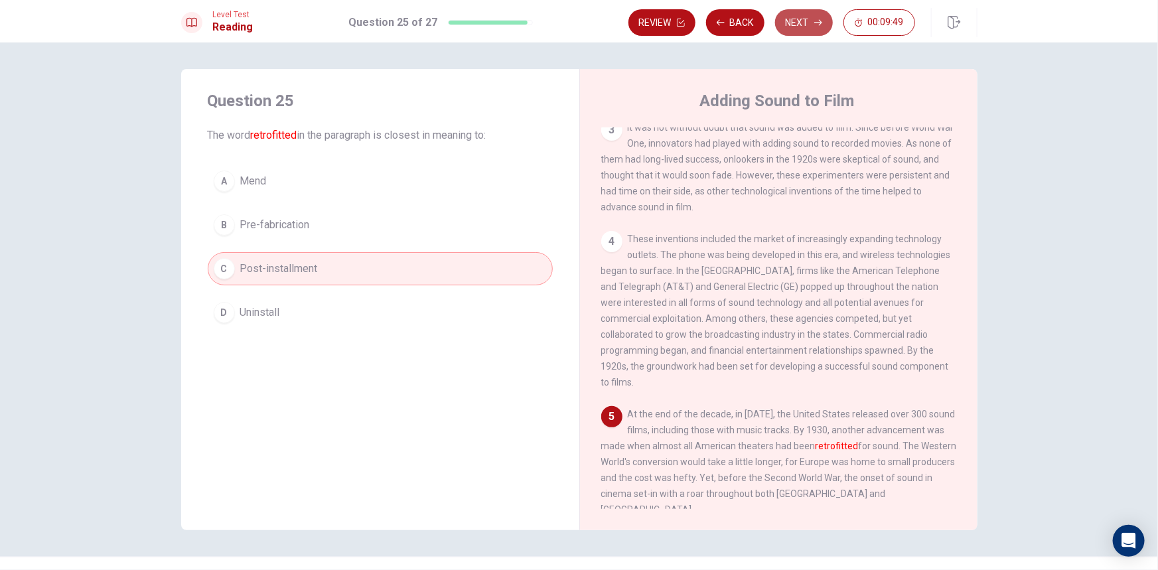
click at [818, 13] on button "Next" at bounding box center [804, 22] width 58 height 27
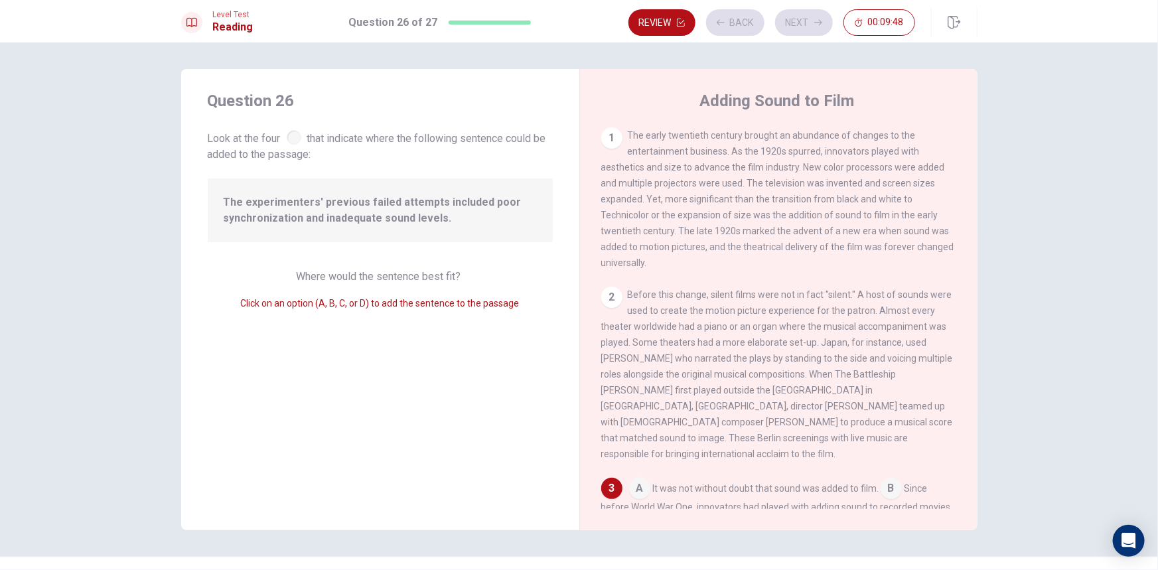
scroll to position [208, 0]
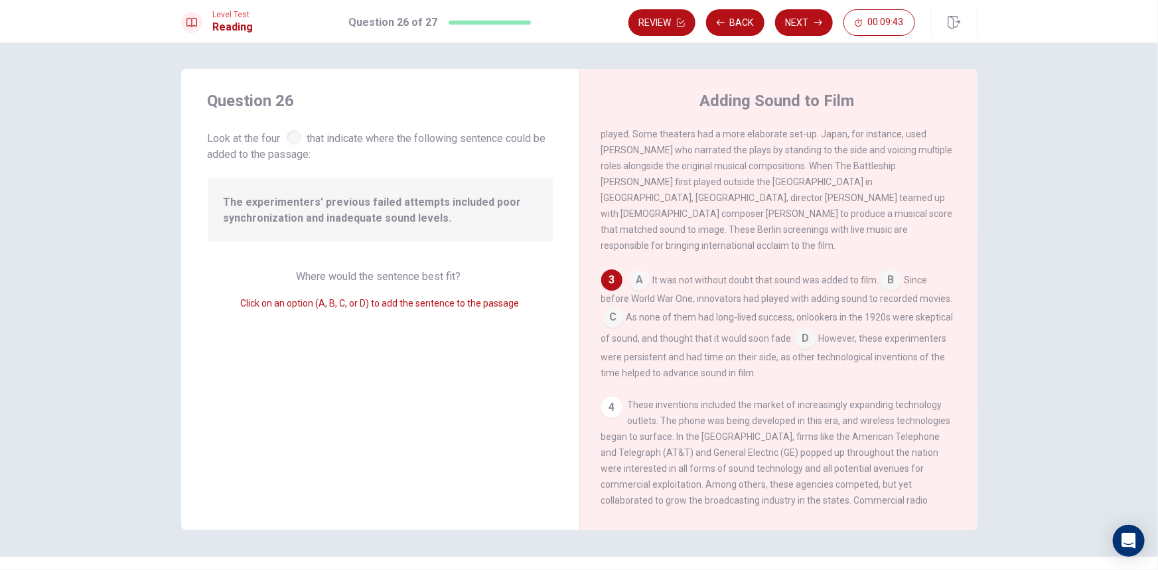
drag, startPoint x: 352, startPoint y: 139, endPoint x: 510, endPoint y: 141, distance: 157.9
click at [514, 141] on span "Look at the four that indicate where the following sentence could be added to t…" at bounding box center [380, 144] width 345 height 35
drag, startPoint x: 228, startPoint y: 204, endPoint x: 326, endPoint y: 198, distance: 98.4
click at [324, 198] on span "The experimenters' previous failed attempts included poor synchronization and i…" at bounding box center [380, 210] width 313 height 32
click at [614, 313] on input at bounding box center [612, 318] width 21 height 21
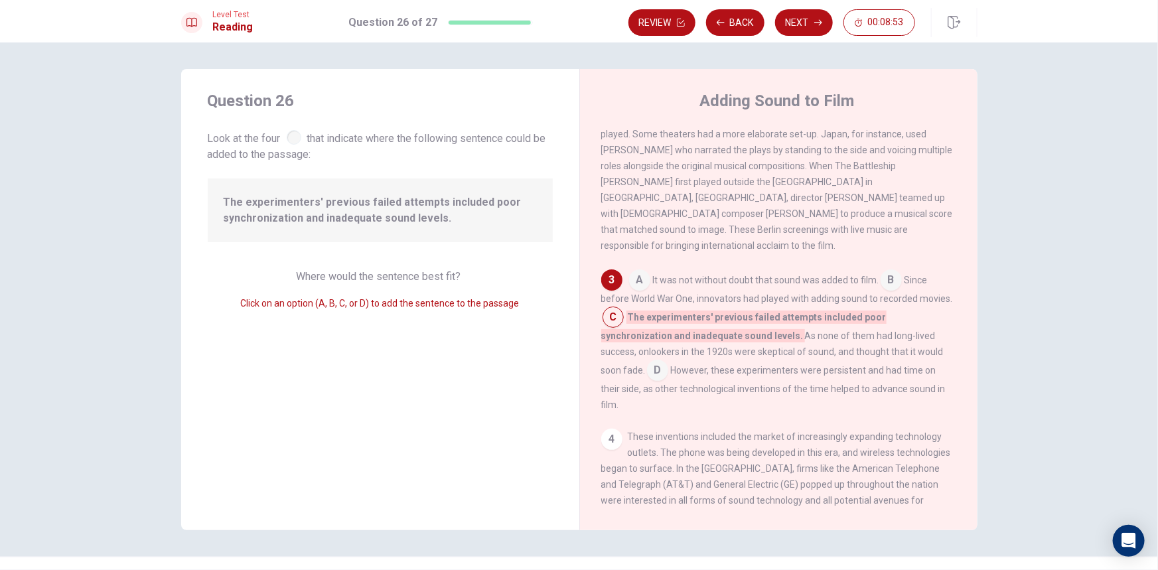
click at [668, 361] on input at bounding box center [657, 371] width 21 height 21
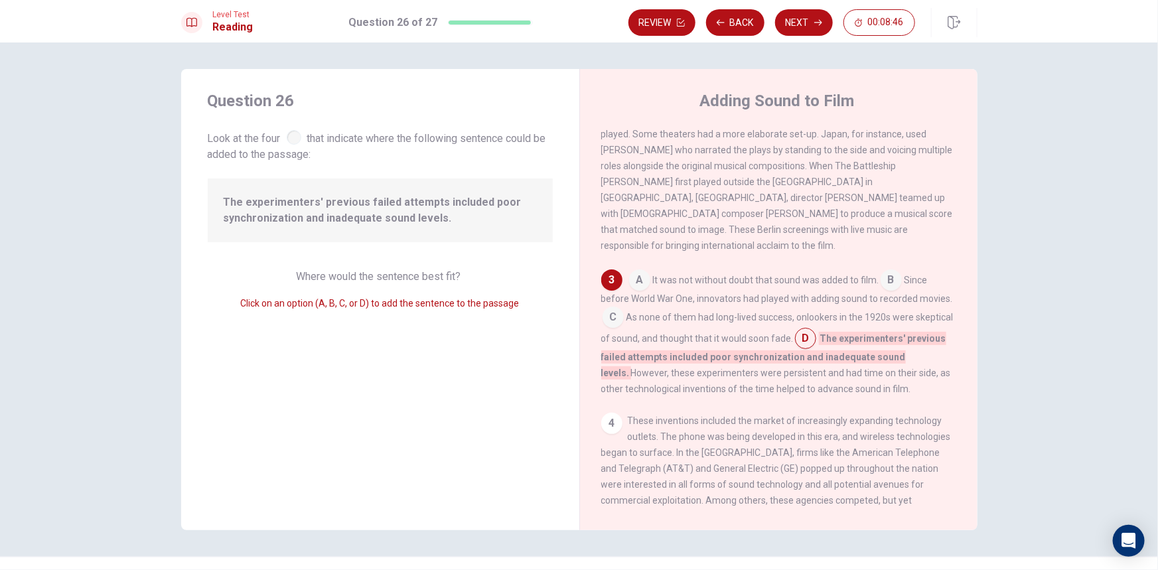
click at [610, 308] on input at bounding box center [612, 318] width 21 height 21
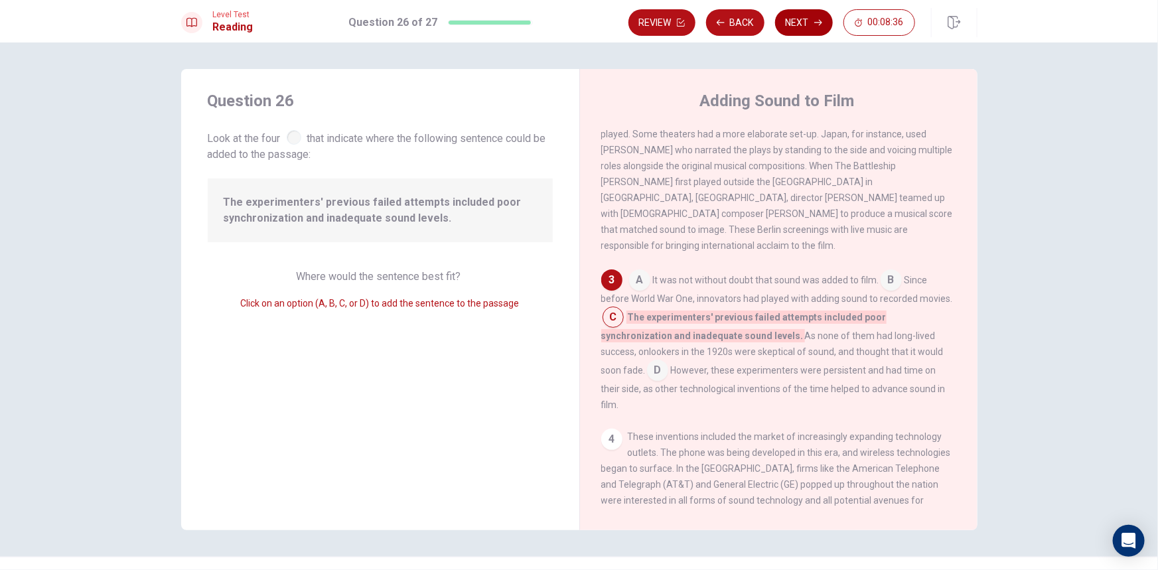
click at [810, 28] on button "Next" at bounding box center [804, 22] width 58 height 27
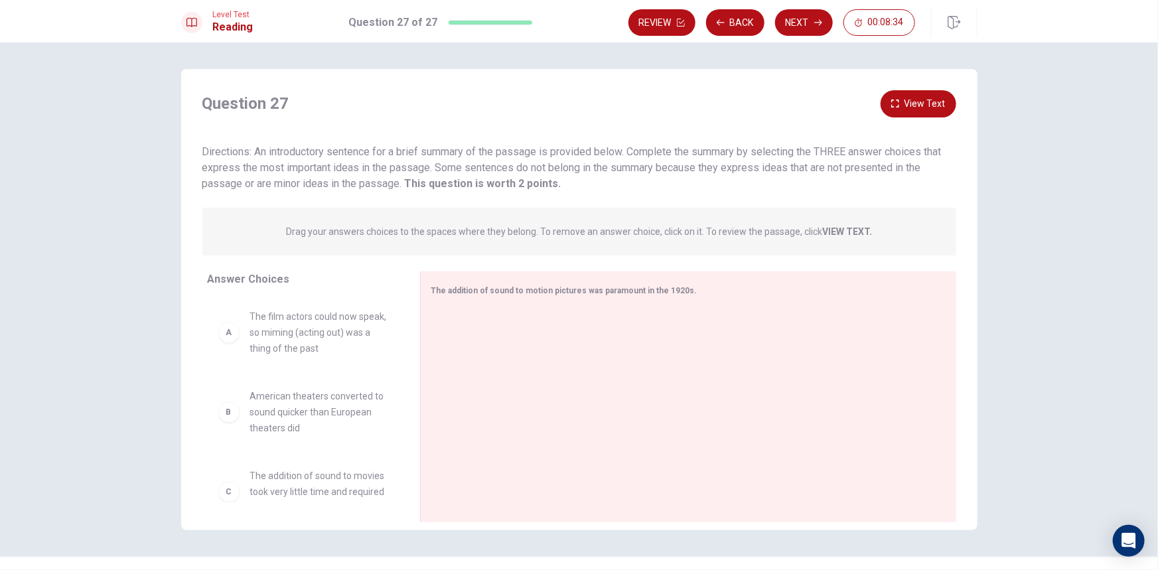
drag, startPoint x: 253, startPoint y: 150, endPoint x: 482, endPoint y: 152, distance: 228.9
click at [482, 152] on span "Directions: An introductory sentence for a brief summary of the passage is prov…" at bounding box center [571, 167] width 739 height 44
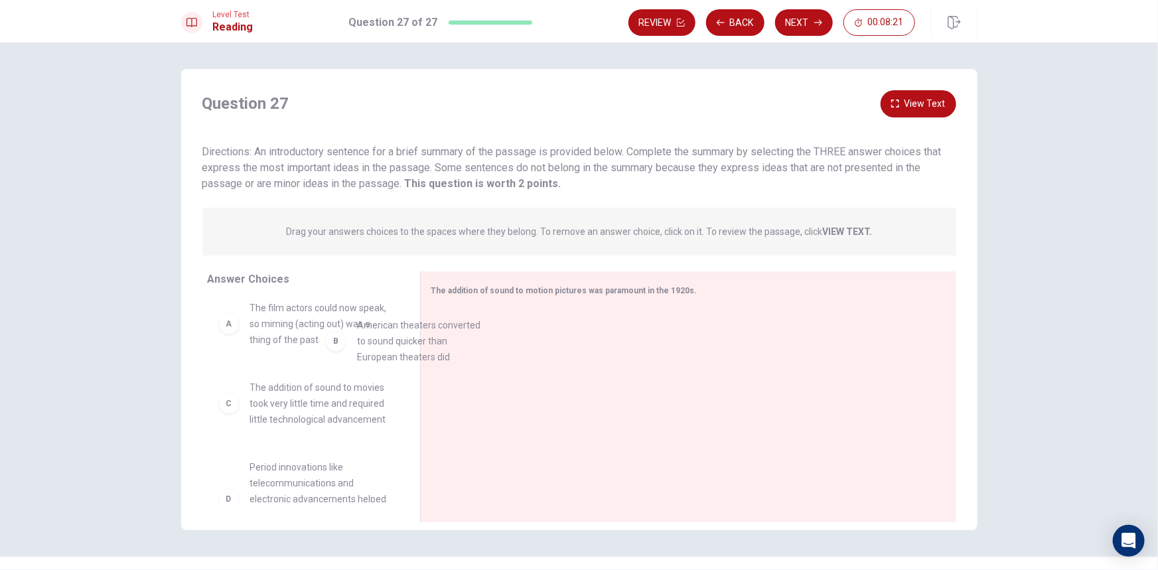
scroll to position [0, 0]
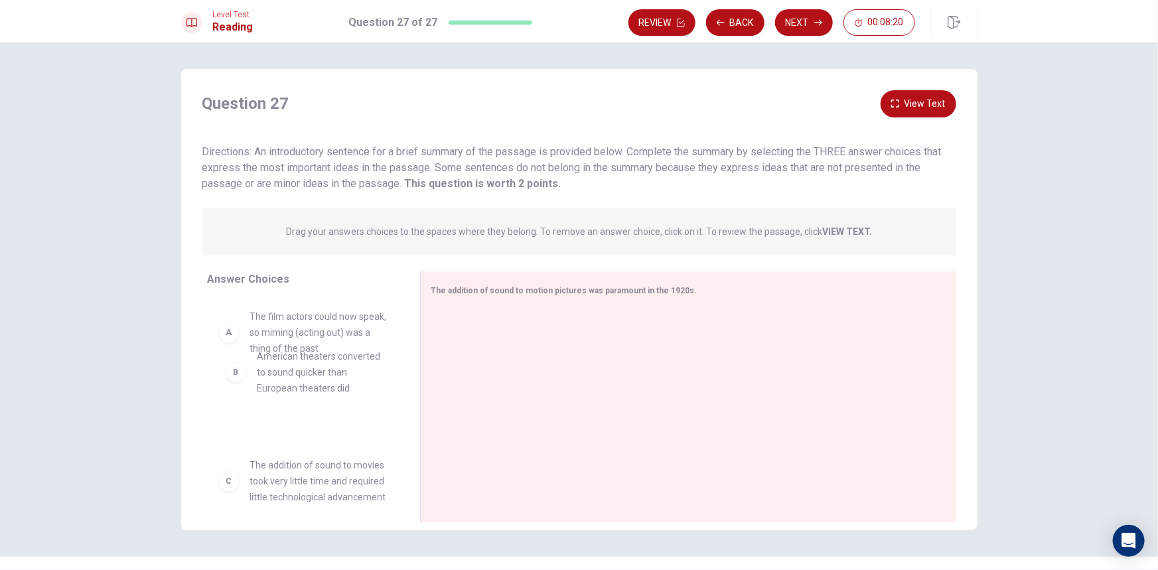
drag, startPoint x: 312, startPoint y: 370, endPoint x: 327, endPoint y: 387, distance: 23.0
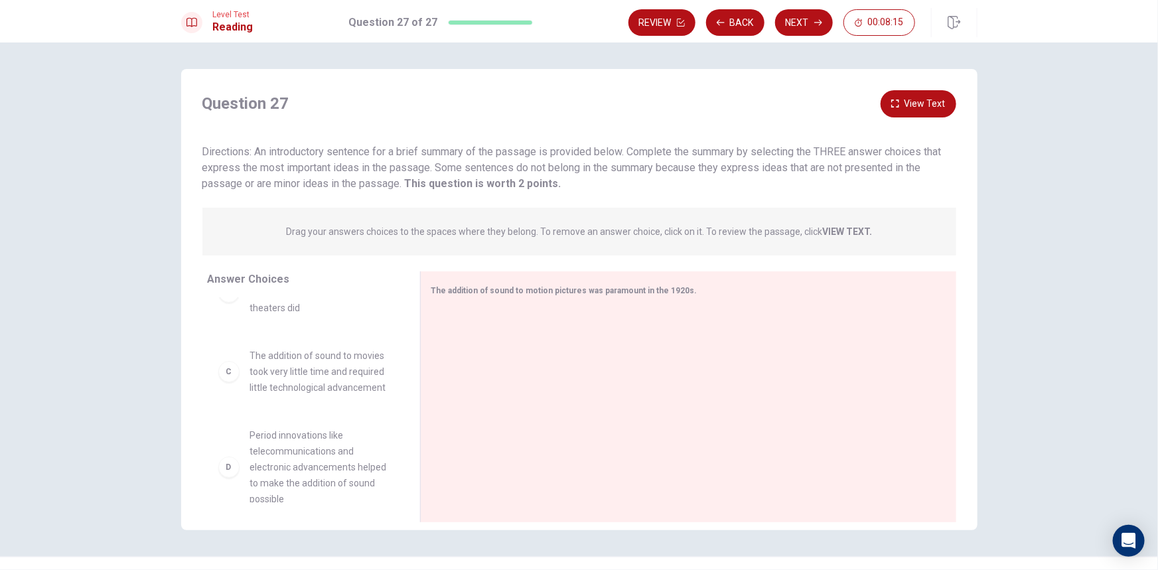
scroll to position [180, 0]
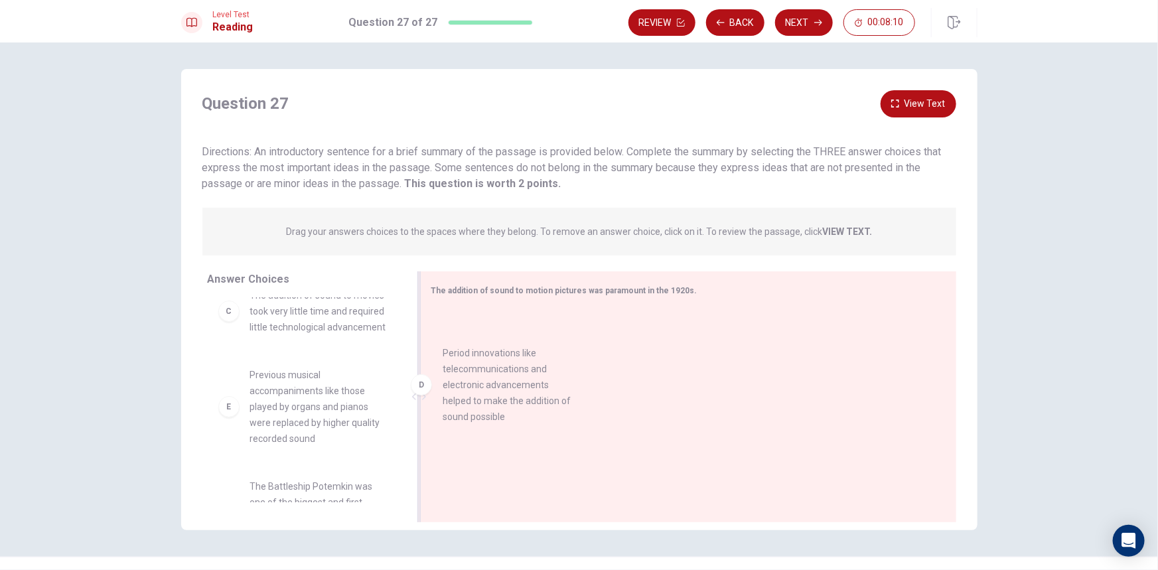
drag, startPoint x: 311, startPoint y: 451, endPoint x: 510, endPoint y: 411, distance: 203.0
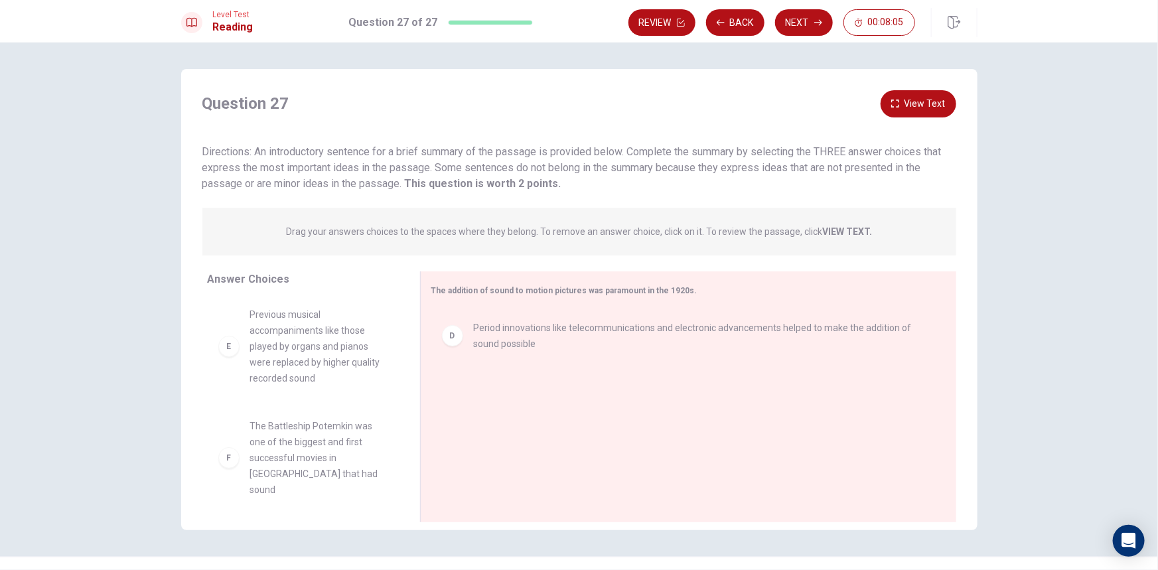
scroll to position [246, 0]
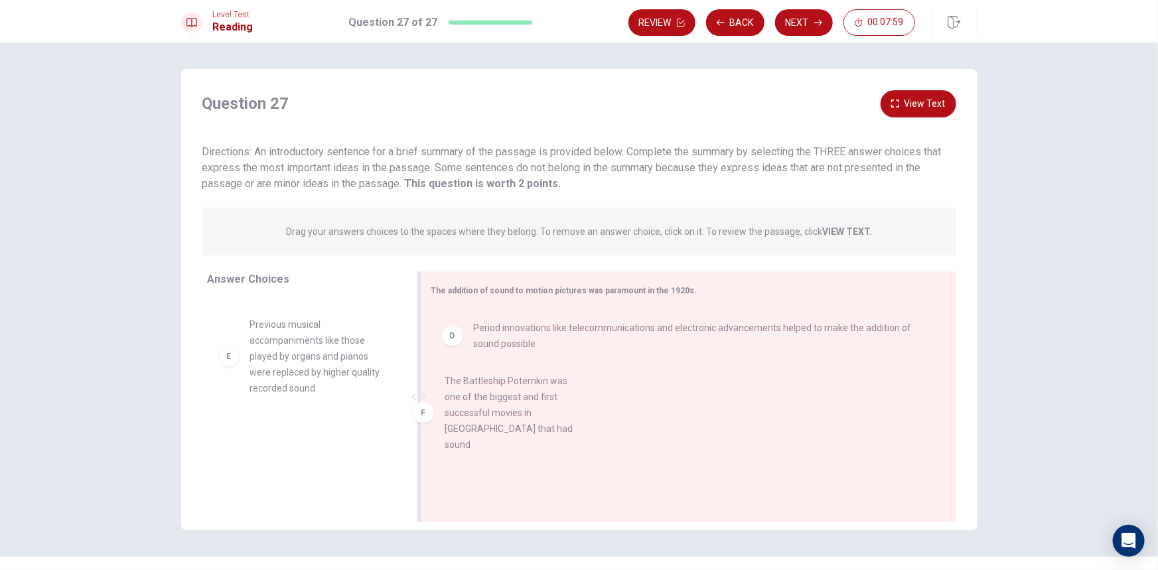
drag, startPoint x: 341, startPoint y: 475, endPoint x: 543, endPoint y: 417, distance: 209.8
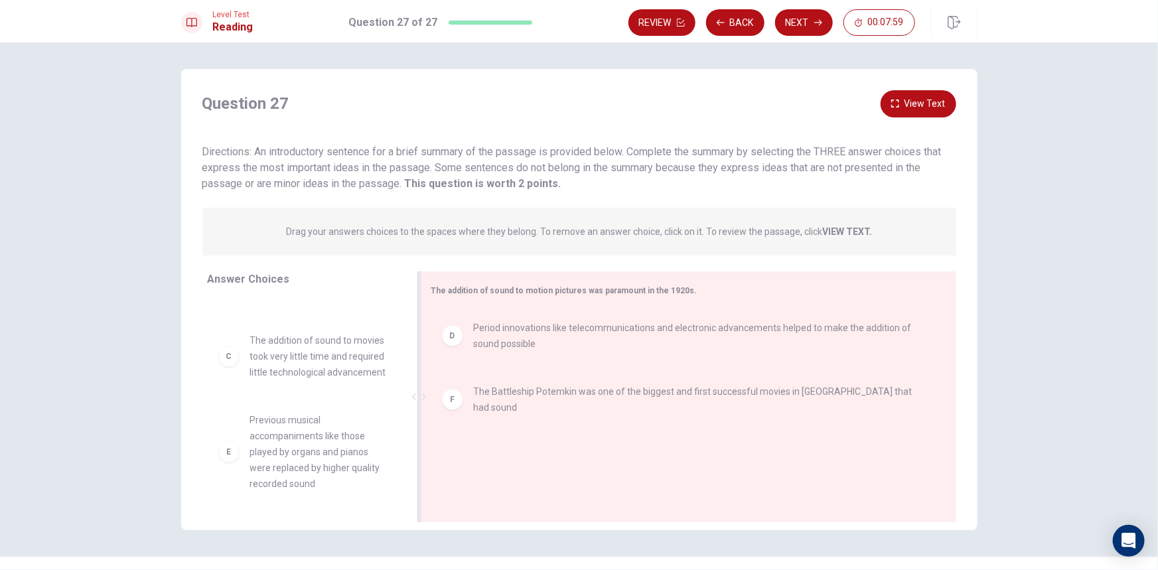
scroll to position [151, 0]
click at [908, 93] on button "View Text" at bounding box center [918, 103] width 76 height 27
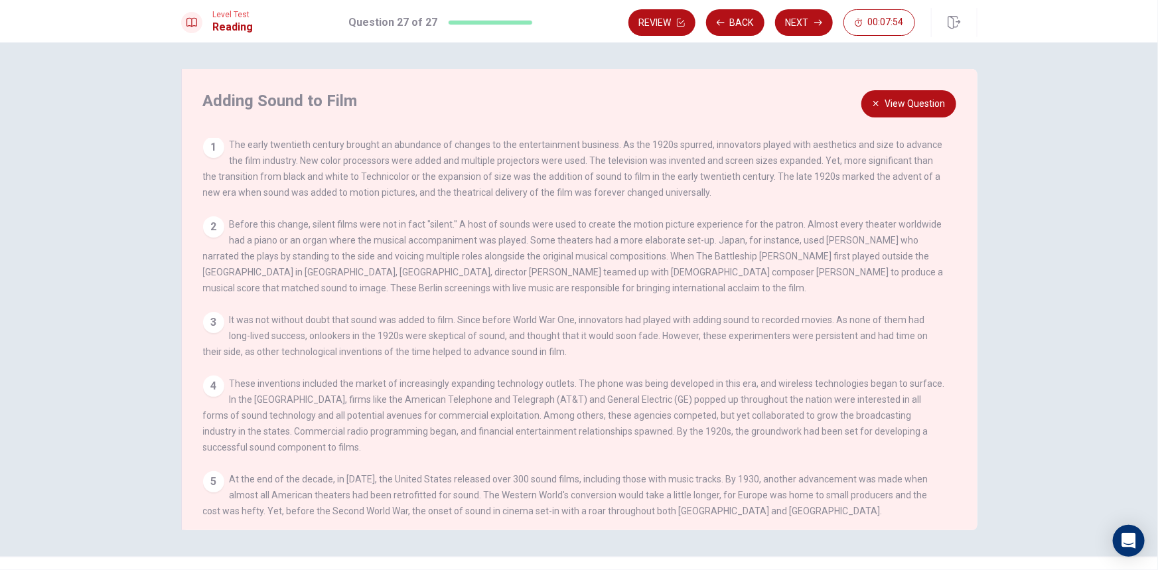
scroll to position [0, 0]
click at [916, 113] on button "View Question" at bounding box center [908, 103] width 95 height 27
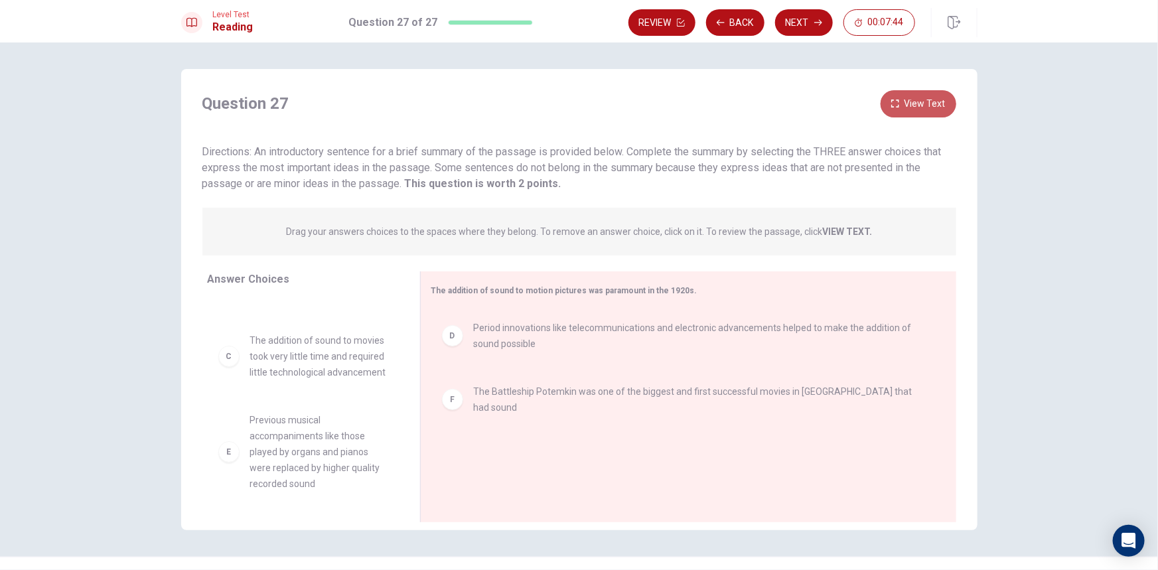
click at [926, 104] on button "View Text" at bounding box center [918, 103] width 76 height 27
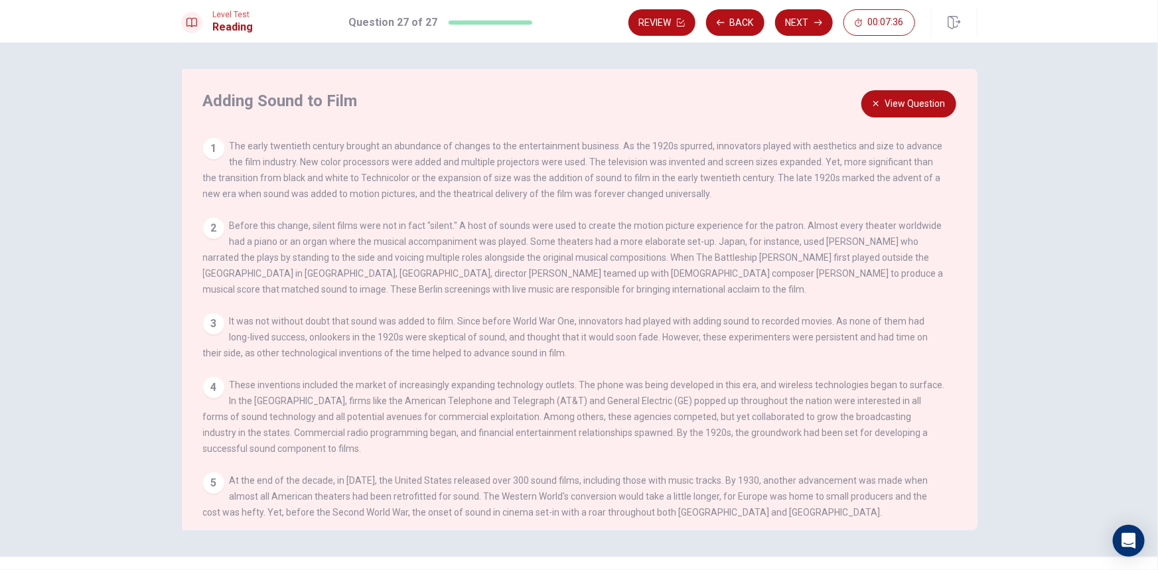
click at [926, 104] on button "View Question" at bounding box center [908, 103] width 95 height 27
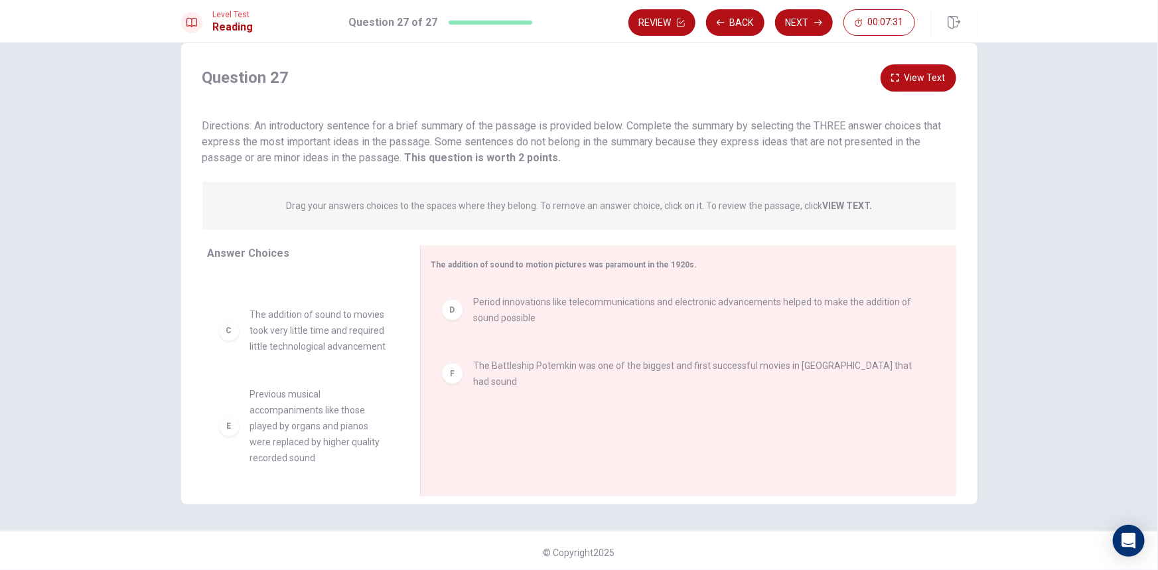
scroll to position [29, 0]
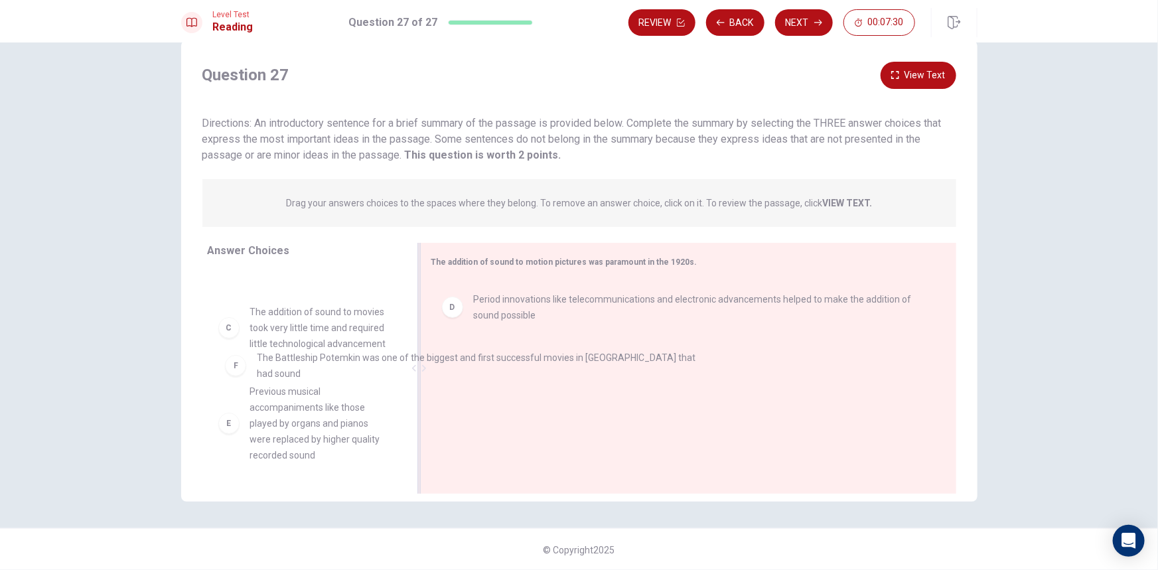
drag, startPoint x: 545, startPoint y: 375, endPoint x: 328, endPoint y: 370, distance: 217.0
drag, startPoint x: 525, startPoint y: 354, endPoint x: 217, endPoint y: 358, distance: 307.9
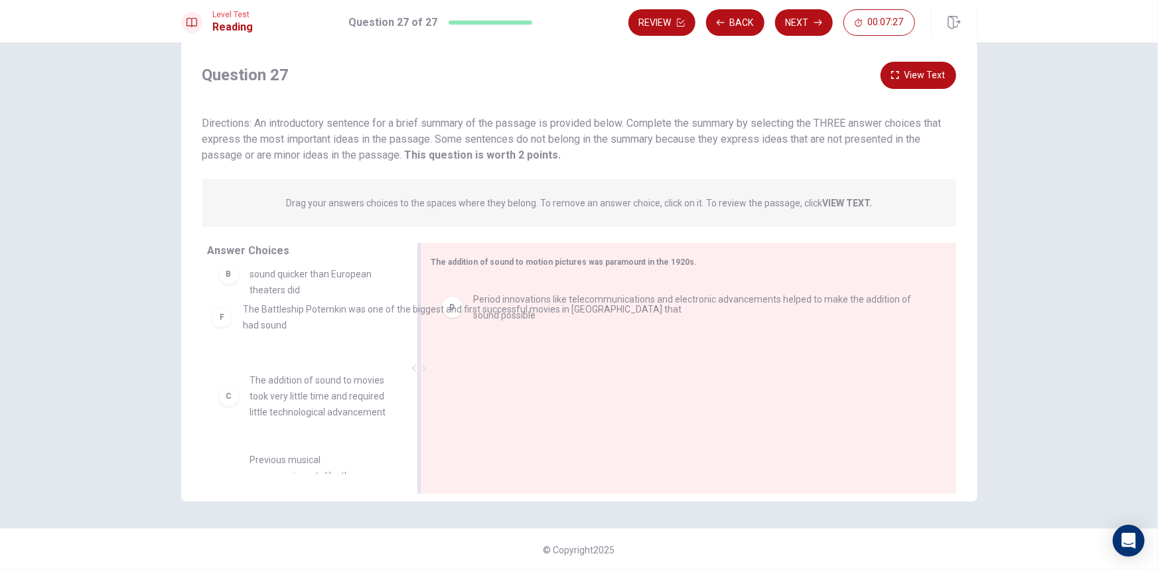
drag, startPoint x: 474, startPoint y: 377, endPoint x: 242, endPoint y: 322, distance: 239.3
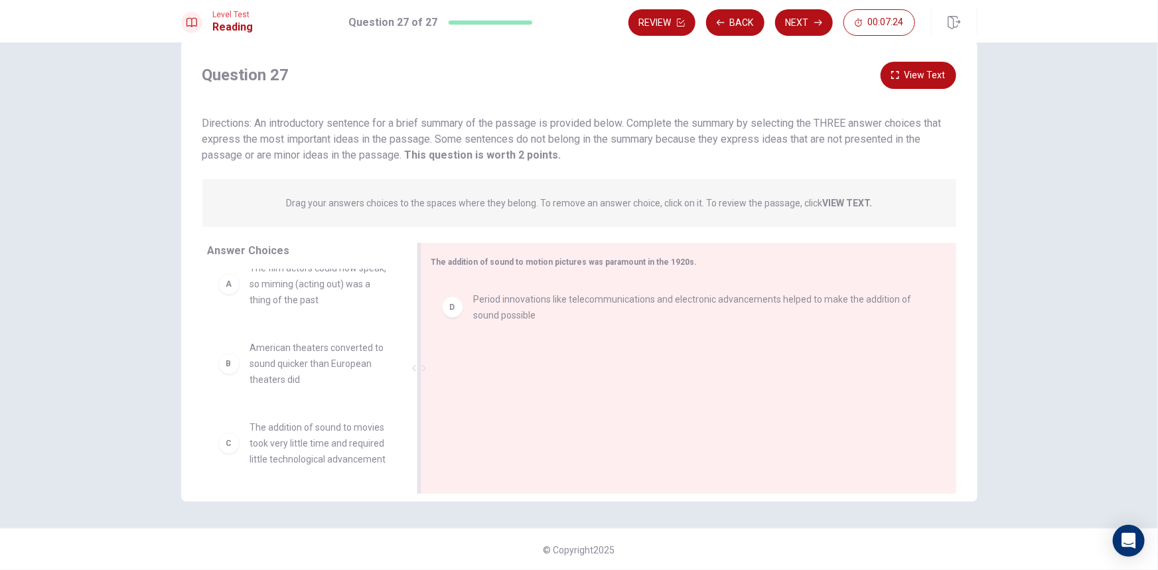
scroll to position [60, 0]
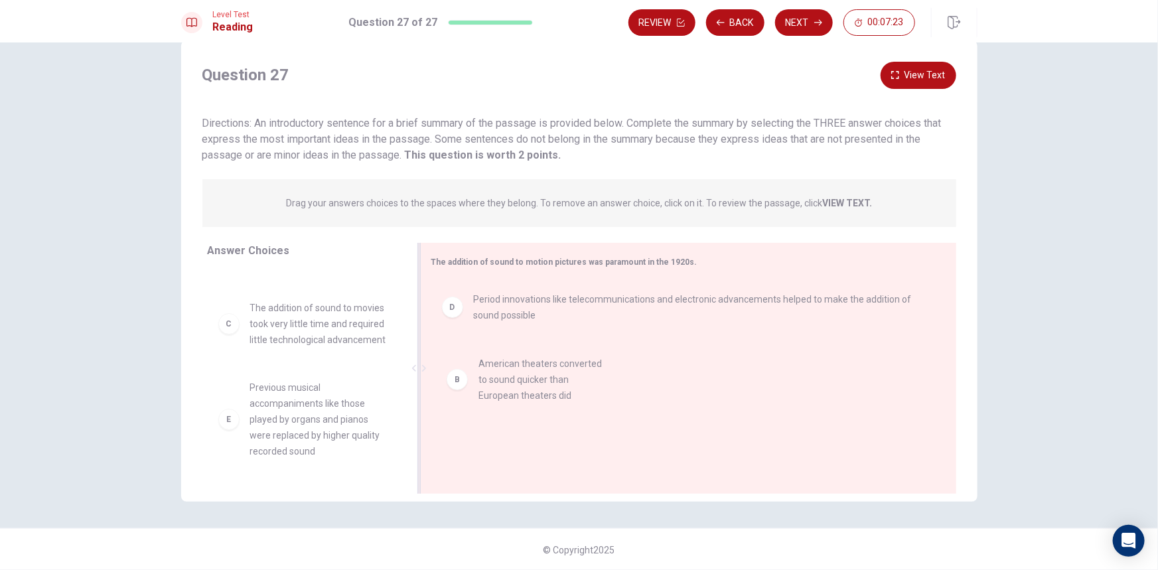
drag, startPoint x: 304, startPoint y: 333, endPoint x: 541, endPoint y: 388, distance: 243.8
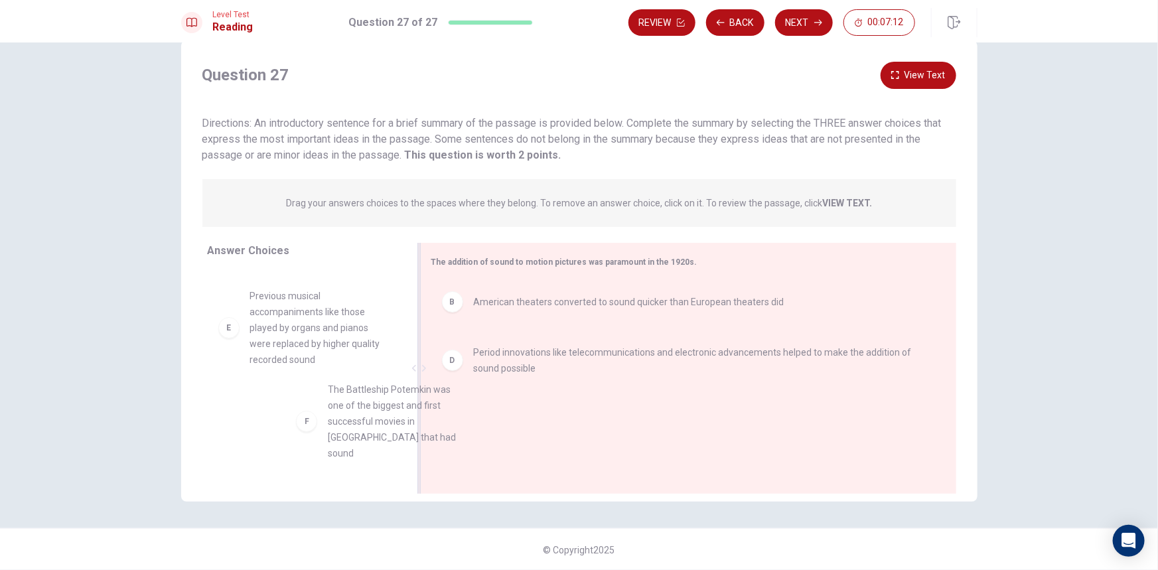
scroll to position [3, 0]
drag, startPoint x: 277, startPoint y: 441, endPoint x: 544, endPoint y: 418, distance: 268.4
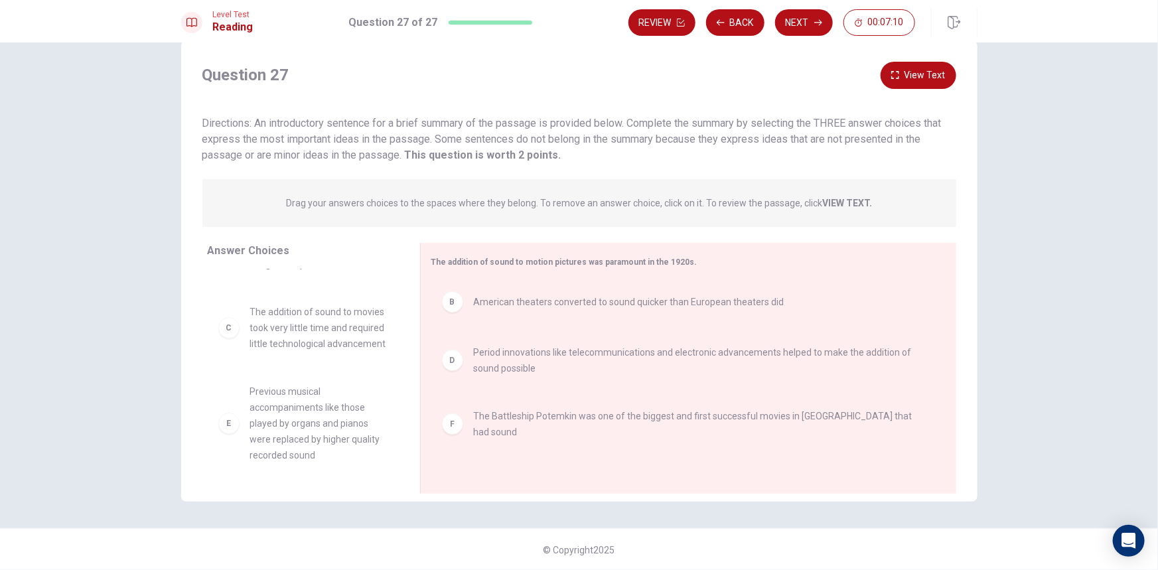
scroll to position [72, 0]
click at [935, 76] on button "View Text" at bounding box center [918, 75] width 76 height 27
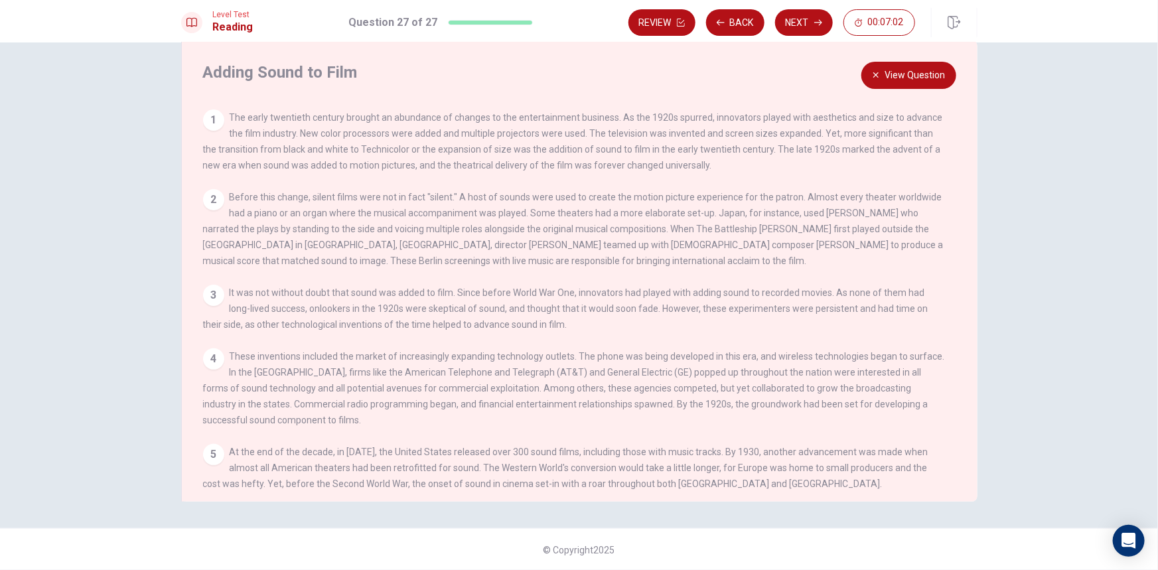
click at [903, 84] on button "View Question" at bounding box center [908, 75] width 95 height 27
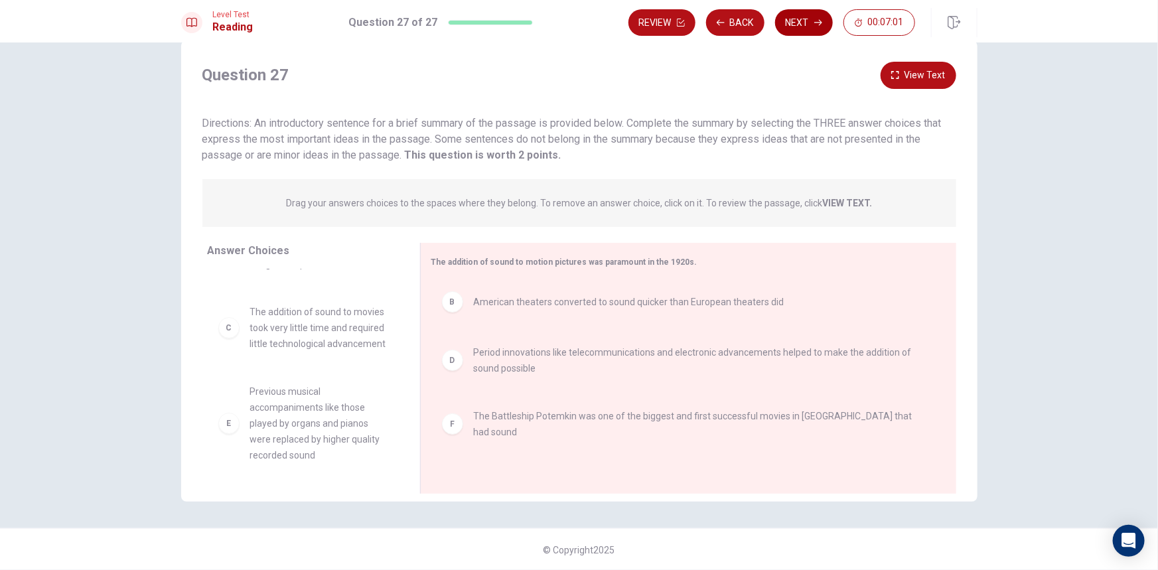
click at [810, 26] on button "Next" at bounding box center [804, 22] width 58 height 27
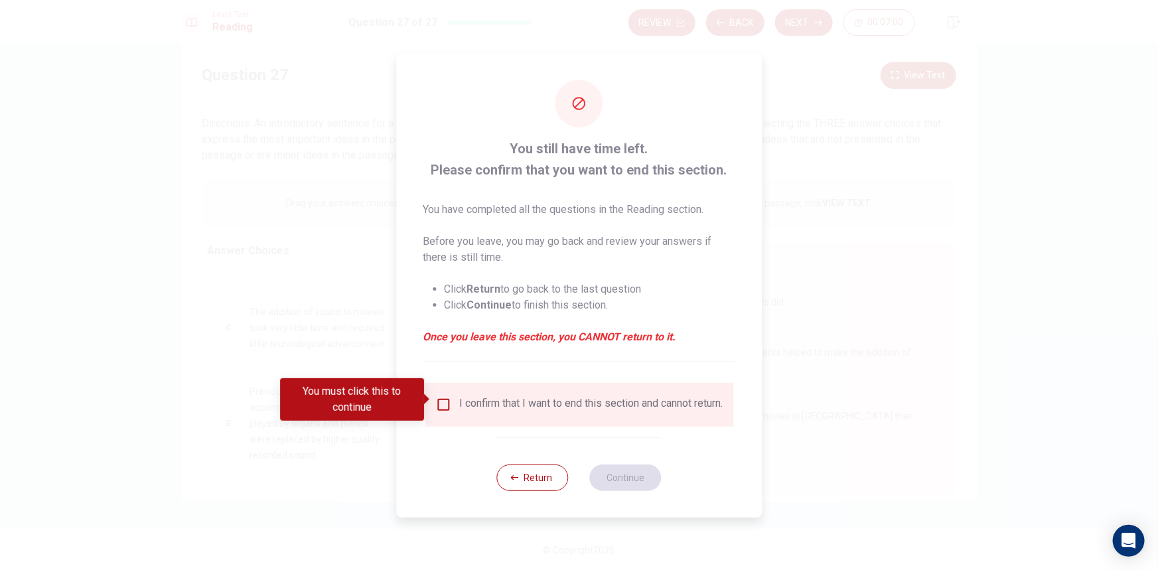
click at [471, 408] on div "I confirm that I want to end this section and cannot return." at bounding box center [590, 405] width 263 height 16
click at [445, 399] on input "You must click this to continue" at bounding box center [443, 405] width 16 height 16
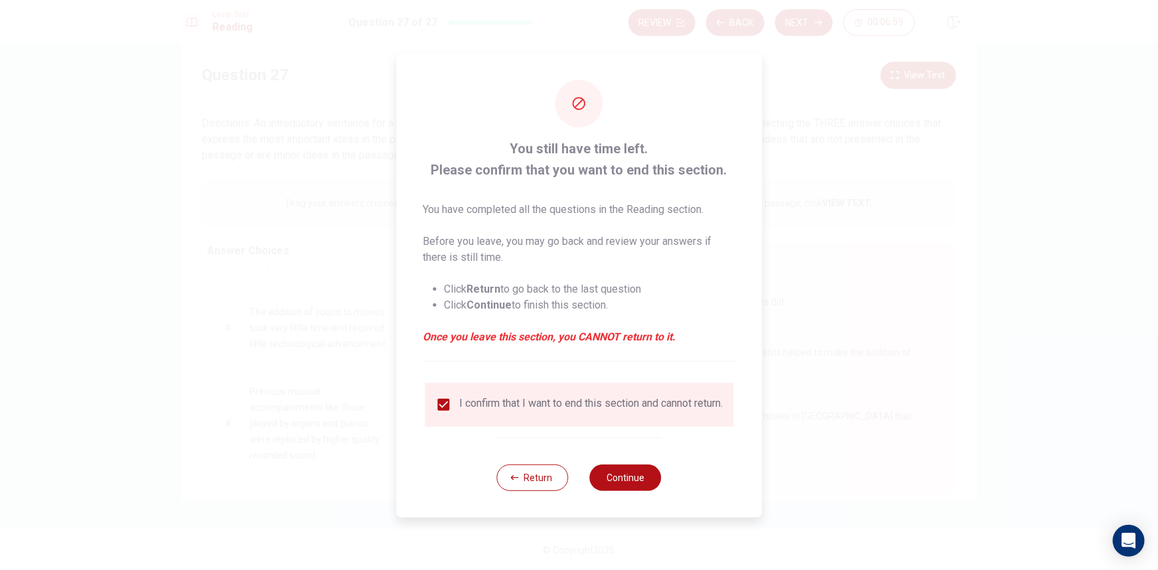
click at [636, 466] on div "Return Continue" at bounding box center [579, 477] width 165 height 80
click at [636, 480] on button "Continue" at bounding box center [626, 477] width 72 height 27
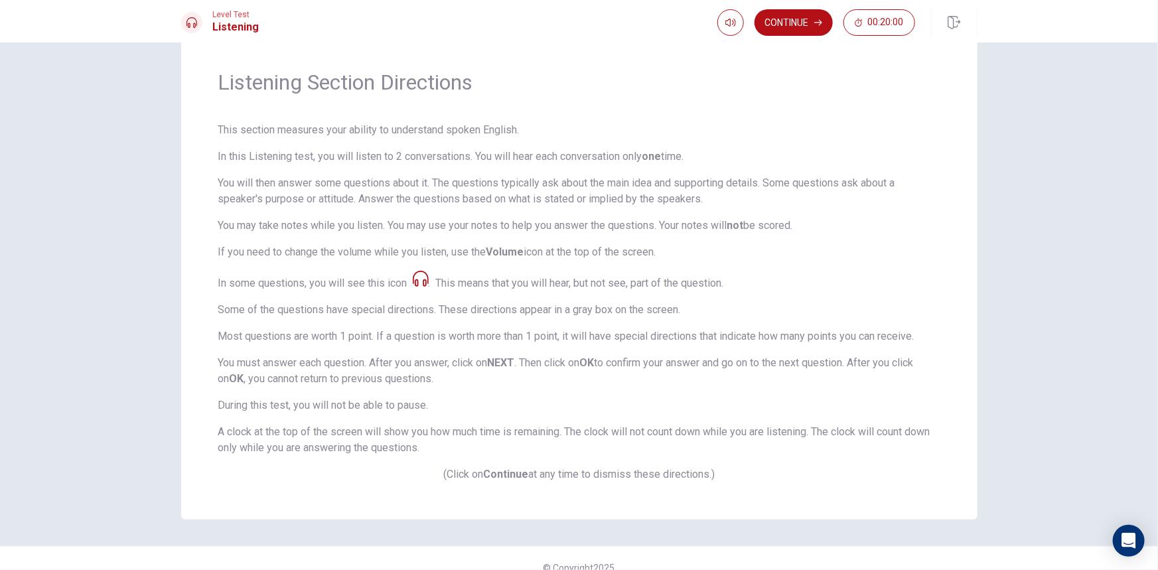
scroll to position [55, 0]
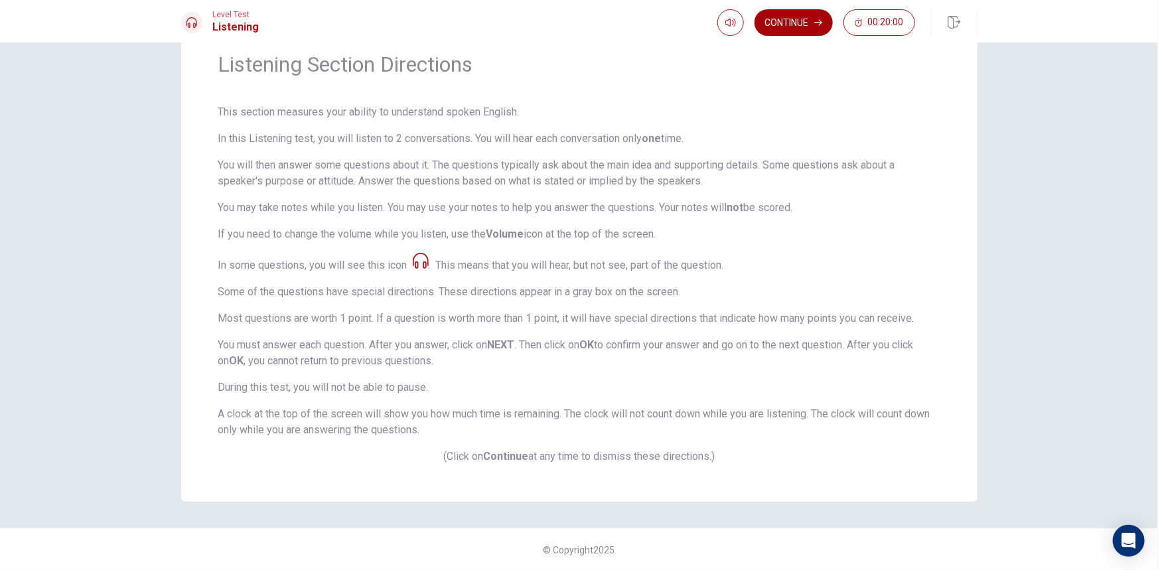
click at [796, 31] on button "Continue" at bounding box center [793, 22] width 78 height 27
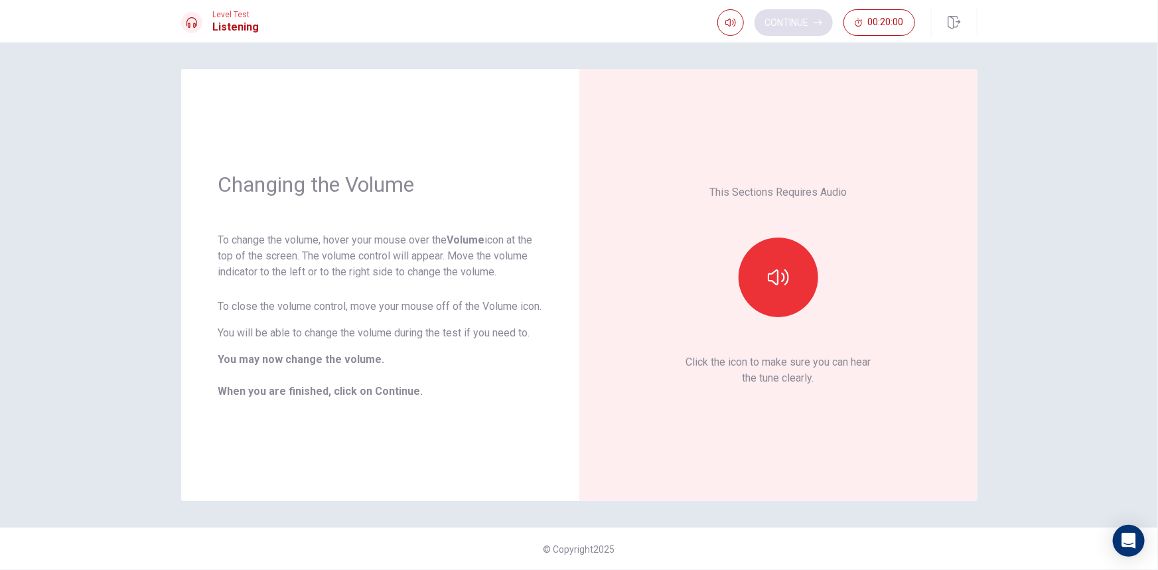
scroll to position [0, 0]
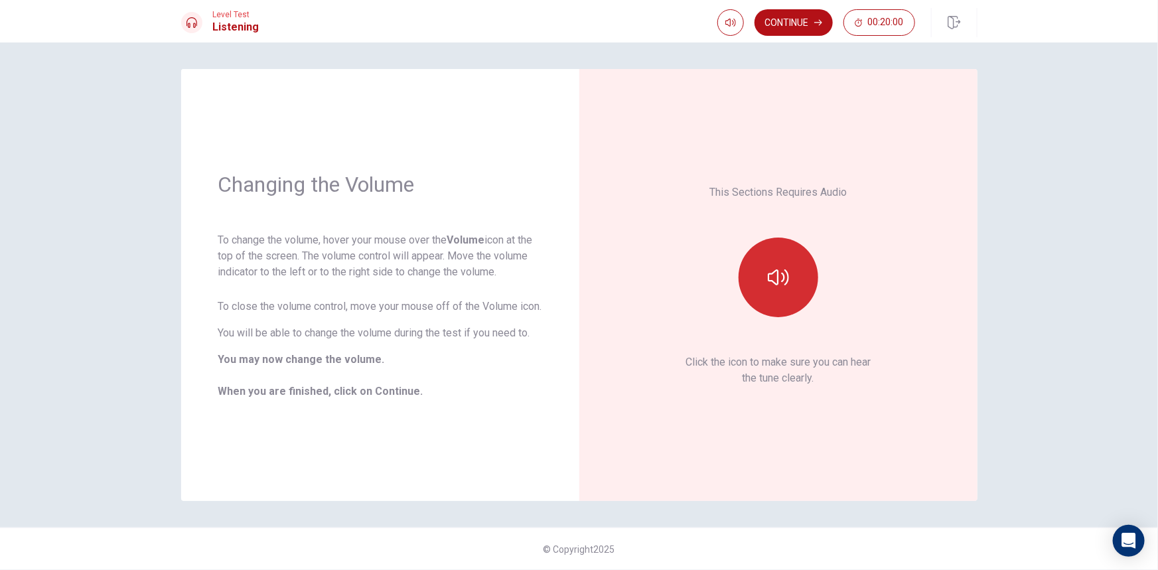
click at [786, 301] on button "button" at bounding box center [778, 278] width 80 height 80
type input "0.5"
click at [730, 50] on span at bounding box center [730, 48] width 8 height 8
click at [771, 263] on button "button" at bounding box center [778, 278] width 80 height 80
click at [771, 264] on button "button" at bounding box center [778, 278] width 80 height 80
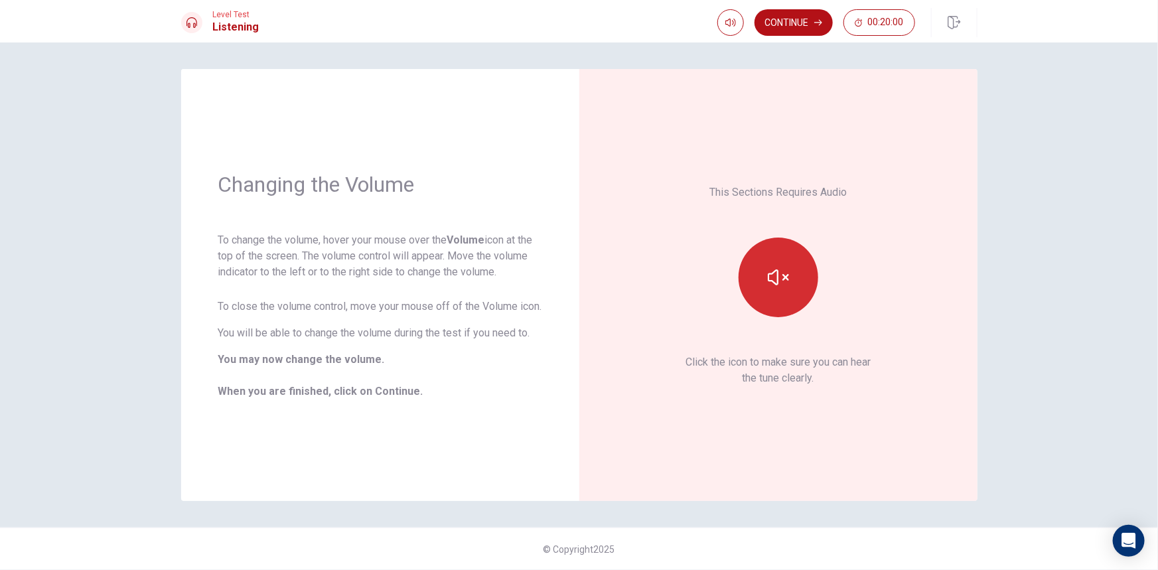
click at [786, 292] on button "button" at bounding box center [778, 278] width 80 height 80
click at [787, 282] on icon "button" at bounding box center [778, 277] width 21 height 16
click at [787, 282] on icon "button" at bounding box center [778, 277] width 21 height 21
click at [787, 282] on icon "button" at bounding box center [778, 277] width 21 height 16
click at [815, 28] on button "Continue" at bounding box center [793, 22] width 78 height 27
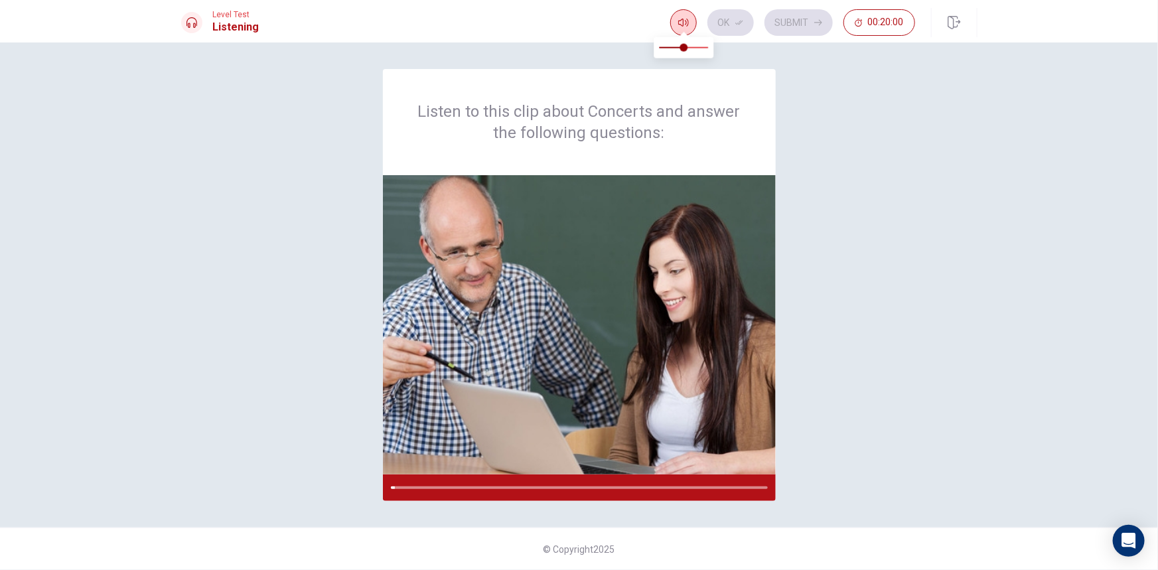
click at [683, 17] on icon "button" at bounding box center [683, 22] width 11 height 11
click at [690, 48] on span at bounding box center [689, 48] width 8 height 8
type input "0.7"
click at [695, 48] on span at bounding box center [693, 48] width 8 height 8
click at [890, 171] on div "Listen to this clip about Concerts and answer the following questions:" at bounding box center [579, 285] width 796 height 432
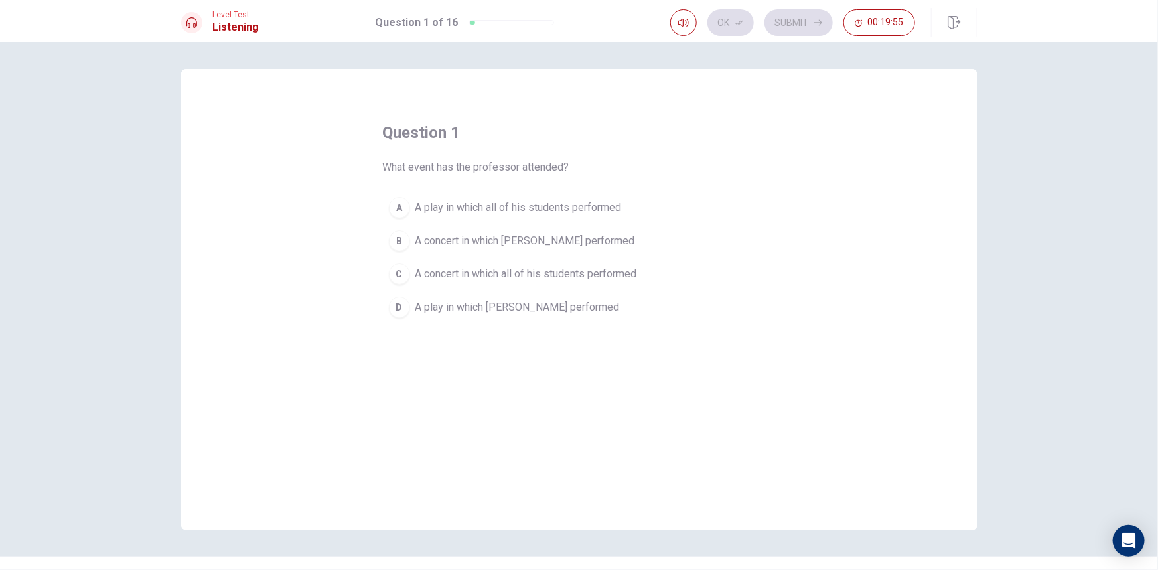
click at [480, 239] on span "A concert in which [PERSON_NAME] performed" at bounding box center [525, 241] width 220 height 16
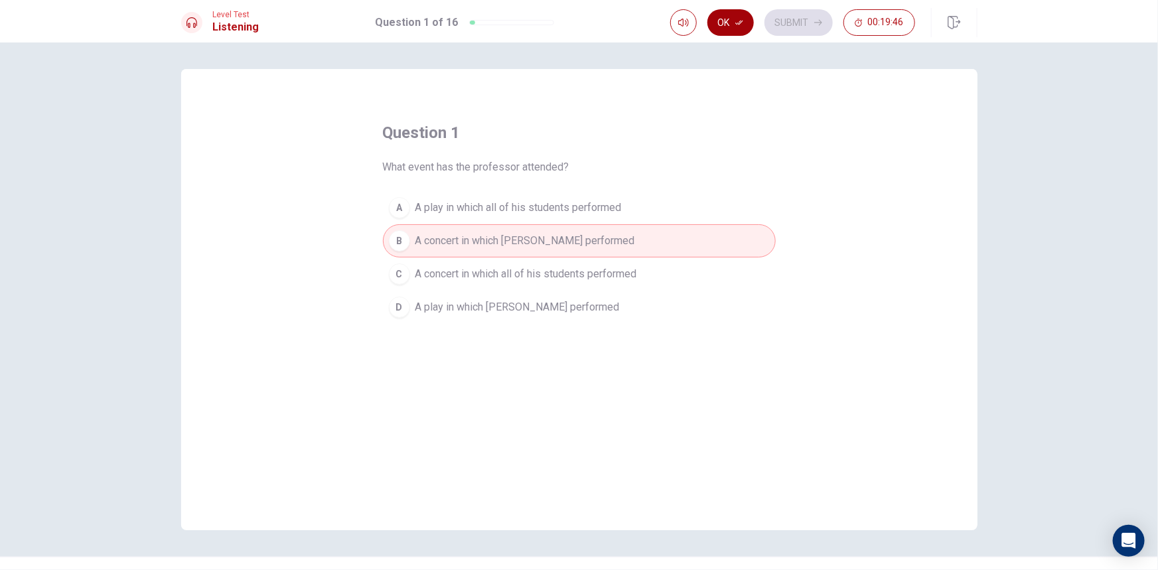
click at [735, 25] on icon "button" at bounding box center [739, 23] width 8 height 8
click at [807, 20] on button "Submit" at bounding box center [798, 22] width 68 height 27
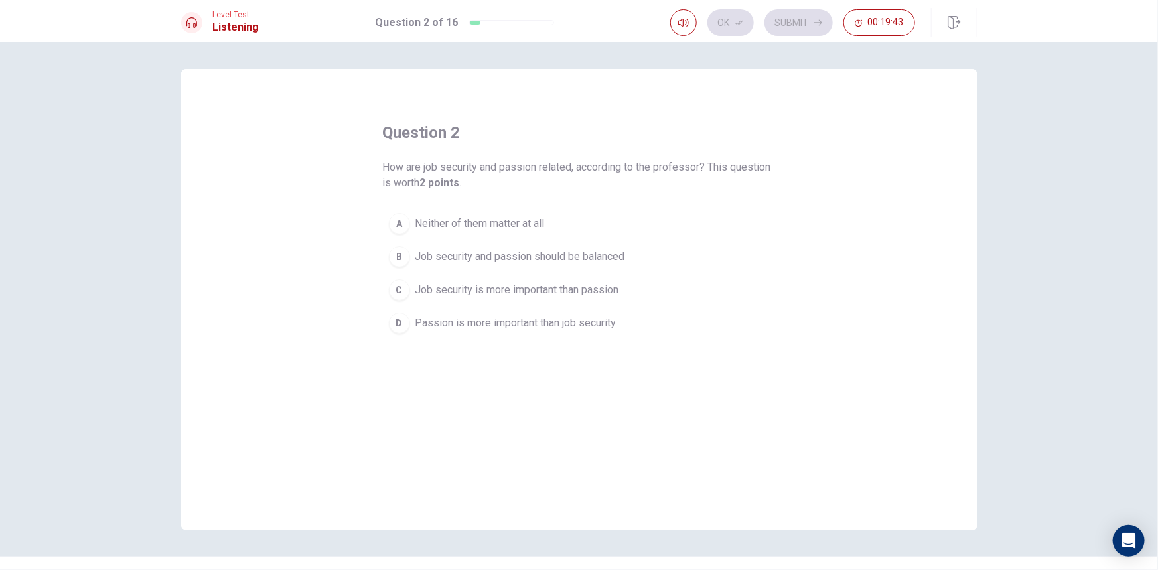
drag, startPoint x: 379, startPoint y: 172, endPoint x: 508, endPoint y: 167, distance: 128.8
click at [498, 168] on span "How are job security and passion related, according to the professor? This ques…" at bounding box center [579, 175] width 393 height 32
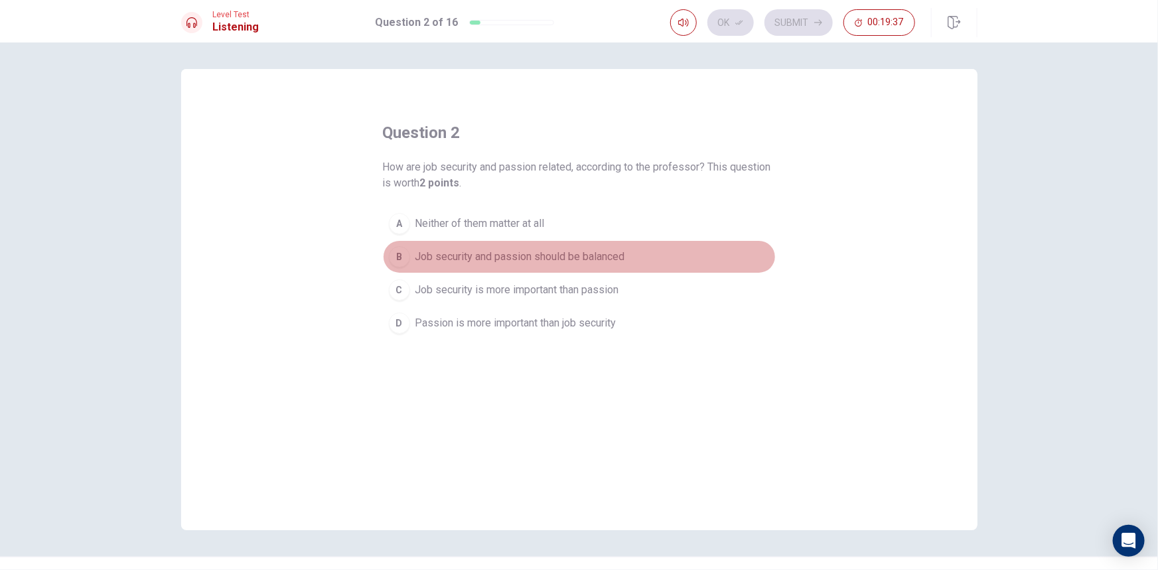
click at [491, 253] on span "Job security and passion should be balanced" at bounding box center [520, 257] width 210 height 16
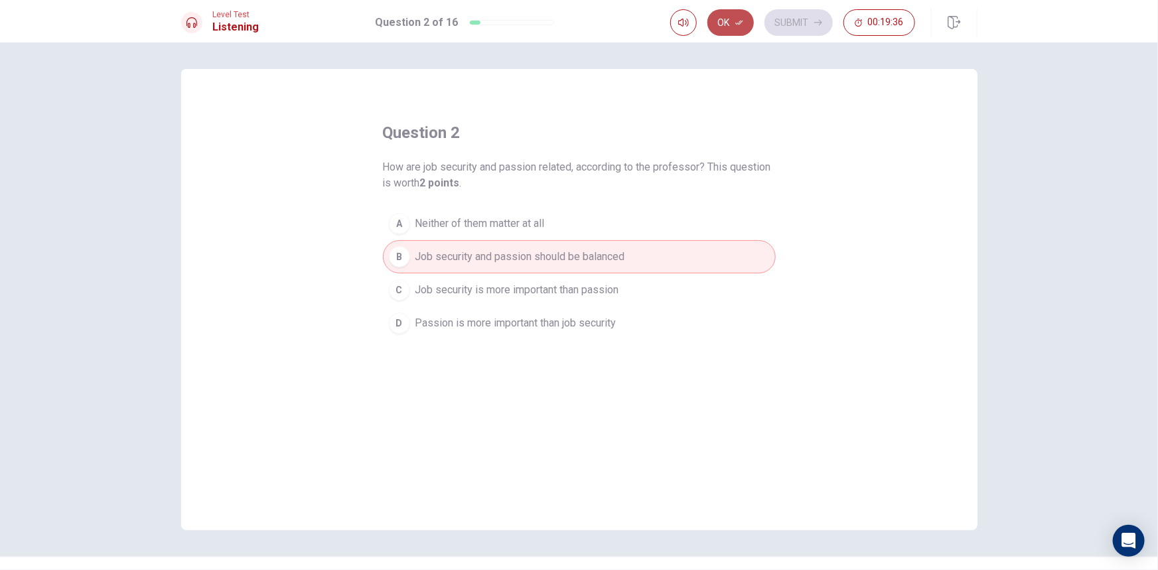
click at [736, 27] on button "Ok" at bounding box center [730, 22] width 46 height 27
click at [783, 25] on button "Submit" at bounding box center [798, 22] width 68 height 27
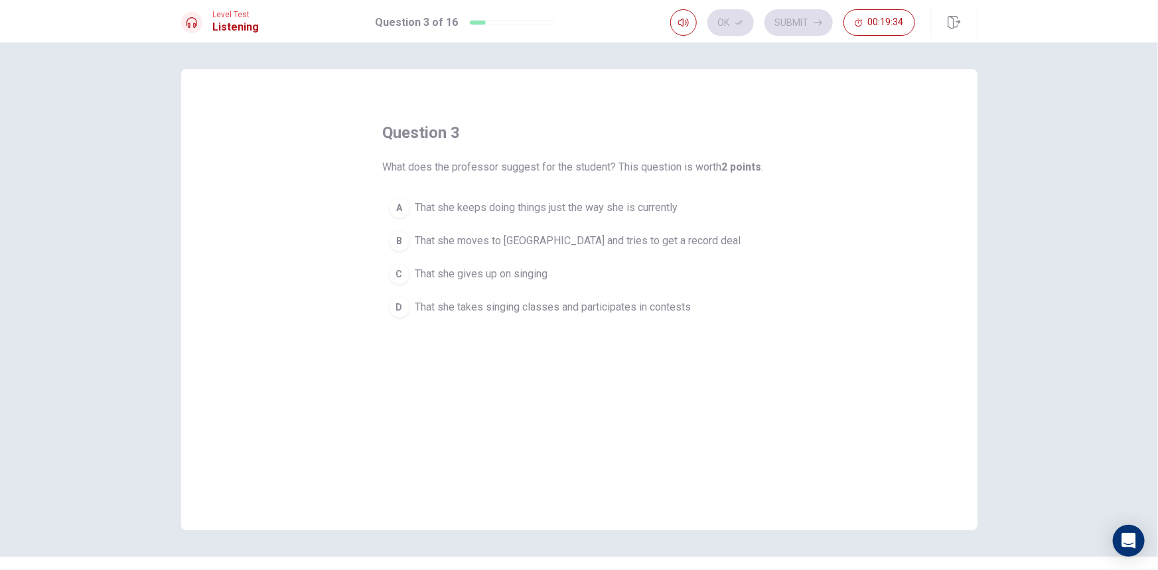
drag, startPoint x: 413, startPoint y: 165, endPoint x: 577, endPoint y: 161, distance: 163.9
click at [577, 161] on span "What does the professor suggest for the student? This question is worth 2 point…" at bounding box center [573, 167] width 381 height 16
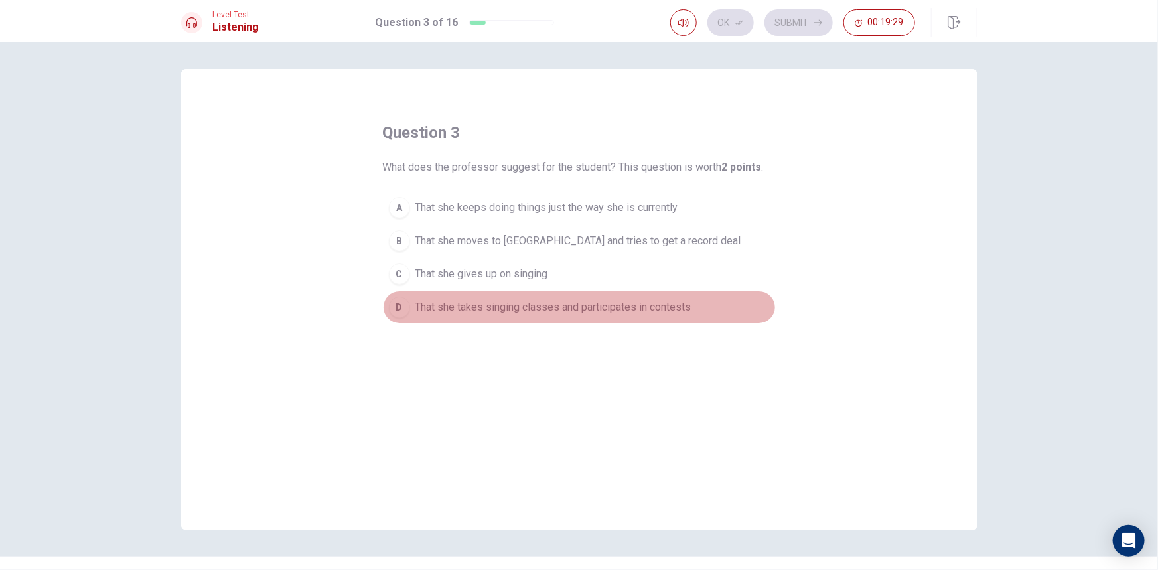
click at [559, 309] on span "That she takes singing classes and participates in contests" at bounding box center [553, 307] width 276 height 16
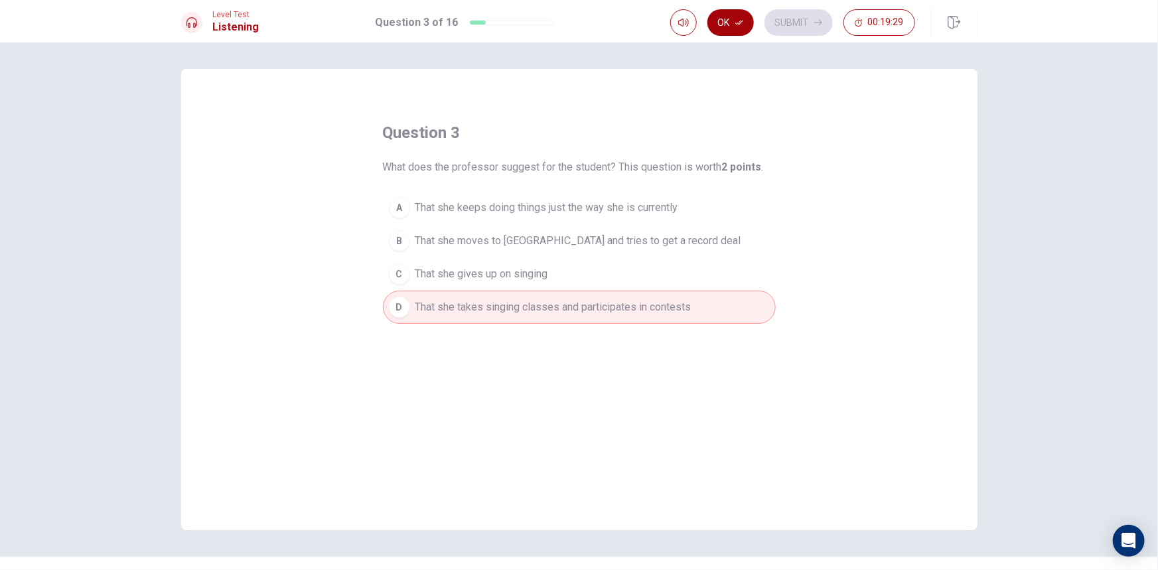
click at [740, 17] on button "Ok" at bounding box center [730, 22] width 46 height 27
click at [797, 21] on button "Submit" at bounding box center [798, 22] width 68 height 27
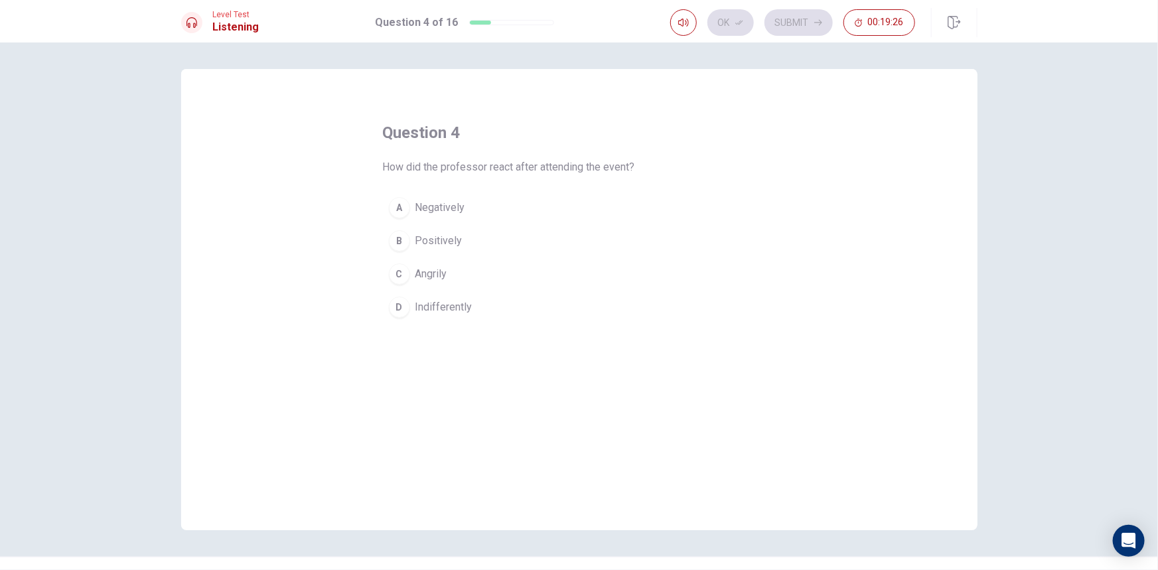
drag, startPoint x: 447, startPoint y: 168, endPoint x: 606, endPoint y: 165, distance: 159.9
click at [602, 165] on span "How did the professor react after attending the event?" at bounding box center [509, 167] width 252 height 16
click at [435, 244] on span "Positively" at bounding box center [438, 241] width 47 height 16
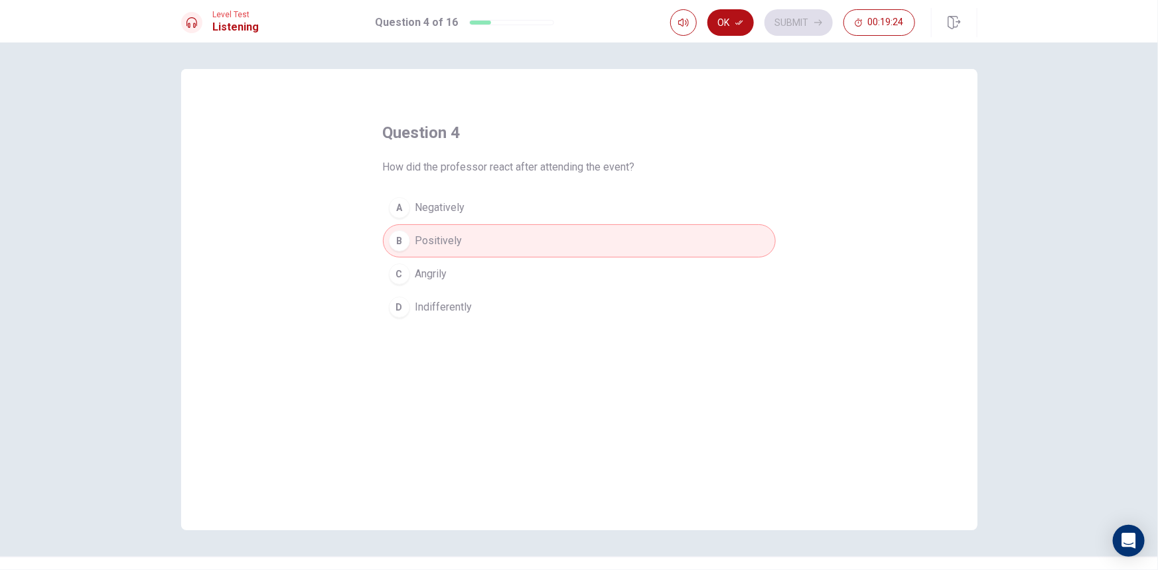
click at [736, 17] on button "Ok" at bounding box center [730, 22] width 46 height 27
click at [788, 17] on button "Submit" at bounding box center [798, 22] width 68 height 27
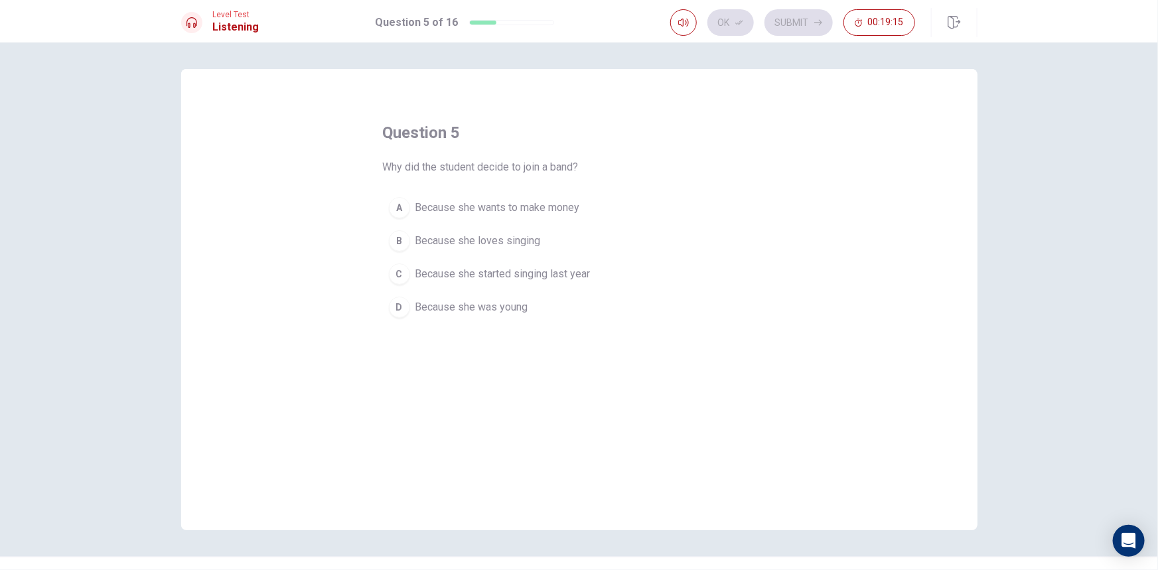
click at [476, 234] on span "Because she loves singing" at bounding box center [477, 241] width 125 height 16
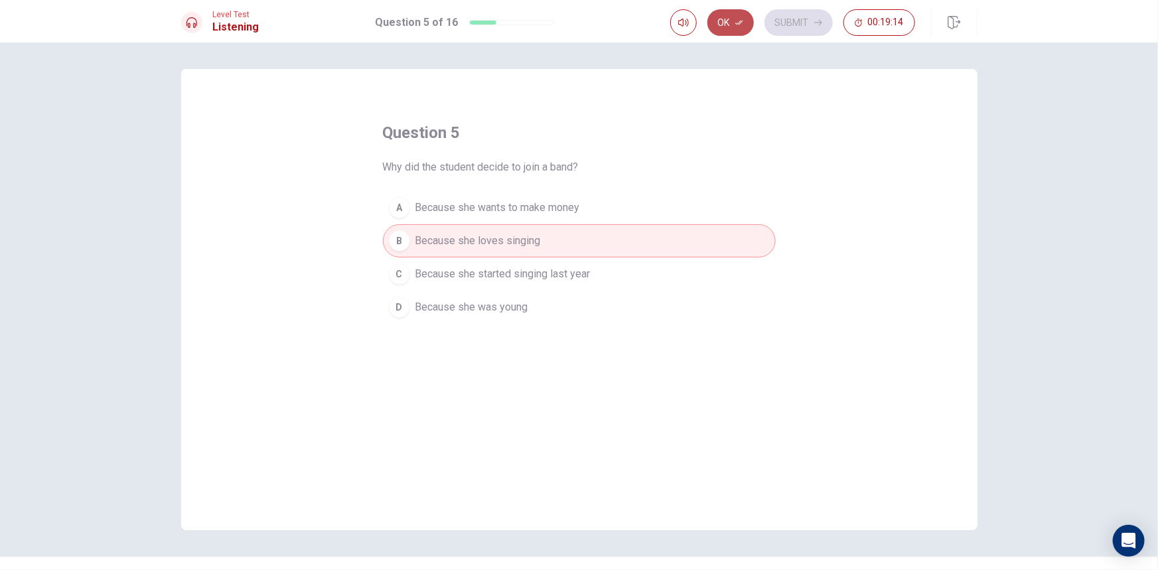
click at [732, 18] on button "Ok" at bounding box center [730, 22] width 46 height 27
click at [792, 22] on button "Submit" at bounding box center [798, 22] width 68 height 27
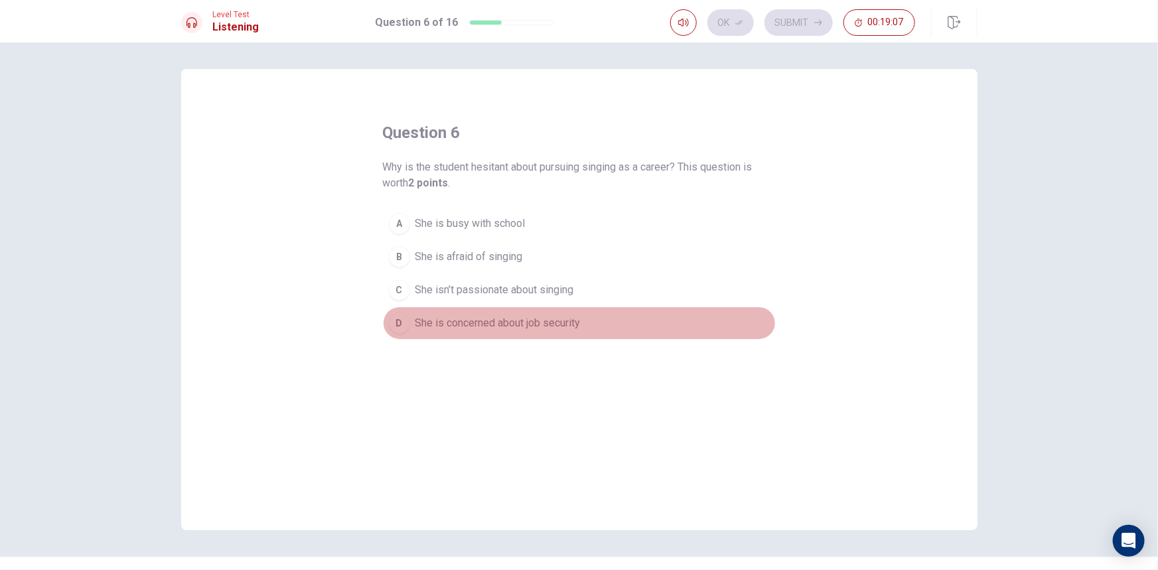
click at [564, 320] on span "She is concerned about job security" at bounding box center [497, 323] width 165 height 16
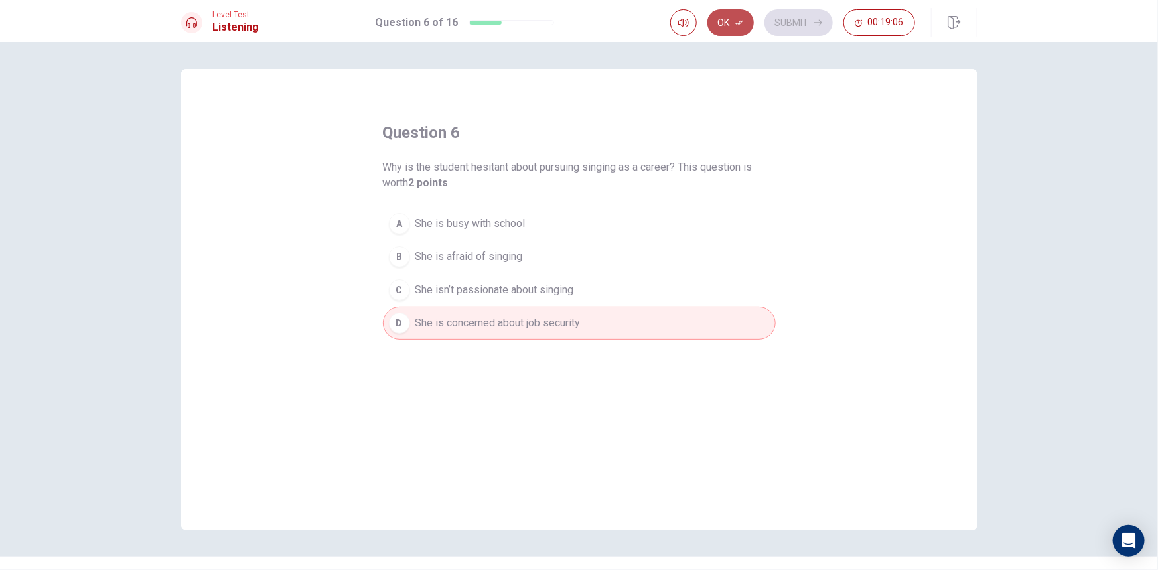
click at [730, 21] on button "Ok" at bounding box center [730, 22] width 46 height 27
click at [818, 22] on icon "button" at bounding box center [818, 23] width 8 height 6
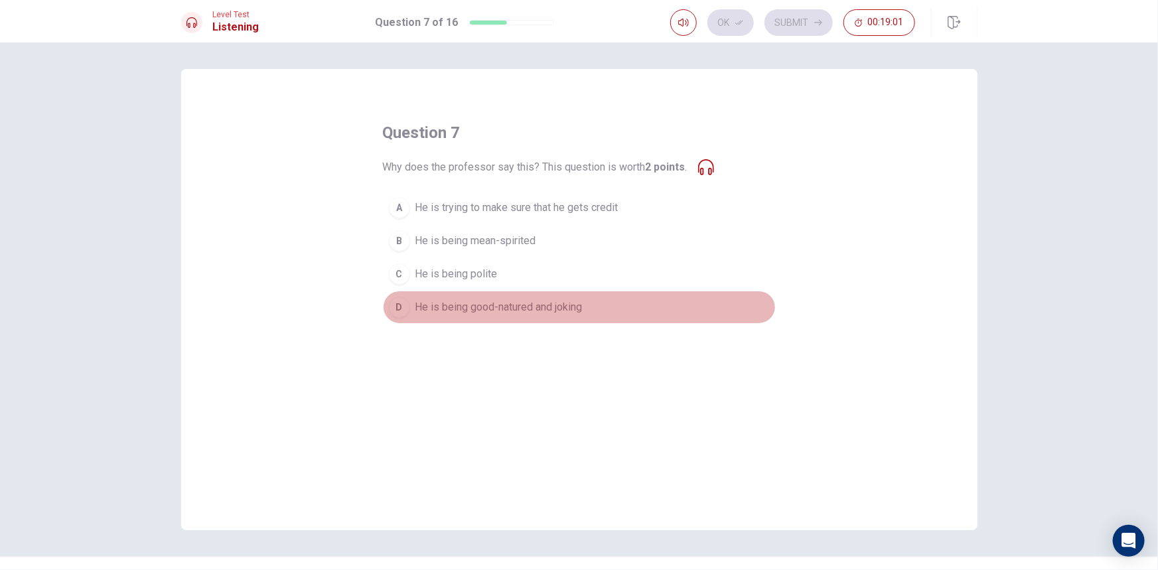
click at [543, 307] on span "He is being good-natured and joking" at bounding box center [498, 307] width 167 height 16
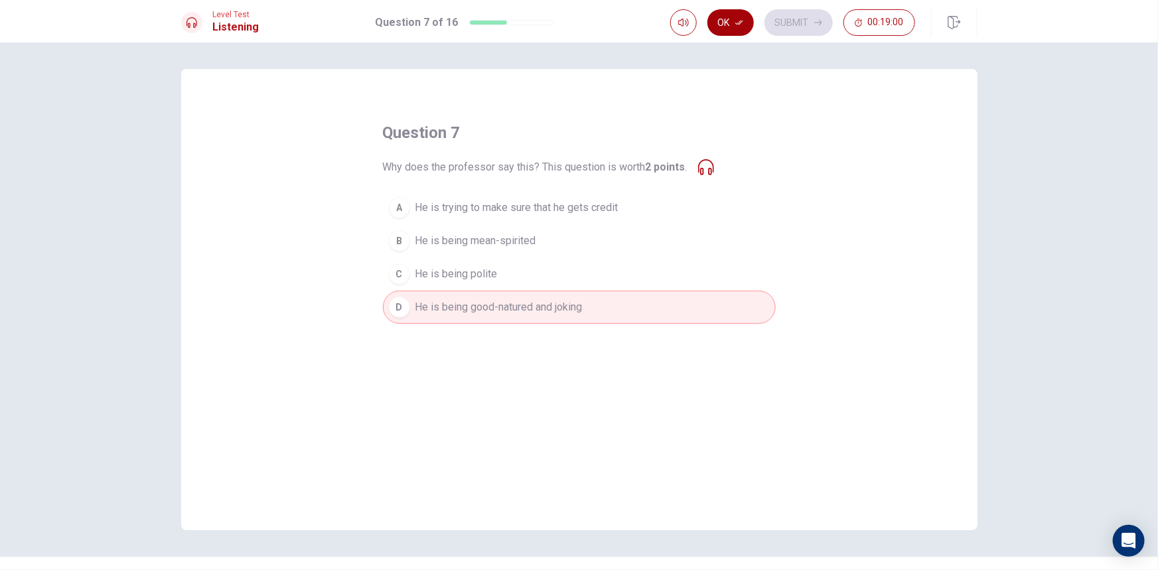
click at [739, 24] on icon "button" at bounding box center [739, 23] width 8 height 5
click at [805, 21] on button "Submit" at bounding box center [798, 22] width 68 height 27
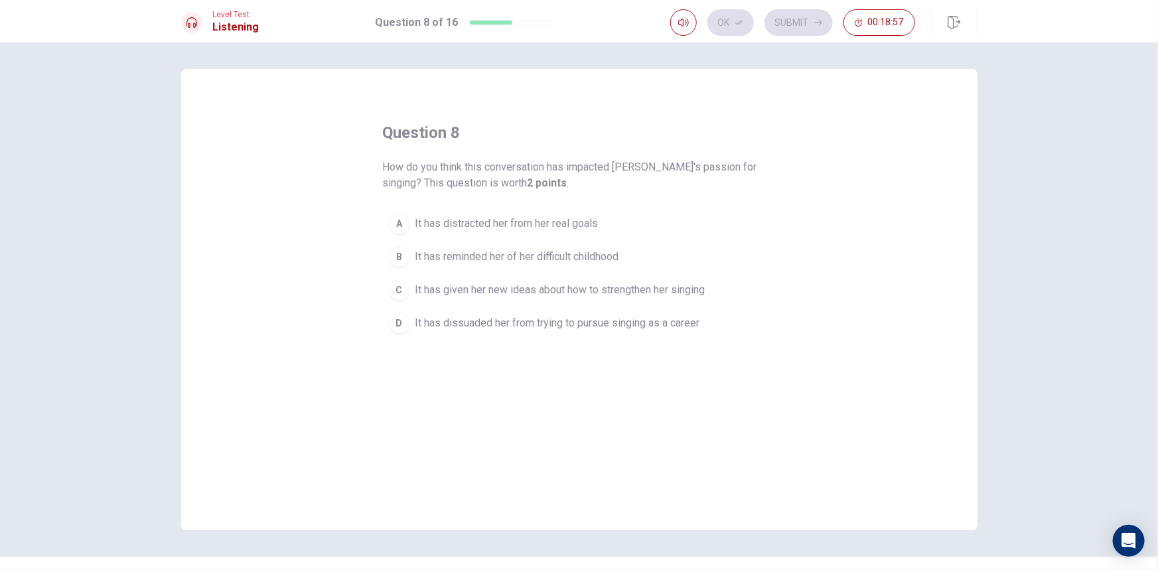
drag, startPoint x: 384, startPoint y: 167, endPoint x: 484, endPoint y: 158, distance: 100.6
click at [471, 158] on div "question 8 How do you think this conversation has impacted [PERSON_NAME]'s pass…" at bounding box center [579, 231] width 393 height 218
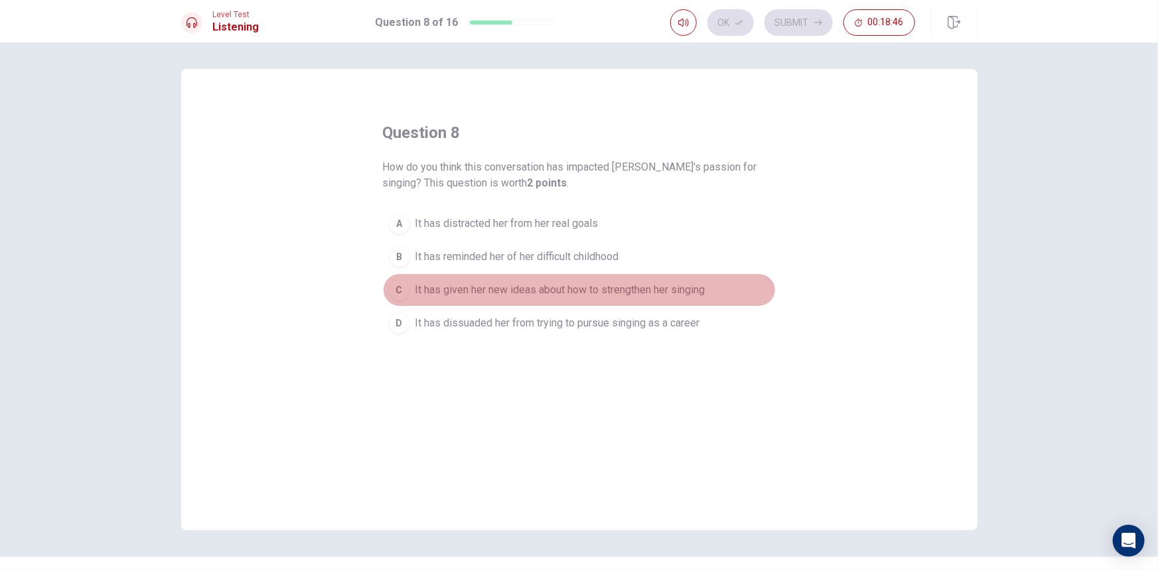
click at [565, 287] on span "It has given her new ideas about how to strengthen her singing" at bounding box center [560, 290] width 290 height 16
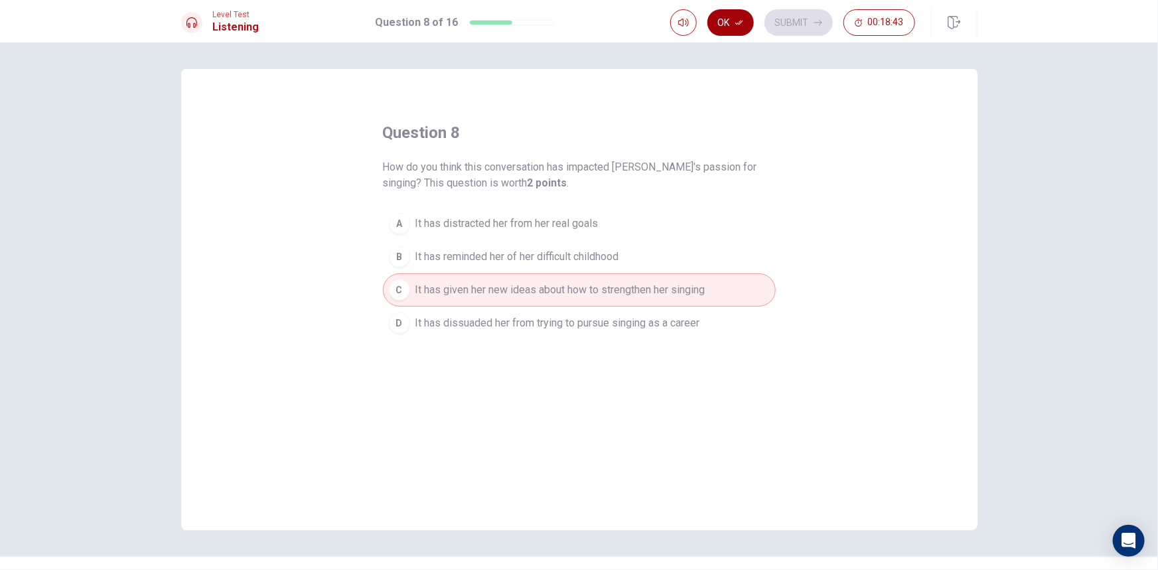
click at [746, 25] on button "Ok" at bounding box center [730, 22] width 46 height 27
click at [794, 24] on button "Submit" at bounding box center [798, 22] width 68 height 27
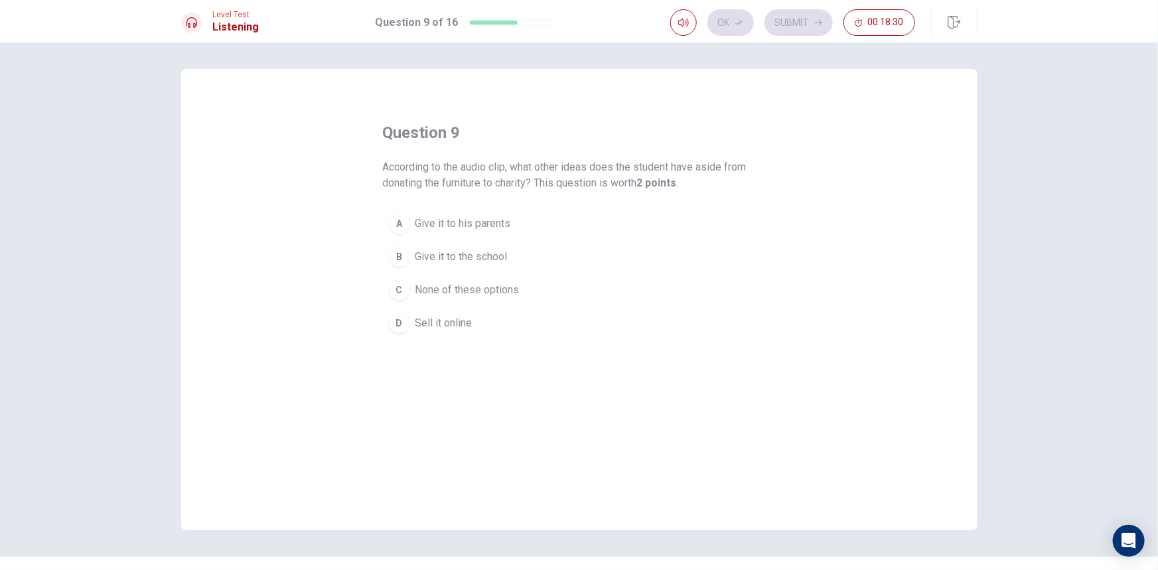
click at [480, 259] on span "Give it to the school" at bounding box center [461, 257] width 92 height 16
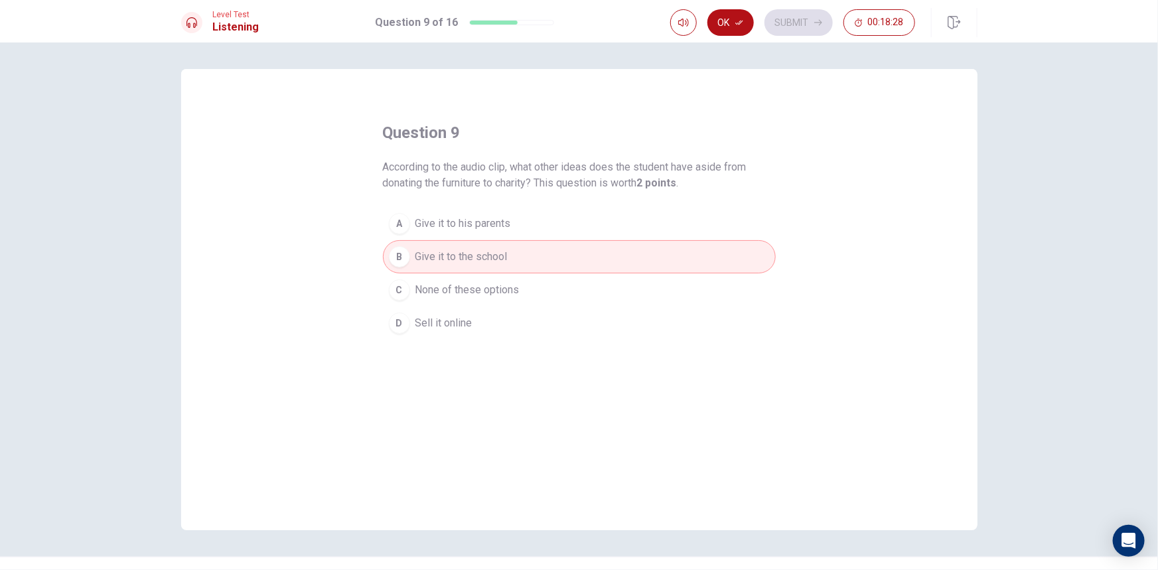
click at [495, 232] on button "A Give it to his parents" at bounding box center [579, 223] width 393 height 33
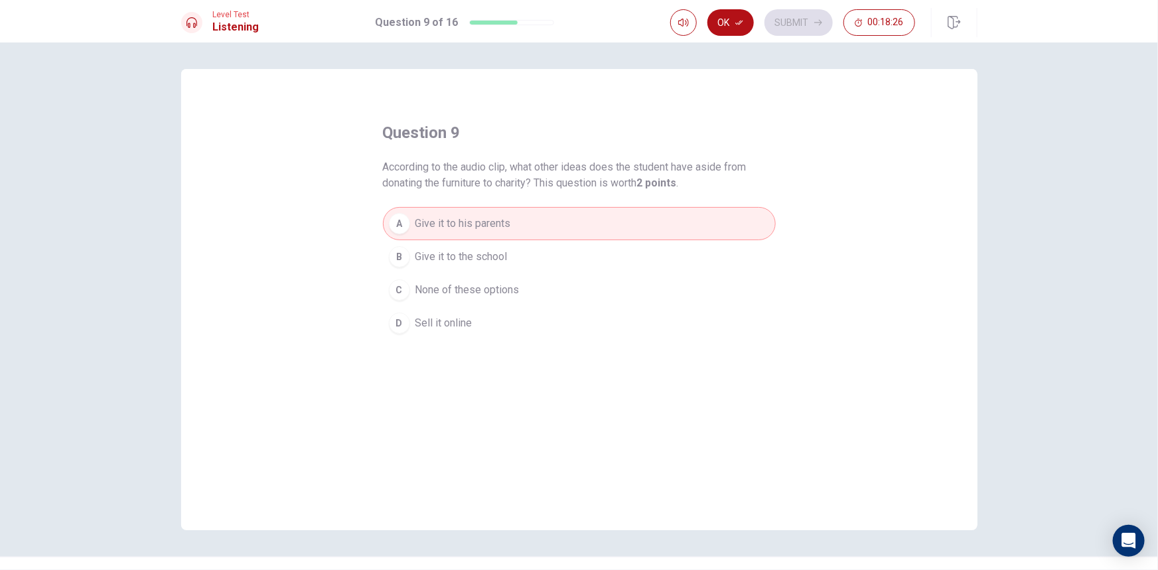
drag, startPoint x: 393, startPoint y: 173, endPoint x: 738, endPoint y: 168, distance: 345.0
click at [738, 168] on span "According to the audio clip, what other ideas does the student have aside from …" at bounding box center [579, 175] width 393 height 32
drag, startPoint x: 381, startPoint y: 179, endPoint x: 559, endPoint y: 192, distance: 177.6
click at [549, 188] on span "According to the audio clip, what other ideas does the student have aside from …" at bounding box center [579, 175] width 393 height 32
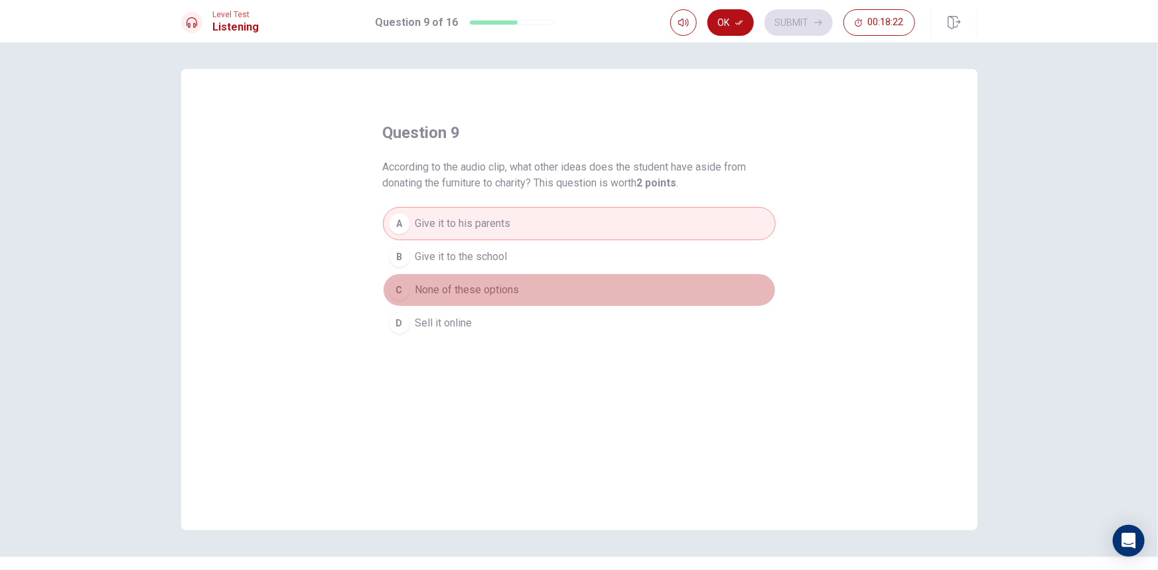
click at [507, 294] on span "None of these options" at bounding box center [467, 290] width 104 height 16
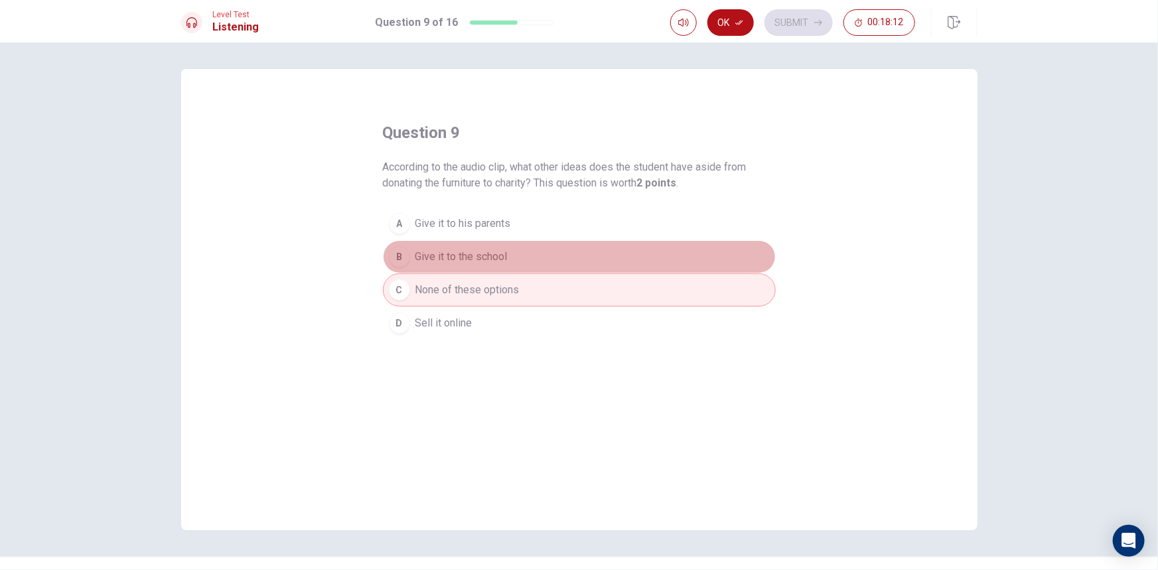
click at [466, 257] on span "Give it to the school" at bounding box center [461, 257] width 92 height 16
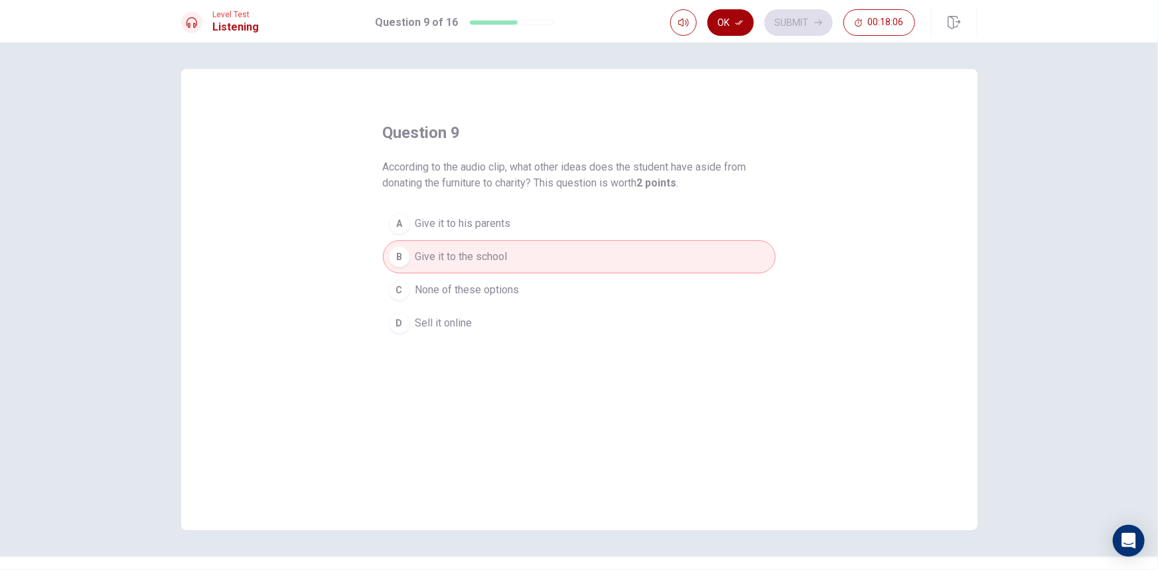
click at [740, 29] on button "Ok" at bounding box center [730, 22] width 46 height 27
click at [804, 19] on button "Submit" at bounding box center [798, 22] width 68 height 27
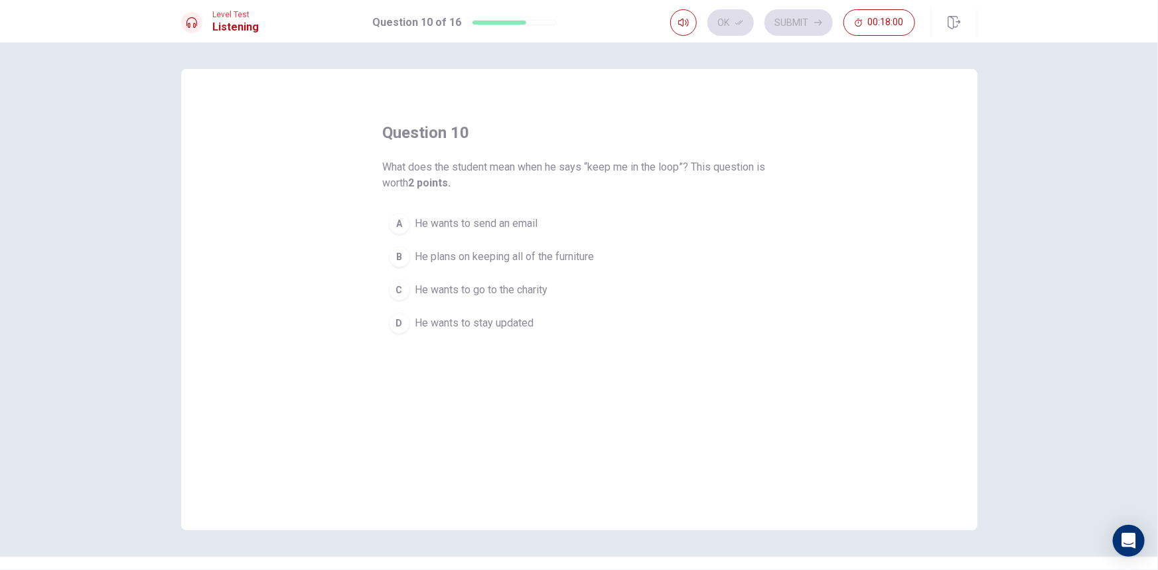
click at [496, 318] on span "He wants to stay updated" at bounding box center [474, 323] width 119 height 16
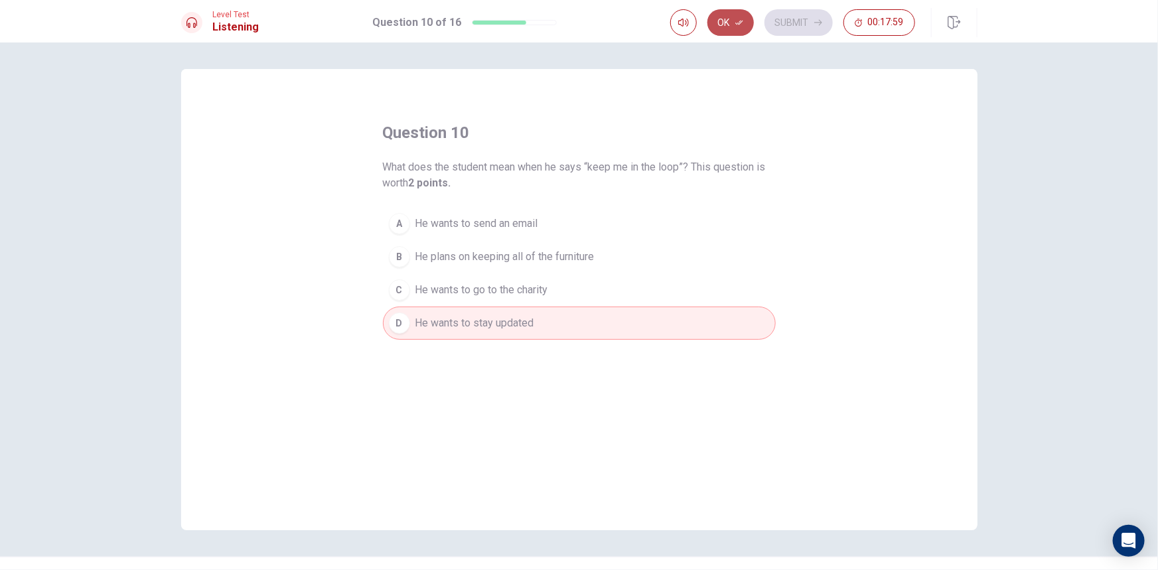
click at [724, 28] on button "Ok" at bounding box center [730, 22] width 46 height 27
click at [790, 25] on button "Submit" at bounding box center [798, 22] width 68 height 27
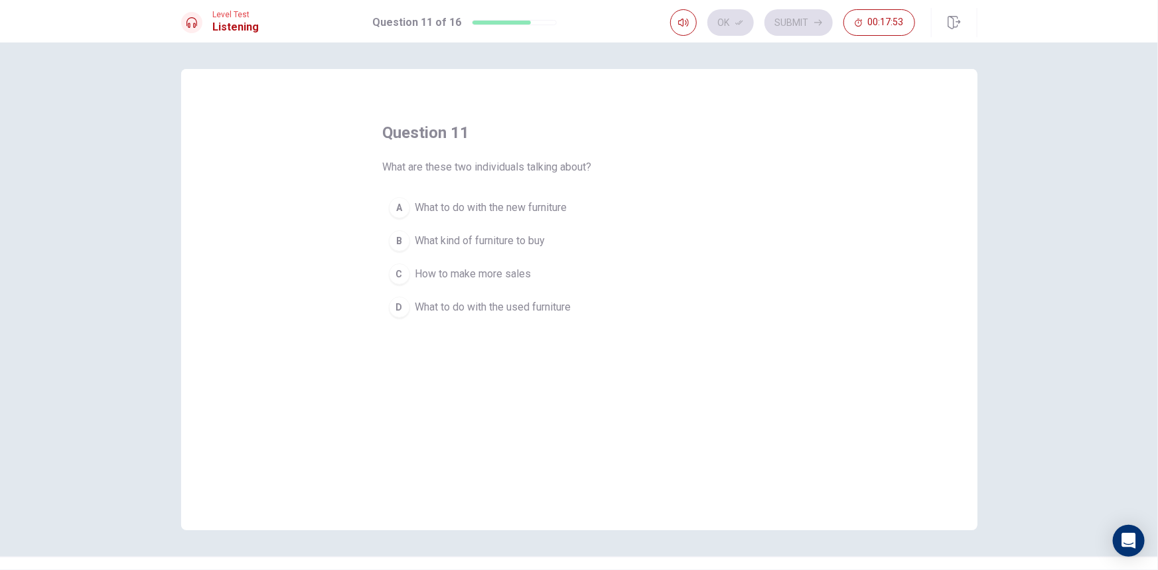
click at [514, 309] on span "What to do with the used furniture" at bounding box center [493, 307] width 156 height 16
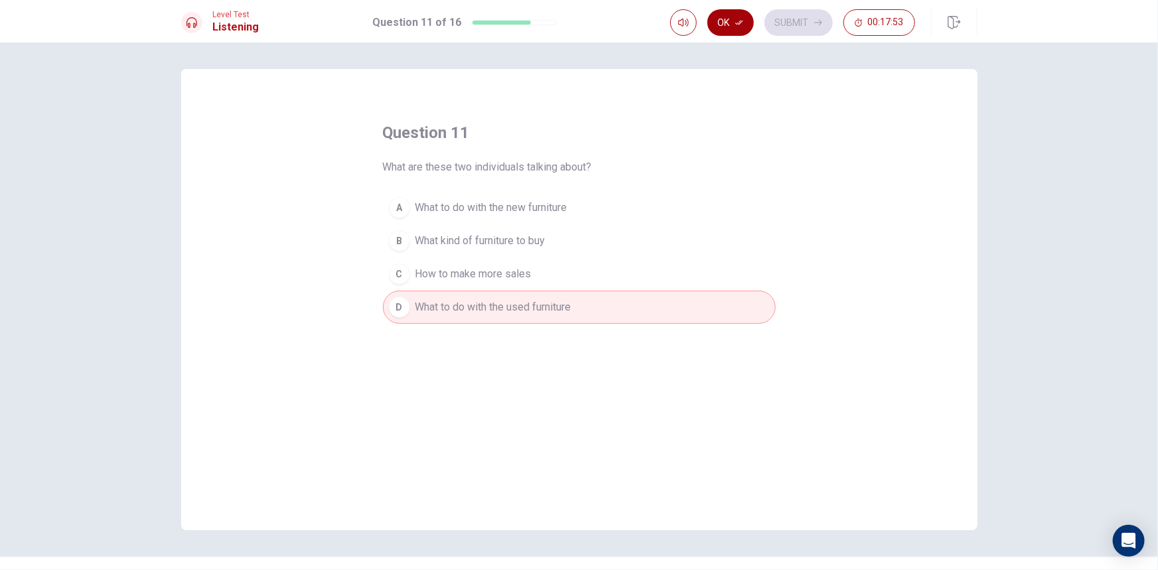
click at [744, 19] on button "Ok" at bounding box center [730, 22] width 46 height 27
click at [792, 21] on button "Submit" at bounding box center [798, 22] width 68 height 27
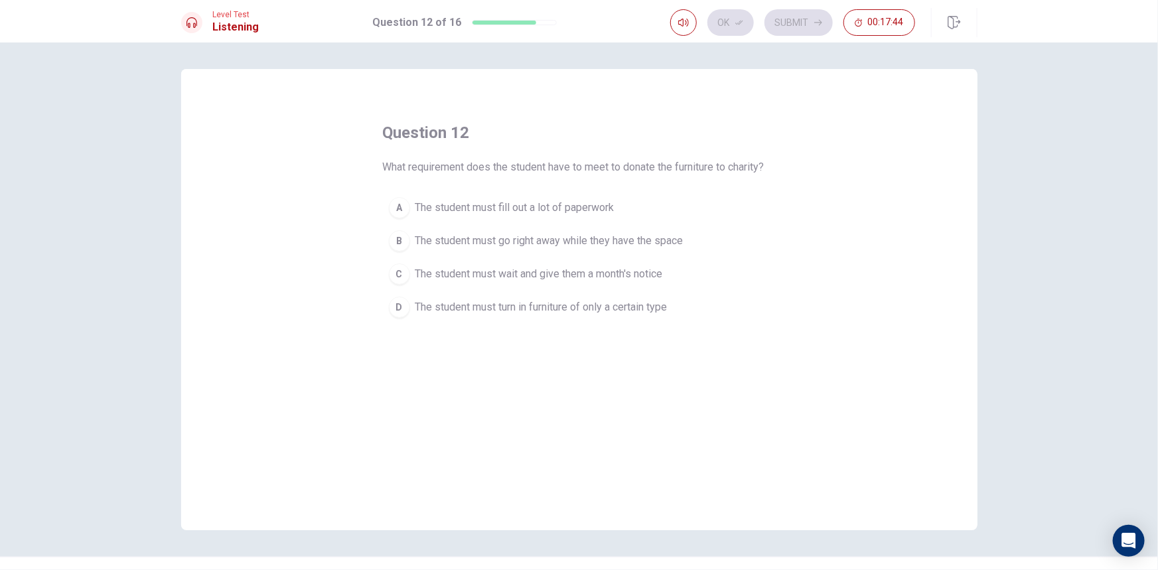
click at [629, 275] on span "The student must wait and give them a month's notice" at bounding box center [538, 274] width 247 height 16
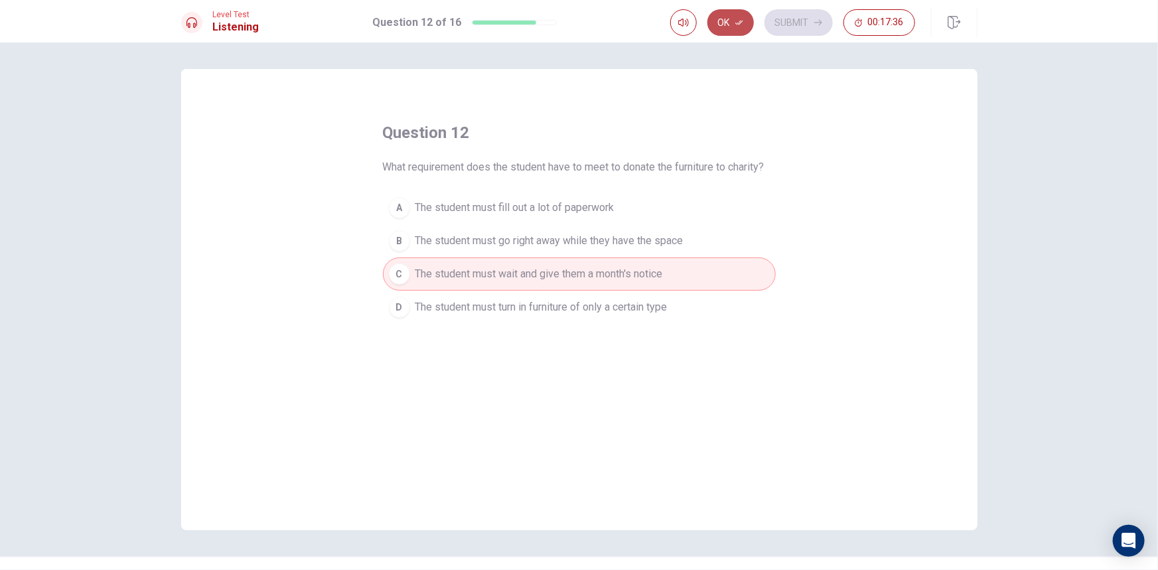
click at [734, 20] on button "Ok" at bounding box center [730, 22] width 46 height 27
click at [791, 13] on button "Submit" at bounding box center [798, 22] width 68 height 27
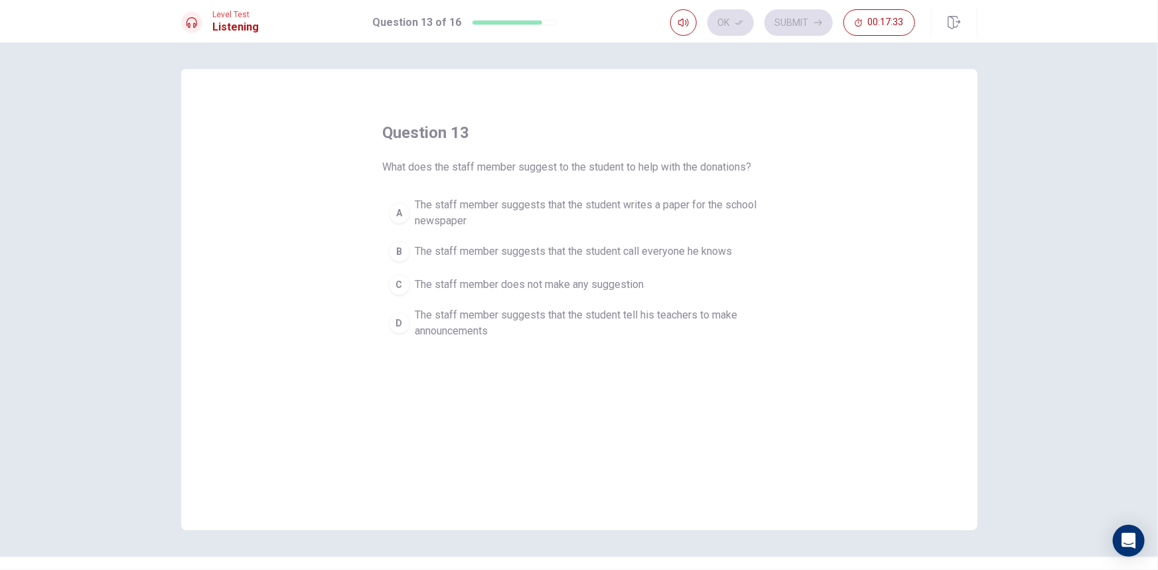
drag, startPoint x: 560, startPoint y: 164, endPoint x: 744, endPoint y: 162, distance: 183.8
click at [744, 162] on span "What does the staff member suggest to the student to help with the donations?" at bounding box center [567, 167] width 369 height 16
drag, startPoint x: 427, startPoint y: 206, endPoint x: 738, endPoint y: 168, distance: 314.1
click at [725, 171] on div "question 13 What does the staff member suggest to the student to help with the …" at bounding box center [579, 233] width 393 height 223
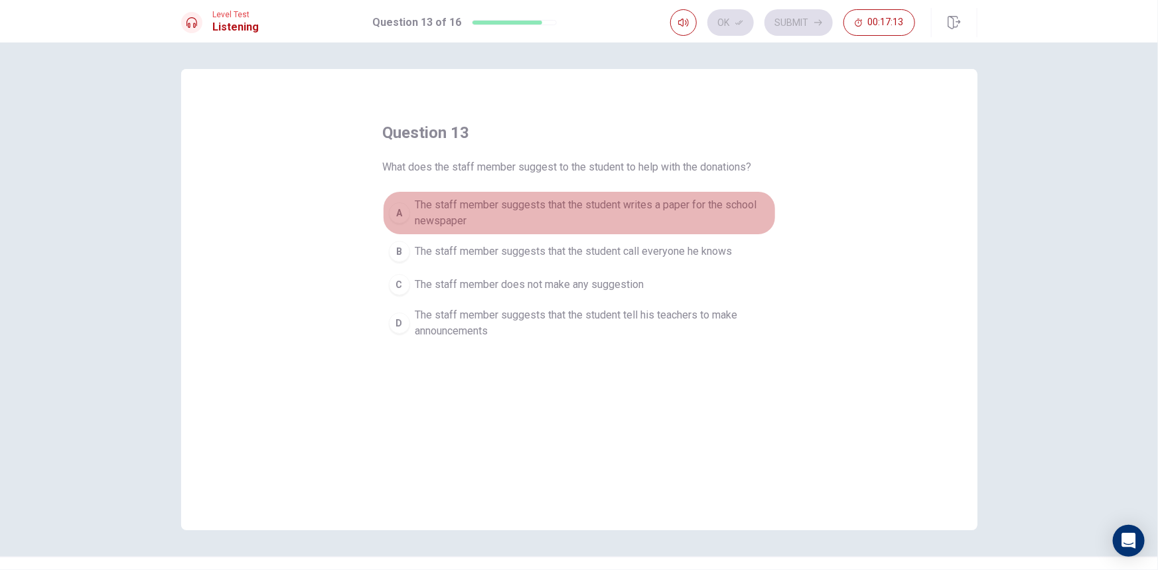
click at [483, 200] on span "The staff member suggests that the student writes a paper for the school newspa…" at bounding box center [592, 213] width 354 height 32
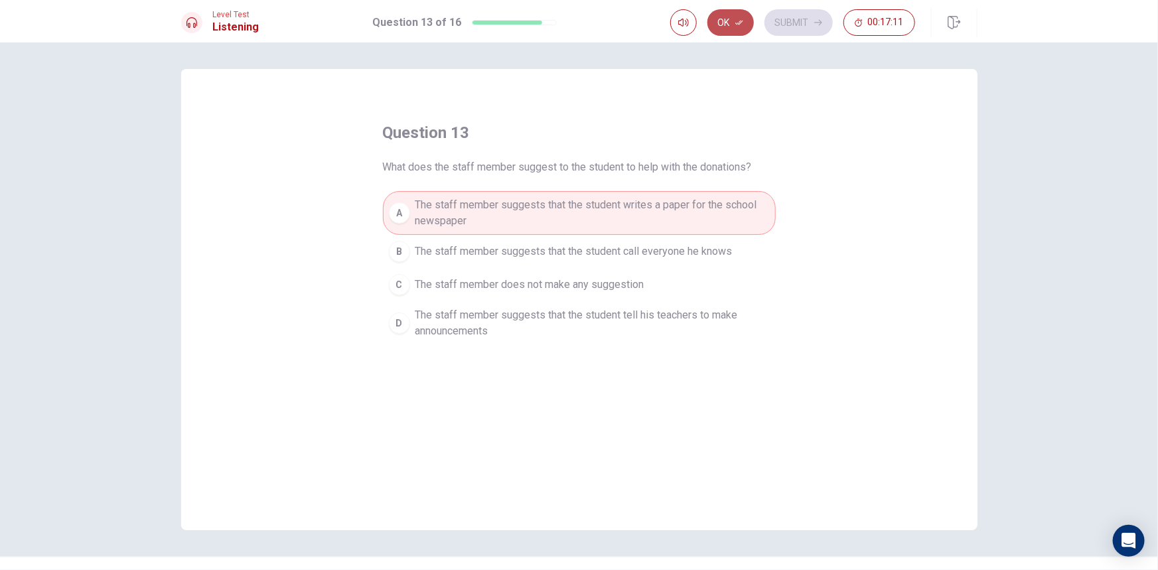
click at [728, 25] on button "Ok" at bounding box center [730, 22] width 46 height 27
click at [796, 25] on button "Submit" at bounding box center [798, 22] width 68 height 27
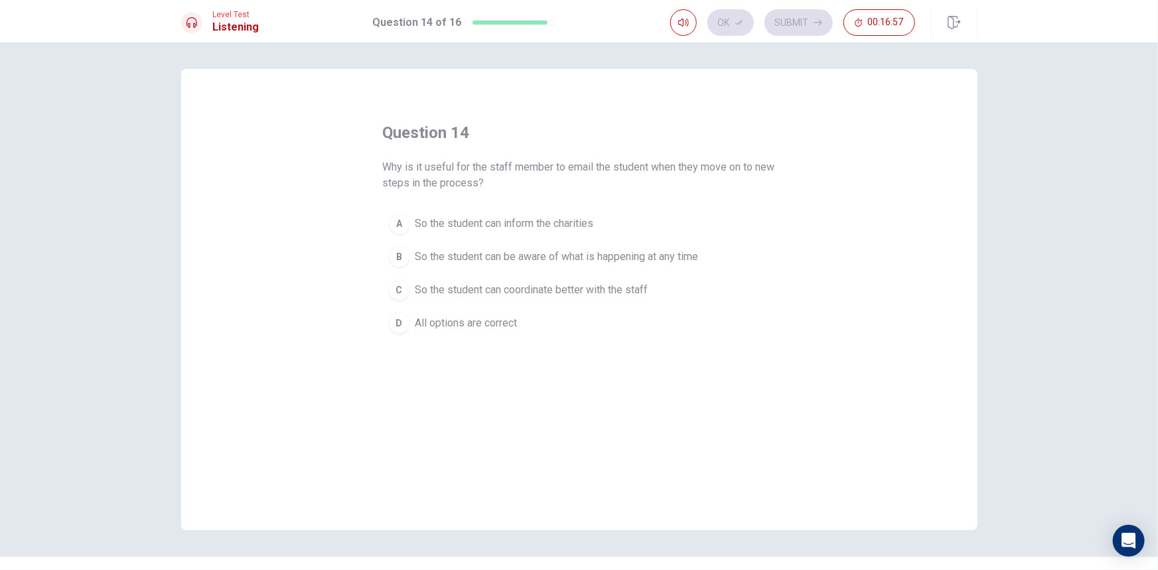
click at [484, 325] on span "All options are correct" at bounding box center [466, 323] width 102 height 16
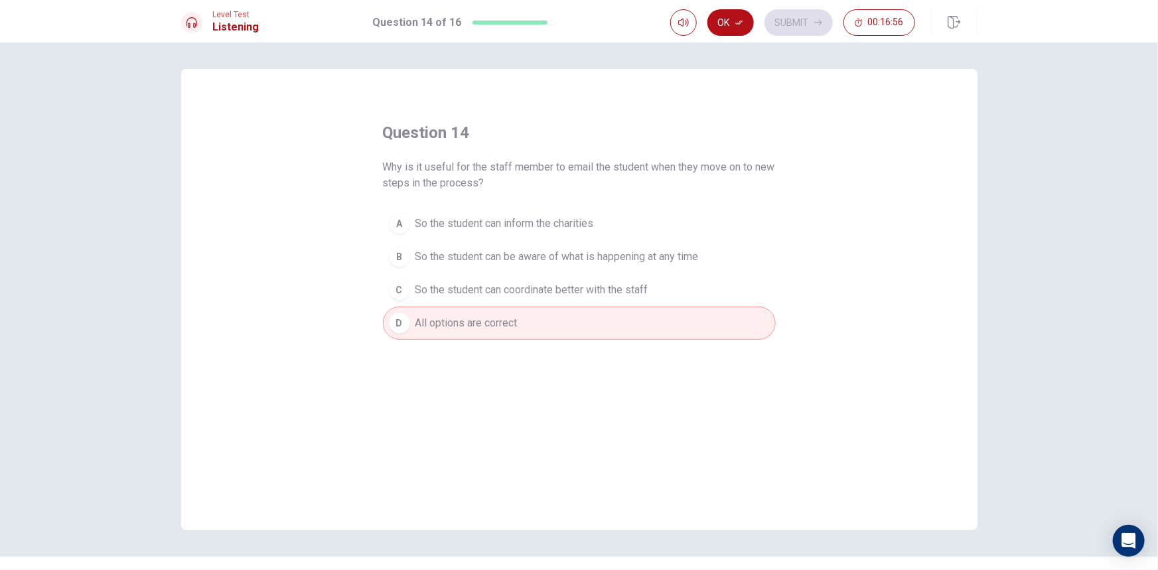
click at [750, 21] on button "Ok" at bounding box center [730, 22] width 46 height 27
click at [784, 21] on button "Submit" at bounding box center [798, 22] width 68 height 27
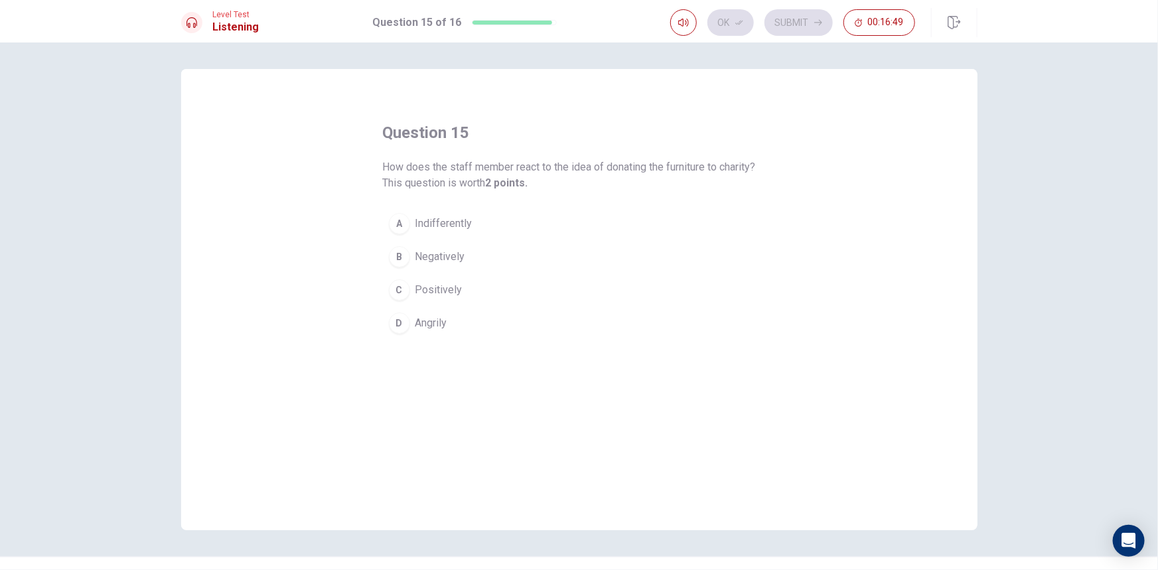
click at [447, 291] on span "Positively" at bounding box center [438, 290] width 47 height 16
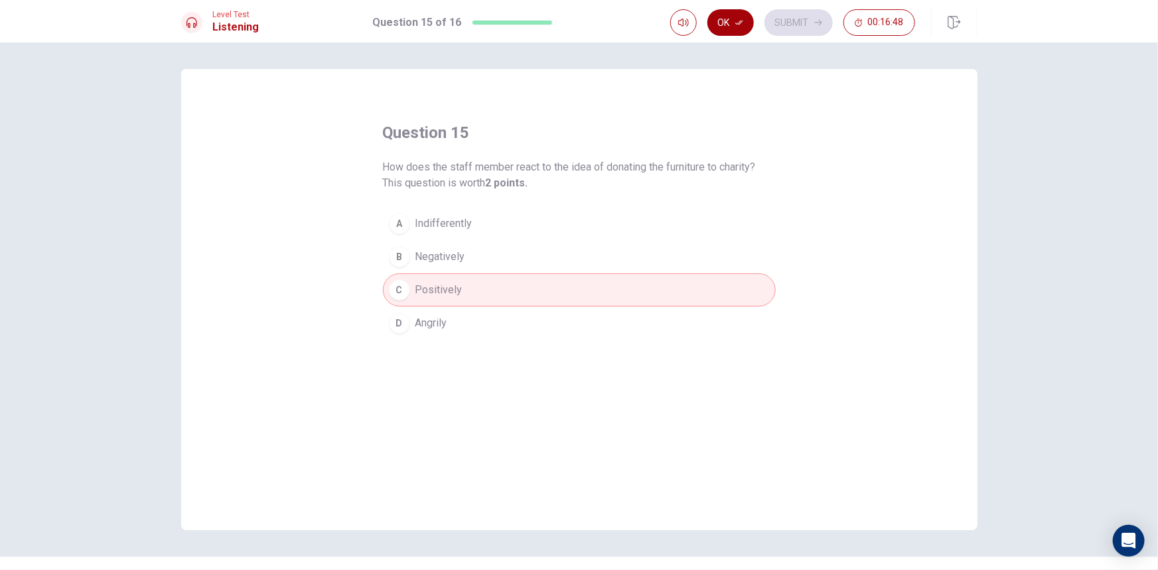
click at [739, 31] on button "Ok" at bounding box center [730, 22] width 46 height 27
click at [803, 20] on button "Submit" at bounding box center [798, 22] width 68 height 27
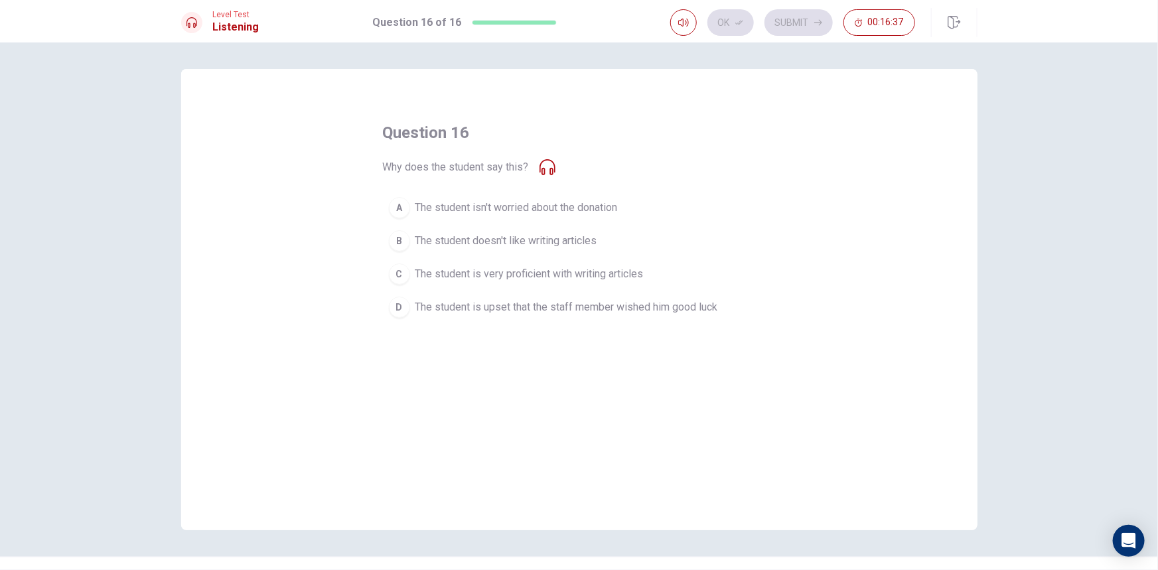
click at [543, 236] on span "The student doesn't like writing articles" at bounding box center [506, 241] width 182 height 16
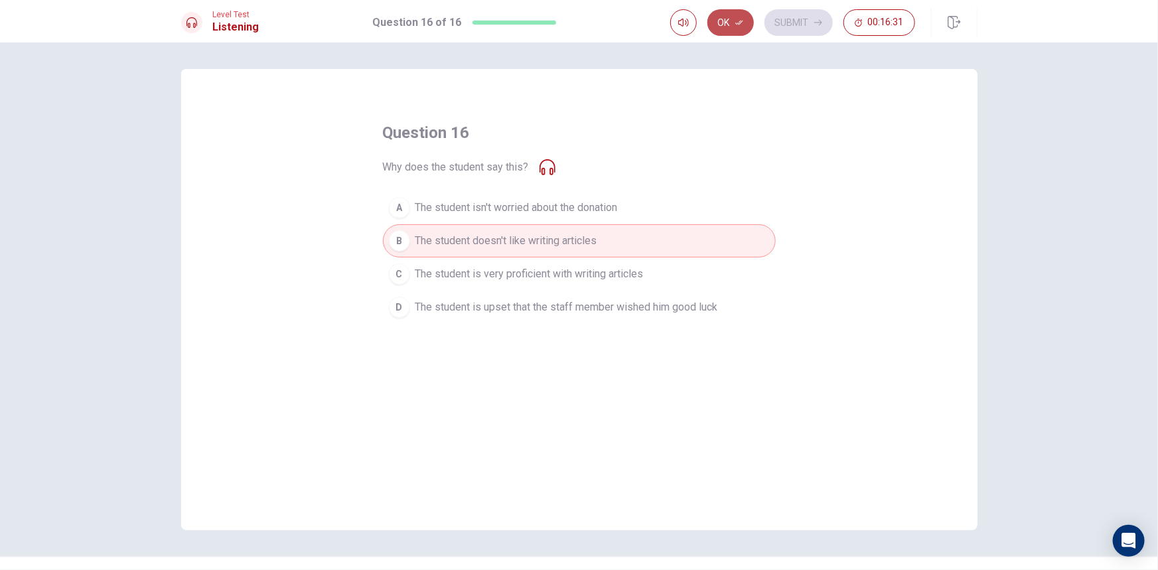
click at [740, 23] on icon "button" at bounding box center [739, 23] width 8 height 5
click at [795, 28] on button "Submit" at bounding box center [798, 22] width 68 height 27
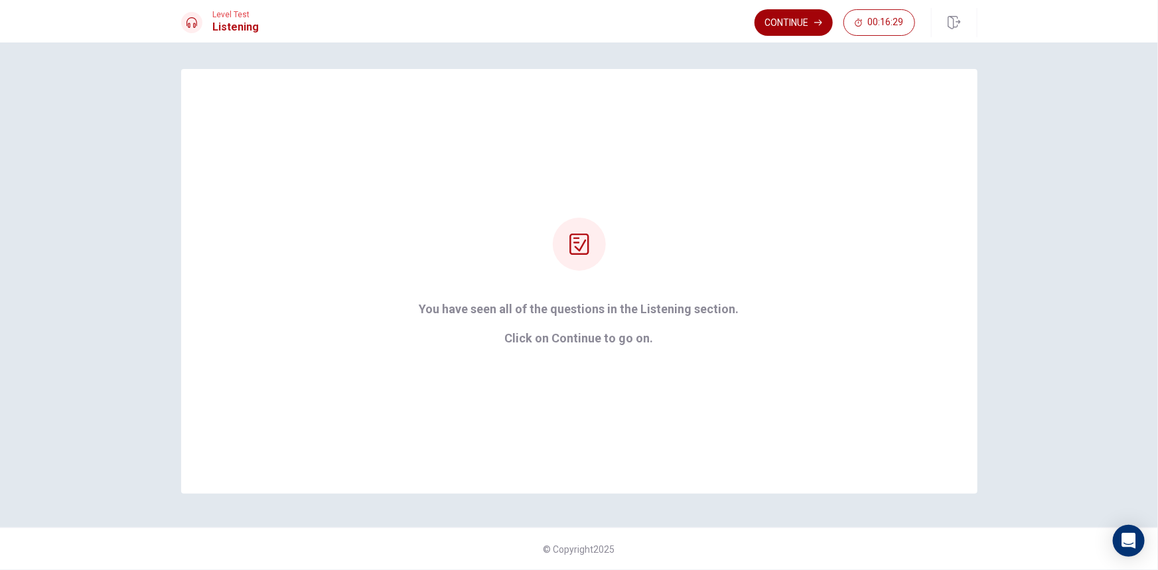
click at [794, 31] on button "Continue" at bounding box center [793, 22] width 78 height 27
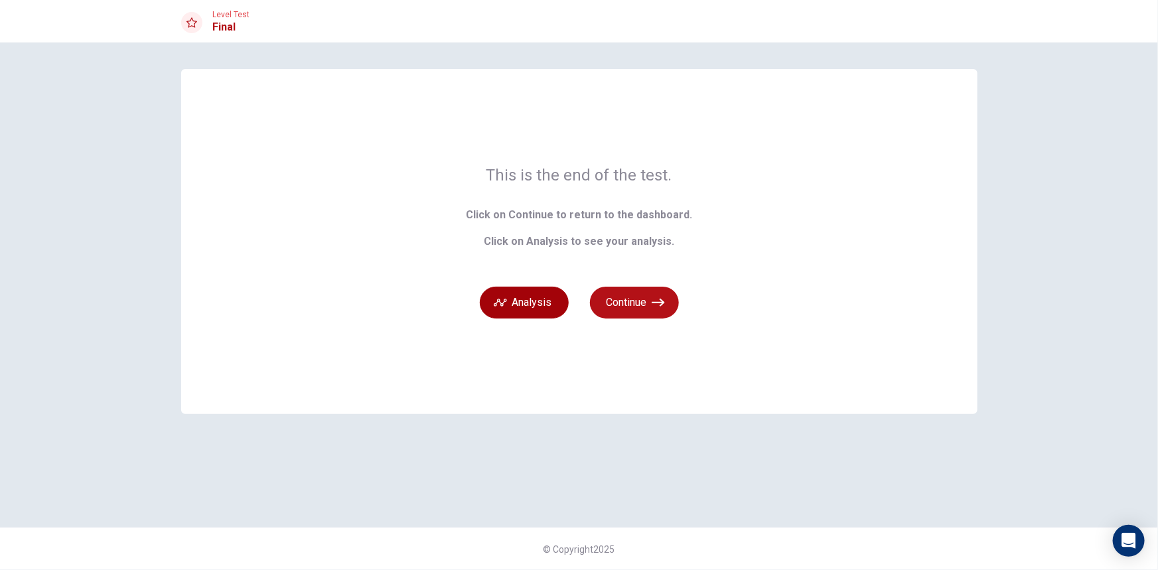
click at [502, 305] on icon "button" at bounding box center [500, 302] width 13 height 7
